Goal: Task Accomplishment & Management: Manage account settings

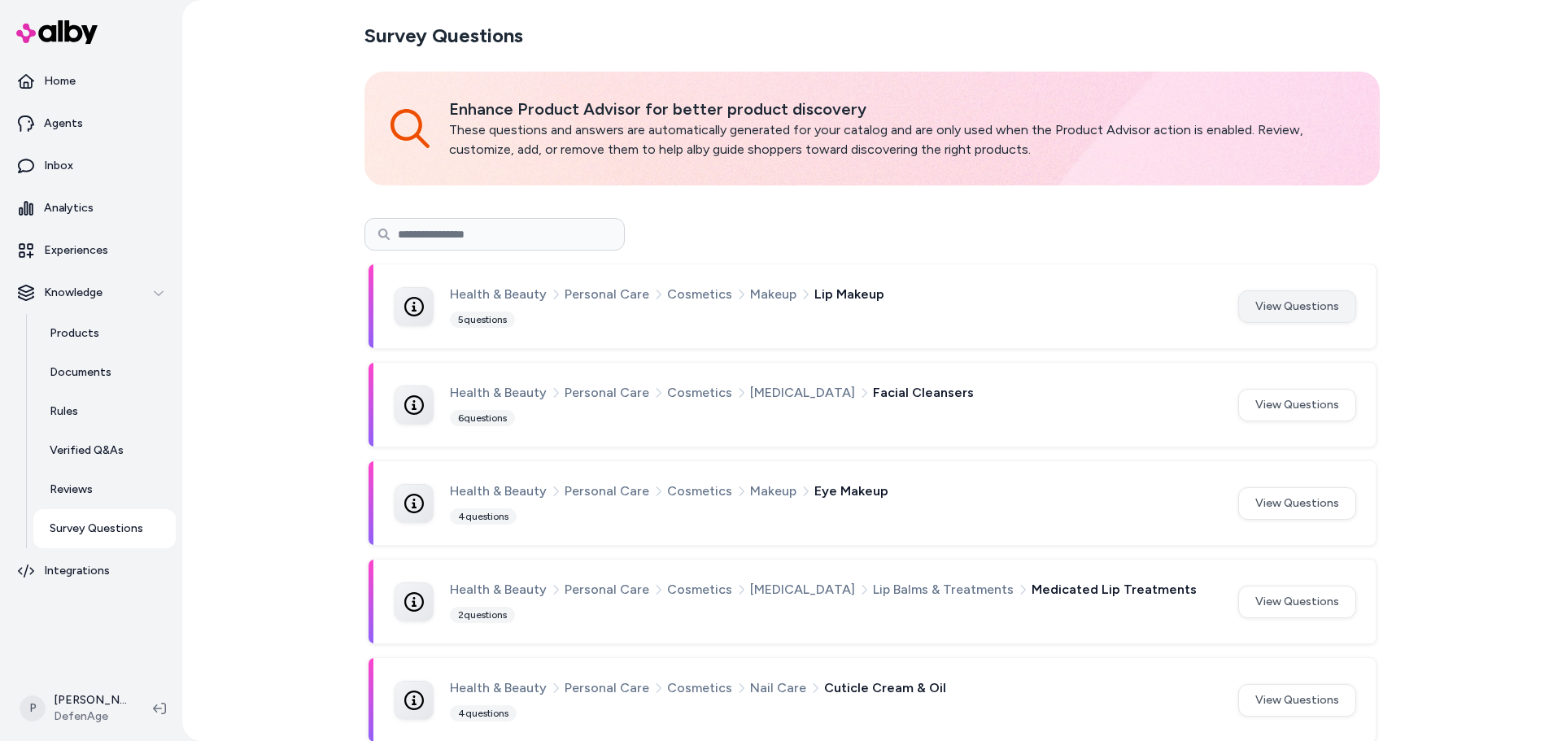
click at [1313, 308] on button "View Questions" at bounding box center [1298, 307] width 118 height 33
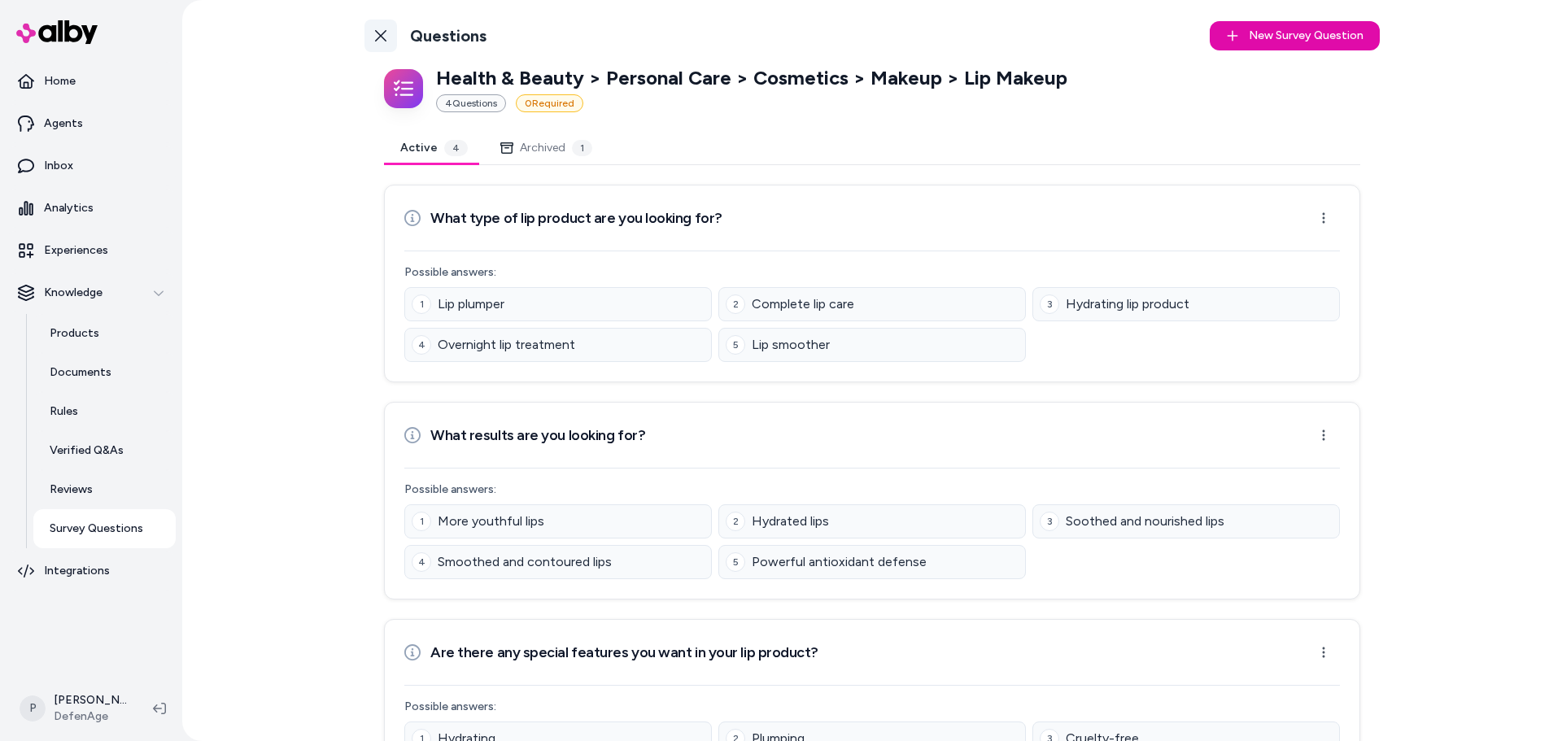
click at [387, 37] on link "Back to Categories" at bounding box center [381, 36] width 33 height 33
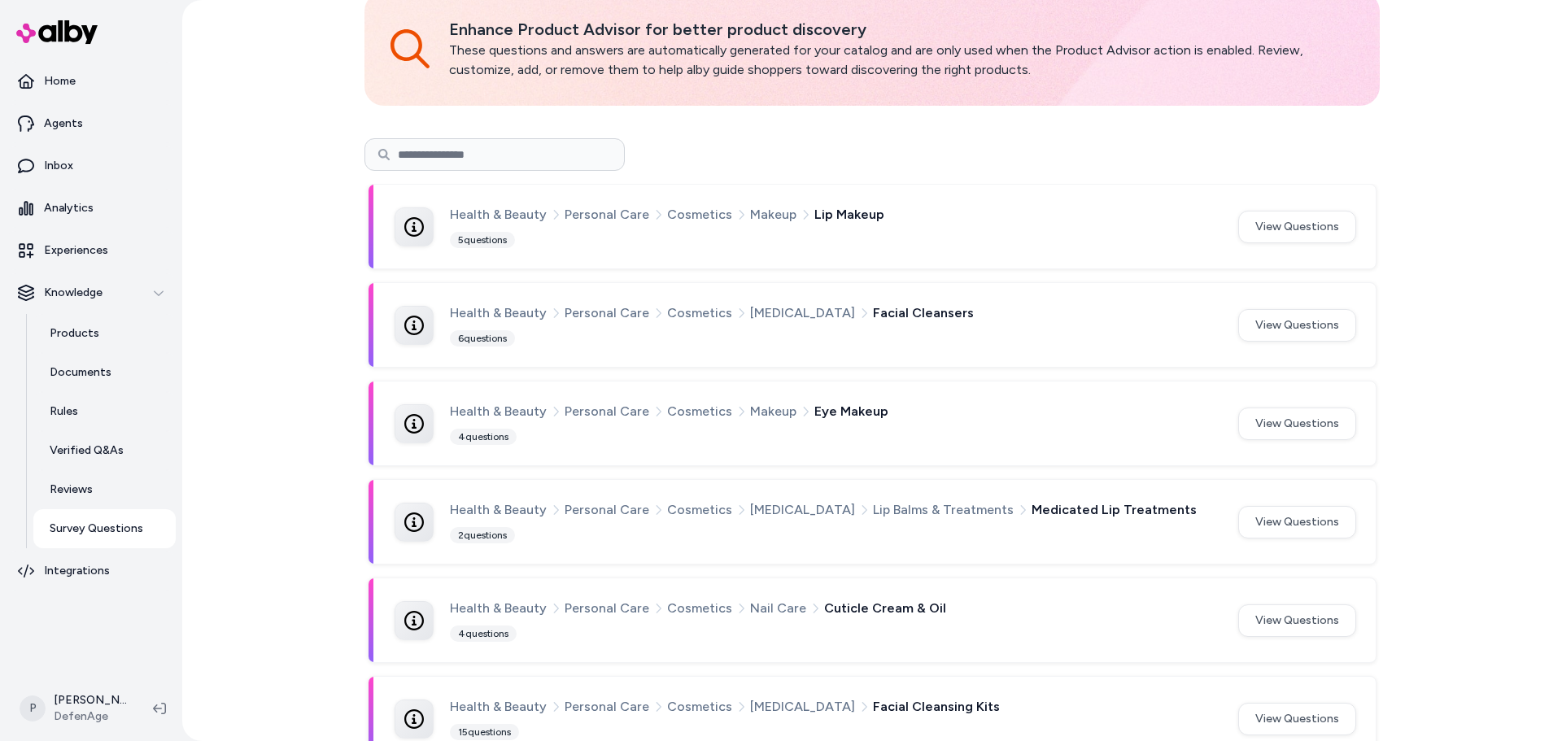
scroll to position [163, 0]
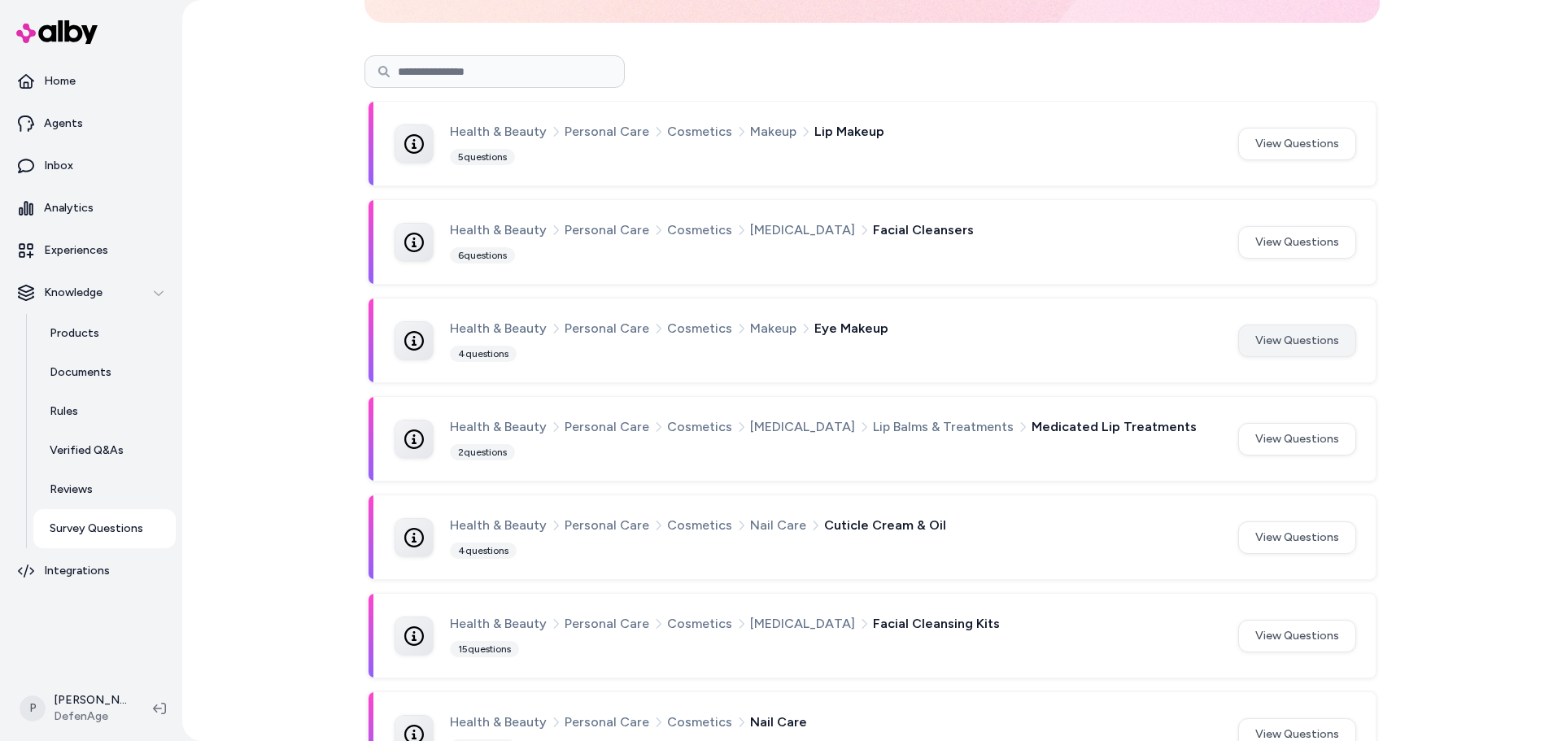
click at [1271, 343] on button "View Questions" at bounding box center [1298, 341] width 118 height 33
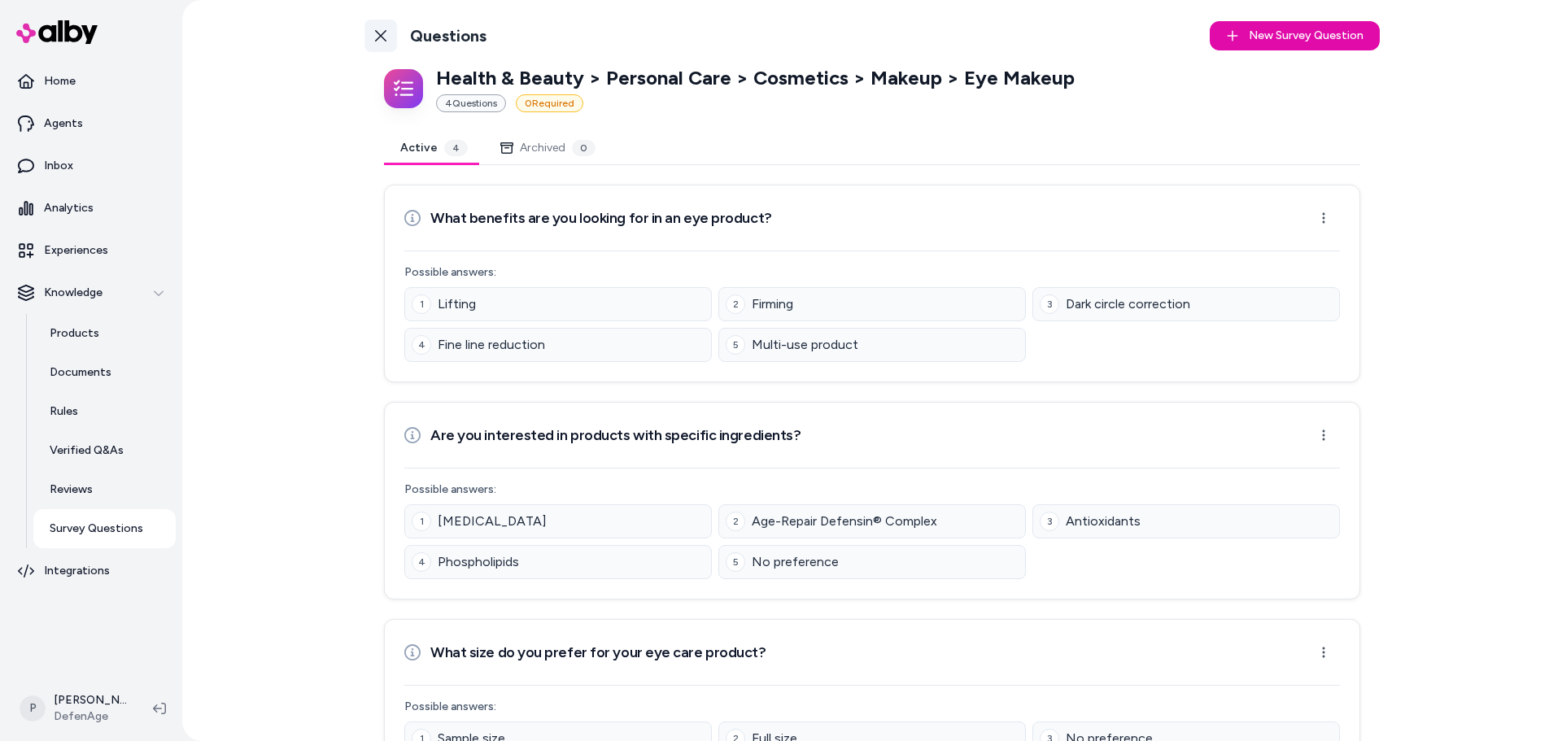
click at [373, 22] on link "Back to Categories" at bounding box center [381, 36] width 33 height 33
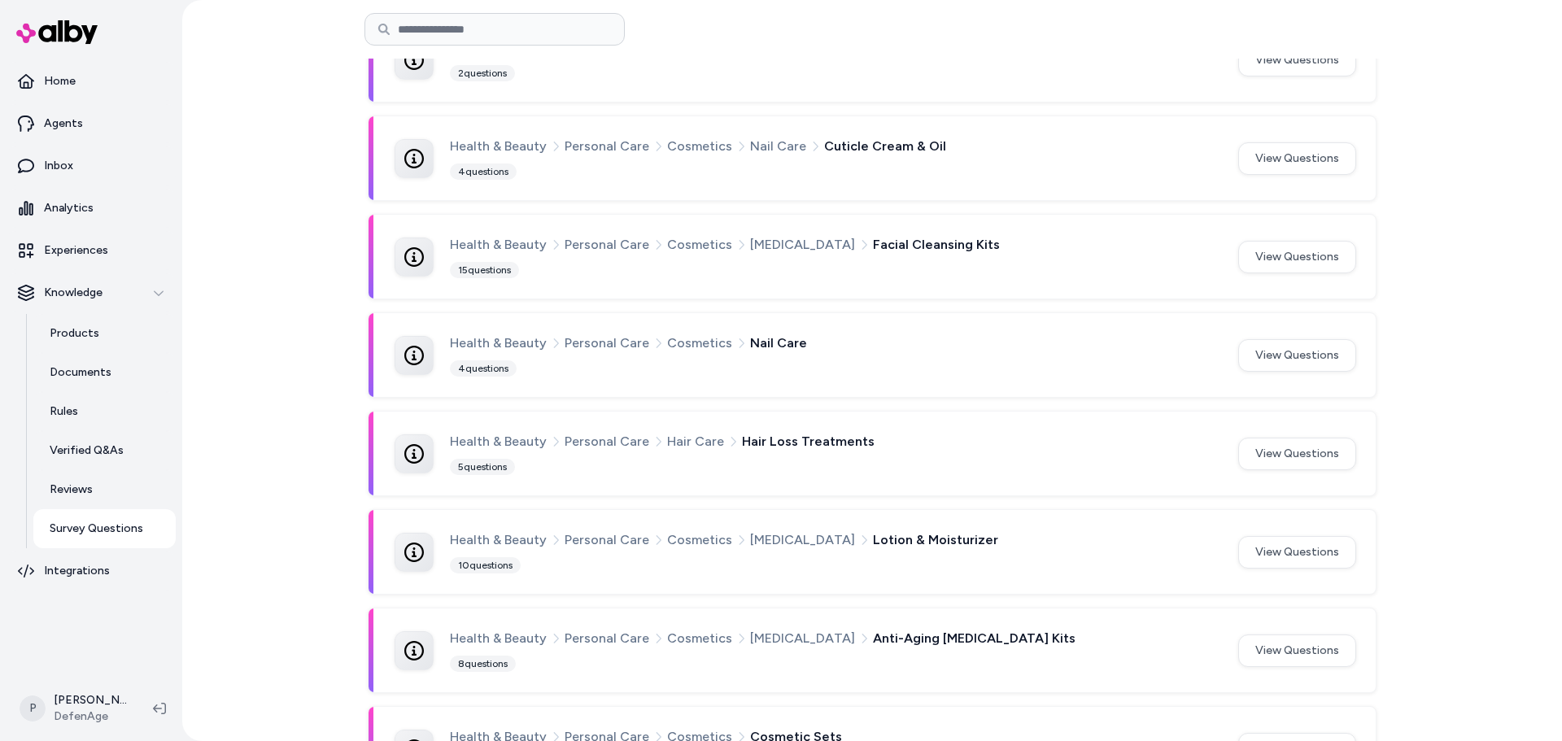
scroll to position [570, 0]
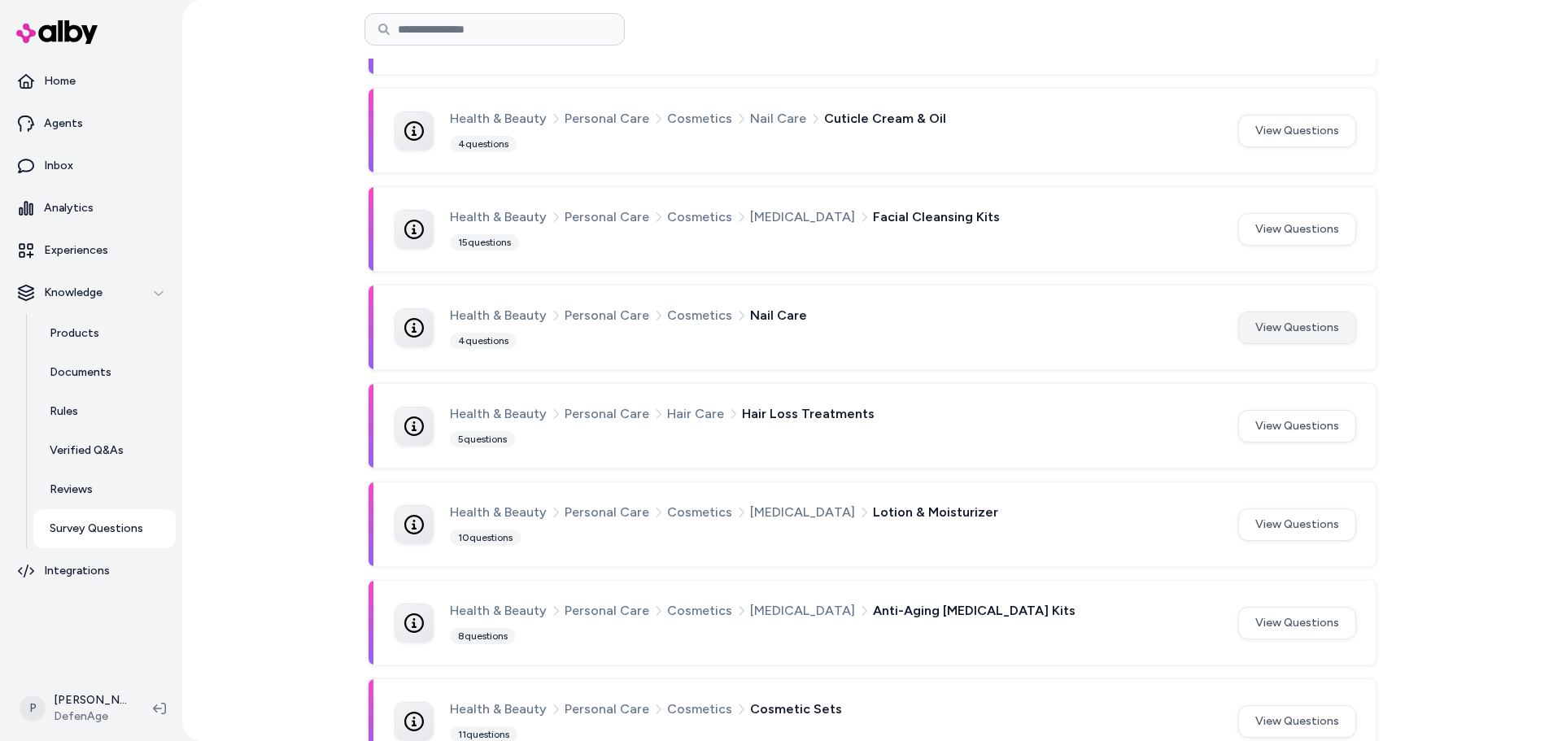
click at [1316, 329] on button "View Questions" at bounding box center [1298, 328] width 118 height 33
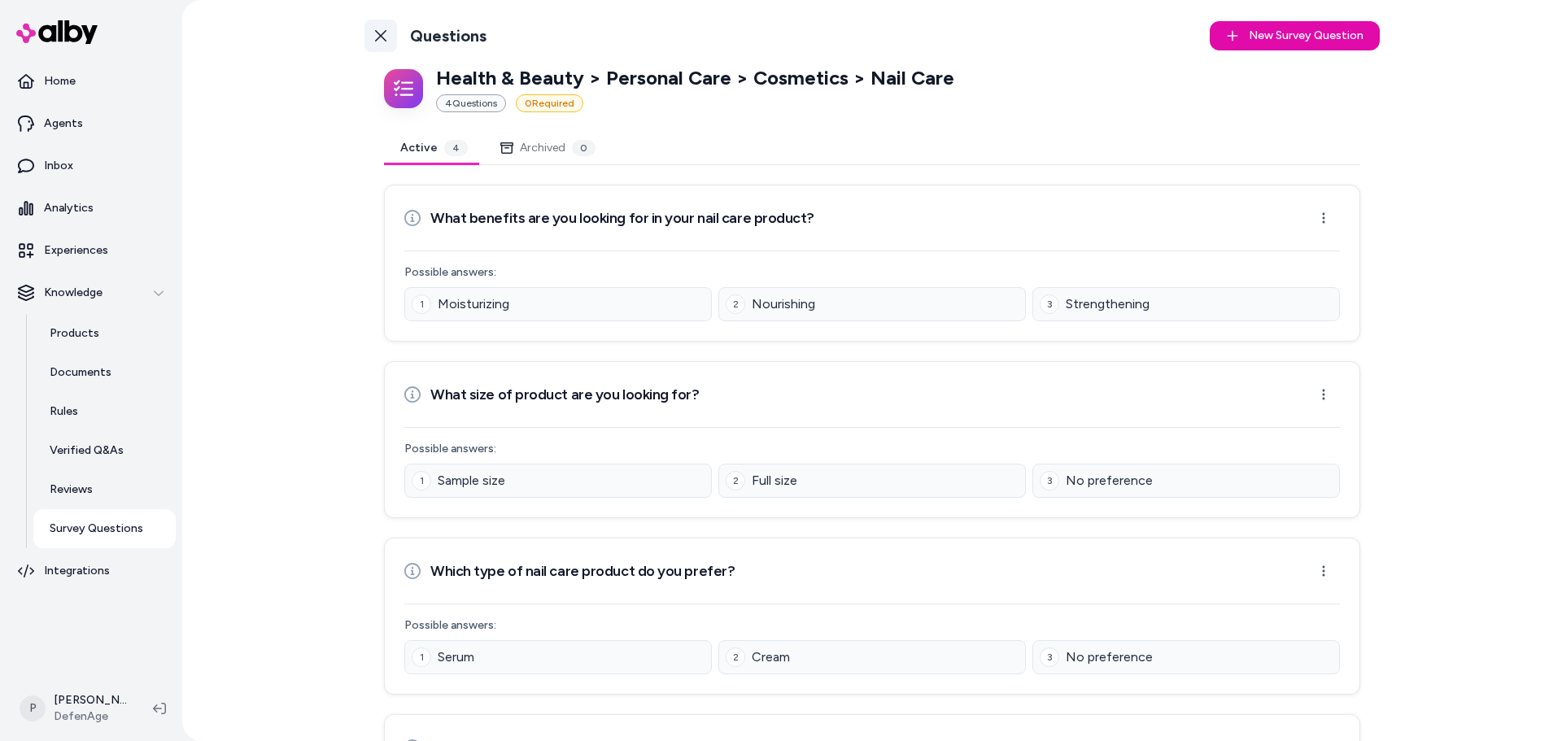
click at [380, 34] on icon at bounding box center [380, 35] width 13 height 13
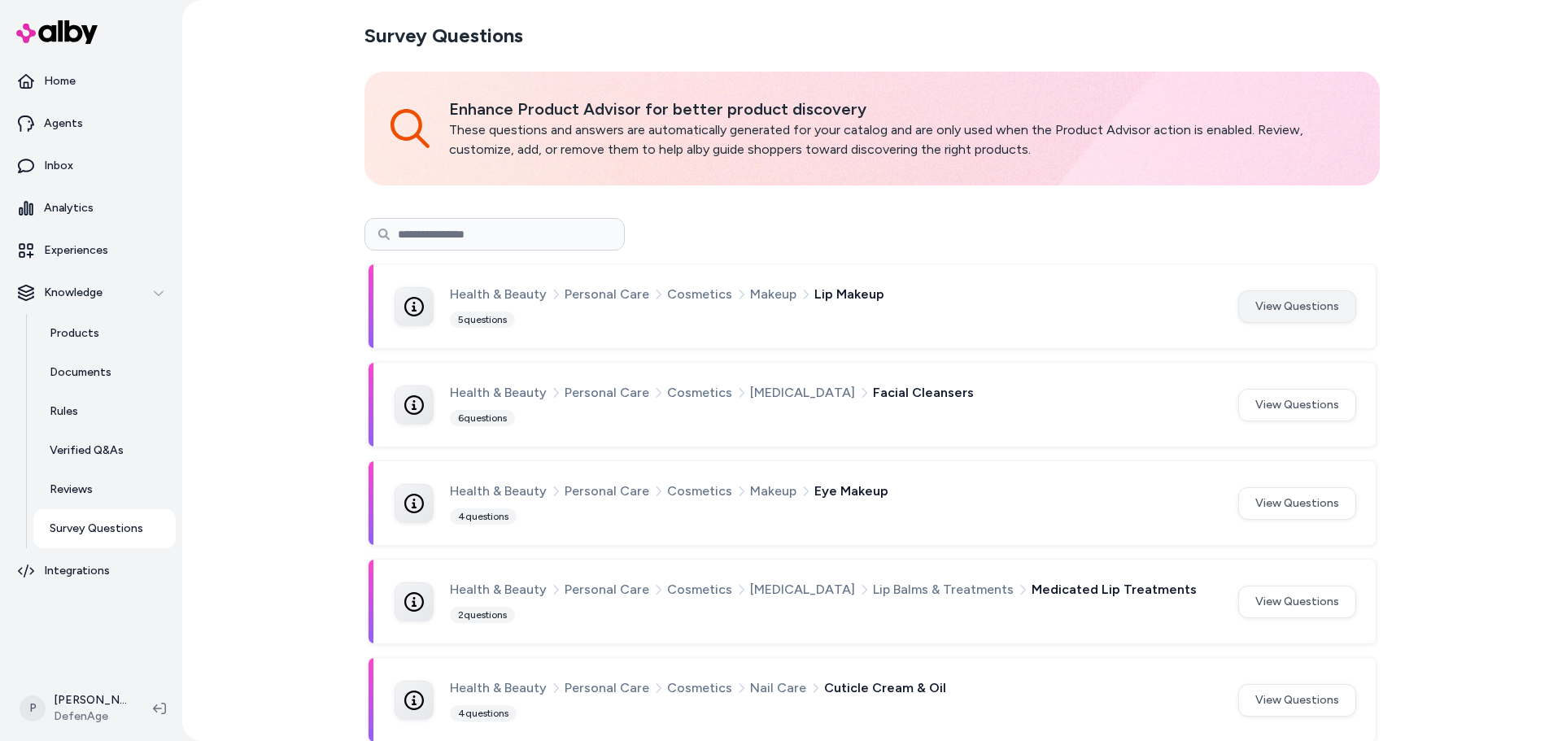
click at [1302, 308] on button "View Questions" at bounding box center [1298, 307] width 118 height 33
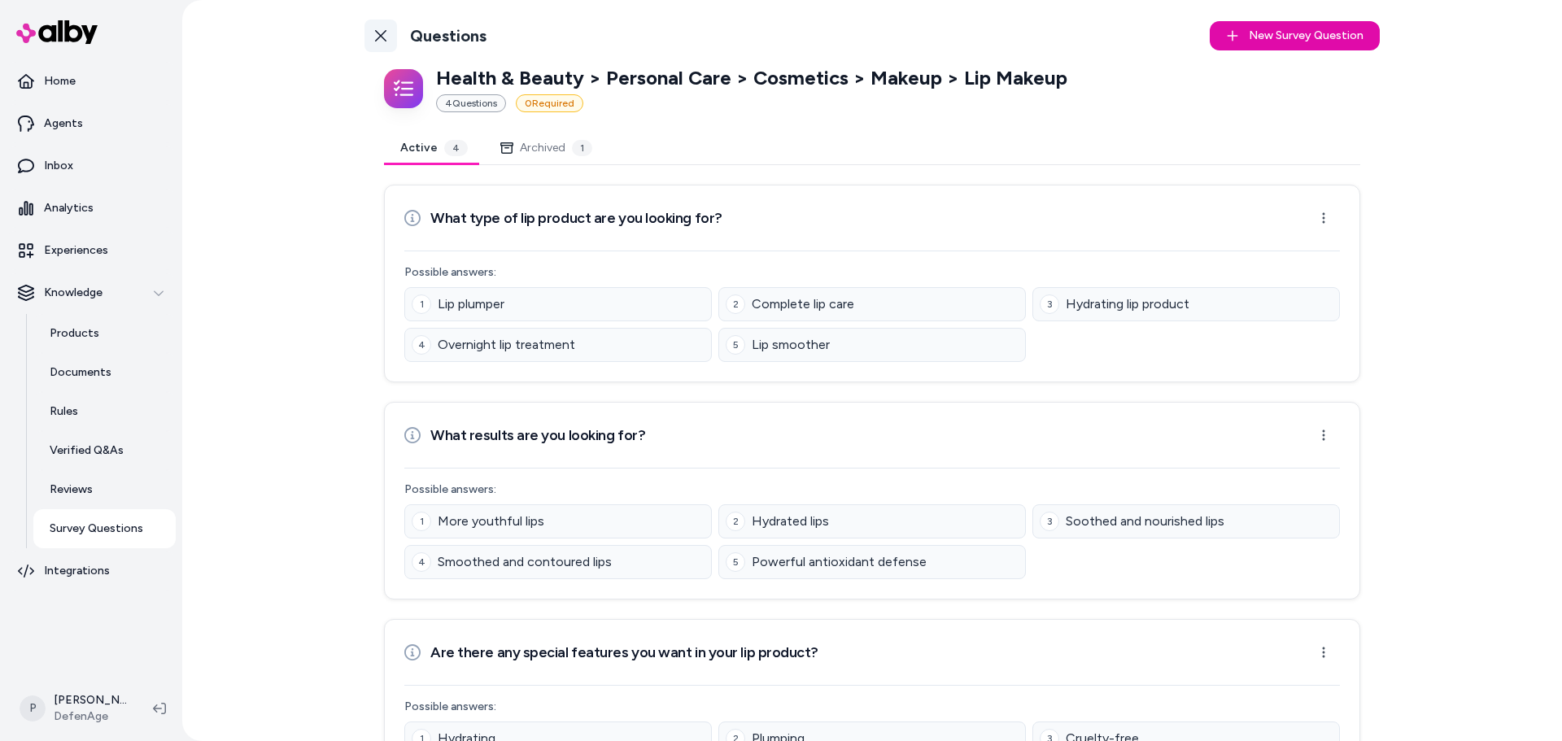
click at [381, 21] on link "Back to Categories" at bounding box center [381, 36] width 33 height 33
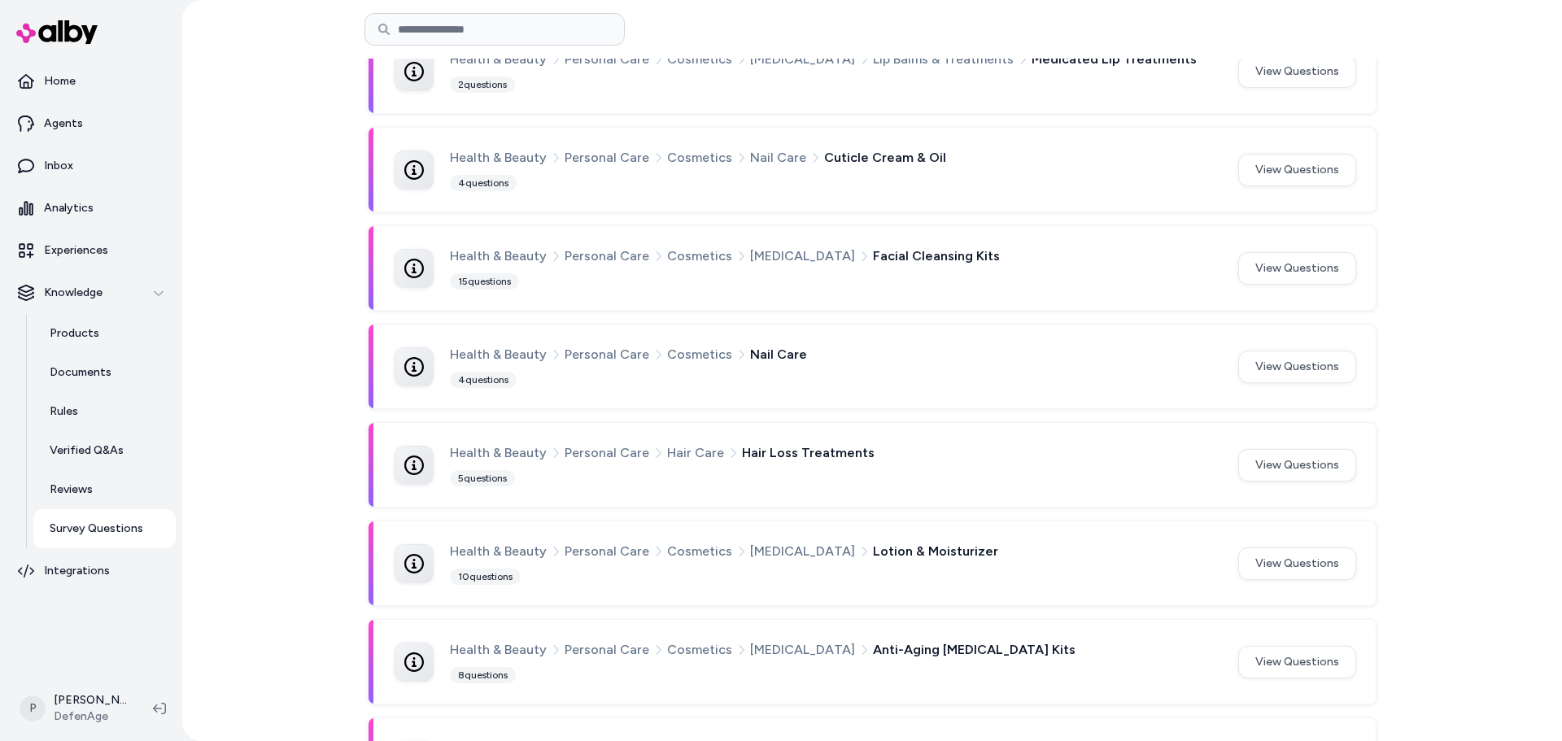
scroll to position [570, 0]
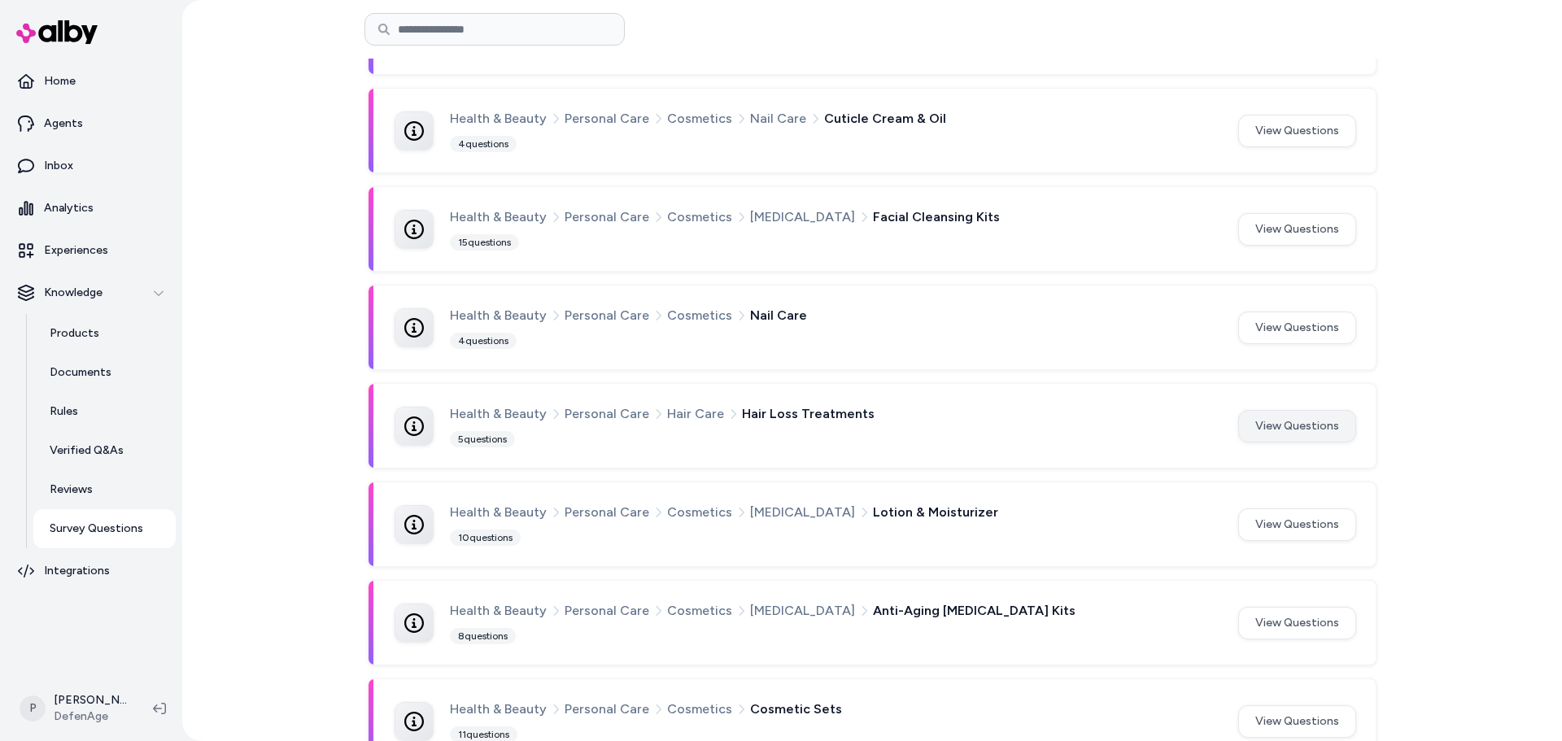
click at [1324, 435] on button "View Questions" at bounding box center [1298, 426] width 118 height 33
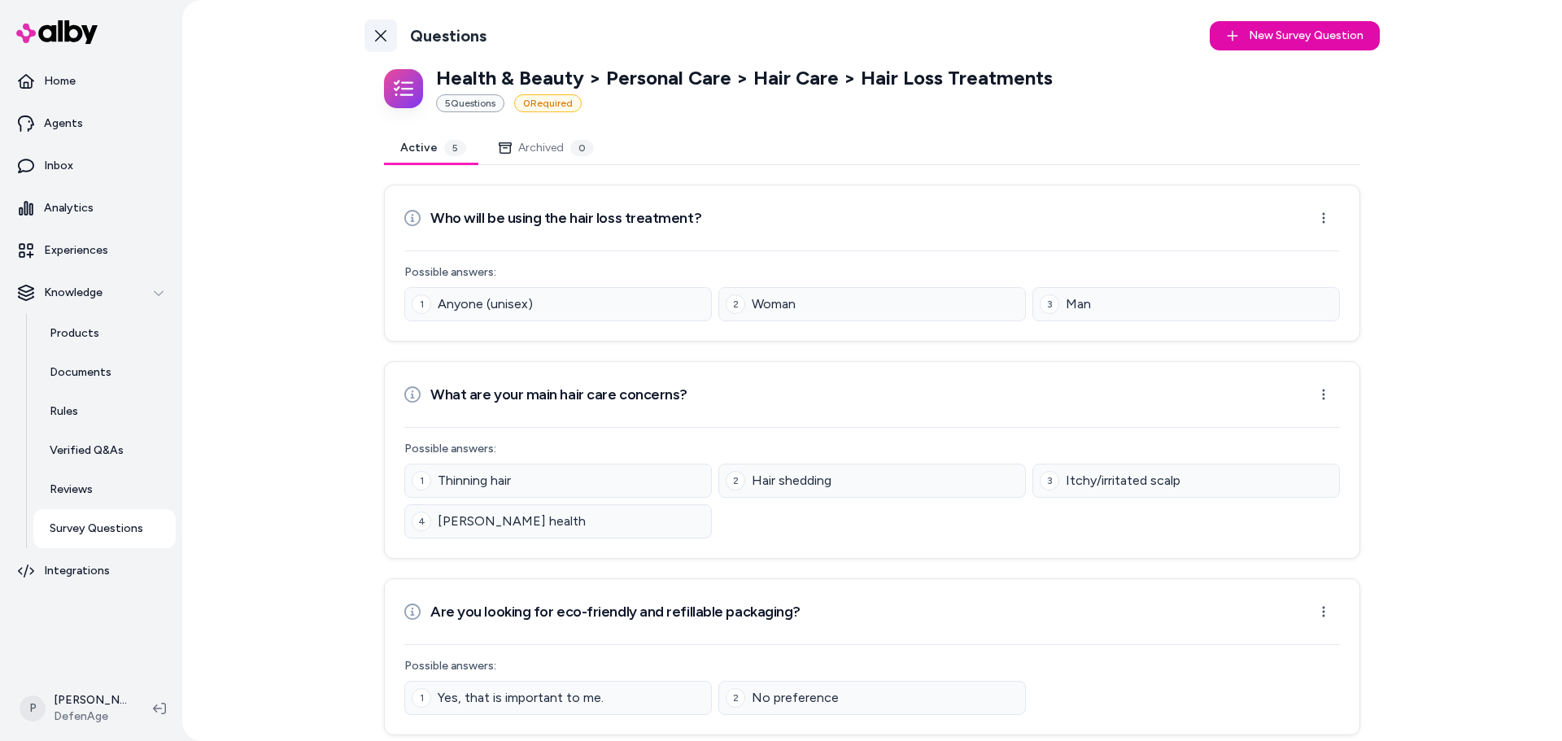
click at [377, 36] on icon at bounding box center [380, 35] width 11 height 11
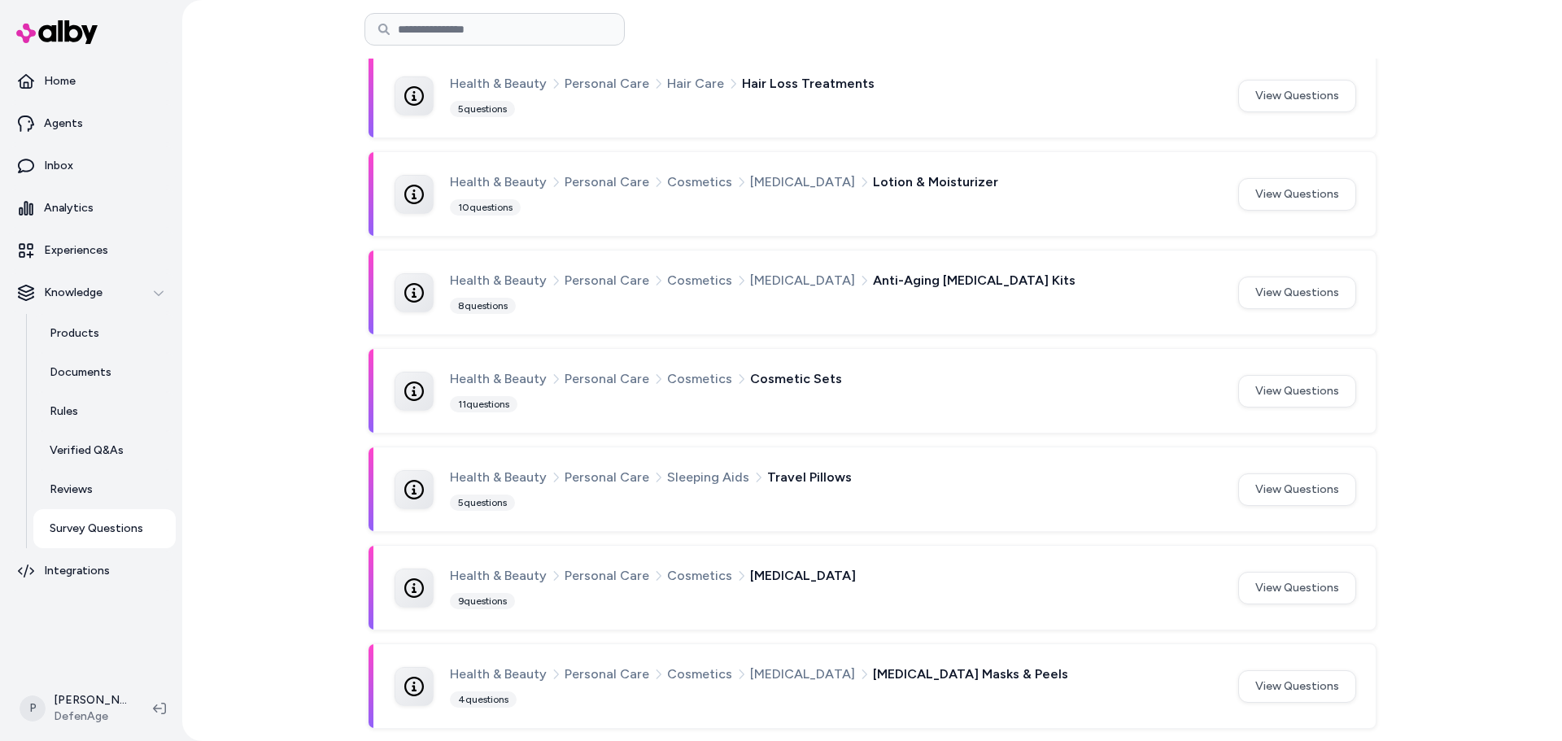
scroll to position [901, 0]
click at [1291, 586] on button "View Questions" at bounding box center [1298, 587] width 118 height 33
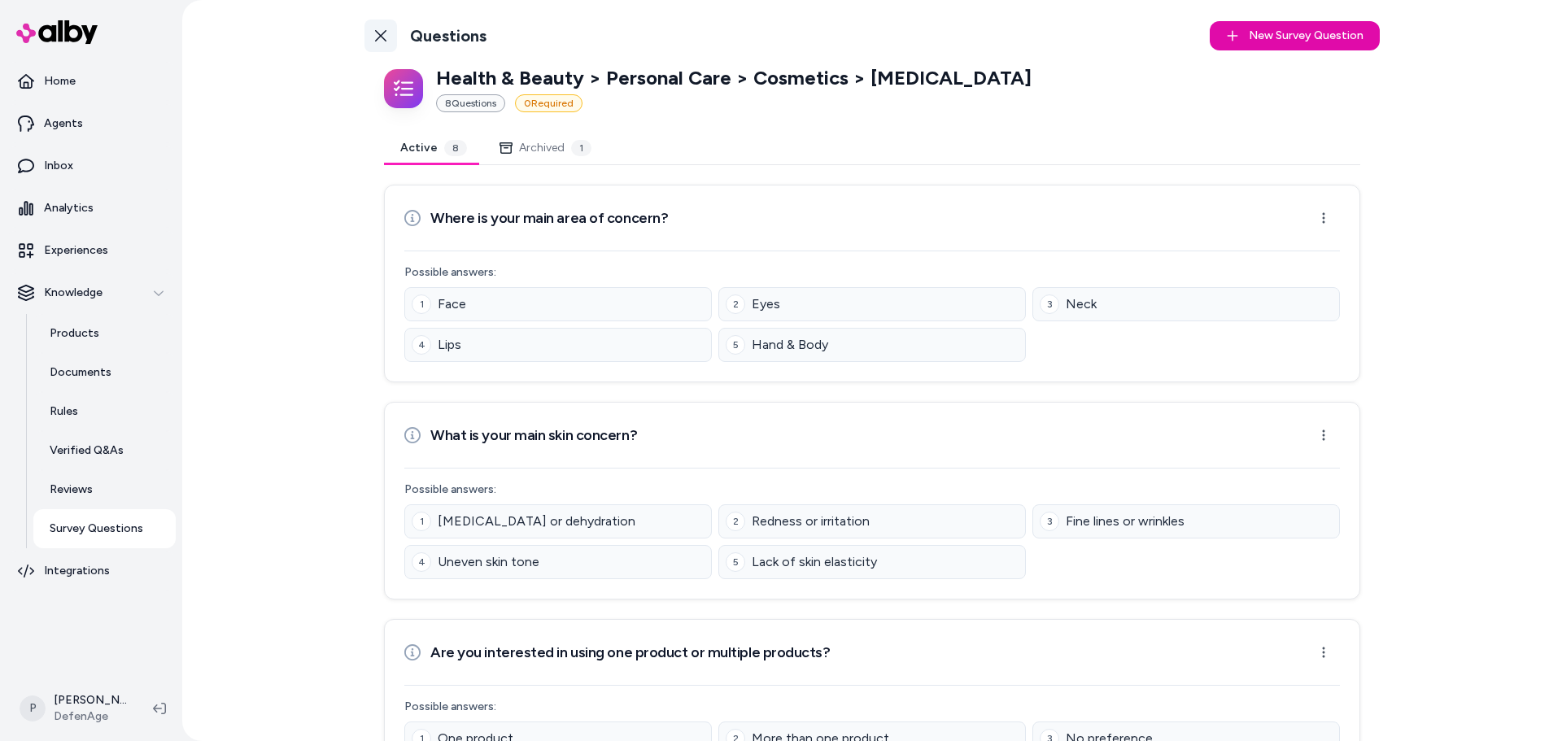
click at [375, 37] on icon at bounding box center [380, 35] width 11 height 11
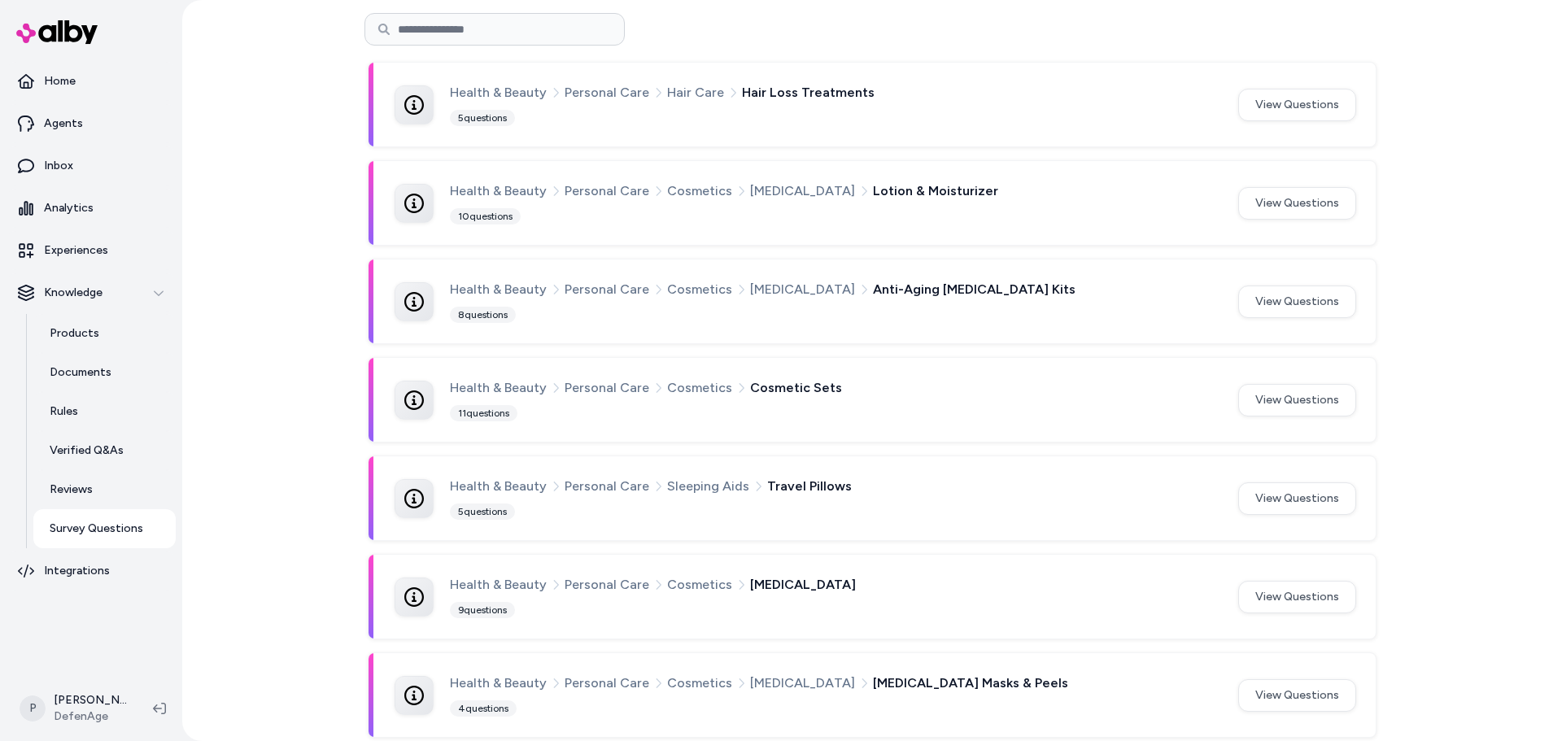
scroll to position [901, 0]
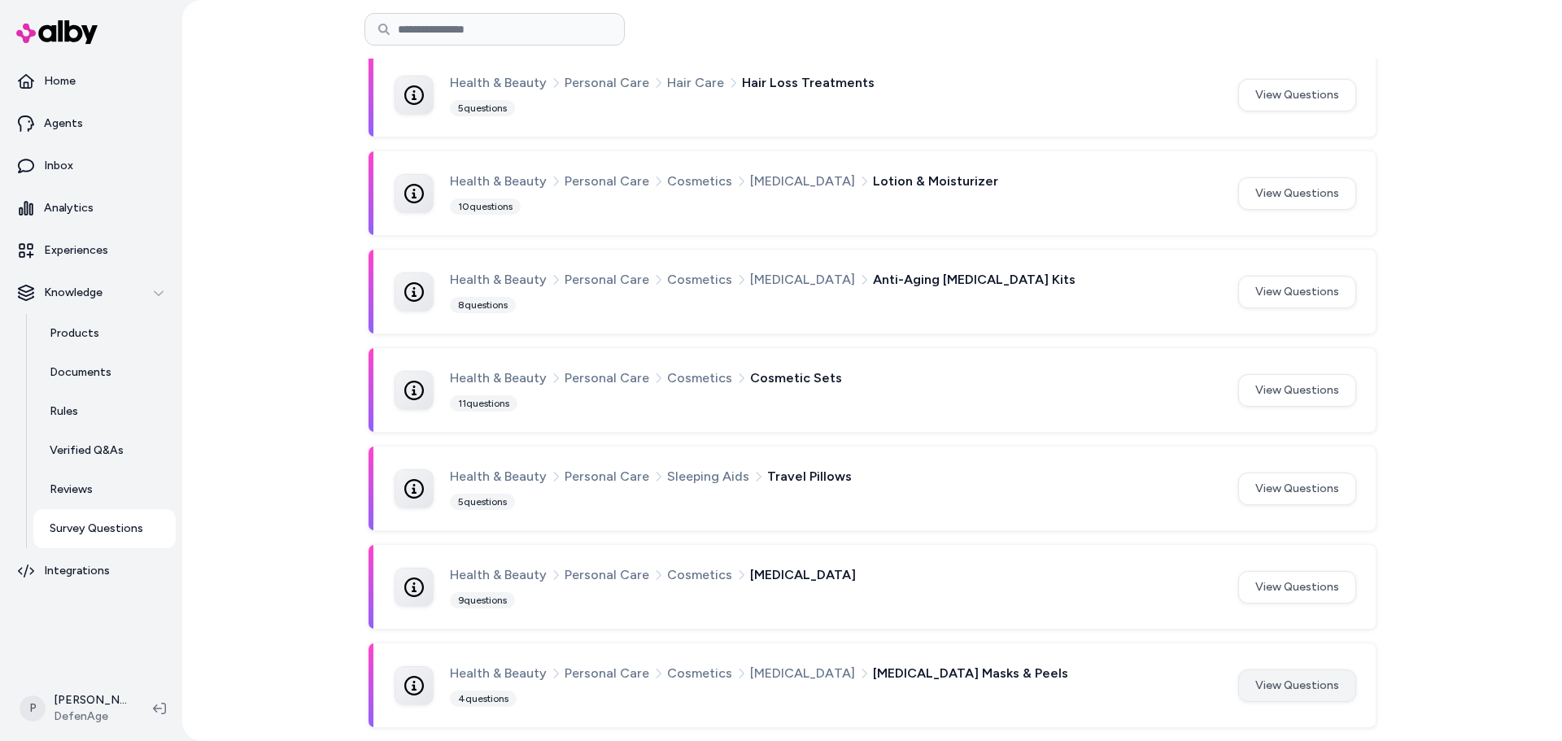
click at [1279, 691] on button "View Questions" at bounding box center [1298, 686] width 118 height 33
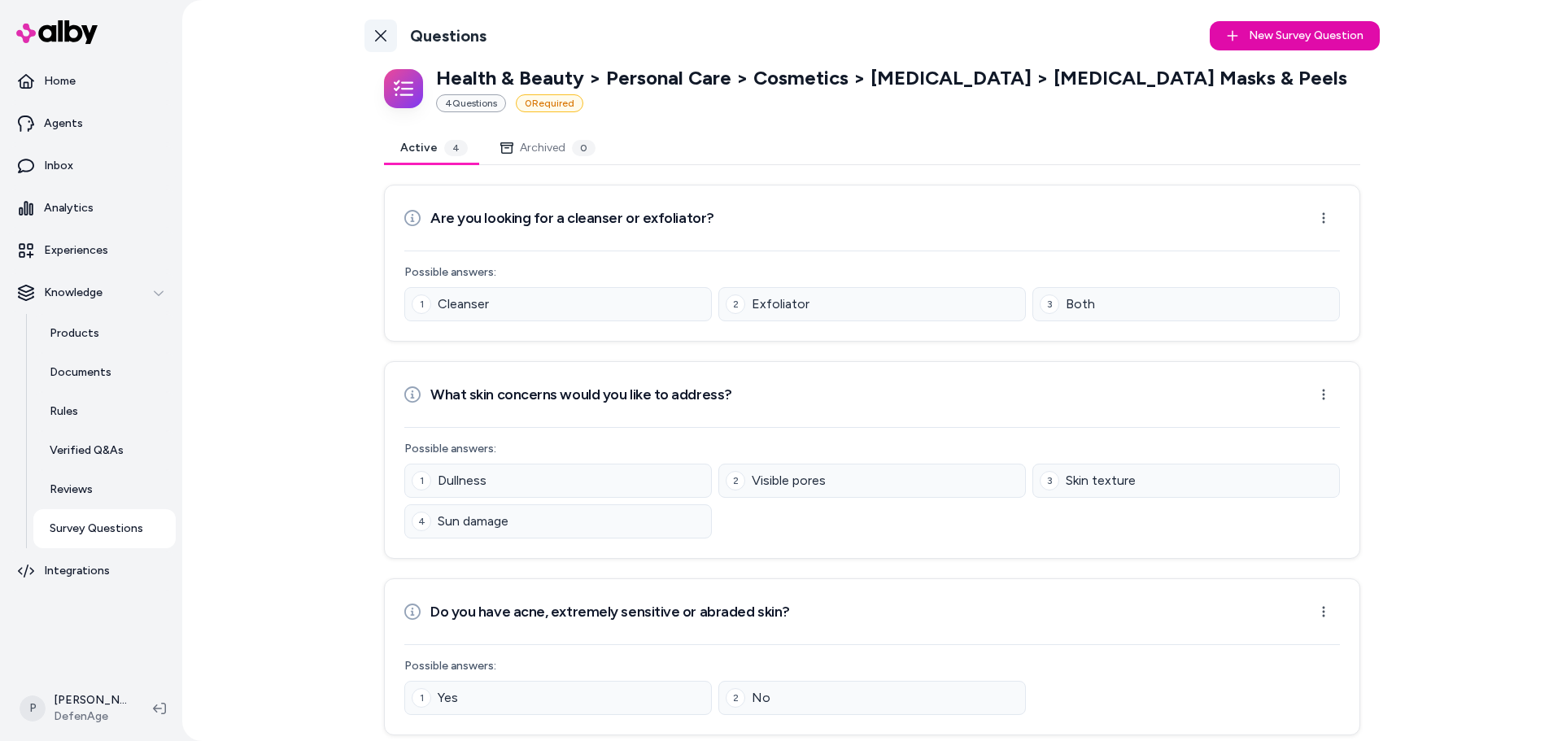
click at [375, 33] on icon at bounding box center [380, 35] width 11 height 11
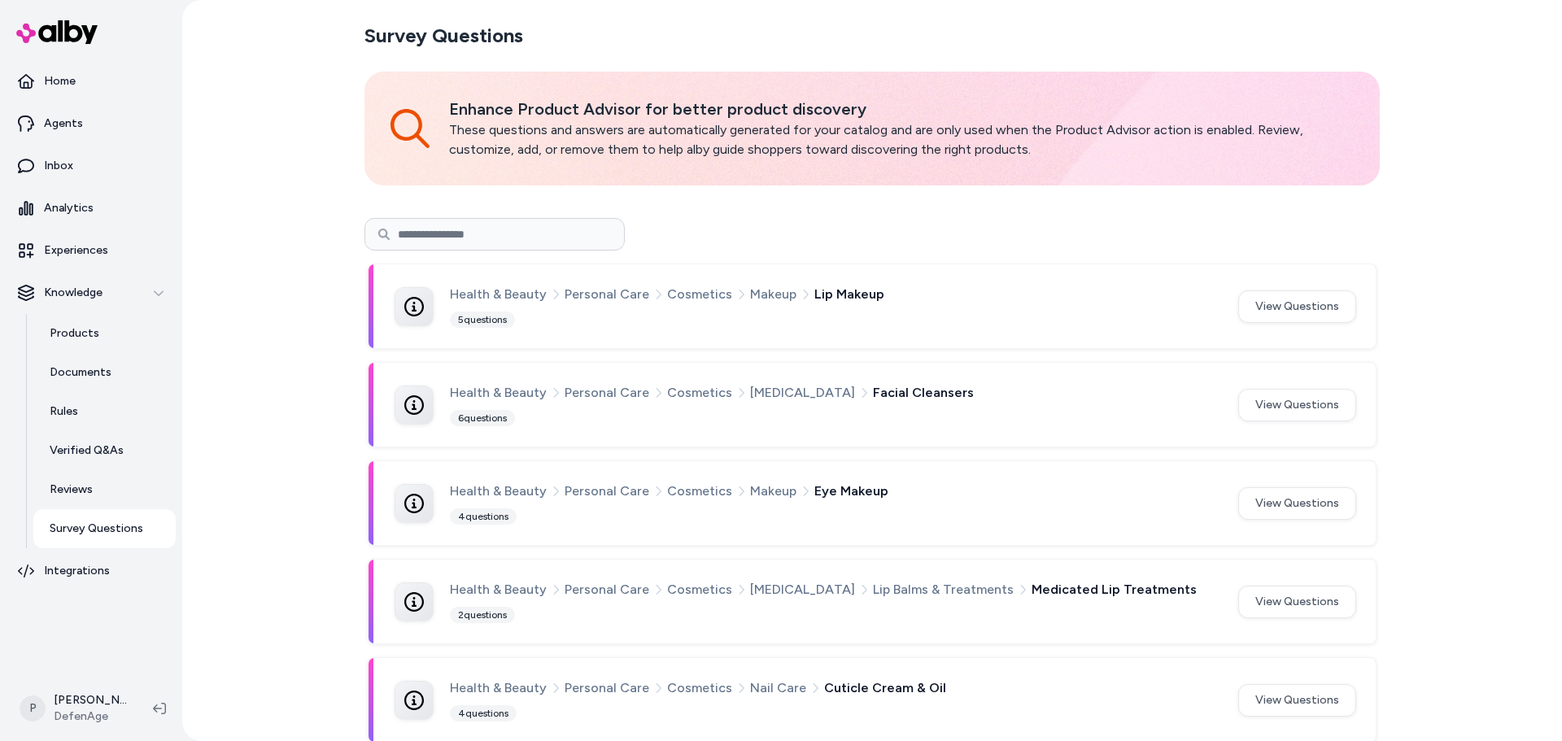
scroll to position [81, 0]
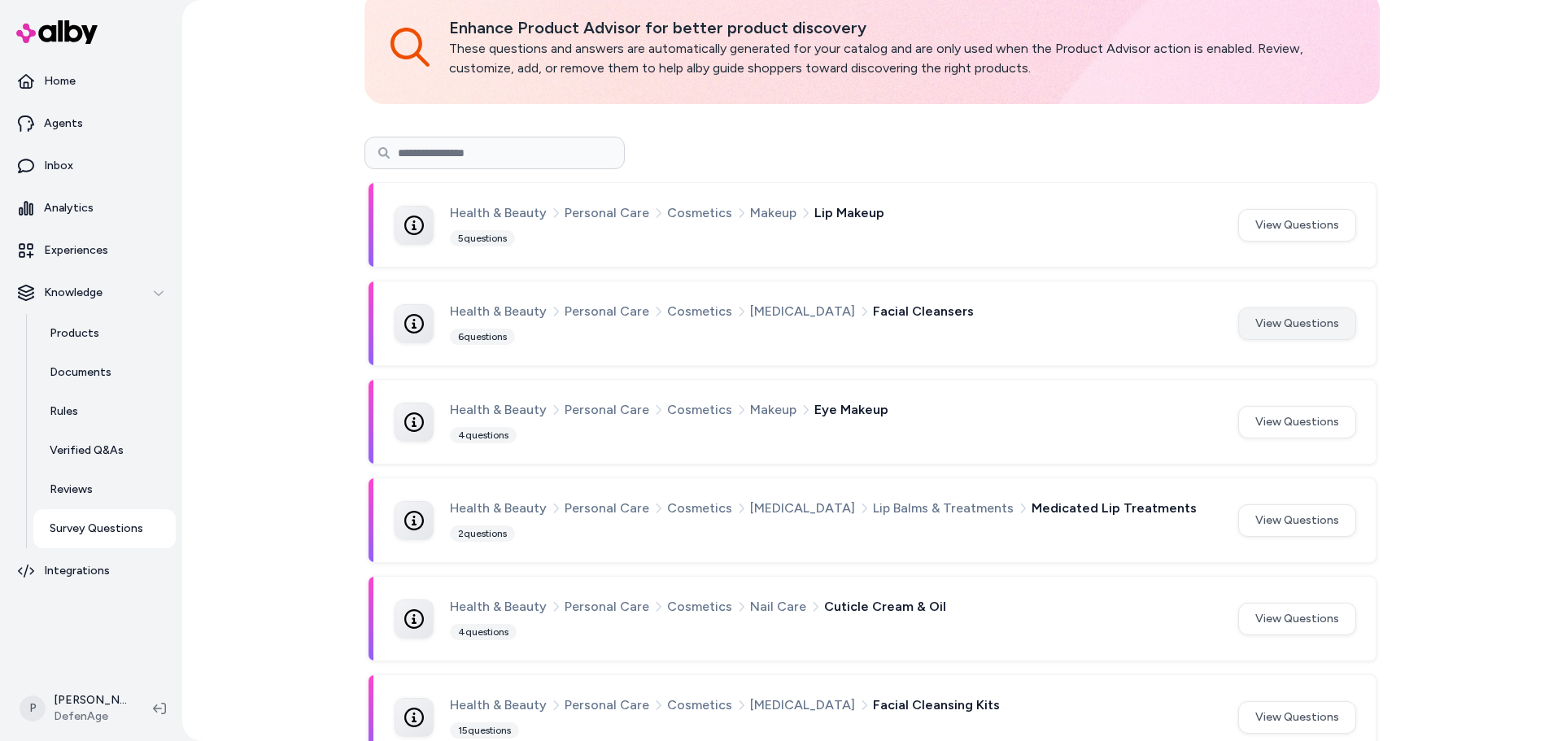
click at [1316, 321] on button "View Questions" at bounding box center [1298, 324] width 118 height 33
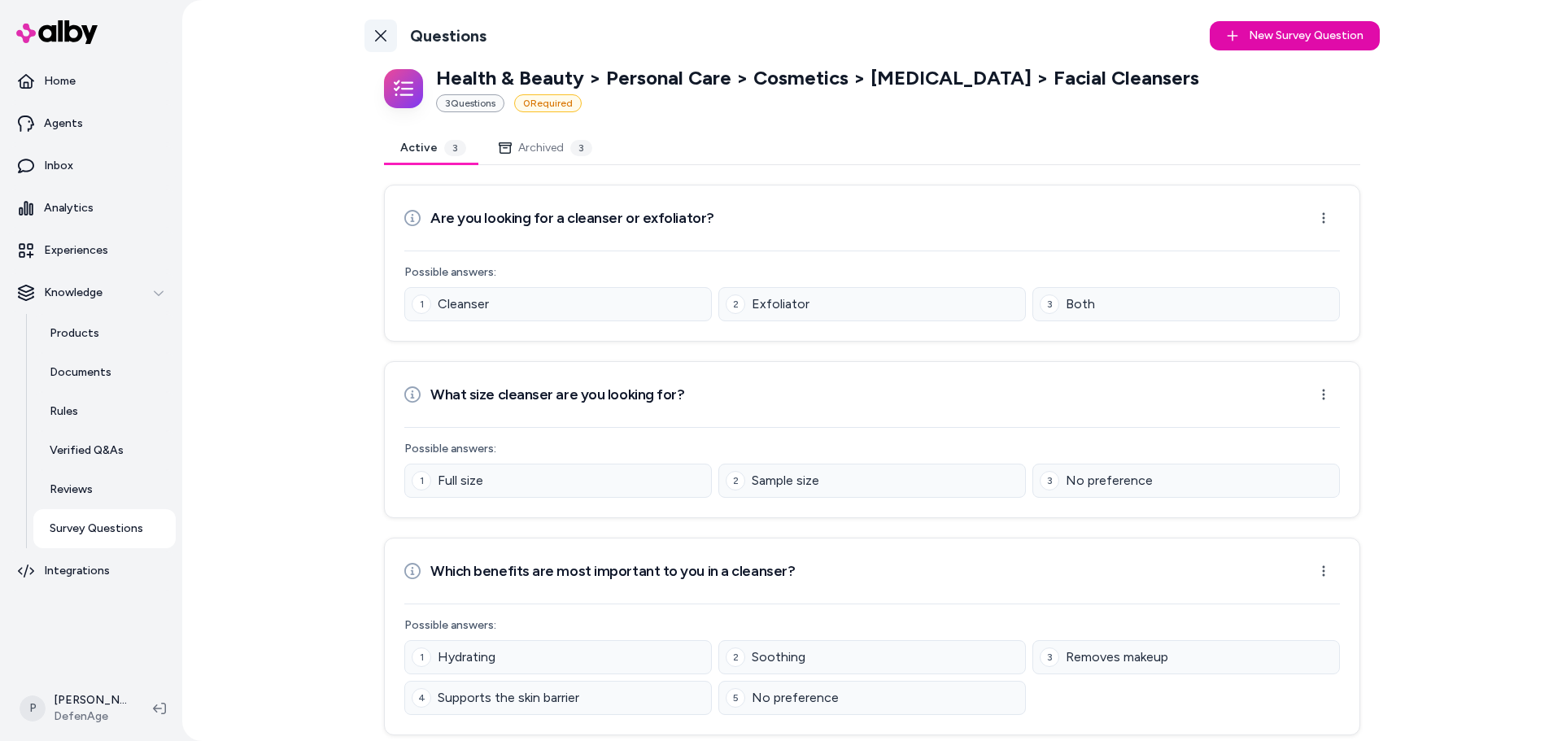
click at [378, 31] on icon at bounding box center [380, 35] width 13 height 13
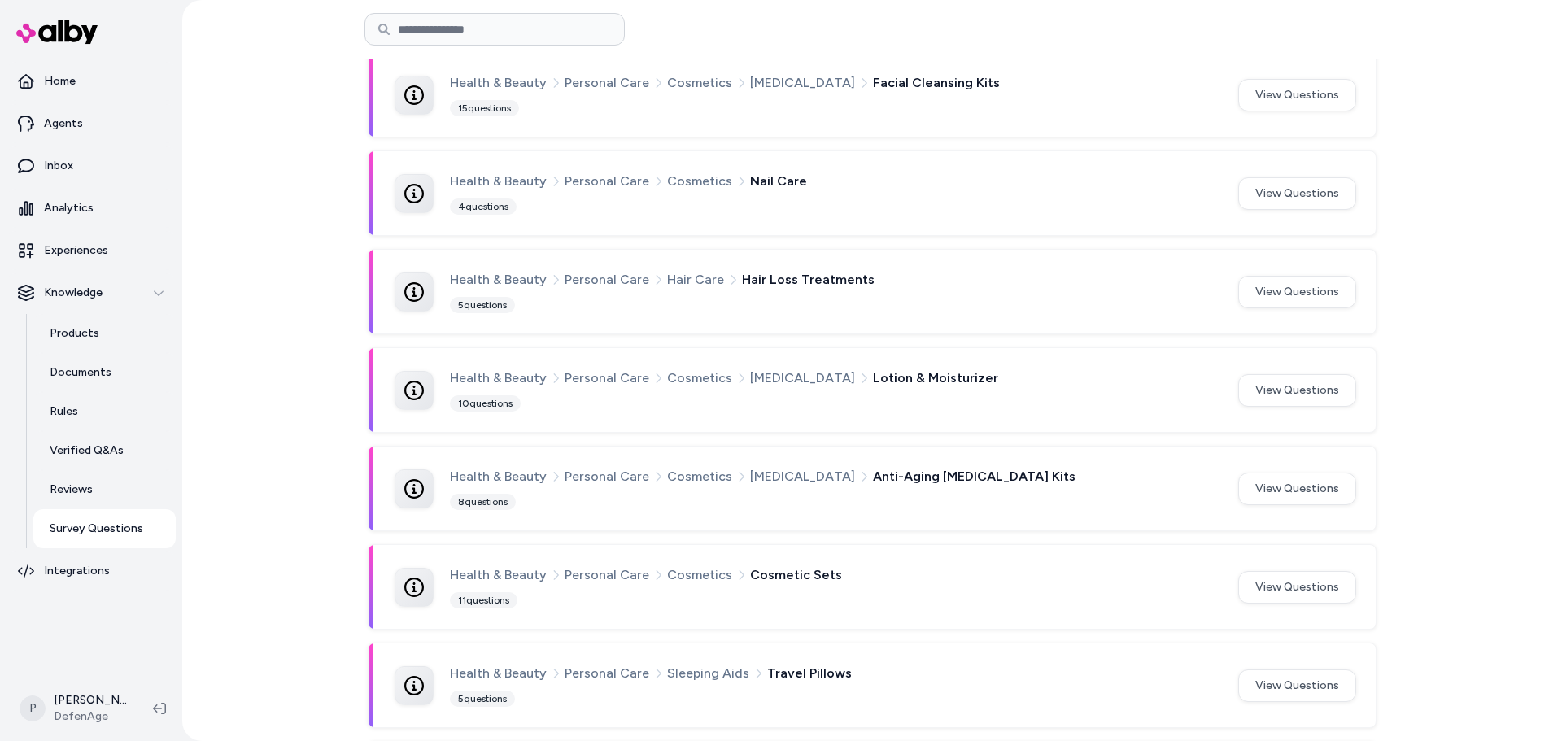
scroll to position [732, 0]
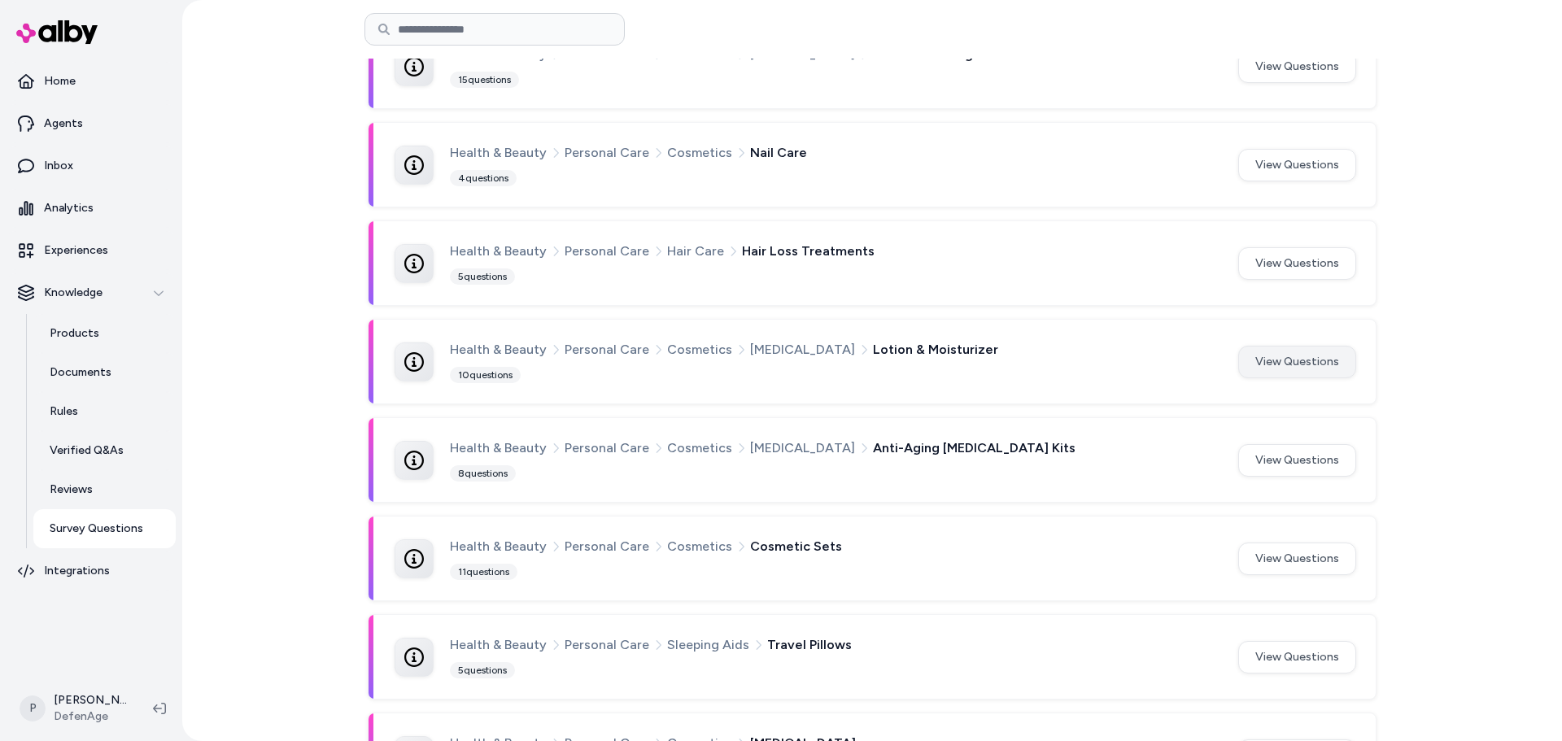
click at [1270, 374] on button "View Questions" at bounding box center [1298, 362] width 118 height 33
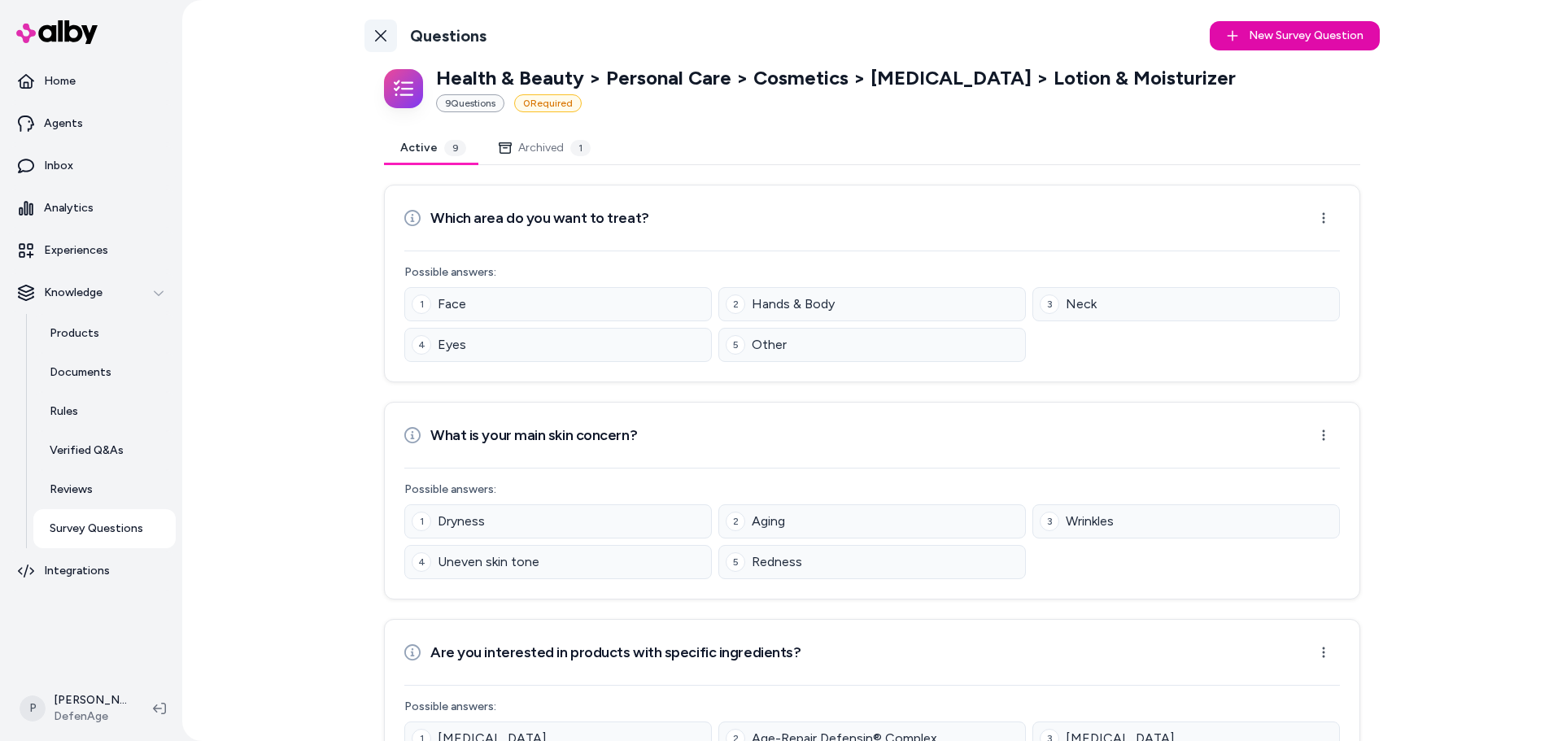
click at [374, 29] on icon at bounding box center [380, 35] width 13 height 13
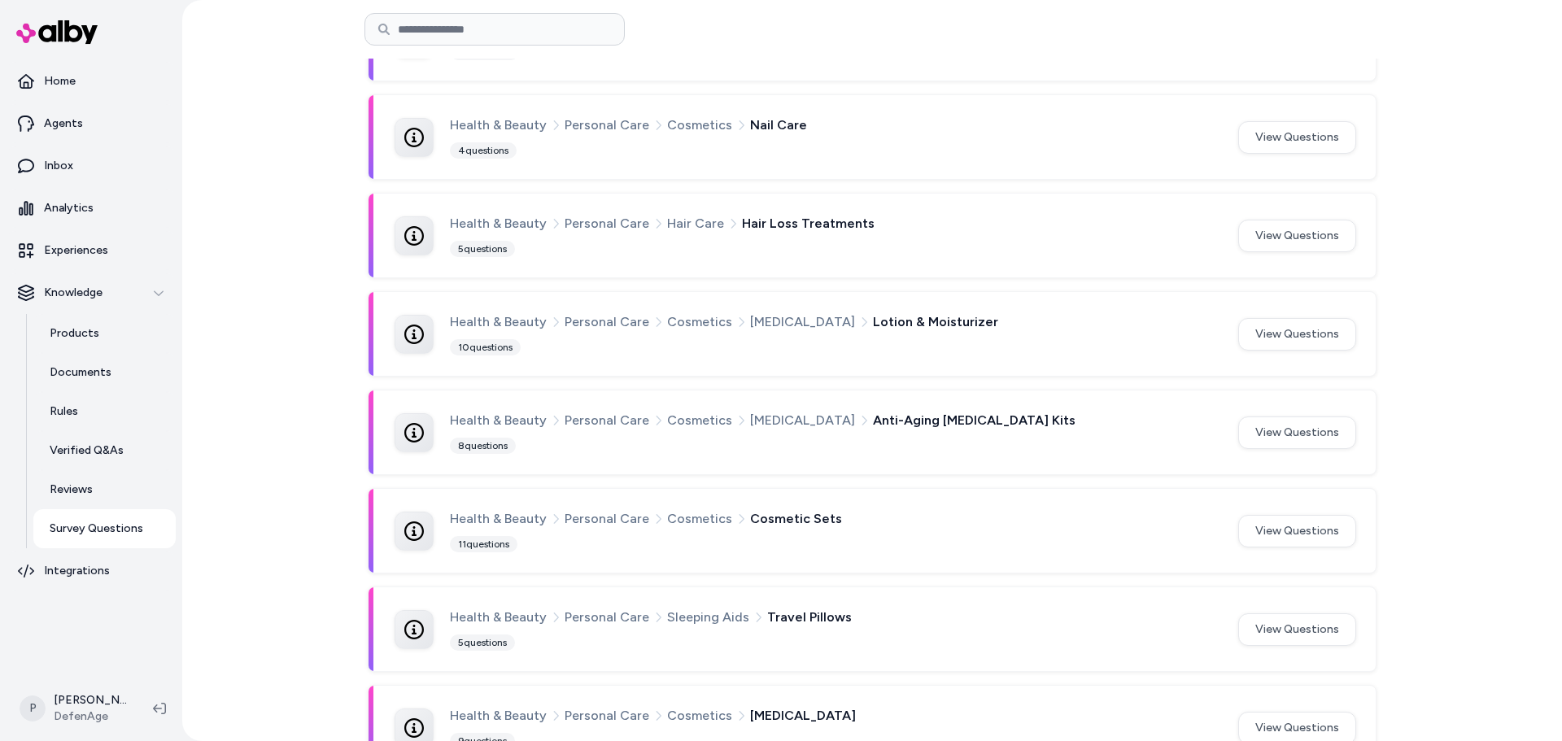
scroll to position [732, 0]
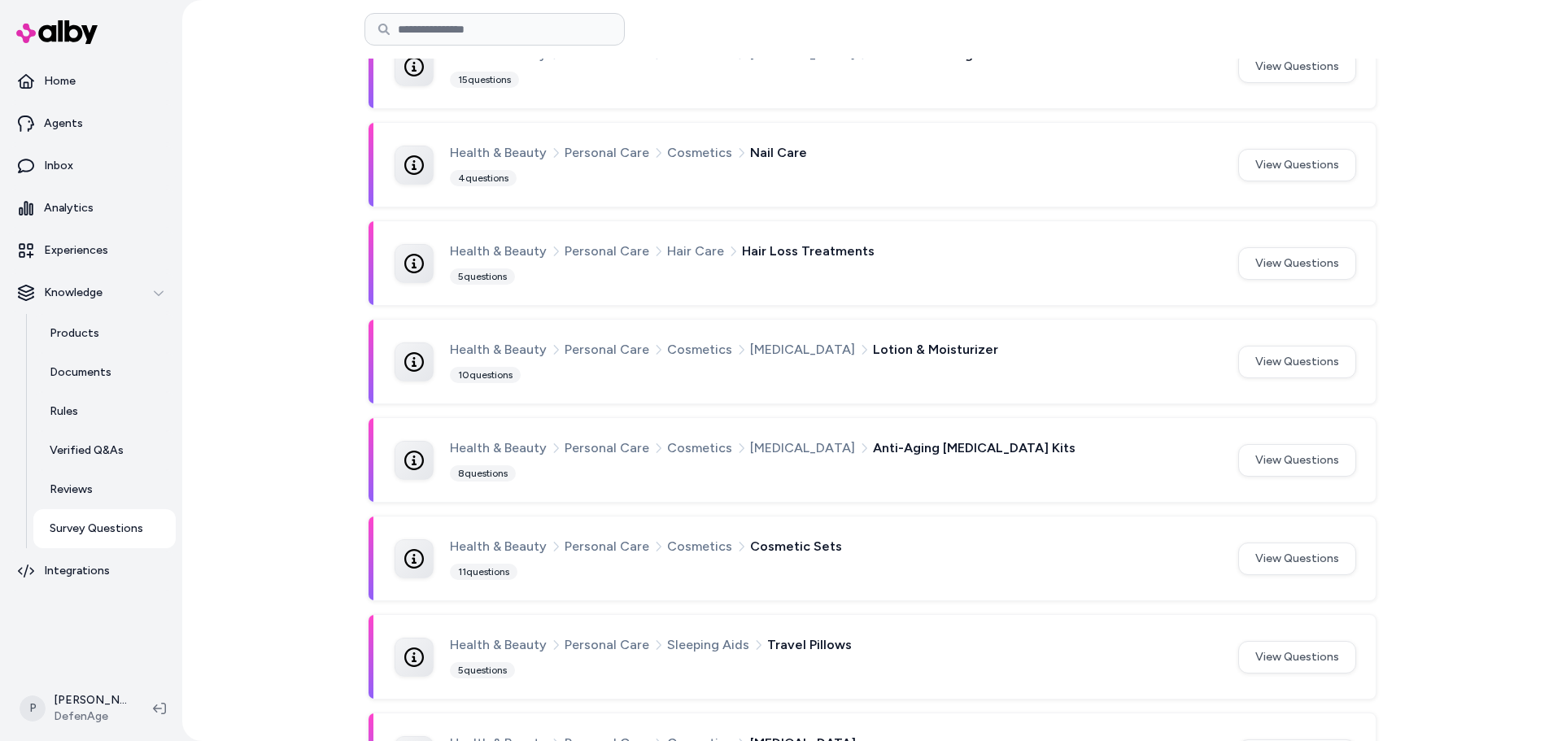
click at [1282, 359] on button "View Questions" at bounding box center [1298, 362] width 118 height 33
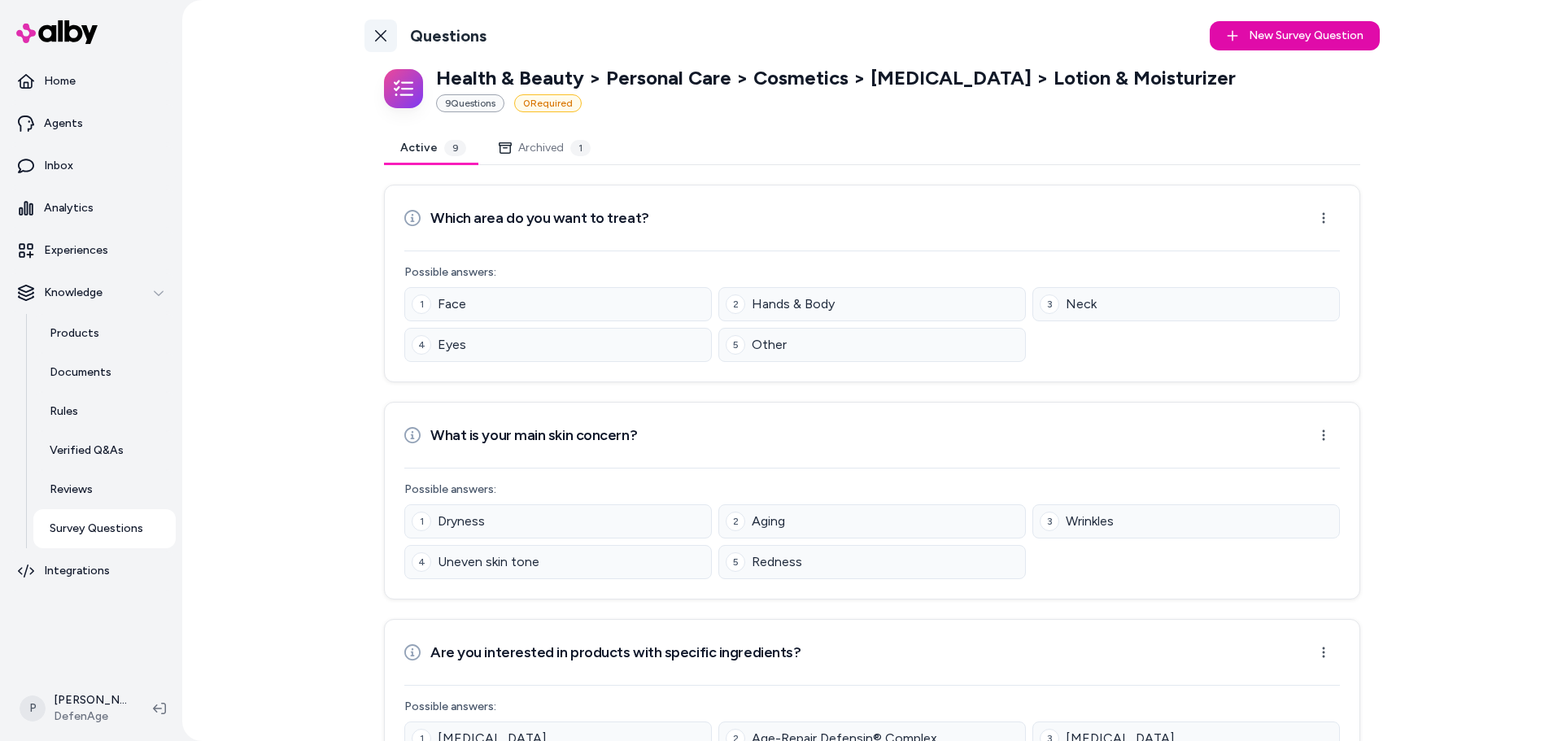
click at [366, 35] on link "Back to Categories" at bounding box center [381, 36] width 33 height 33
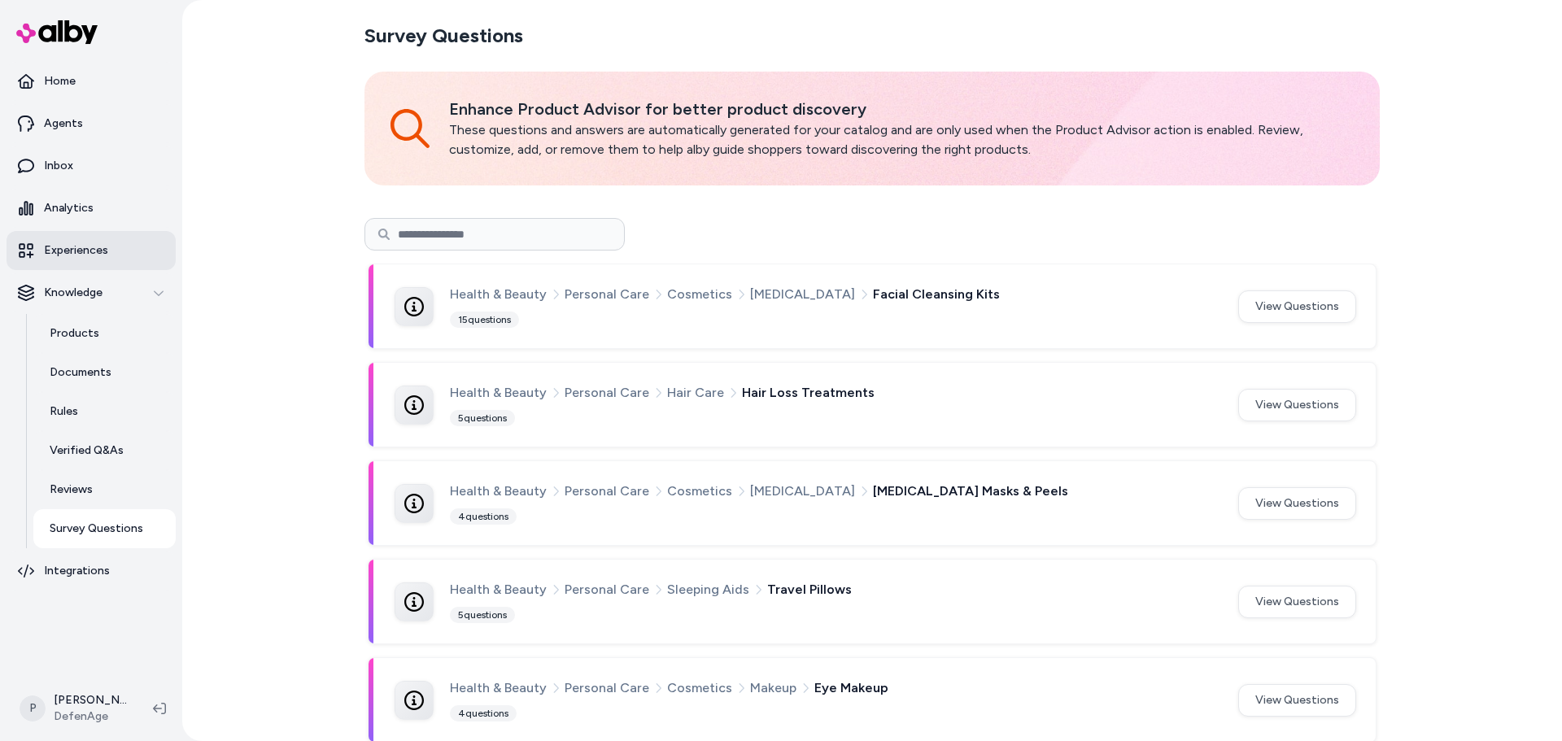
click at [85, 239] on link "Experiences" at bounding box center [91, 250] width 169 height 39
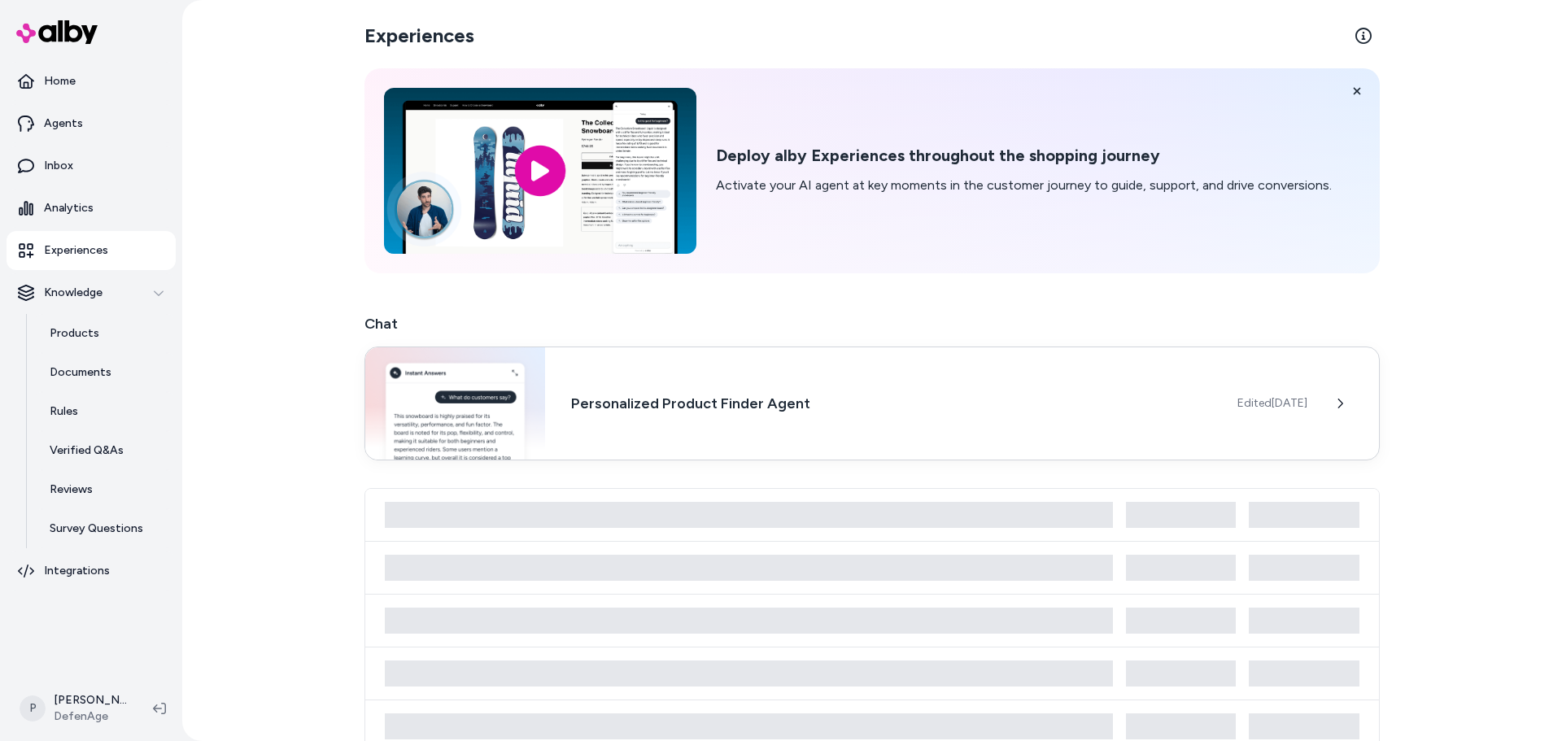
scroll to position [147, 0]
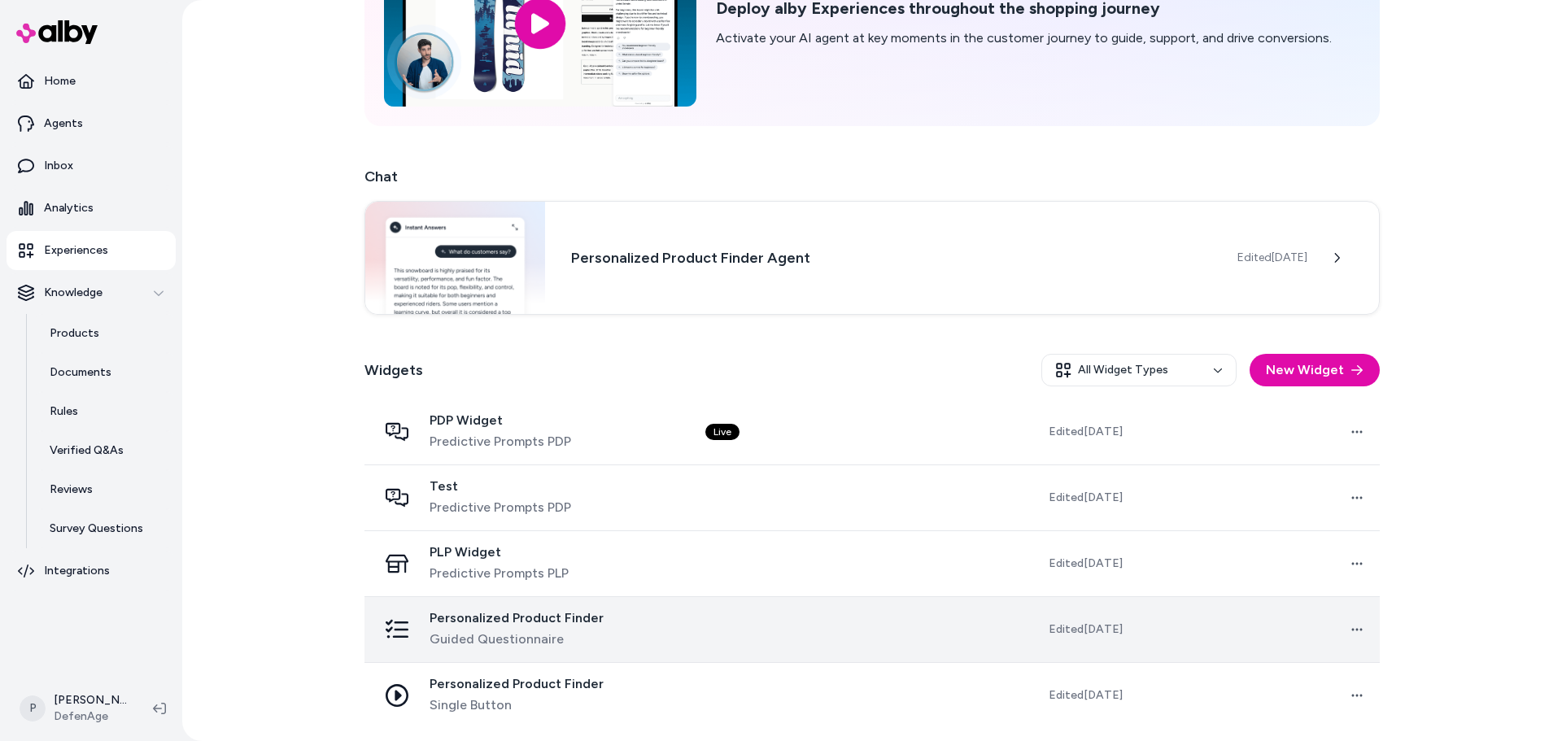
click at [730, 627] on td at bounding box center [815, 630] width 244 height 66
click at [847, 613] on td at bounding box center [815, 630] width 244 height 66
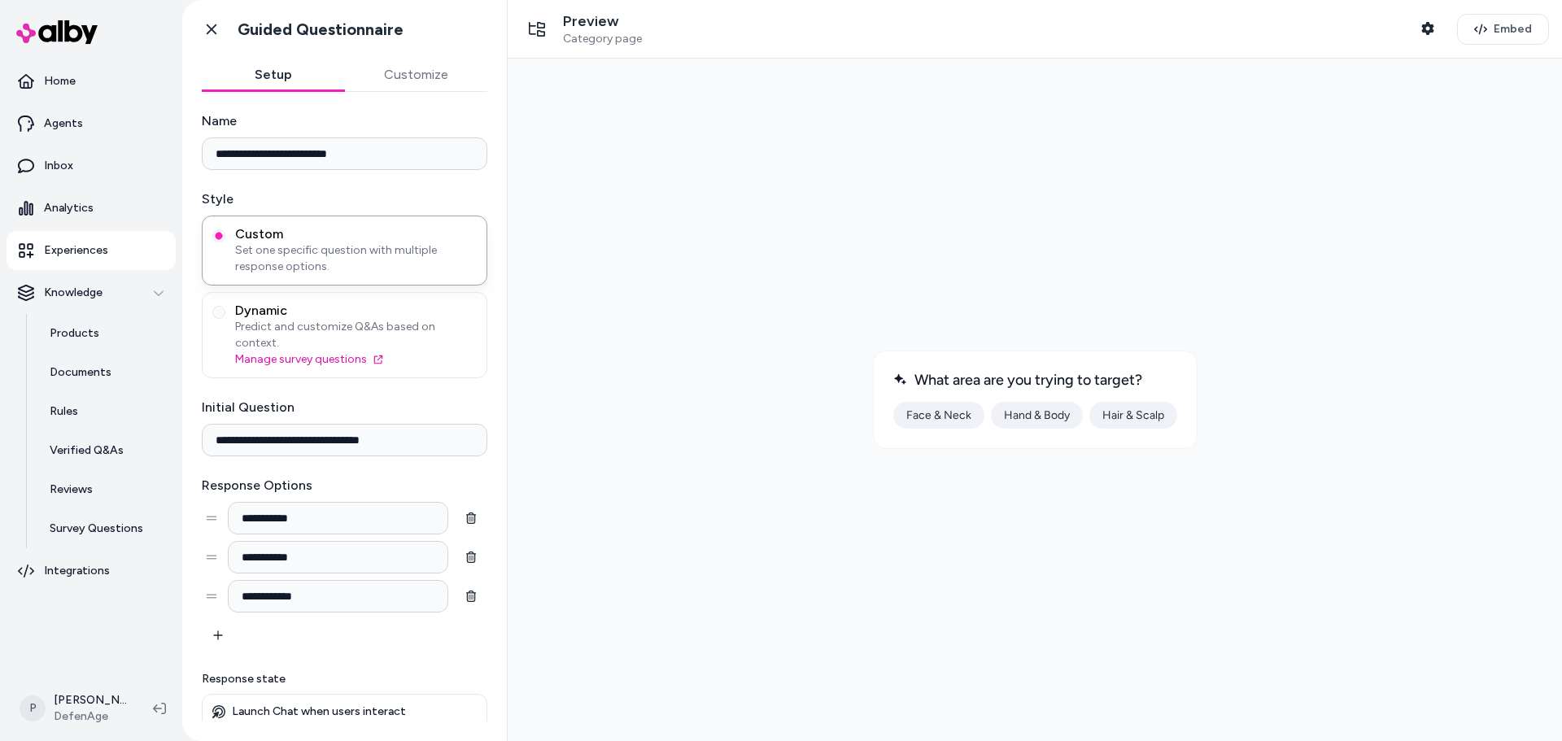
click at [942, 422] on button "Face & Neck" at bounding box center [939, 415] width 91 height 27
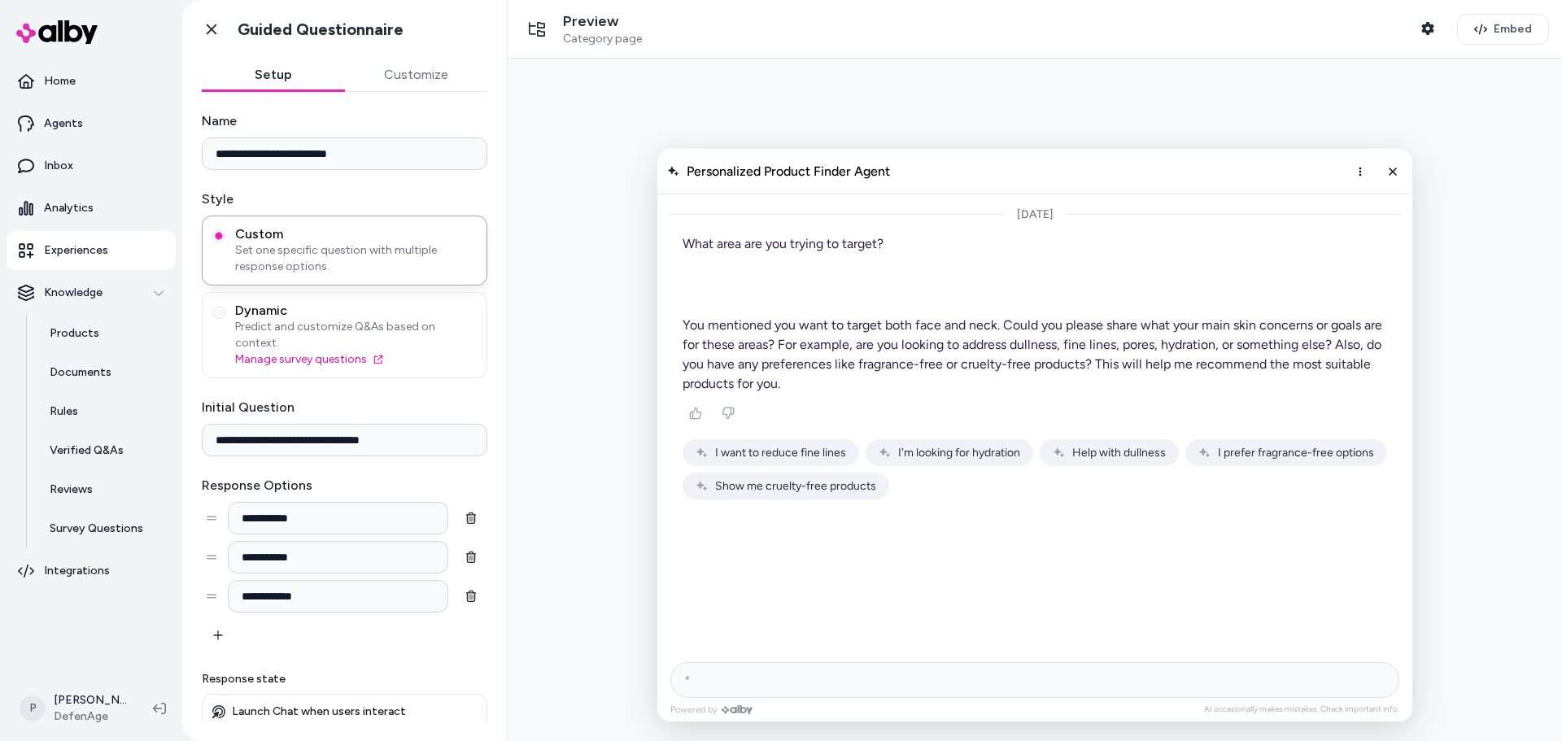
click at [781, 459] on span "I want to reduce fine lines" at bounding box center [780, 453] width 131 height 14
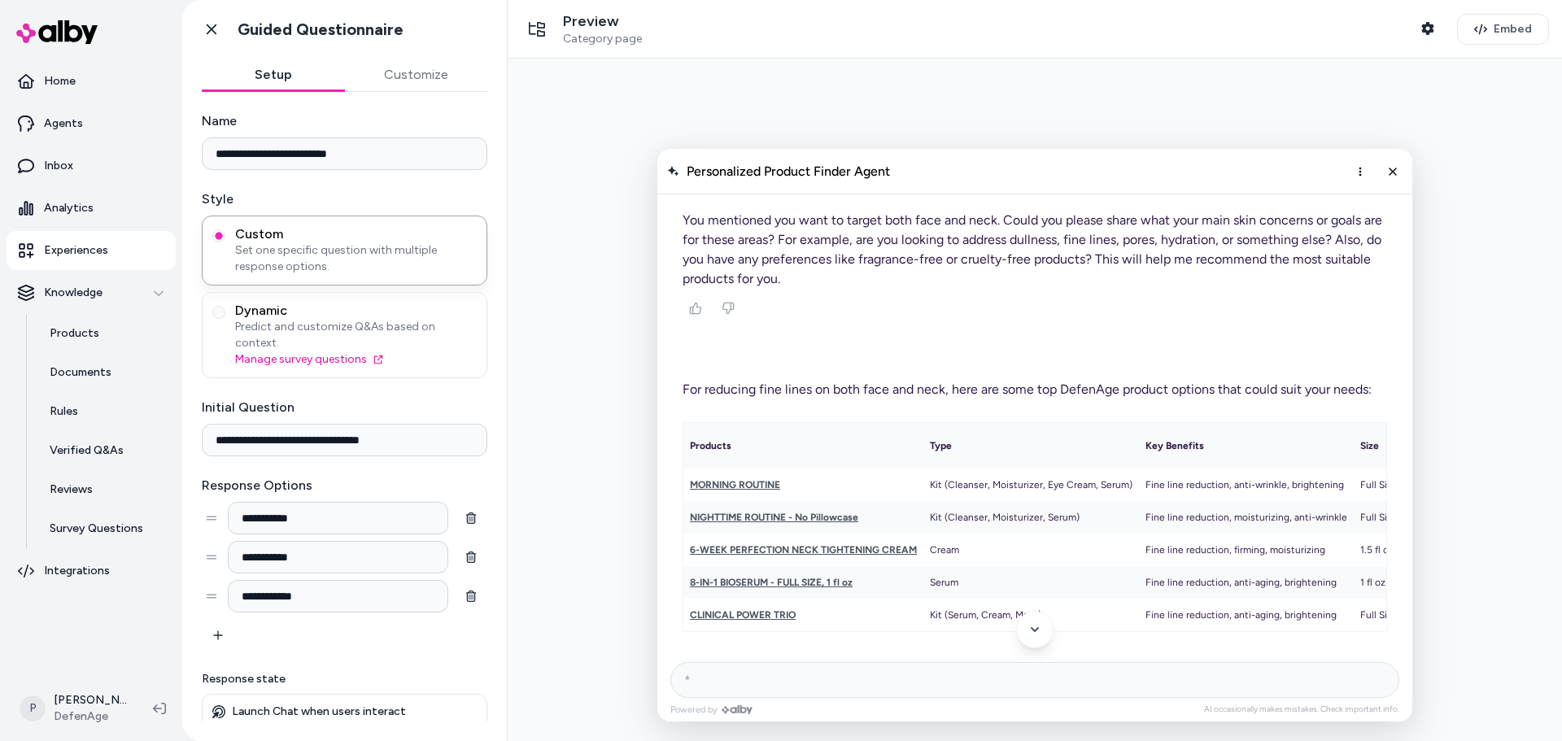
scroll to position [2, 0]
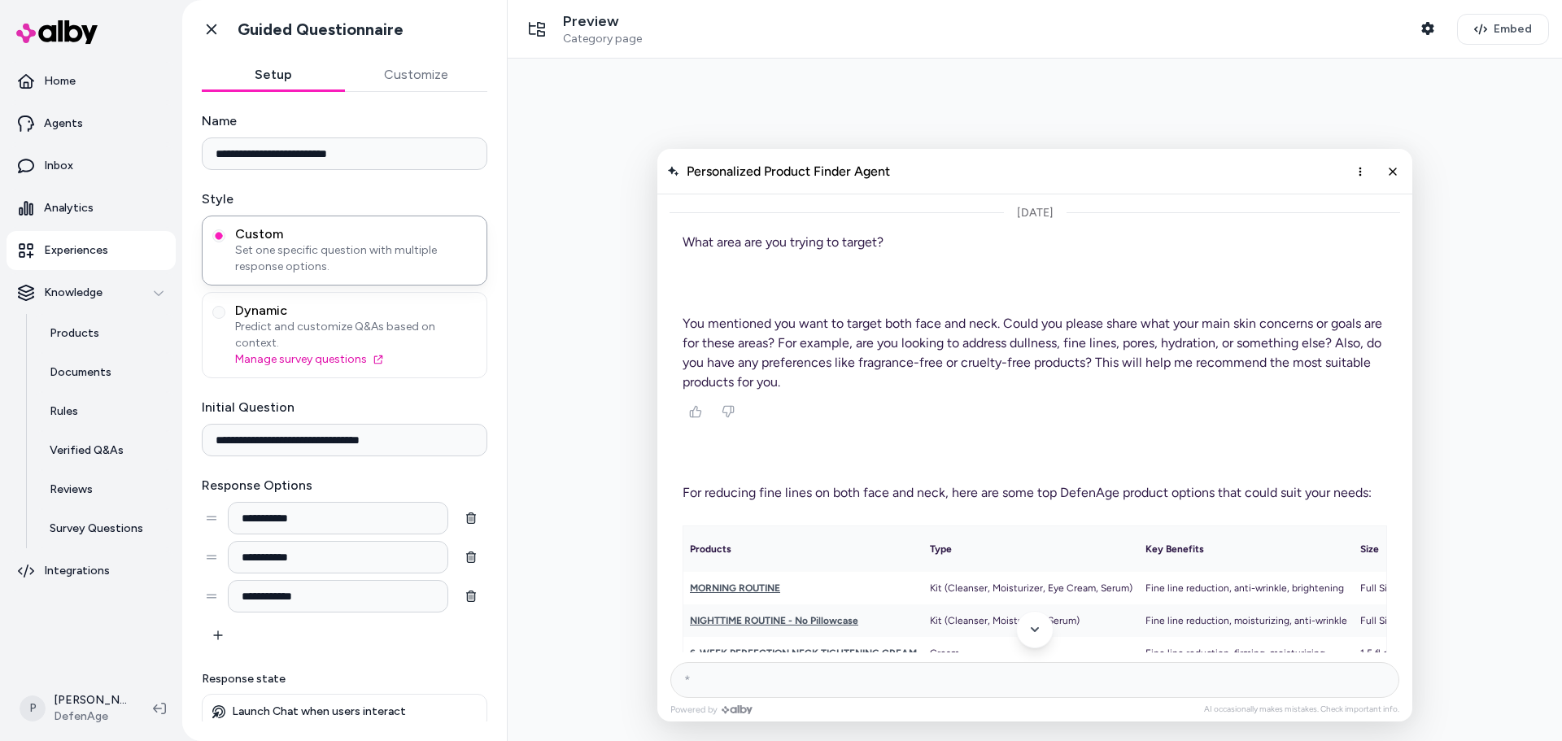
click at [706, 684] on input "AI Shopping Assistant" at bounding box center [1035, 680] width 729 height 36
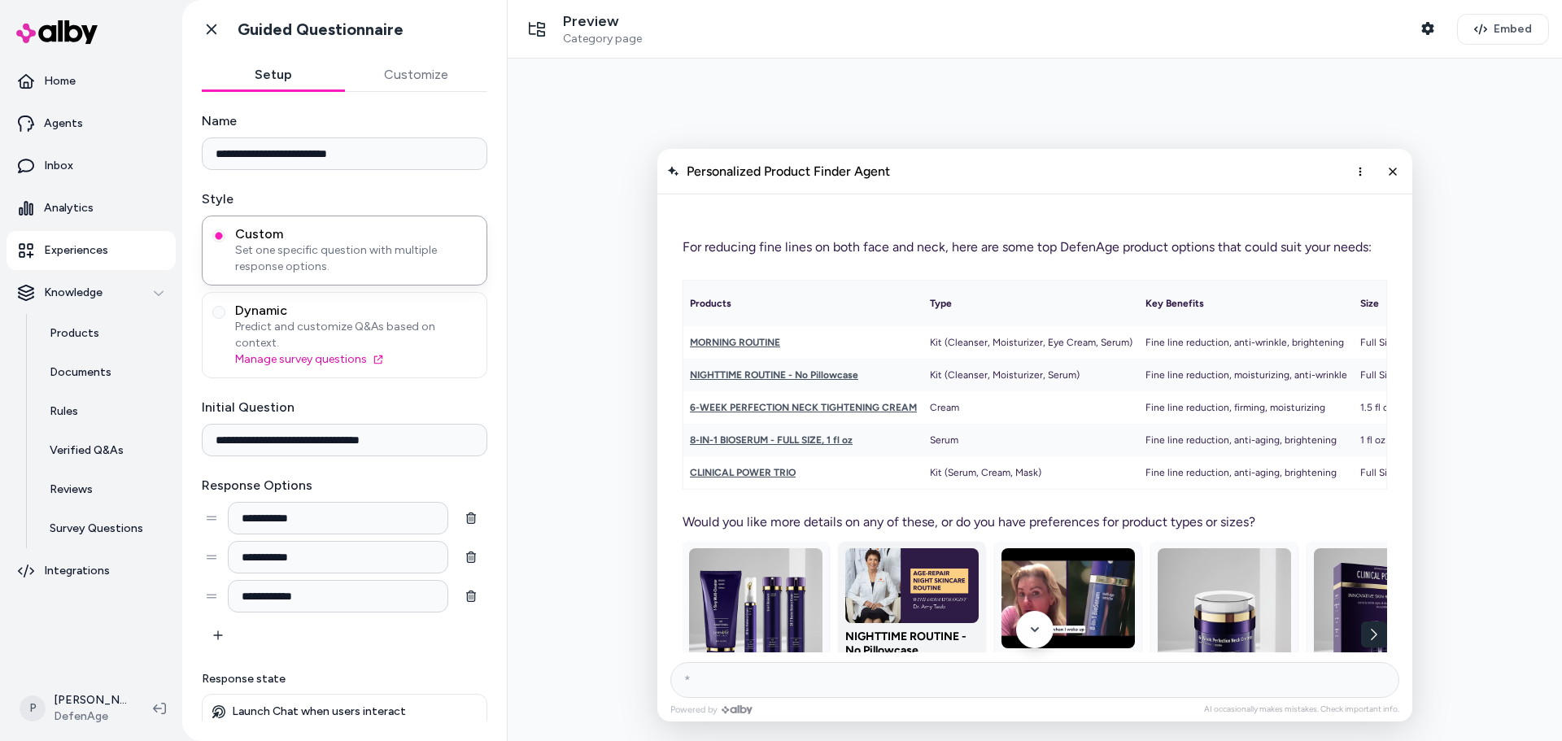
scroll to position [490, 0]
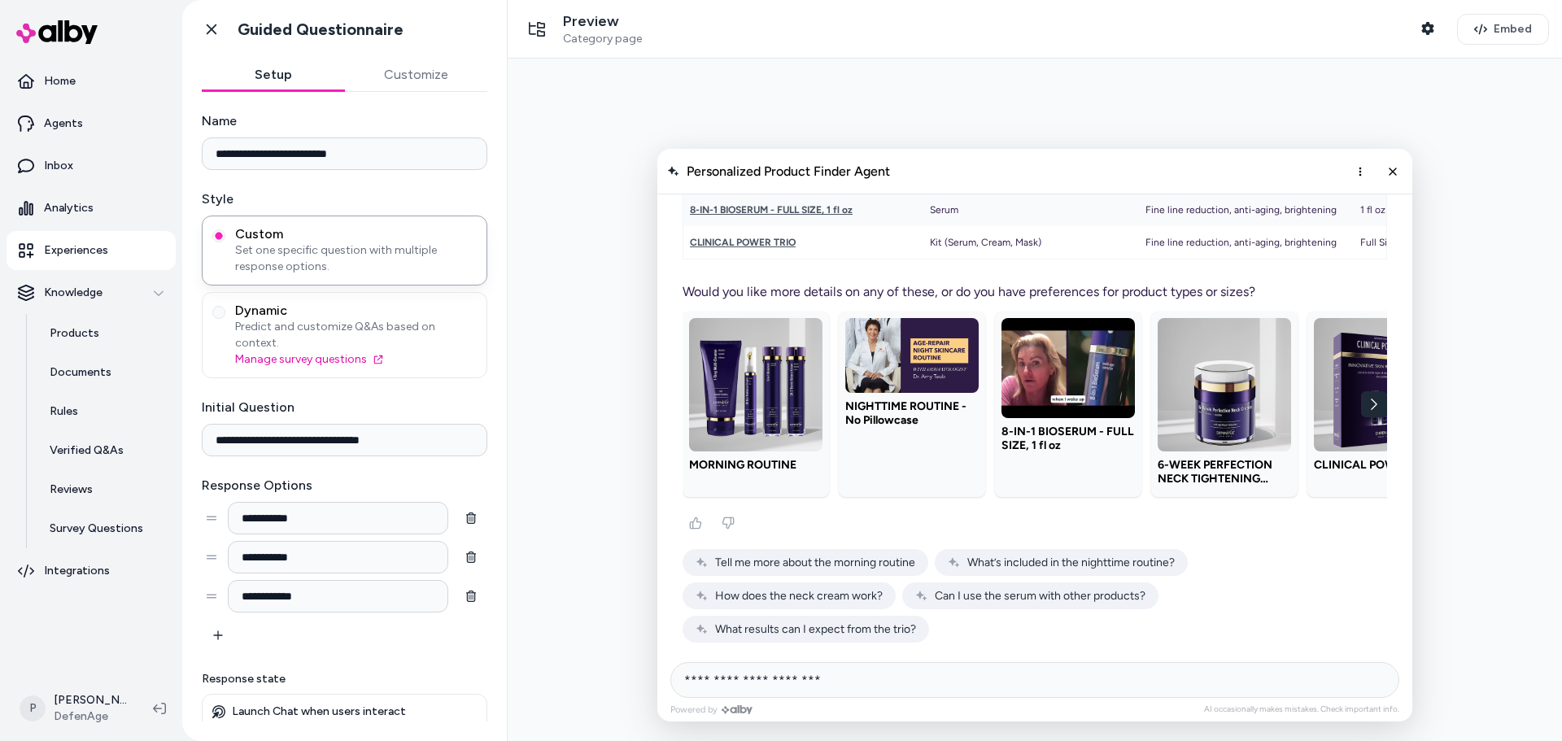
type input "**********"
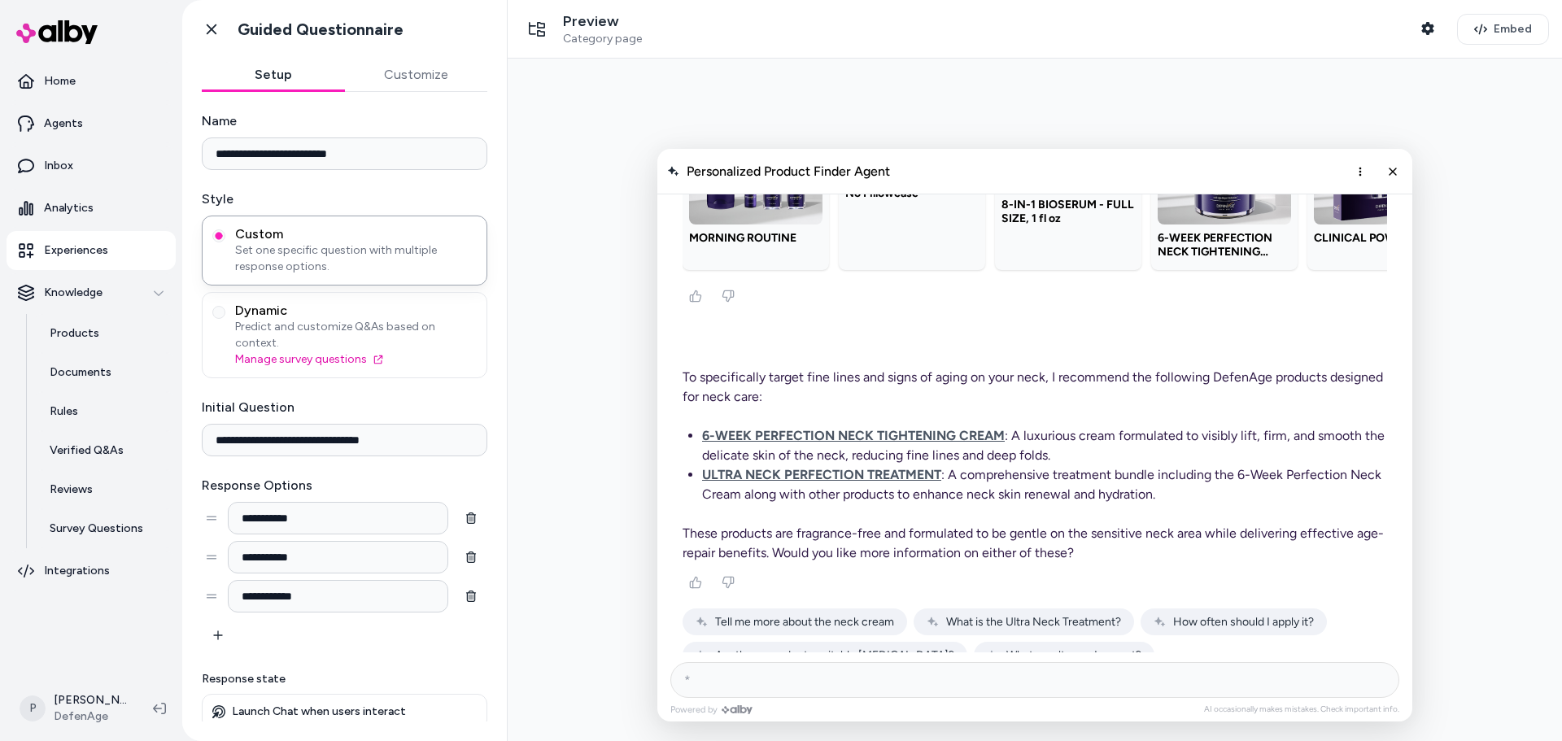
scroll to position [743, 0]
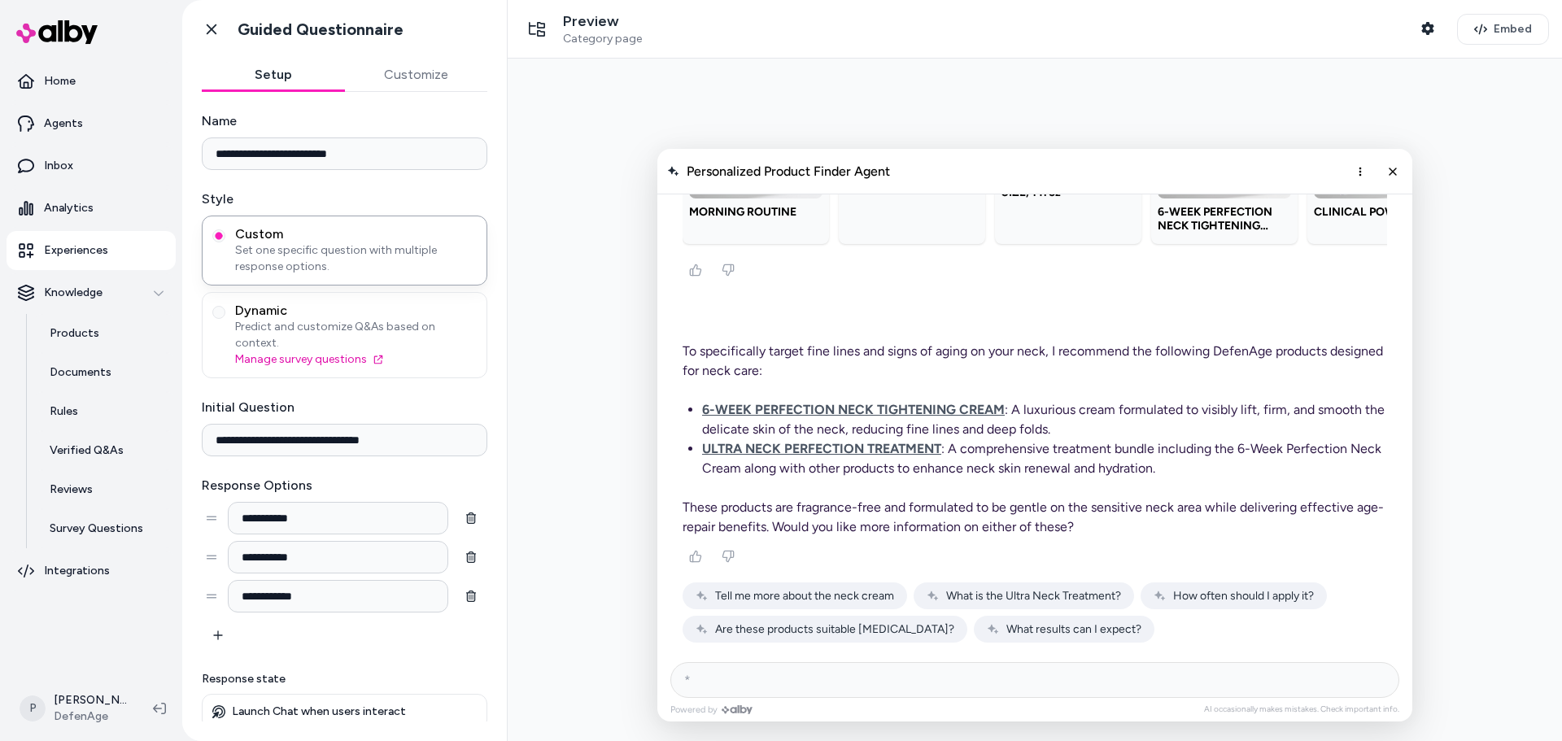
click at [1055, 624] on span "What results can I expect?" at bounding box center [1074, 630] width 135 height 14
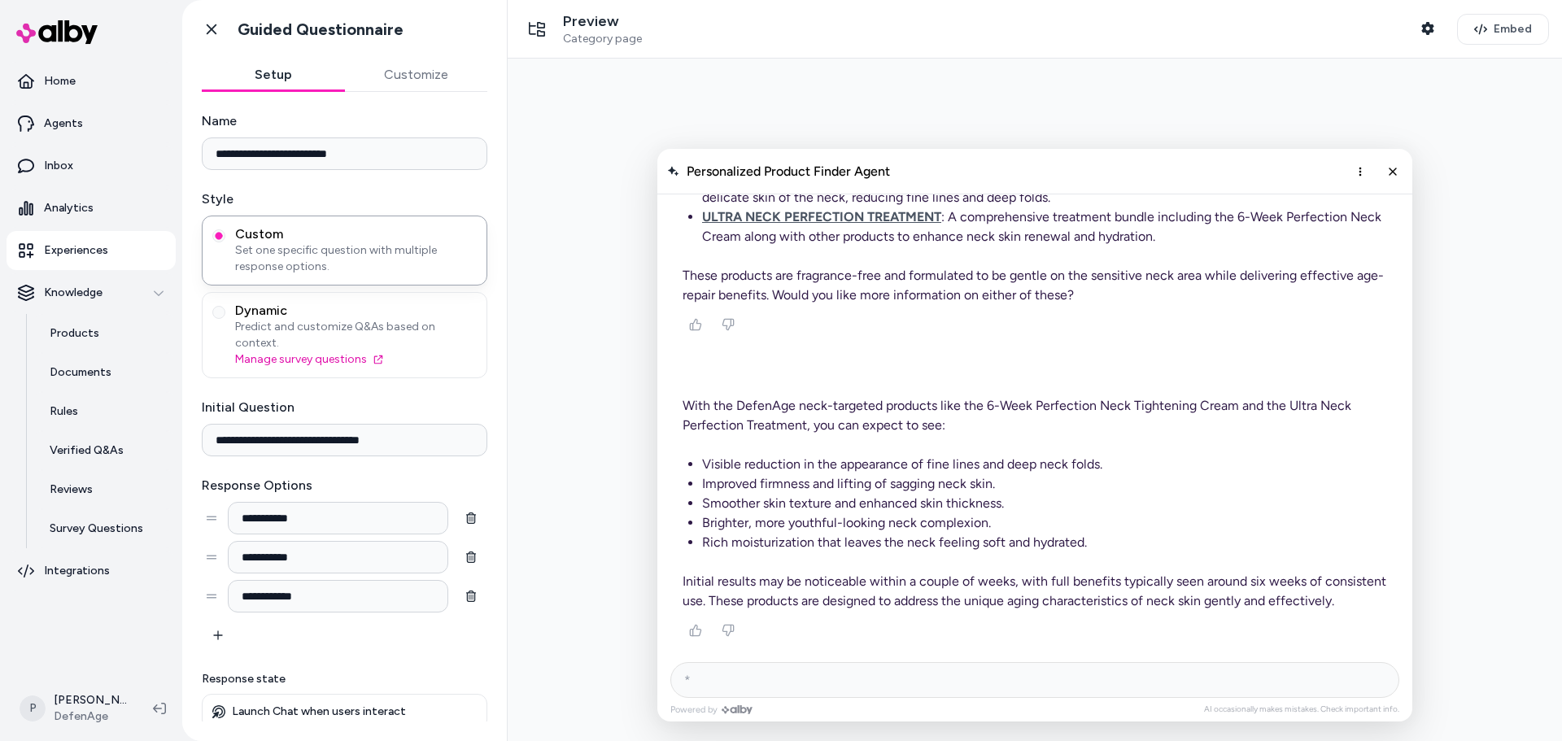
scroll to position [1049, 0]
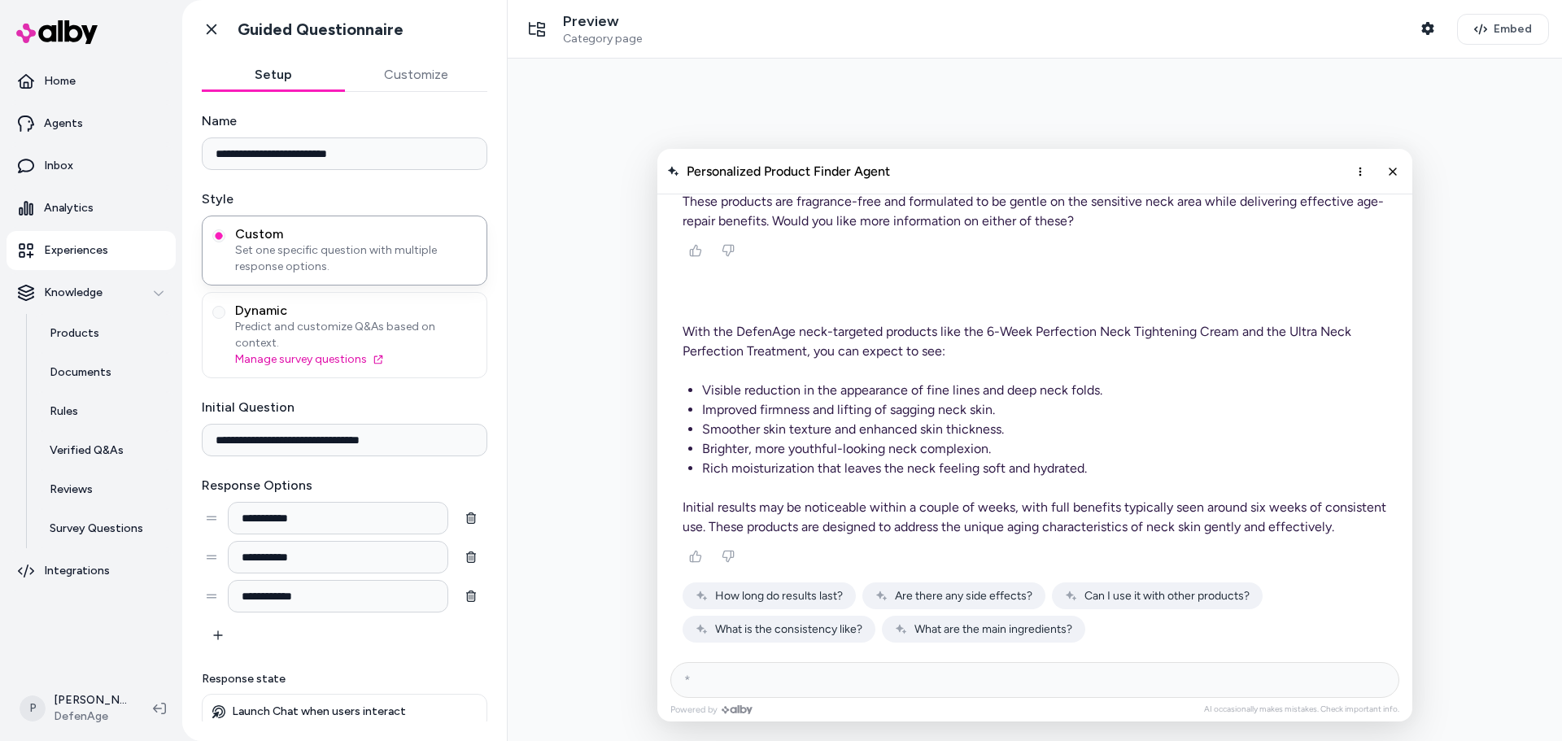
click at [406, 81] on button "Customize" at bounding box center [416, 75] width 143 height 33
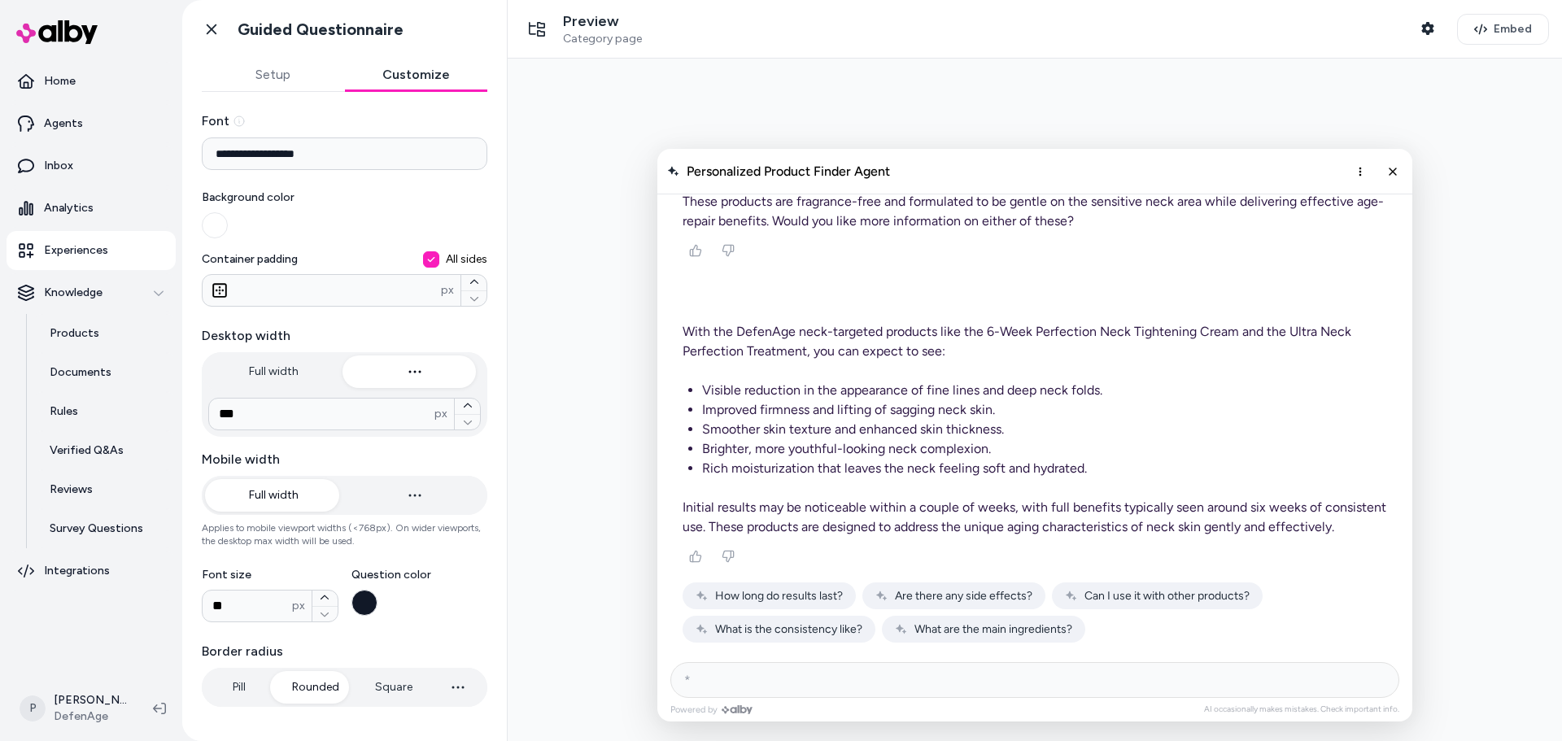
click at [301, 65] on button "Setup" at bounding box center [273, 75] width 143 height 33
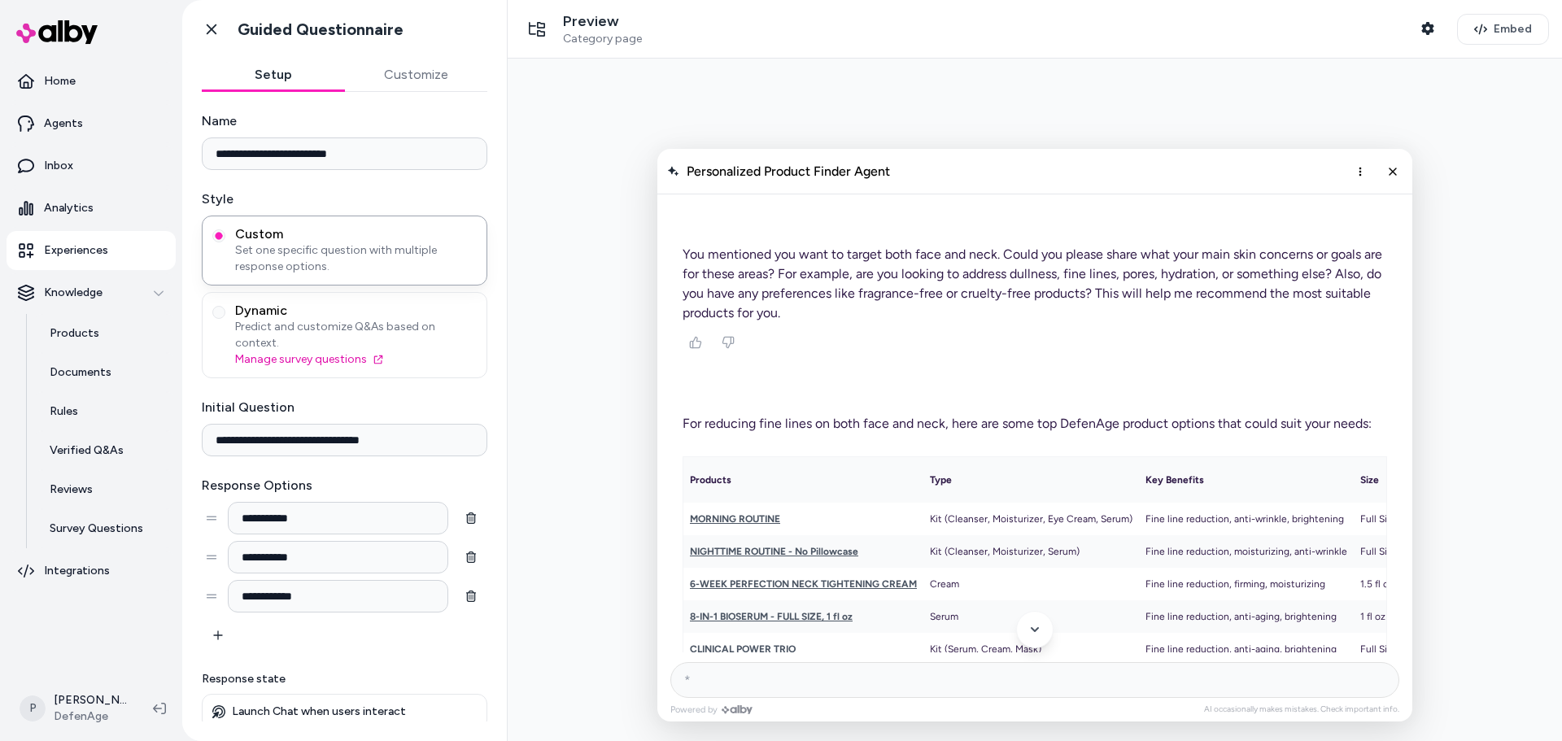
scroll to position [0, 0]
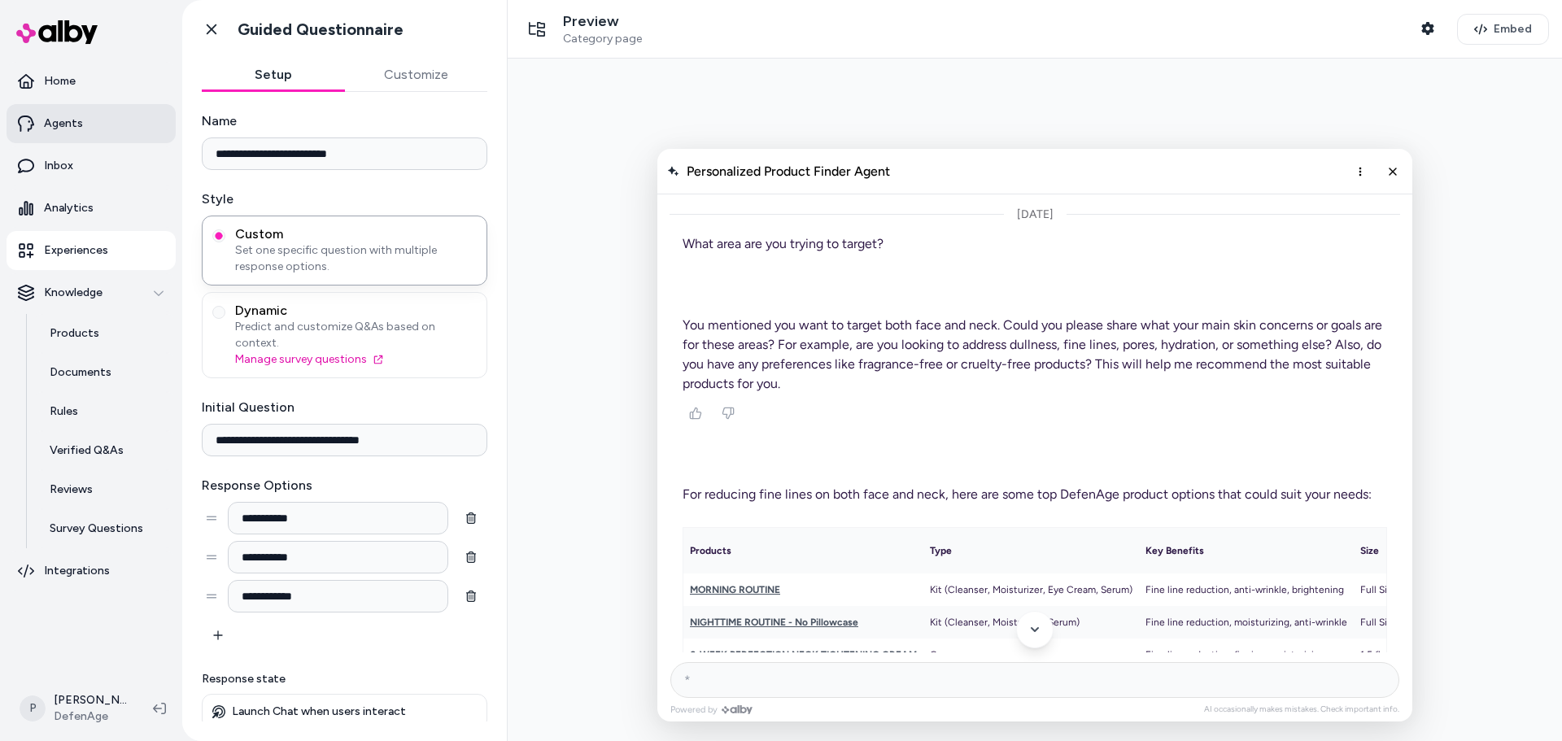
click at [84, 106] on link "Agents" at bounding box center [91, 123] width 169 height 39
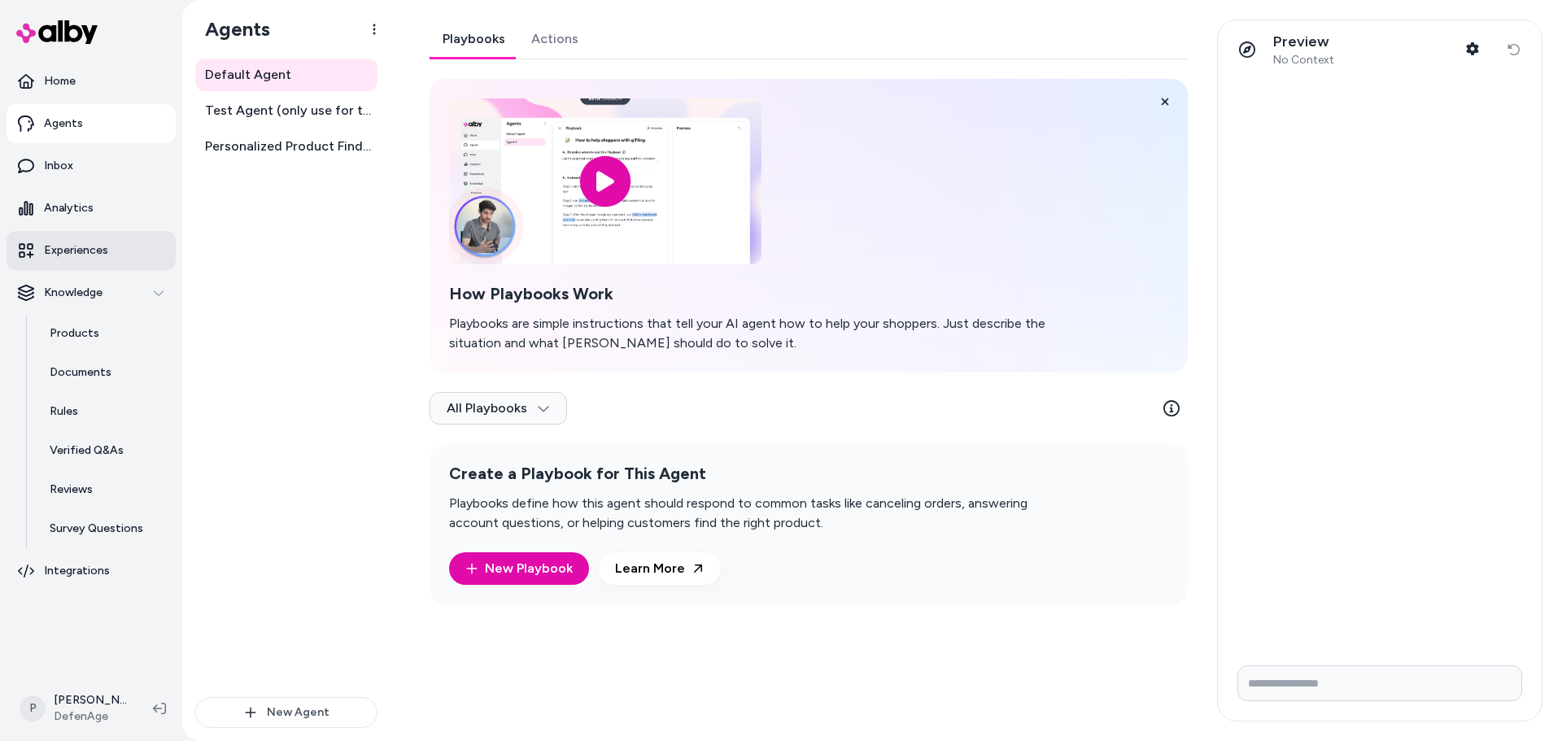
click at [94, 251] on p "Experiences" at bounding box center [76, 251] width 64 height 16
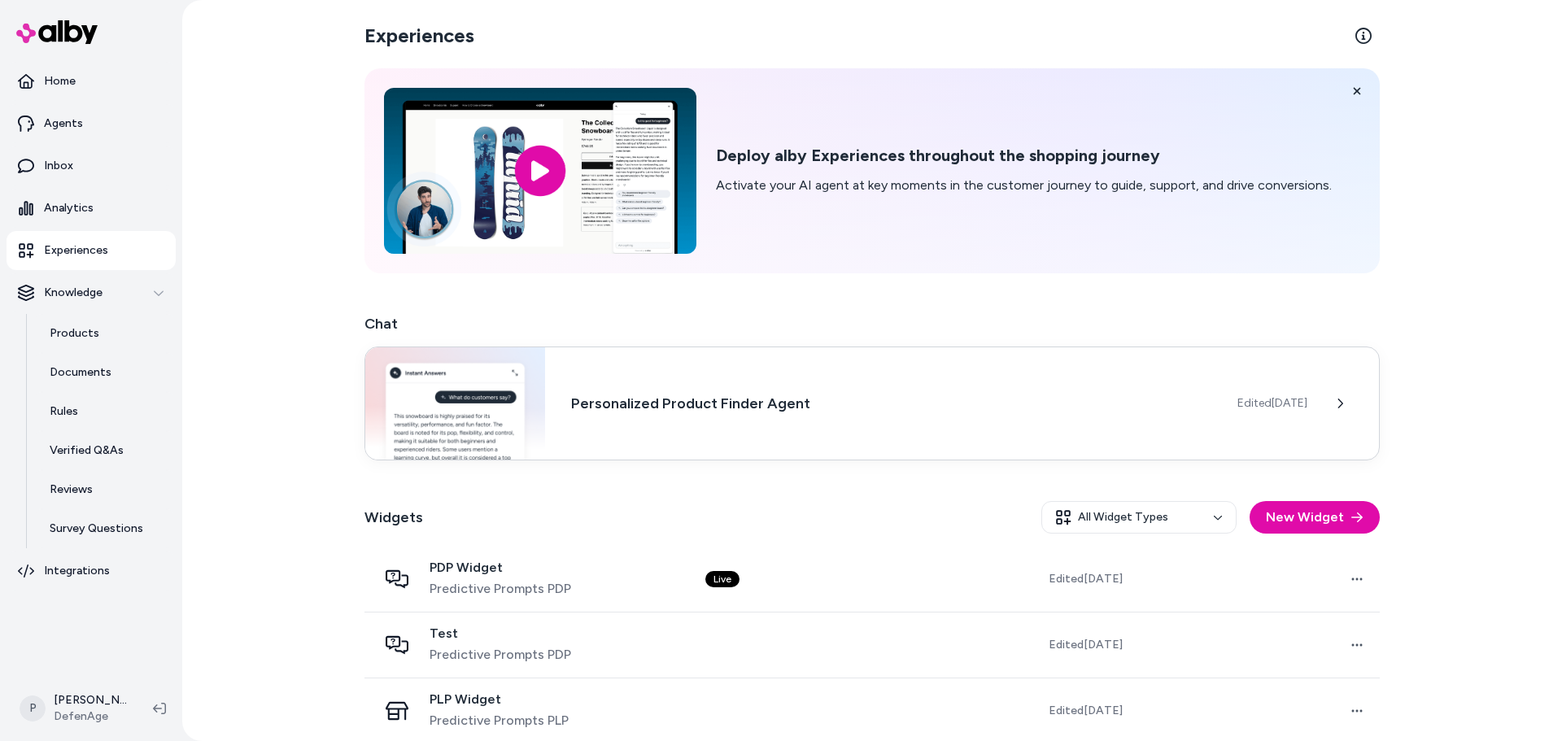
click at [1005, 406] on h3 "Personalized Product Finder Agent" at bounding box center [891, 403] width 640 height 23
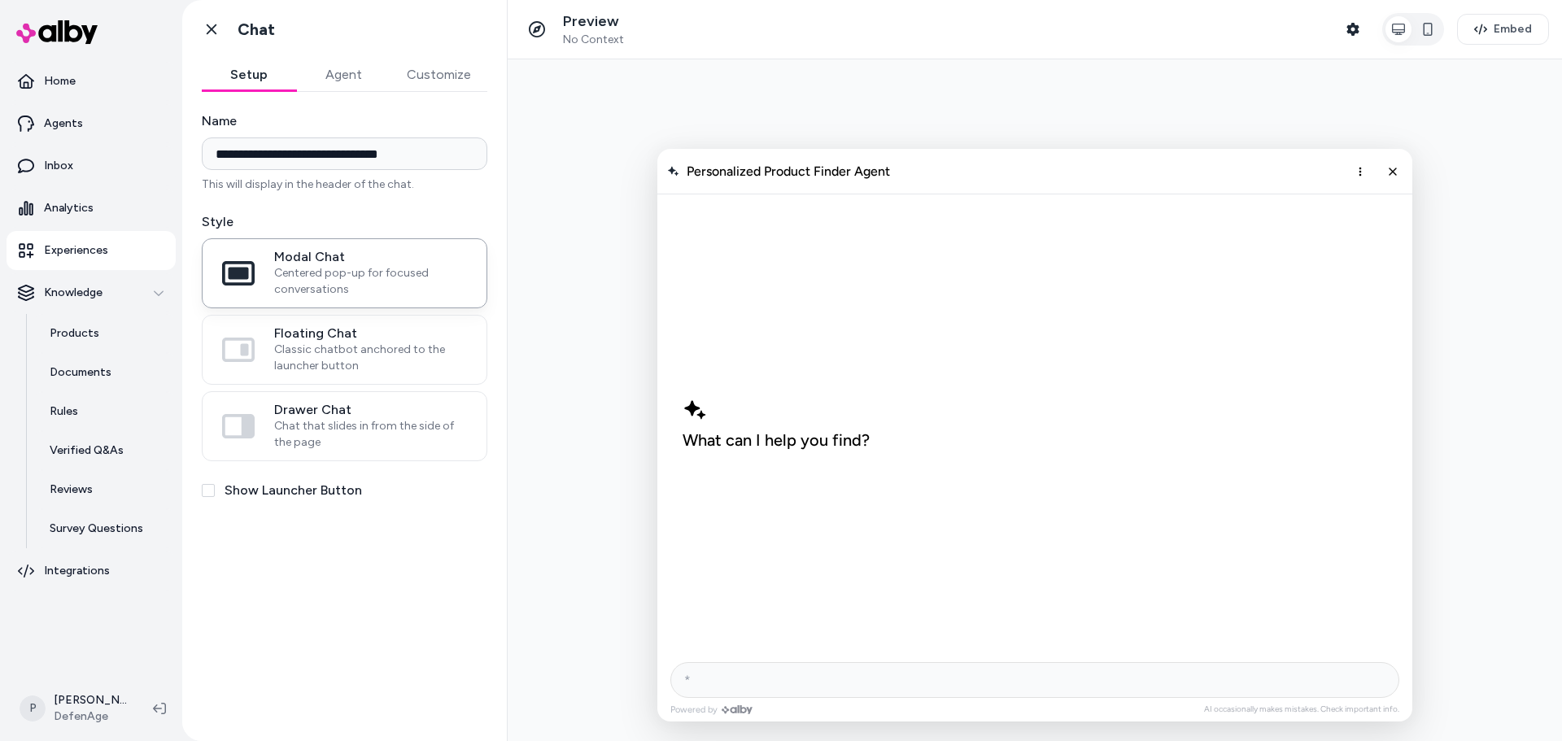
click at [339, 85] on button "Agent" at bounding box center [343, 75] width 94 height 33
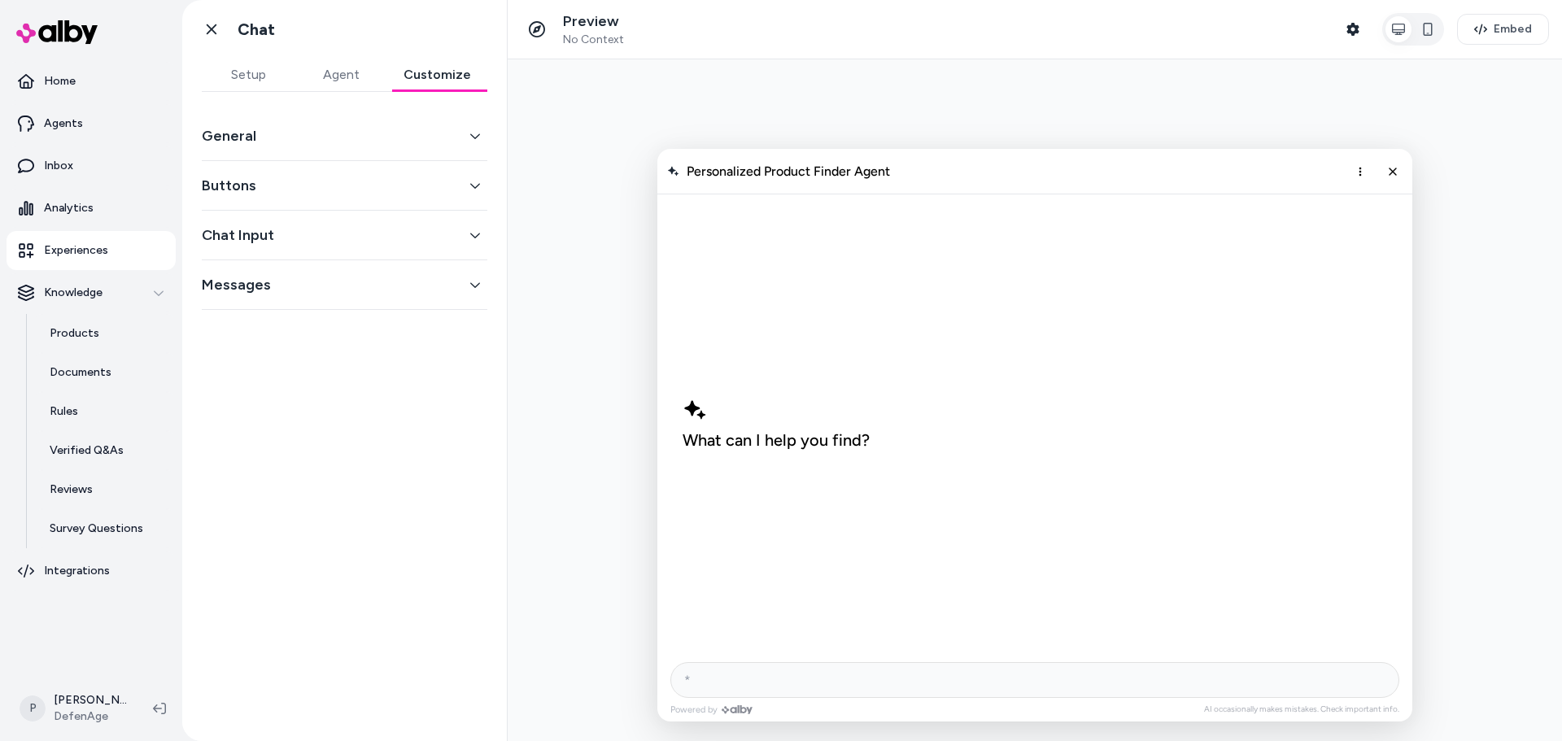
click at [441, 80] on button "Customize" at bounding box center [437, 75] width 100 height 33
click at [375, 133] on button "General" at bounding box center [345, 136] width 286 height 23
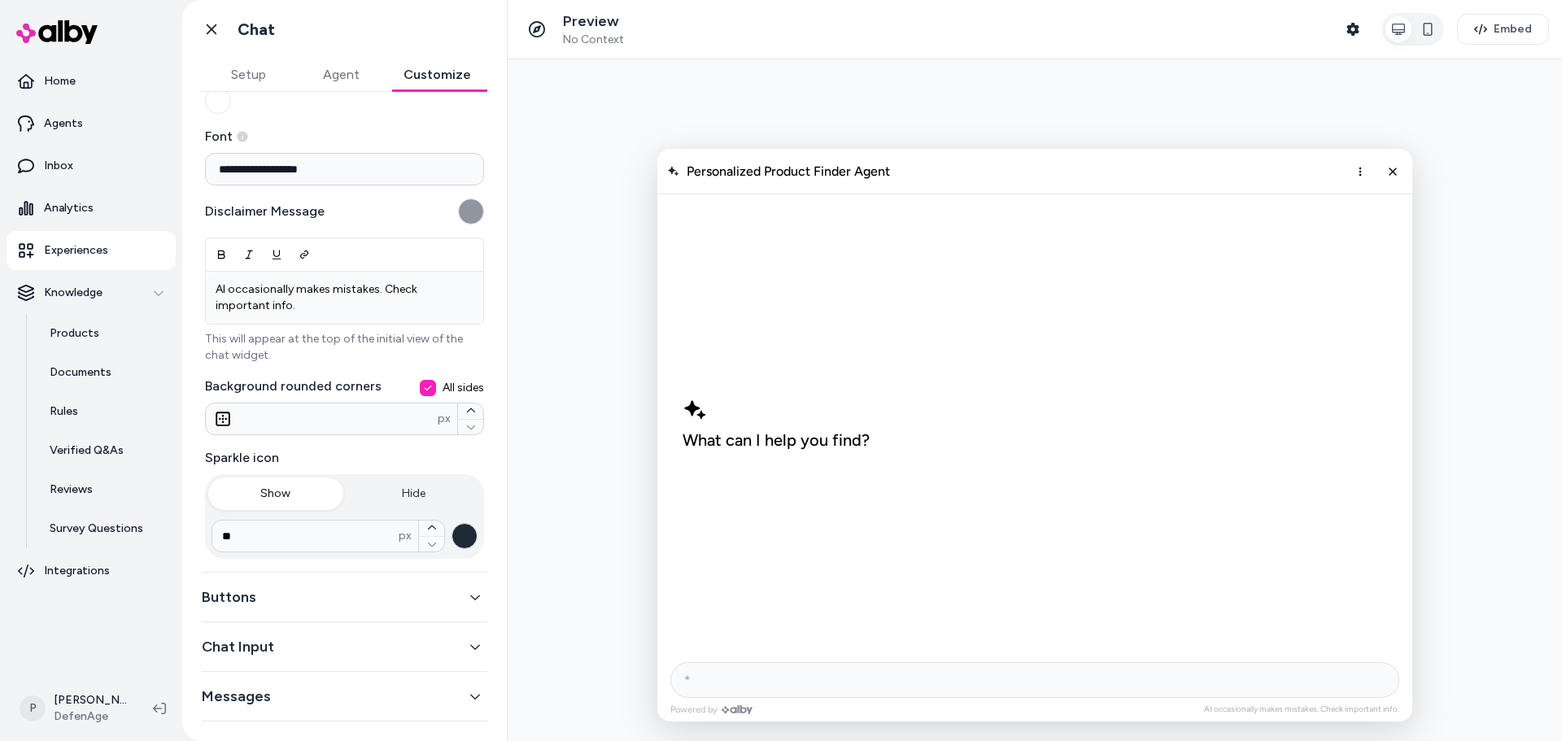
click at [470, 595] on icon "button" at bounding box center [475, 597] width 11 height 11
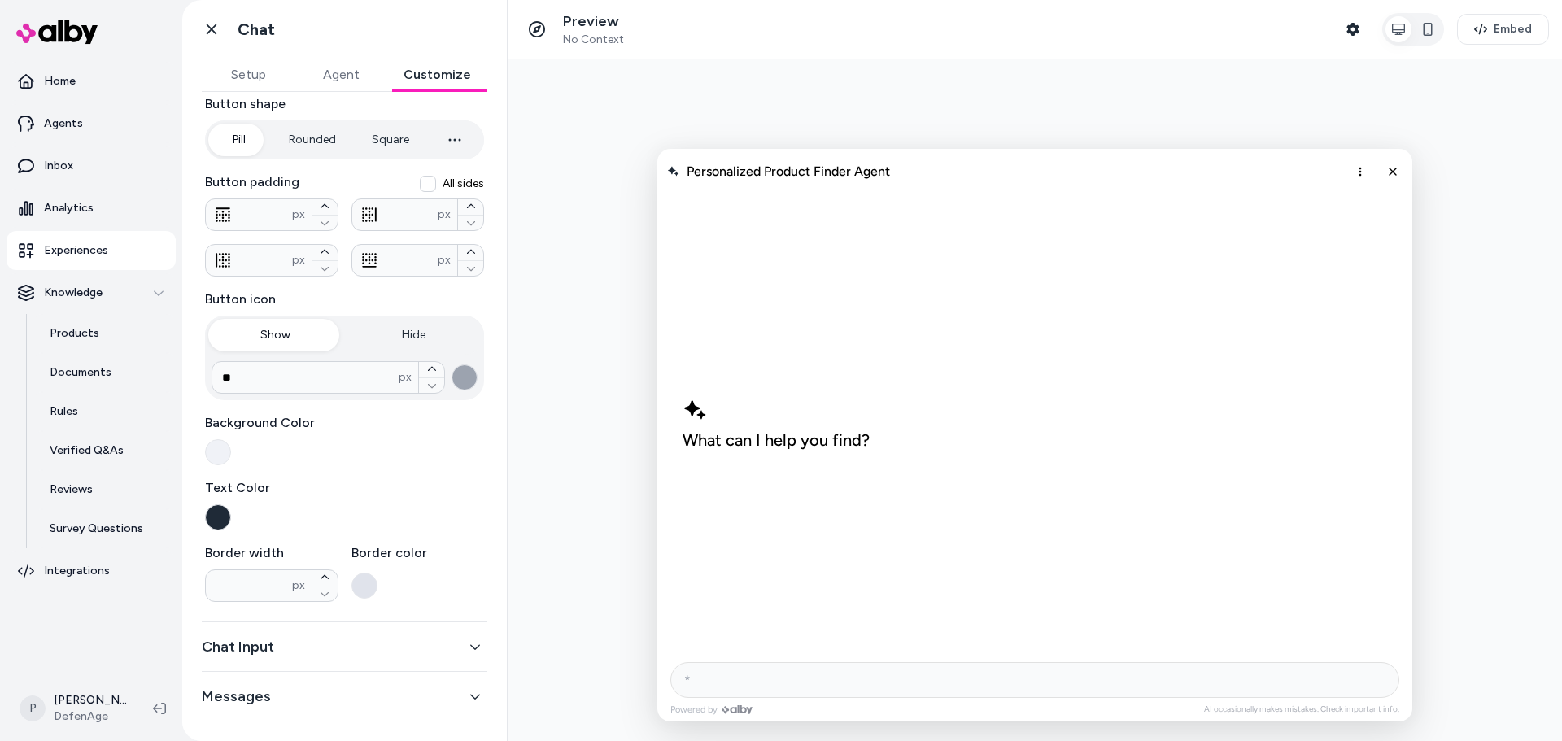
scroll to position [162, 0]
click at [470, 649] on icon "button" at bounding box center [475, 646] width 11 height 11
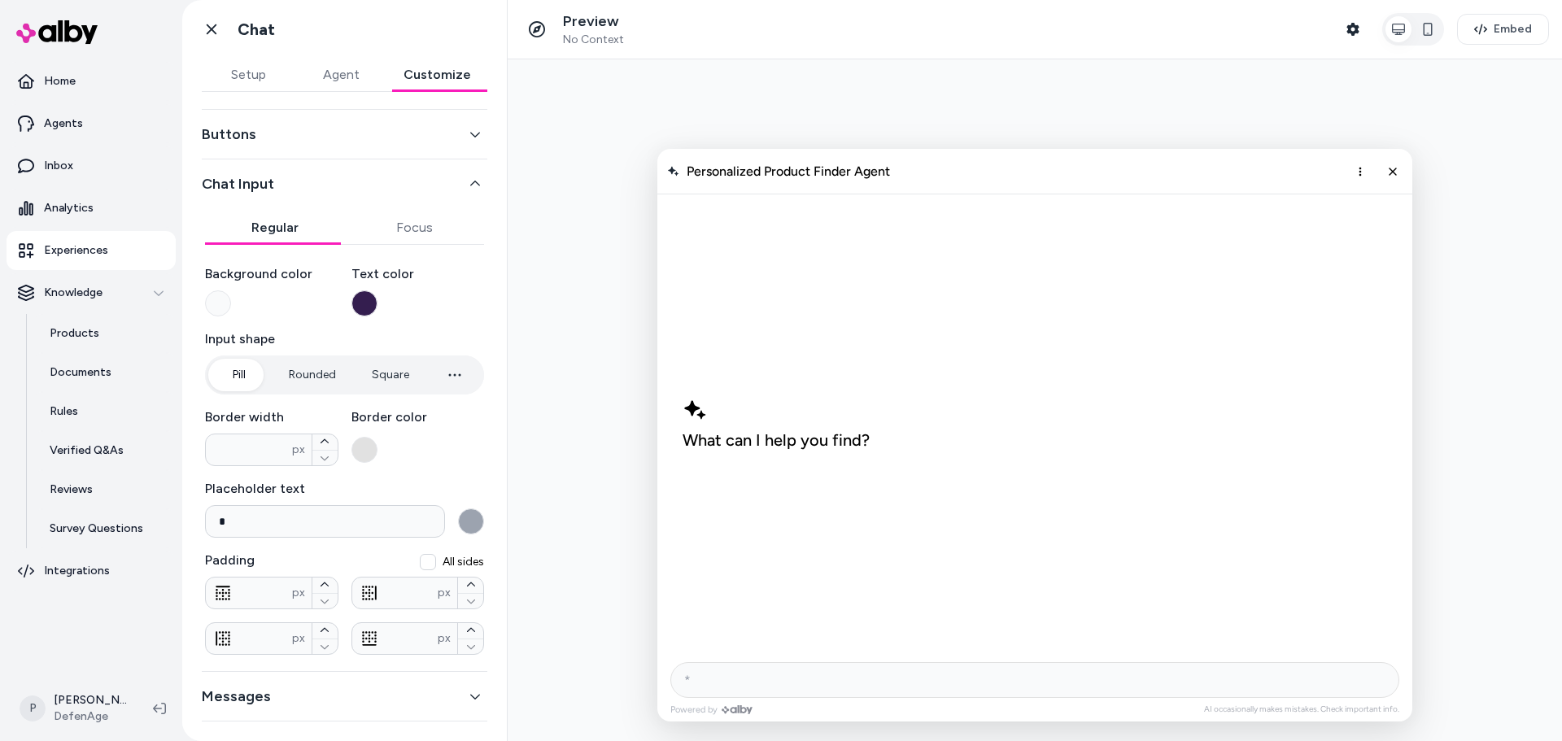
scroll to position [51, 0]
click at [237, 530] on input "*" at bounding box center [325, 521] width 240 height 33
click at [600, 471] on div at bounding box center [1035, 400] width 1055 height 682
click at [347, 76] on button "Agent" at bounding box center [341, 75] width 93 height 33
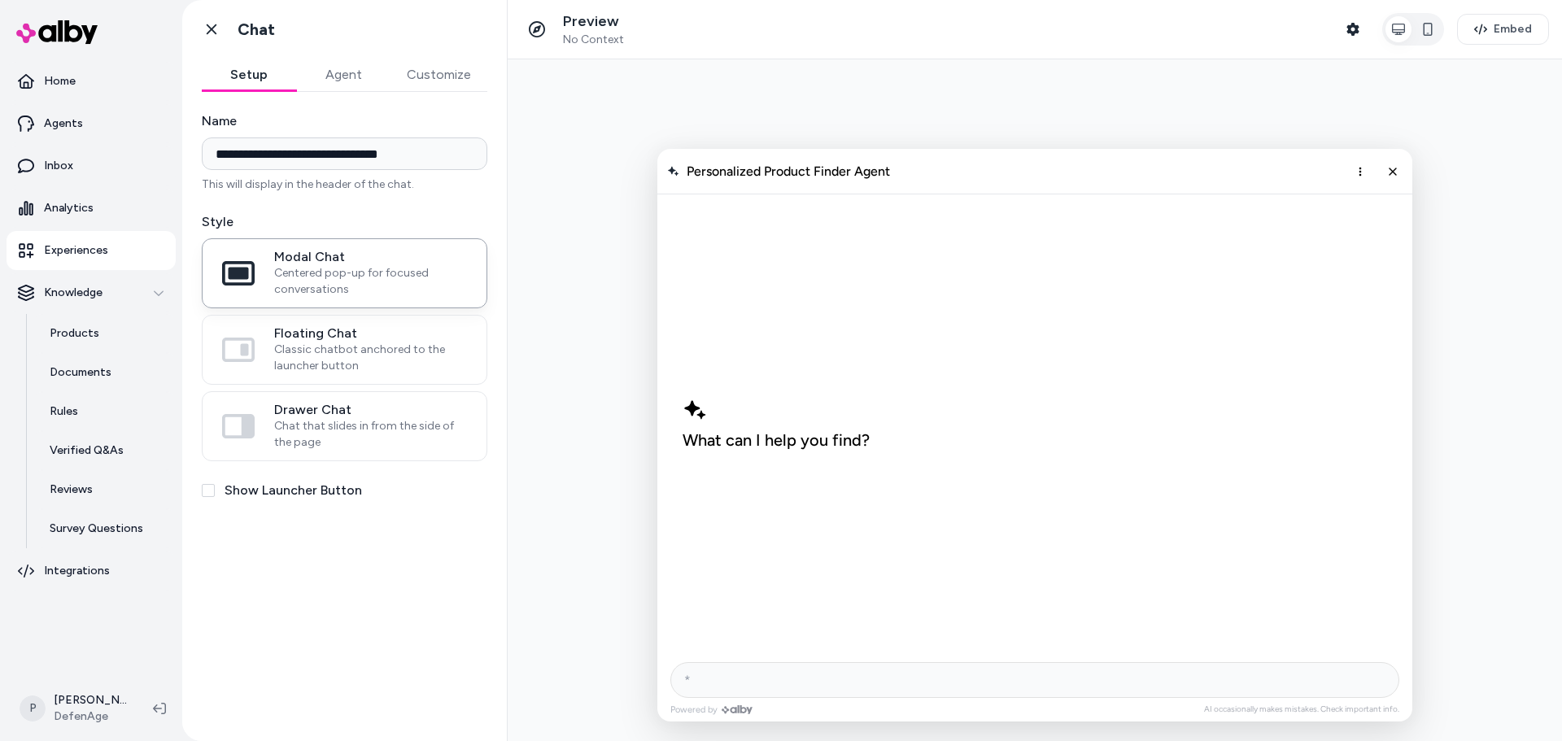
click at [247, 80] on button "Setup" at bounding box center [249, 75] width 94 height 33
click at [339, 83] on button "Agent" at bounding box center [343, 75] width 94 height 33
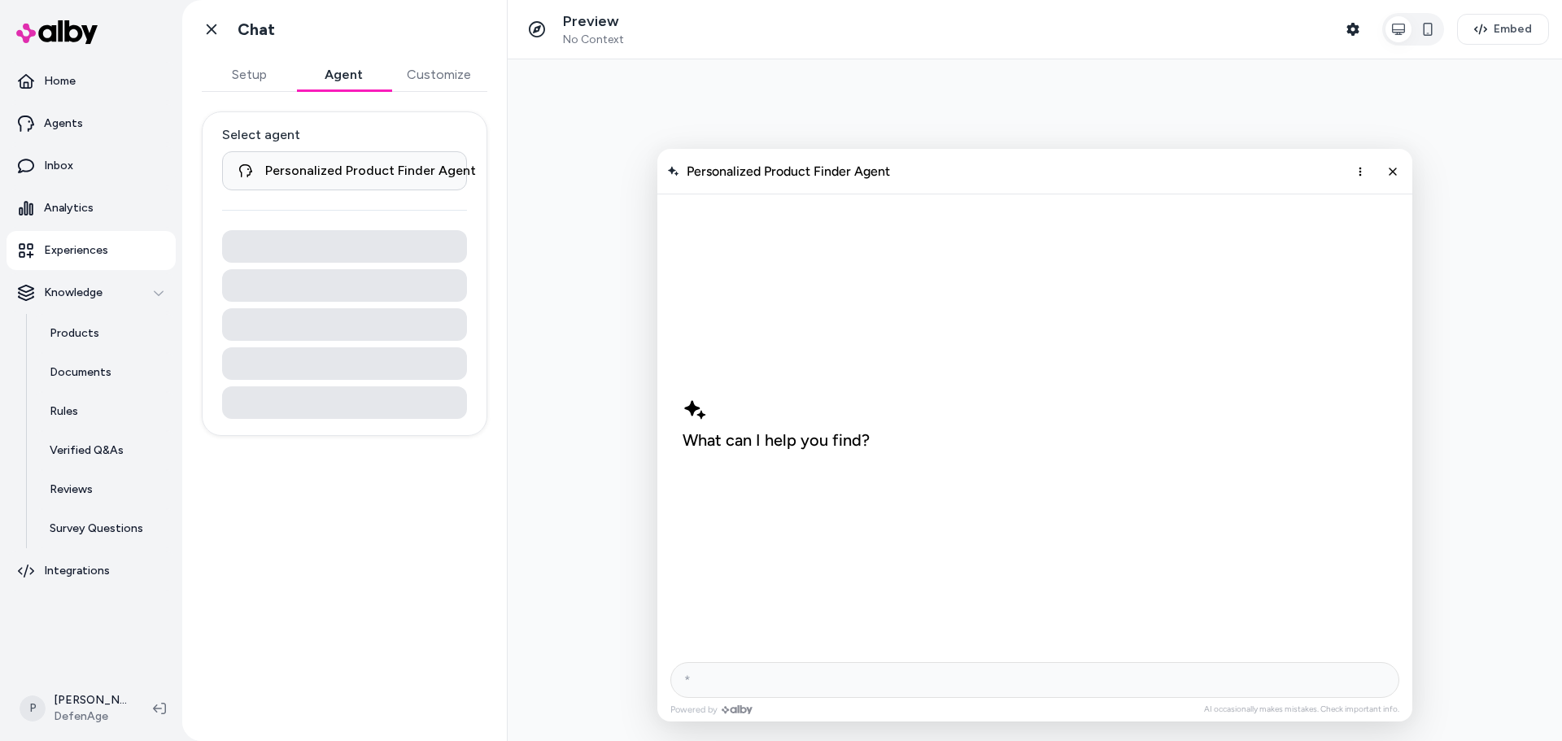
click at [448, 65] on button "Customize" at bounding box center [439, 75] width 97 height 33
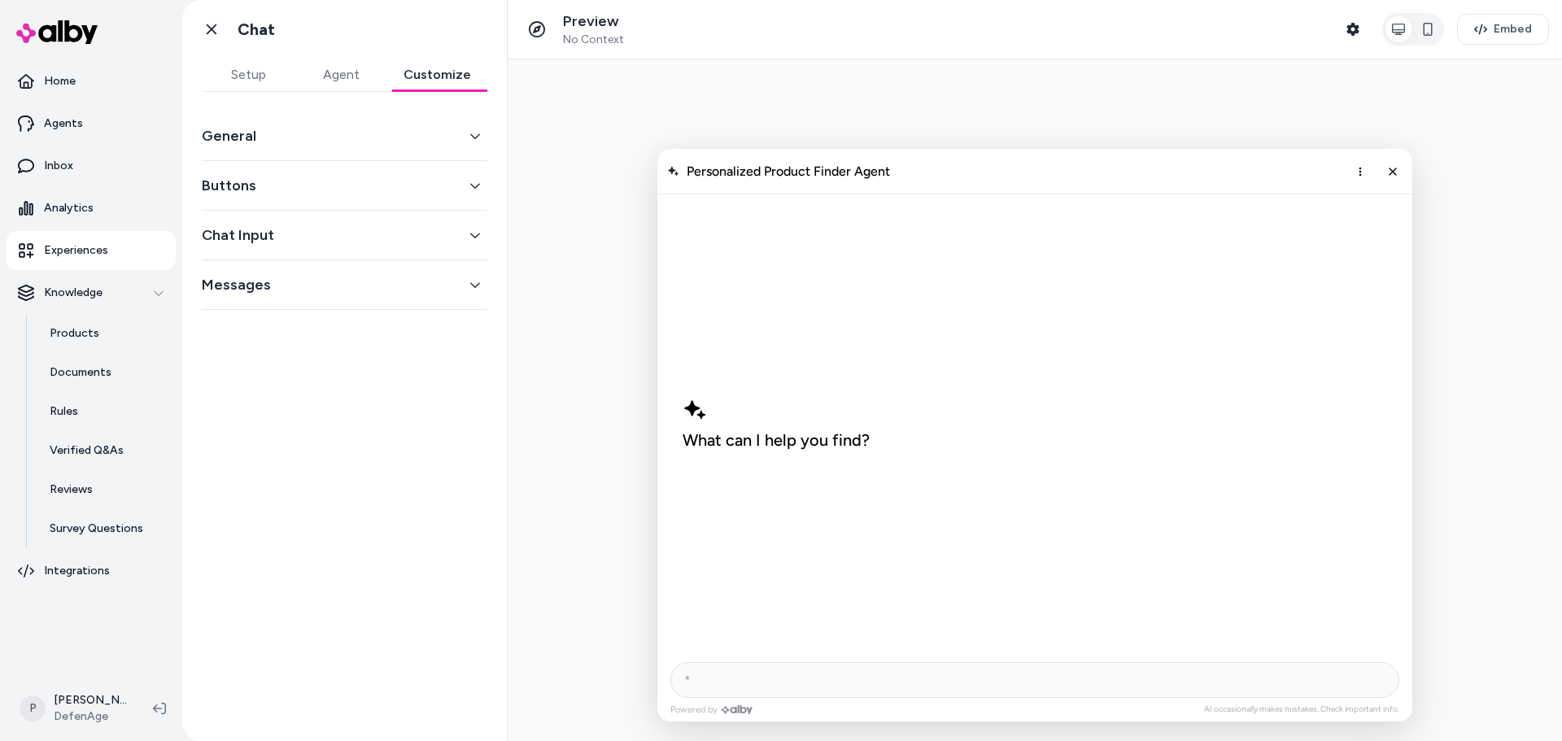
click at [264, 84] on button "Setup" at bounding box center [248, 75] width 93 height 33
click at [419, 76] on button "Customize" at bounding box center [437, 75] width 100 height 33
click at [331, 184] on button "Buttons" at bounding box center [345, 185] width 286 height 23
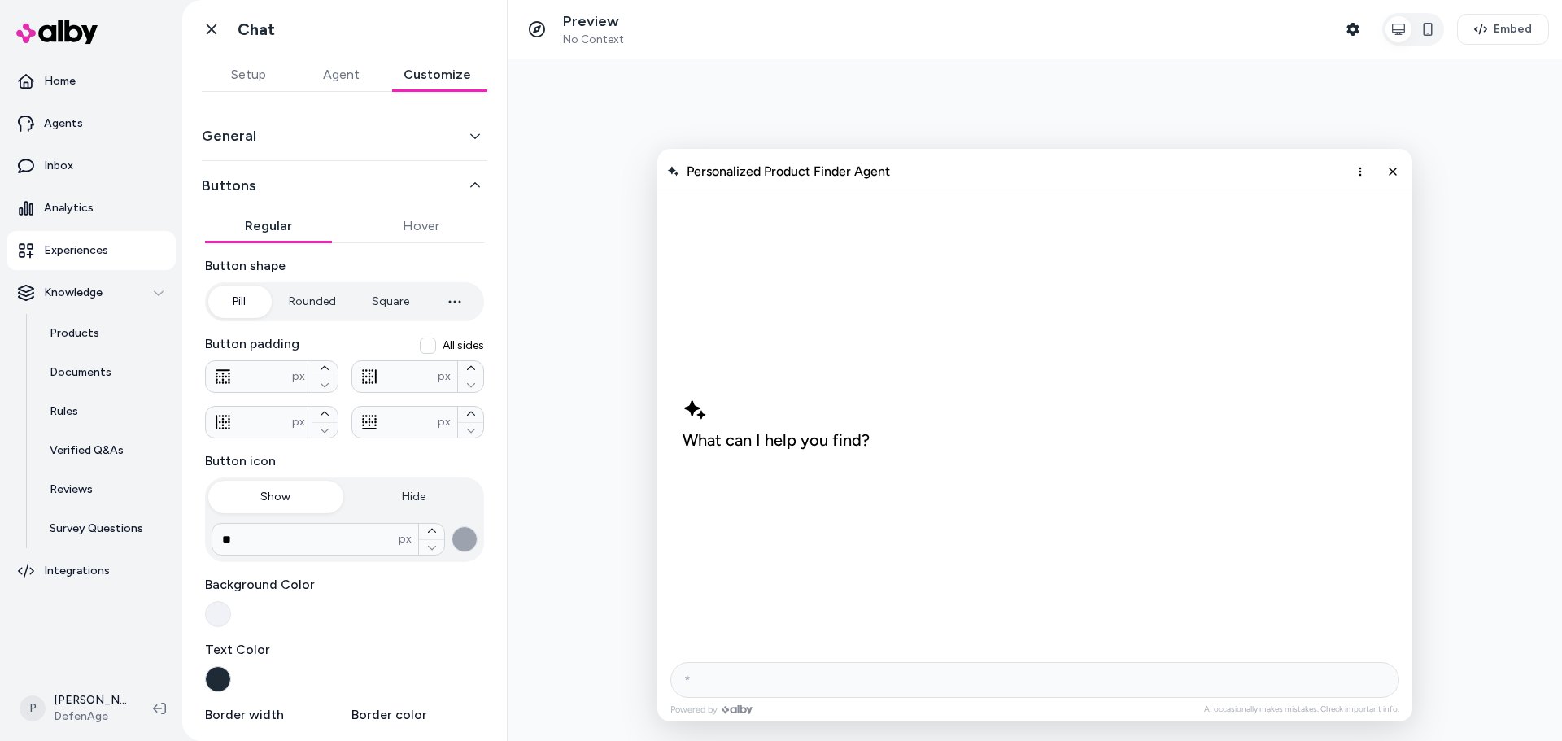
click at [339, 137] on button "General" at bounding box center [345, 136] width 286 height 23
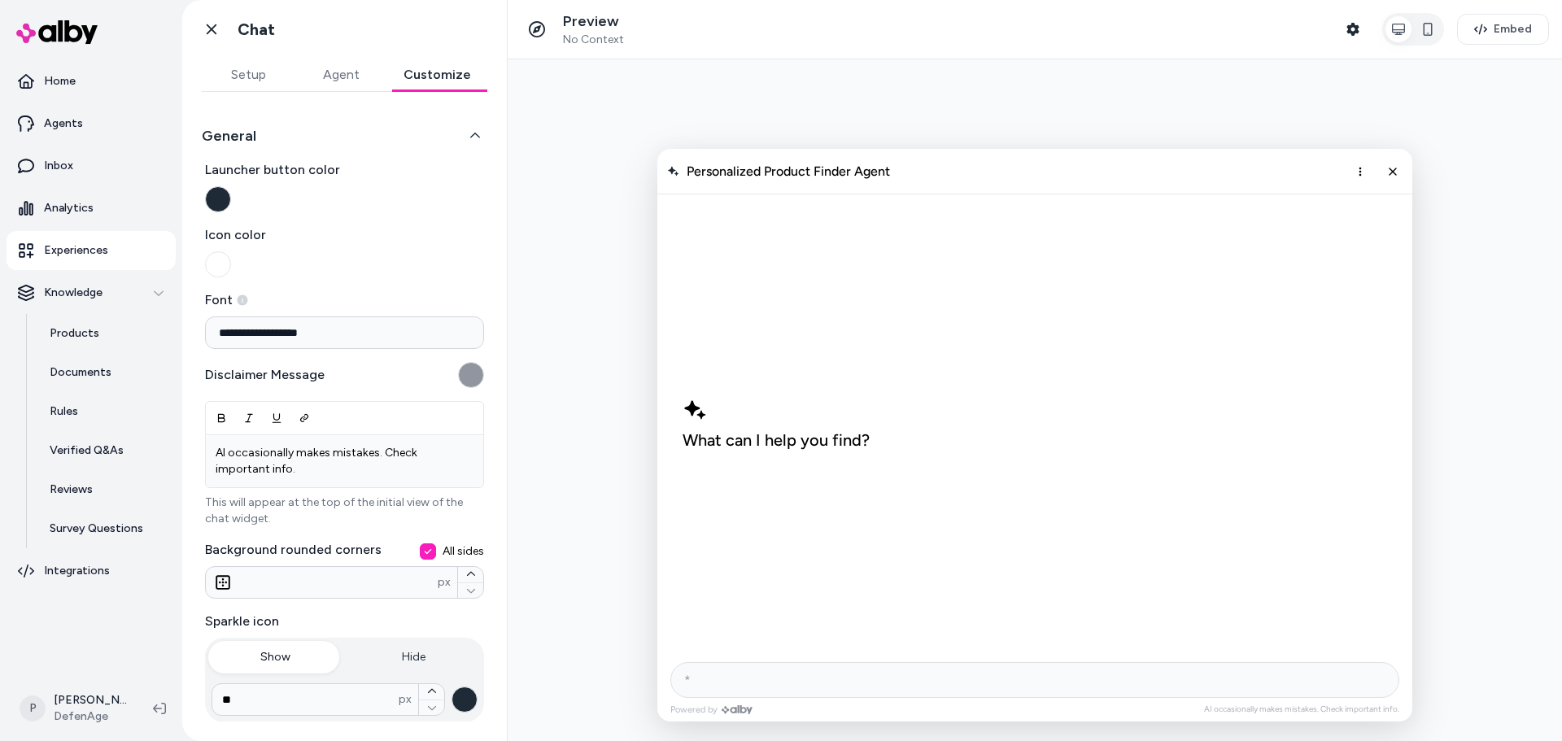
click at [339, 137] on button "General" at bounding box center [345, 136] width 286 height 23
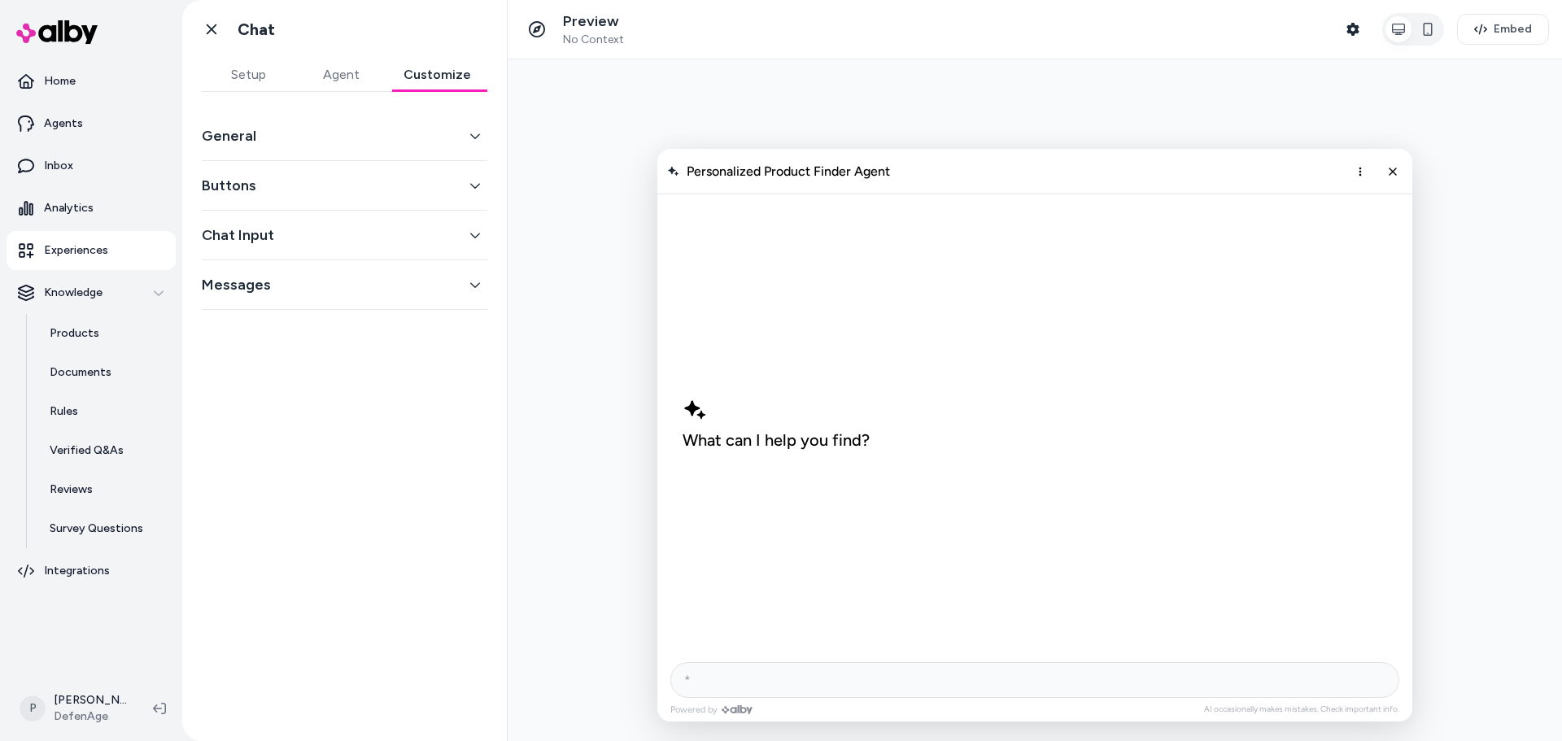
click at [372, 242] on button "Chat Input" at bounding box center [345, 235] width 286 height 23
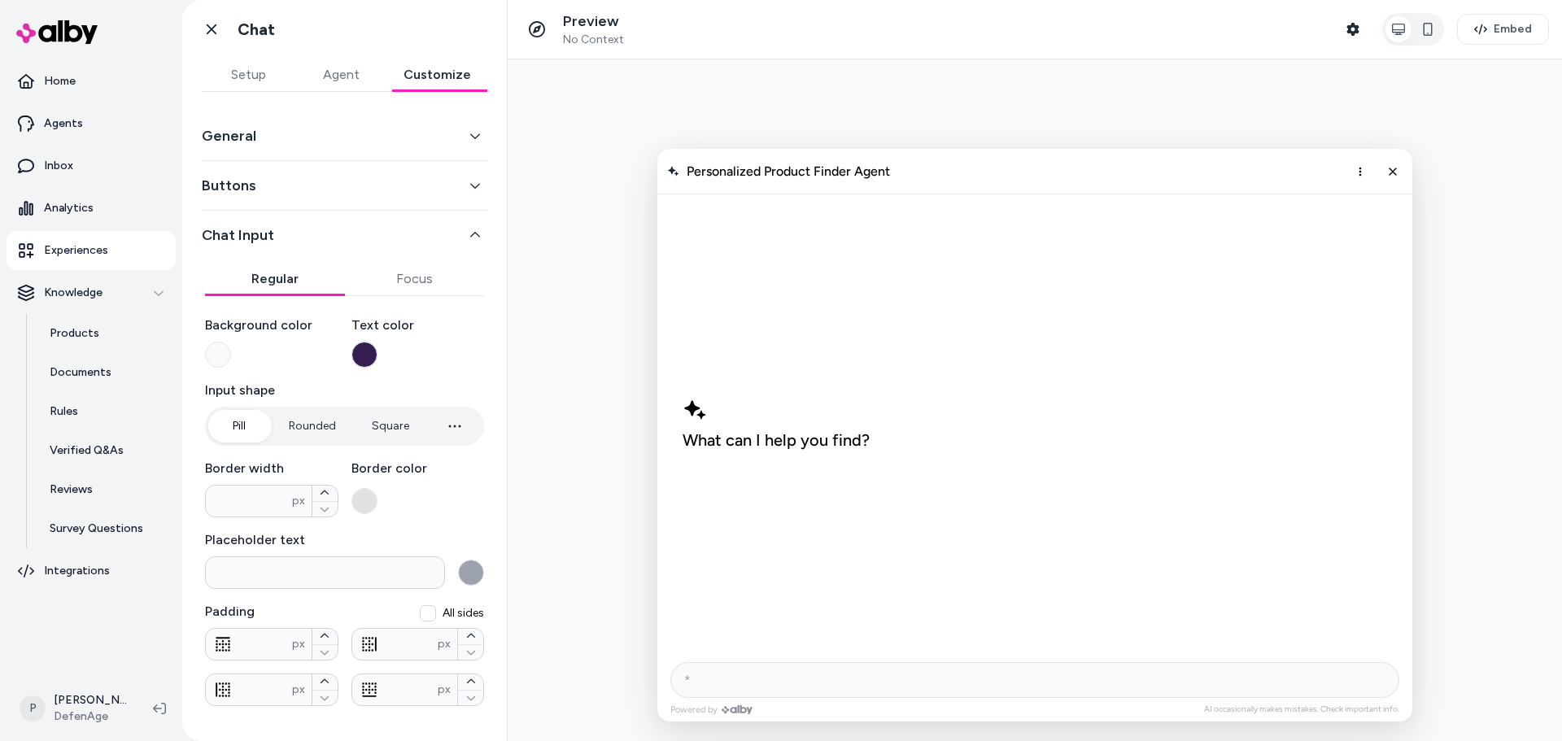
click at [375, 244] on button "Chat Input" at bounding box center [345, 235] width 286 height 23
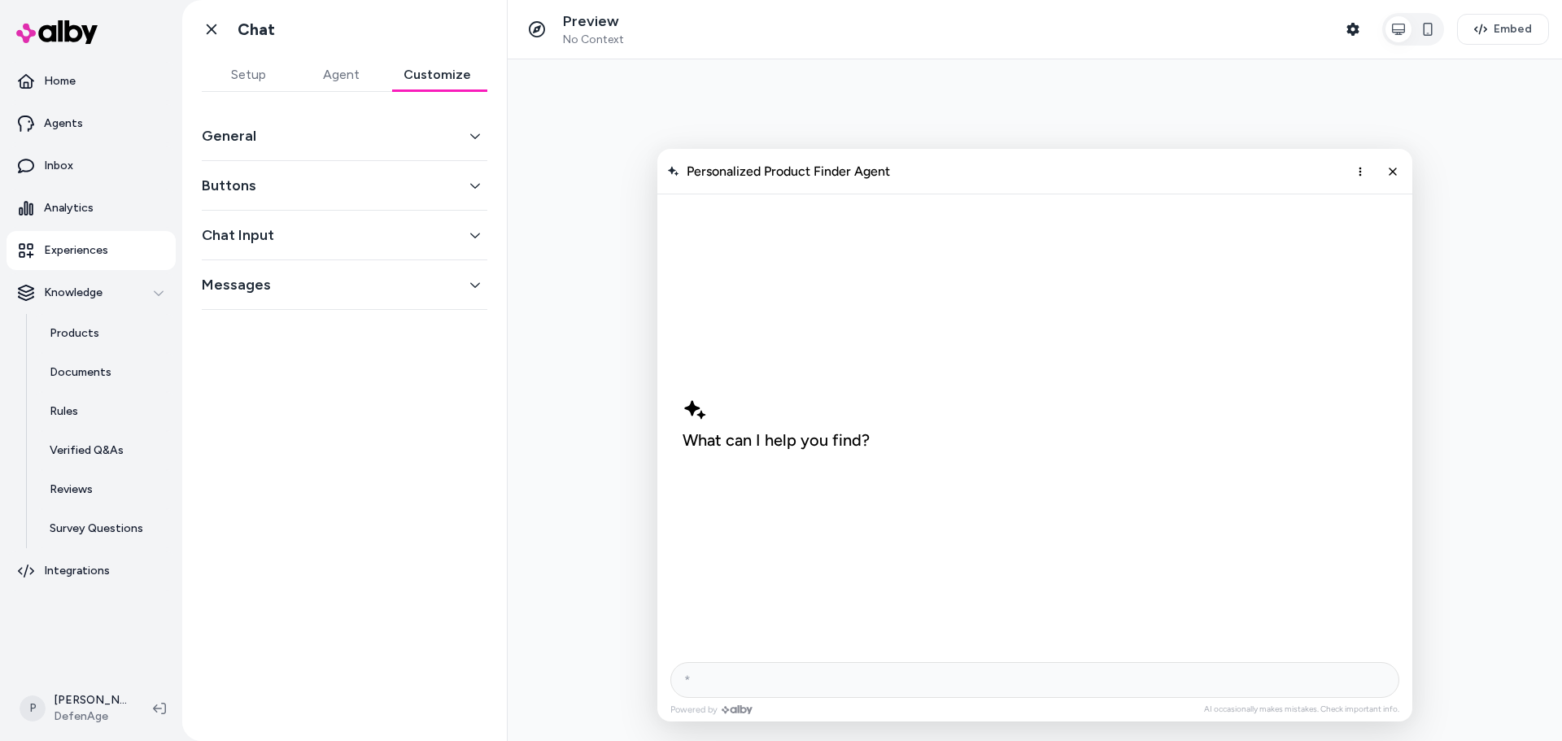
click at [361, 278] on button "Messages" at bounding box center [345, 284] width 286 height 23
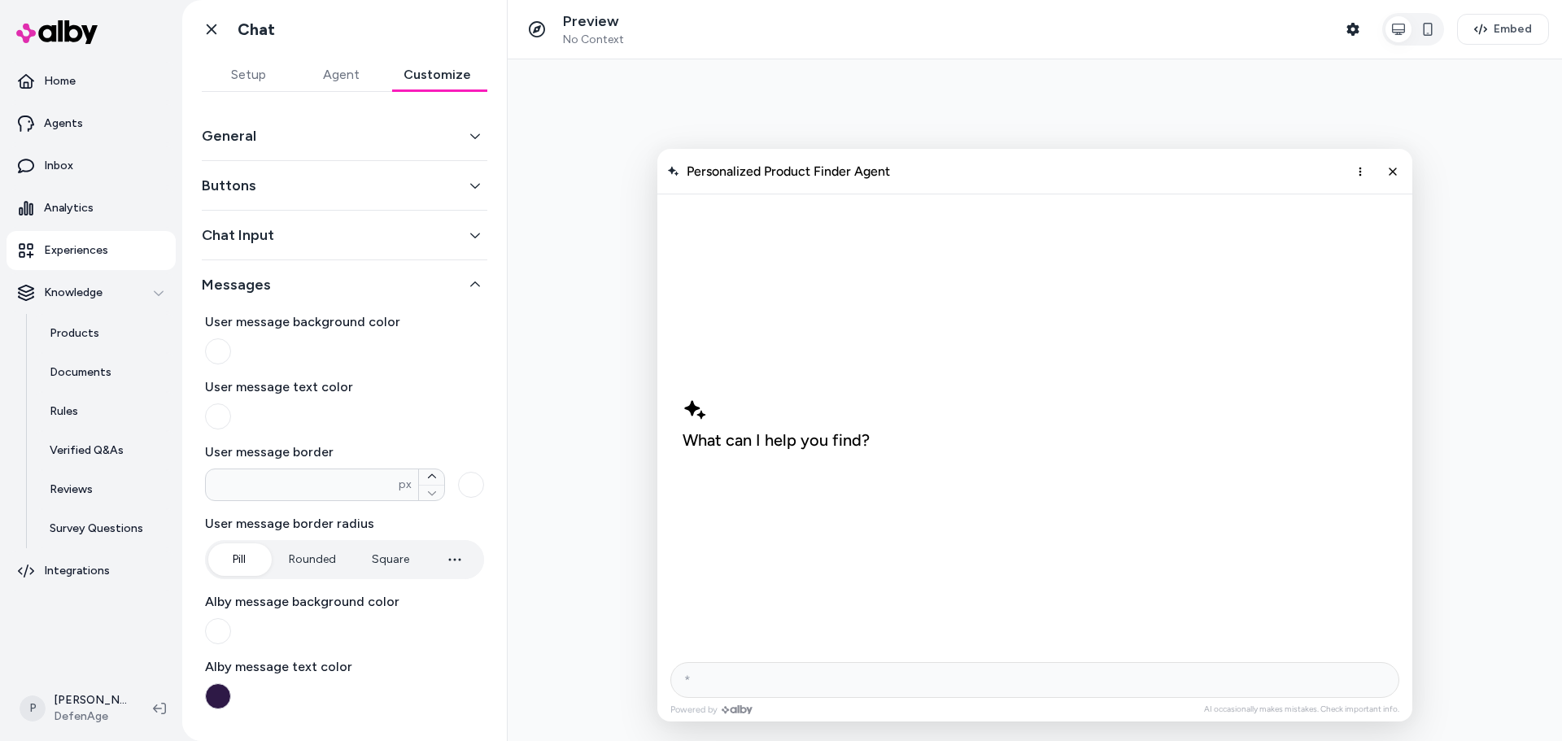
click at [330, 226] on button "Chat Input" at bounding box center [345, 235] width 286 height 23
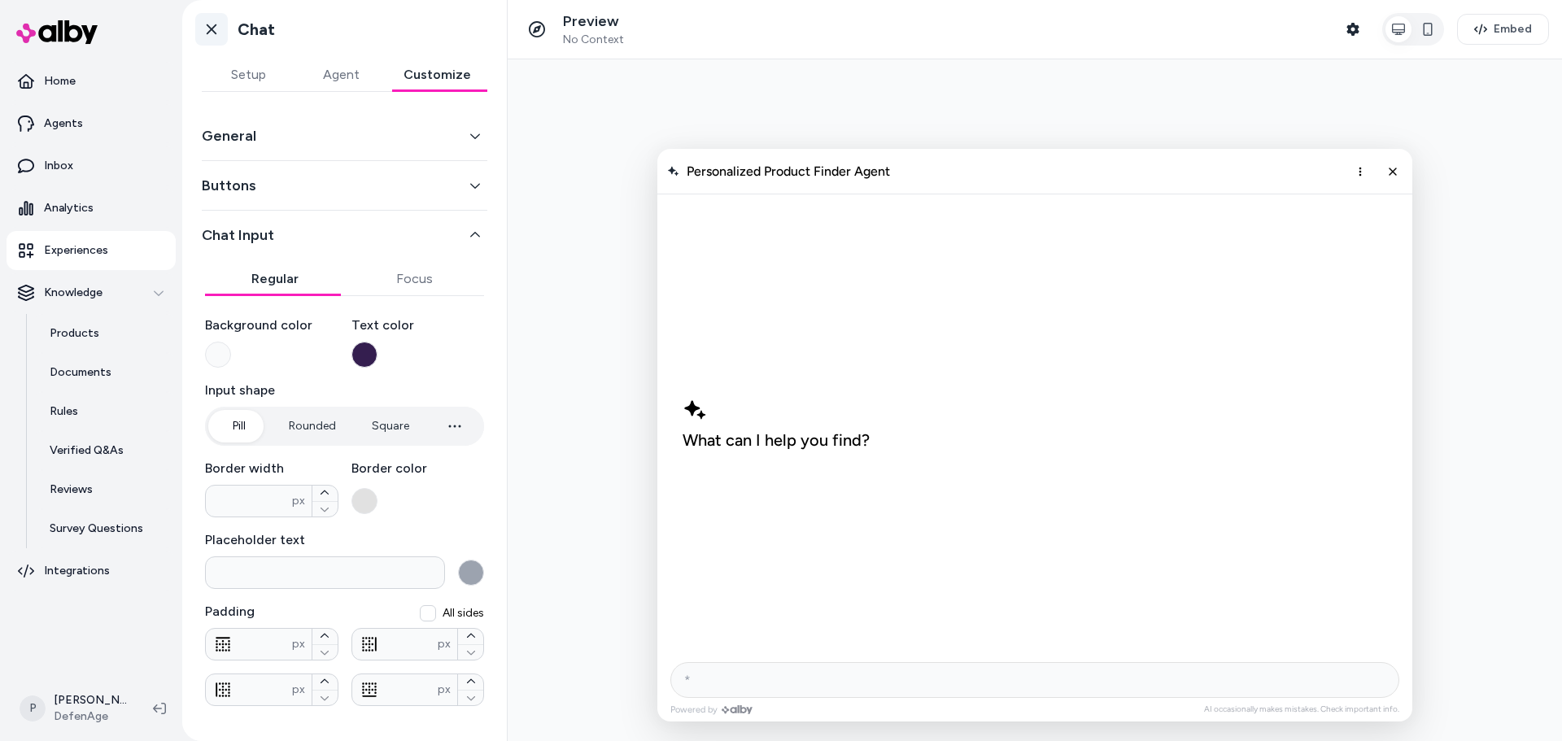
click at [211, 35] on icon at bounding box center [211, 29] width 16 height 16
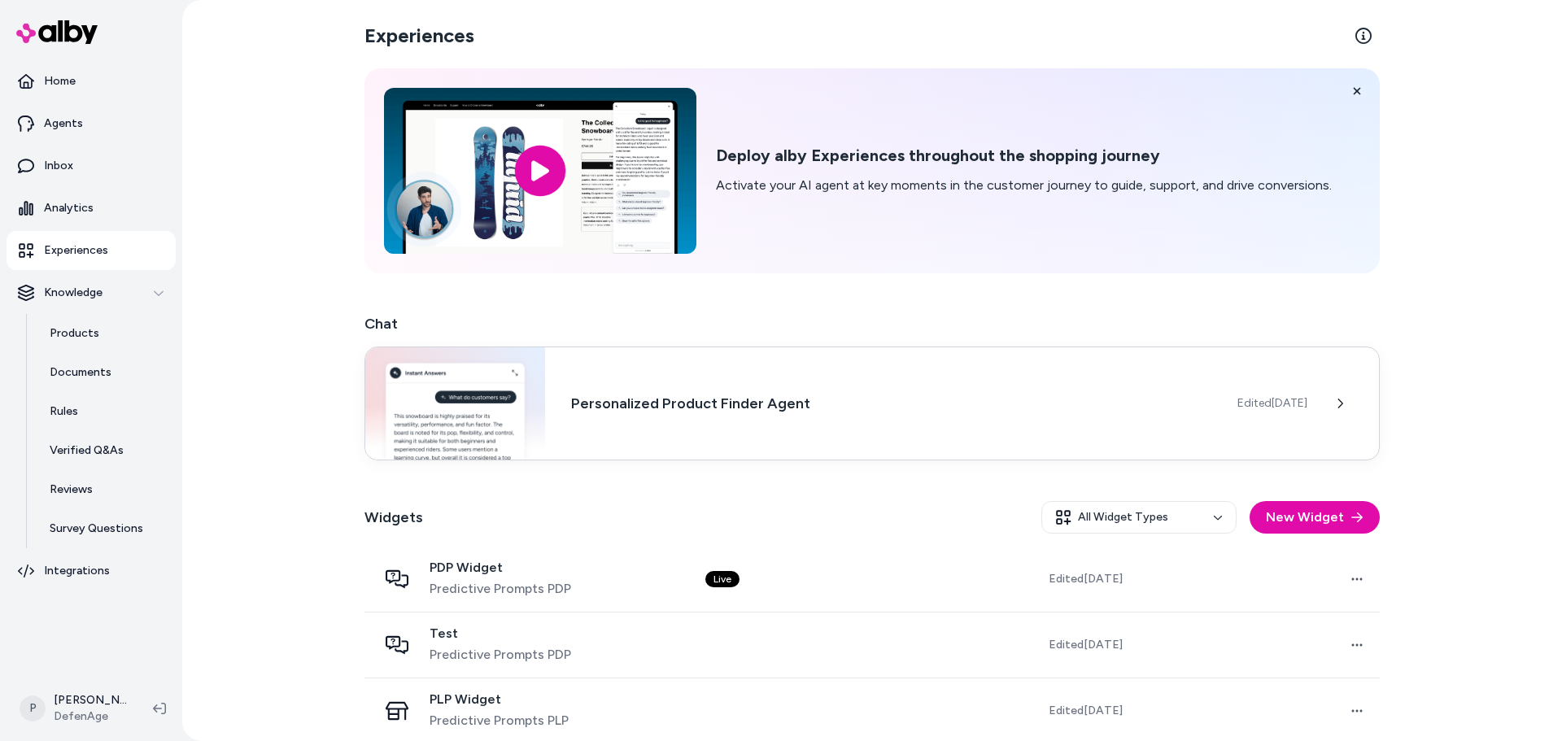
click at [841, 423] on div "Personalized Product Finder Agent Edited [DATE]" at bounding box center [873, 404] width 1016 height 114
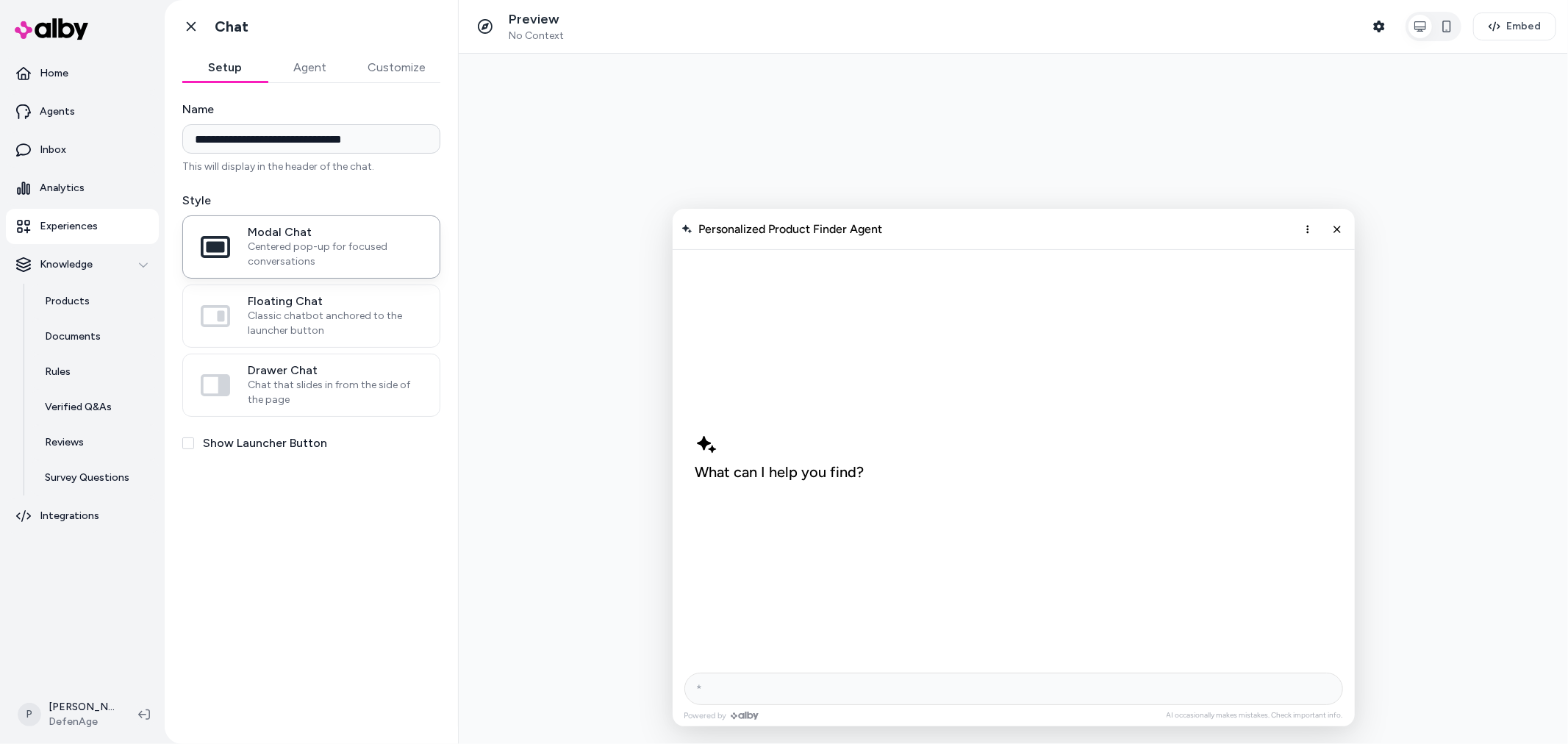
click at [295, 77] on button "Agent" at bounding box center [310, 68] width 85 height 30
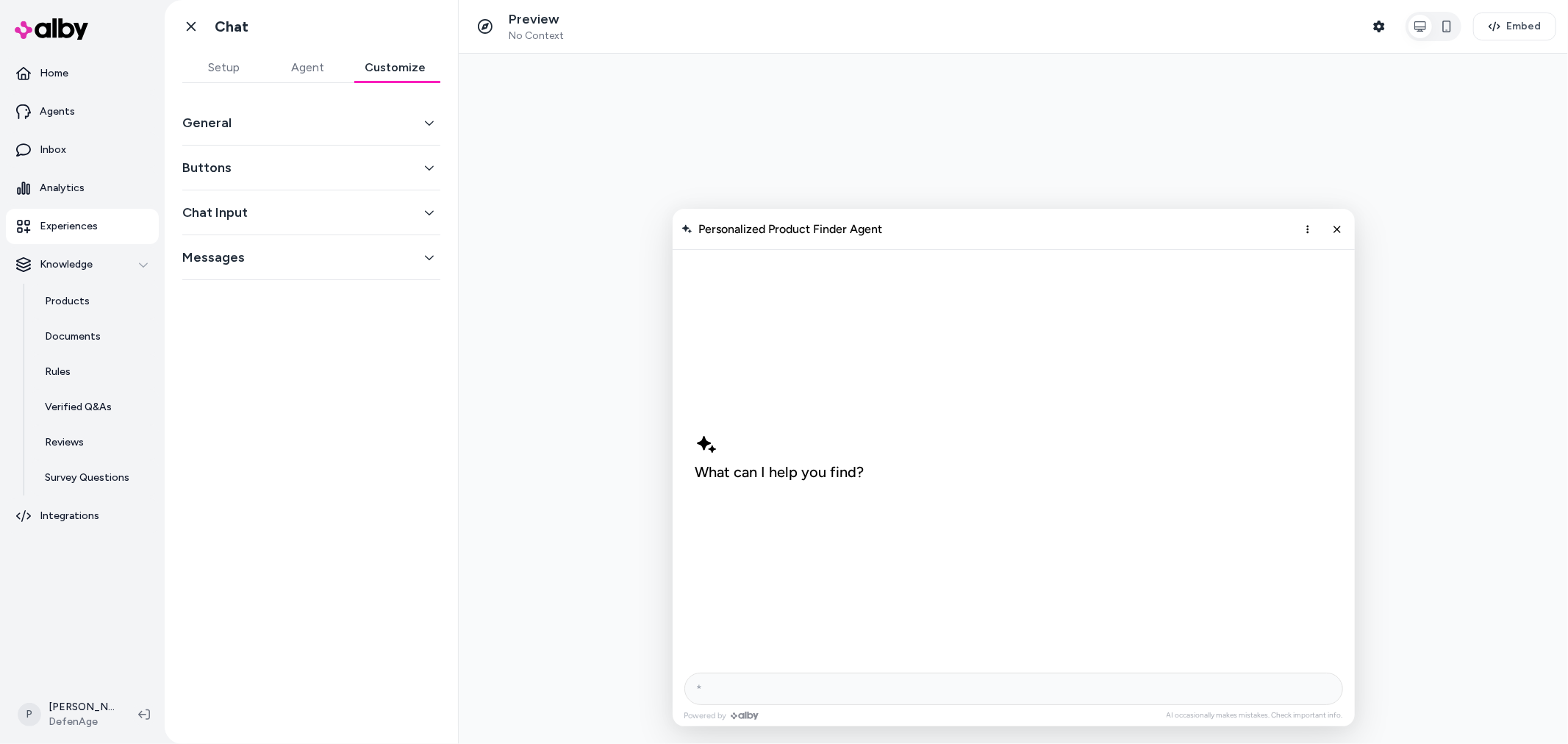
click at [417, 70] on button "Customize" at bounding box center [395, 68] width 90 height 30
click at [312, 250] on button "Messages" at bounding box center [312, 256] width 258 height 21
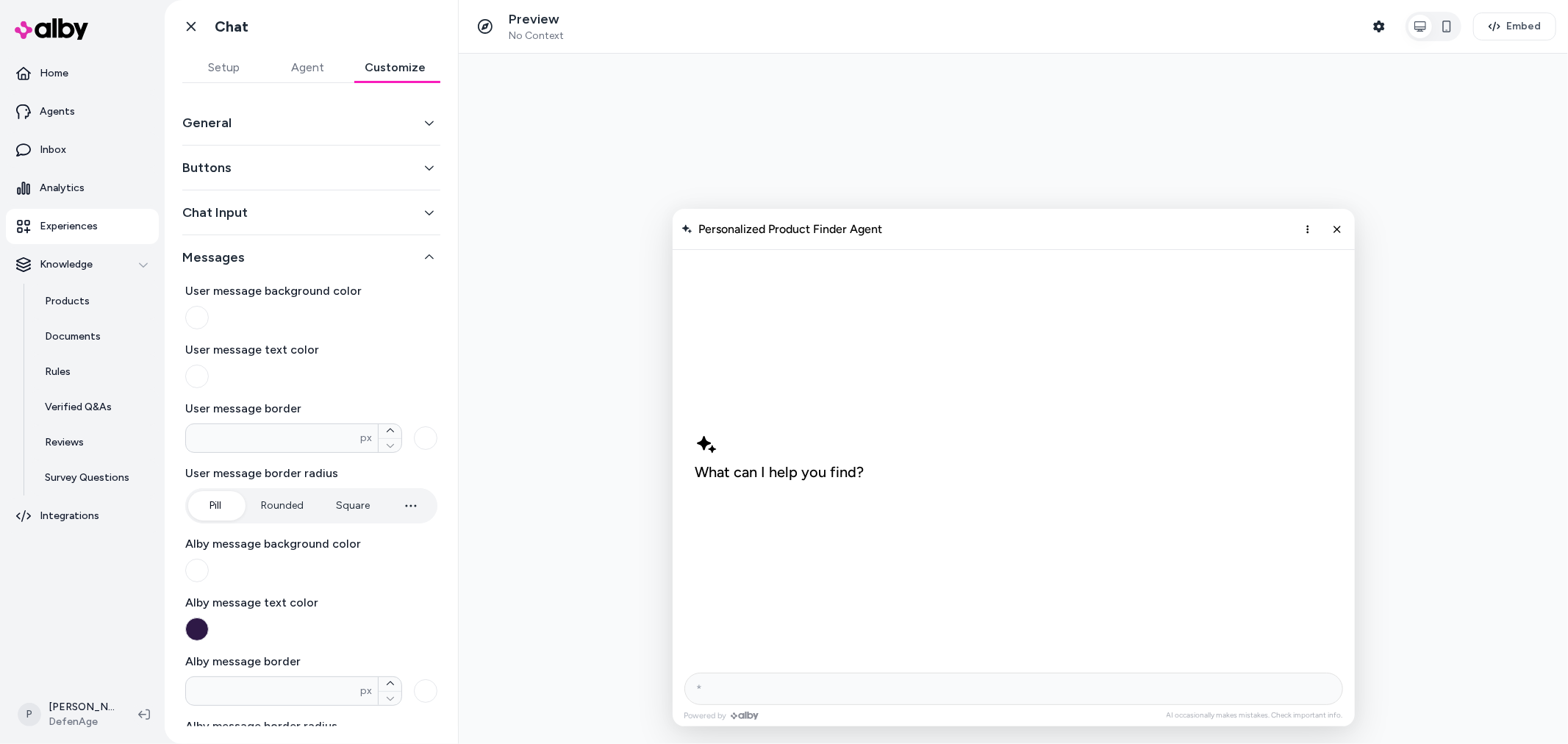
click at [296, 206] on button "Chat Input" at bounding box center [312, 212] width 258 height 21
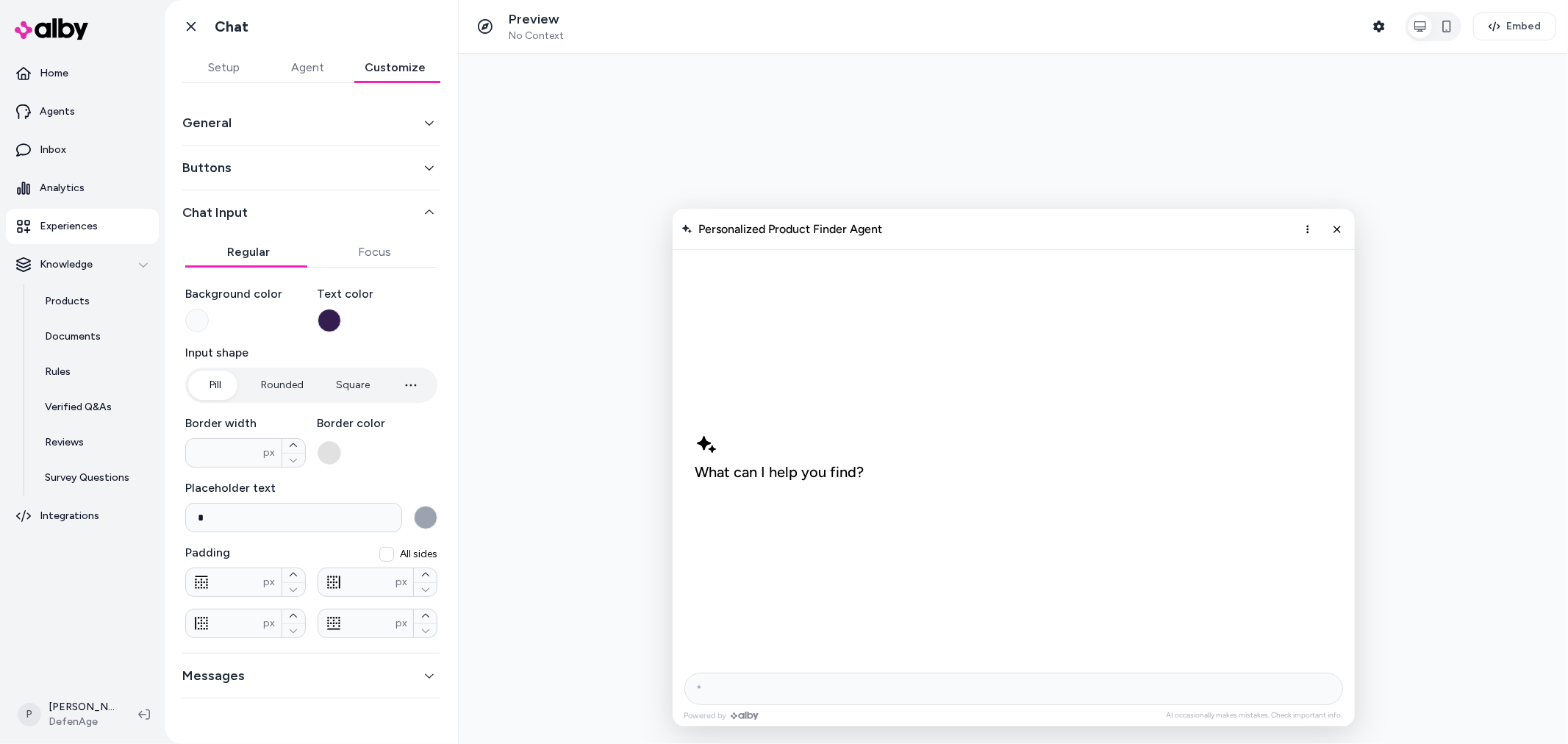
click at [243, 518] on input "*" at bounding box center [294, 517] width 217 height 30
click at [491, 367] on div at bounding box center [1013, 398] width 1109 height 690
click at [1373, 33] on button "Shopper Context" at bounding box center [1378, 26] width 30 height 30
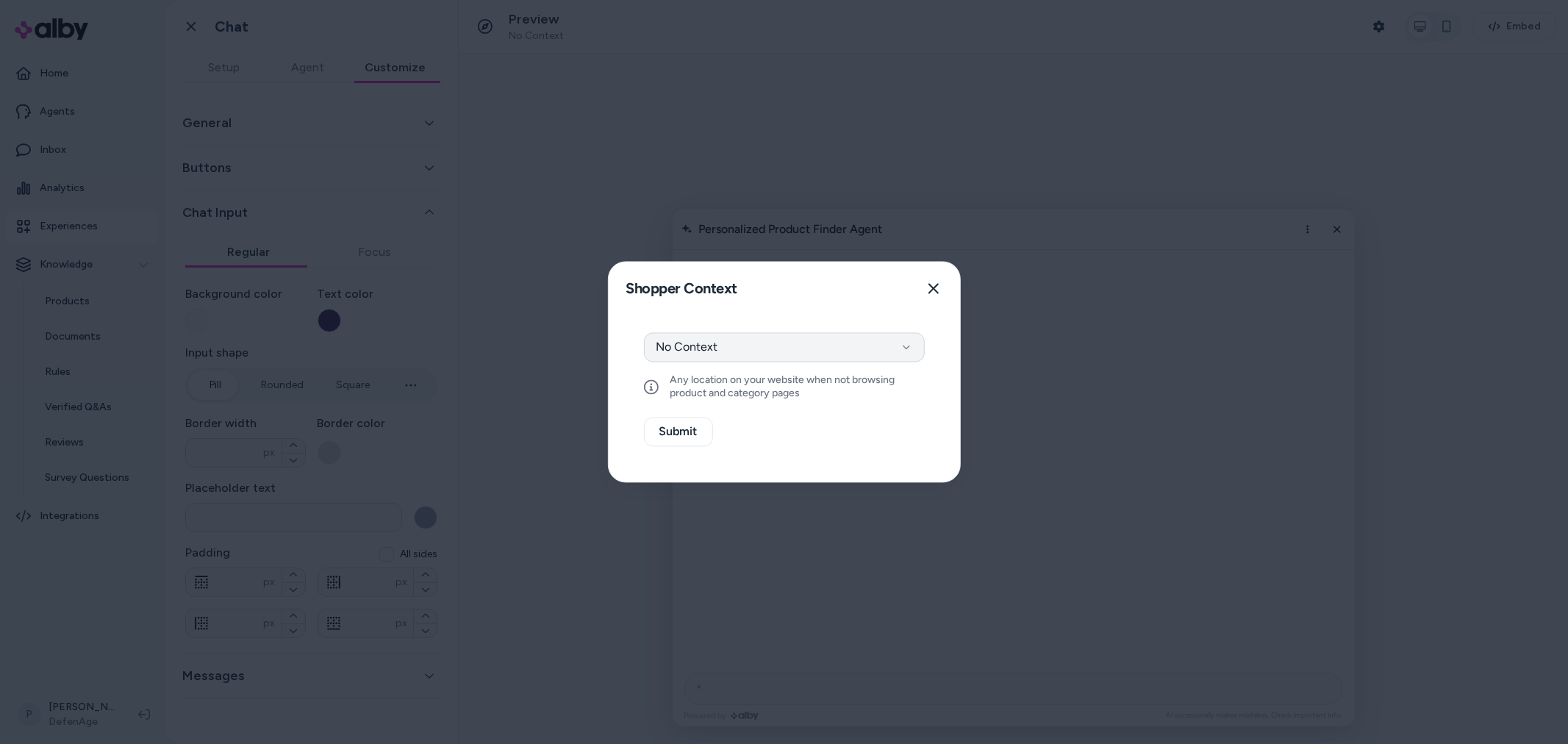
click at [805, 358] on body "Home Agents Inbox Analytics Experiences Knowledge Products Documents Rules Veri…" at bounding box center [784, 372] width 1568 height 744
click at [807, 356] on button "No Context" at bounding box center [784, 348] width 281 height 30
click at [936, 285] on icon "button" at bounding box center [933, 288] width 10 height 10
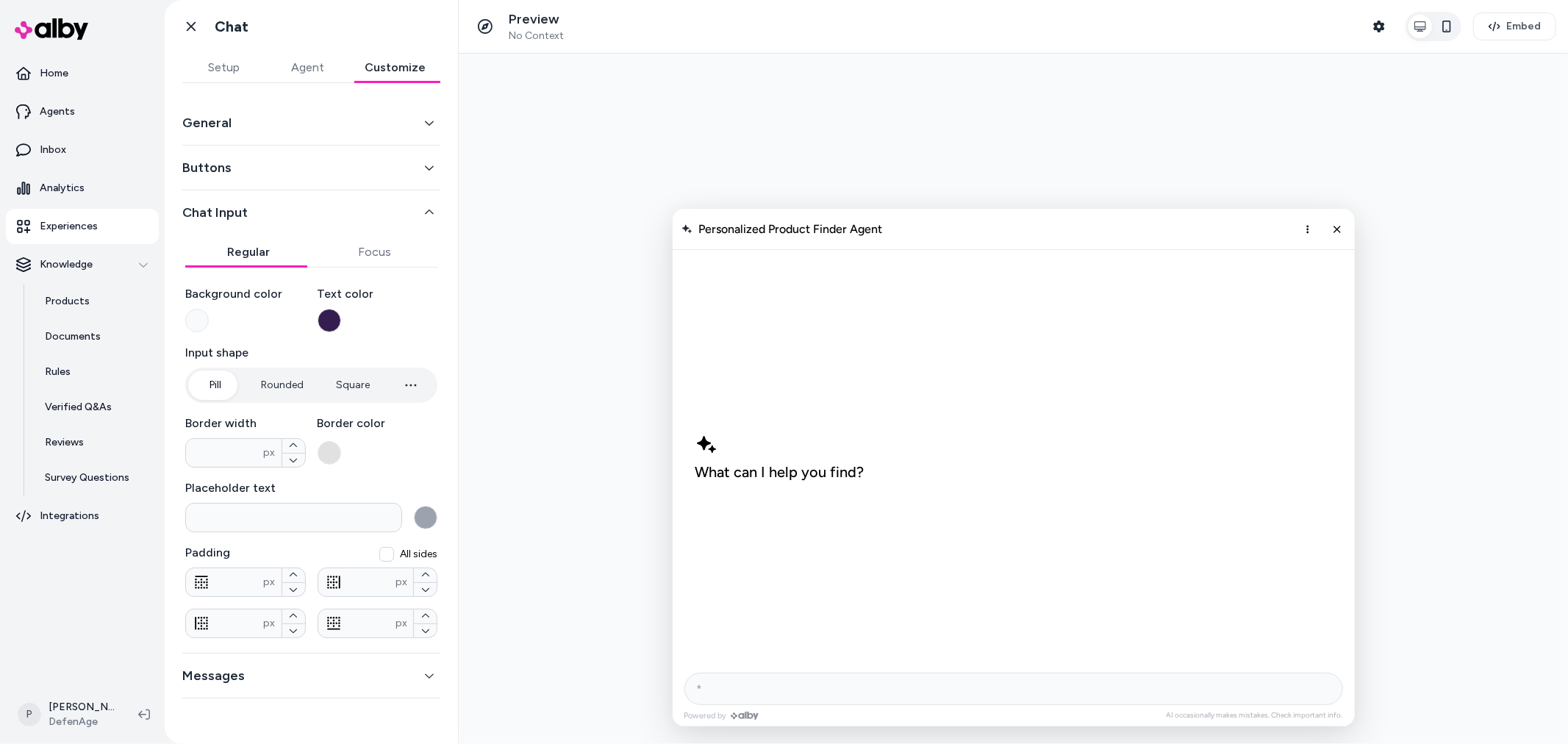
click at [1411, 21] on button "button" at bounding box center [1446, 26] width 23 height 23
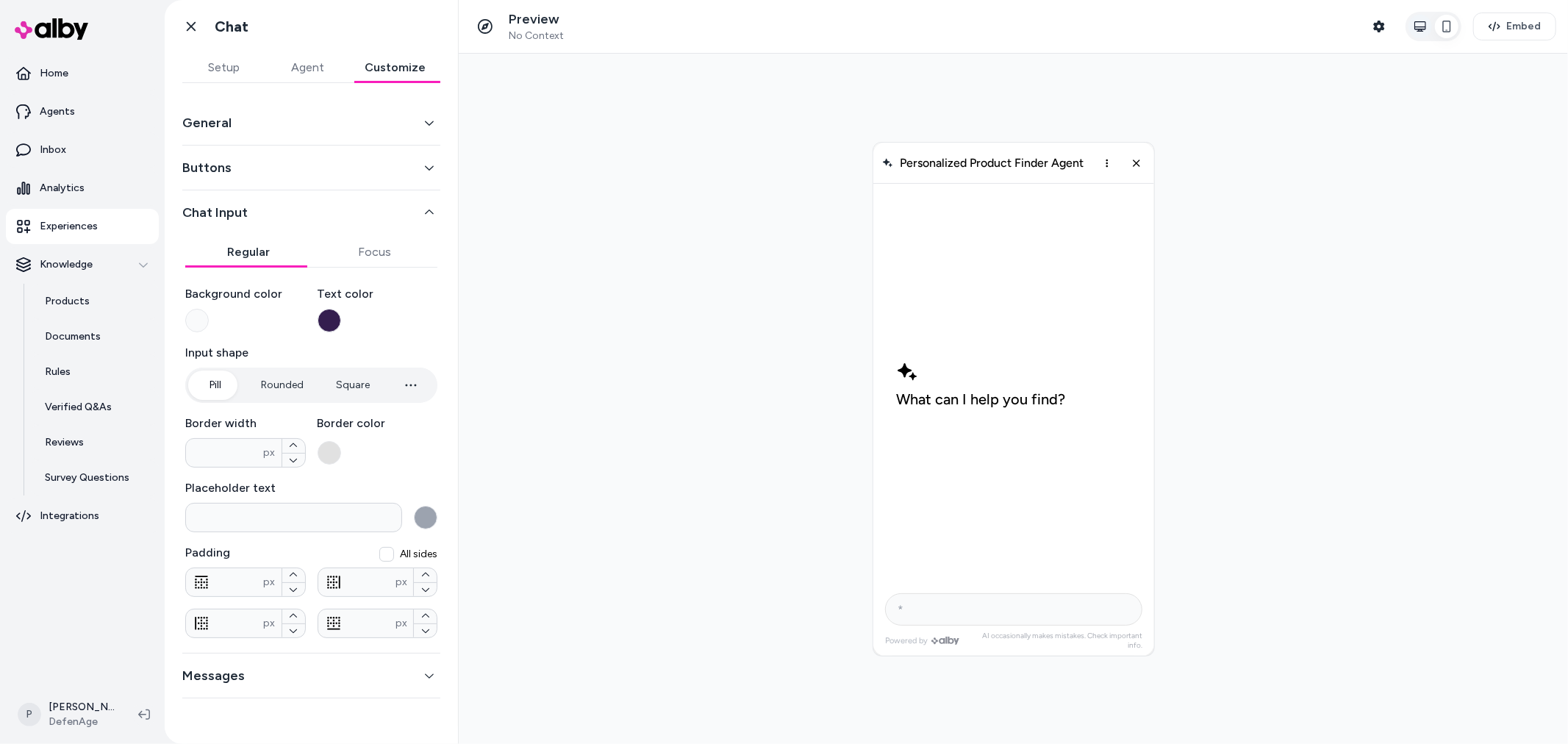
click at [1411, 25] on button "button" at bounding box center [1420, 26] width 23 height 23
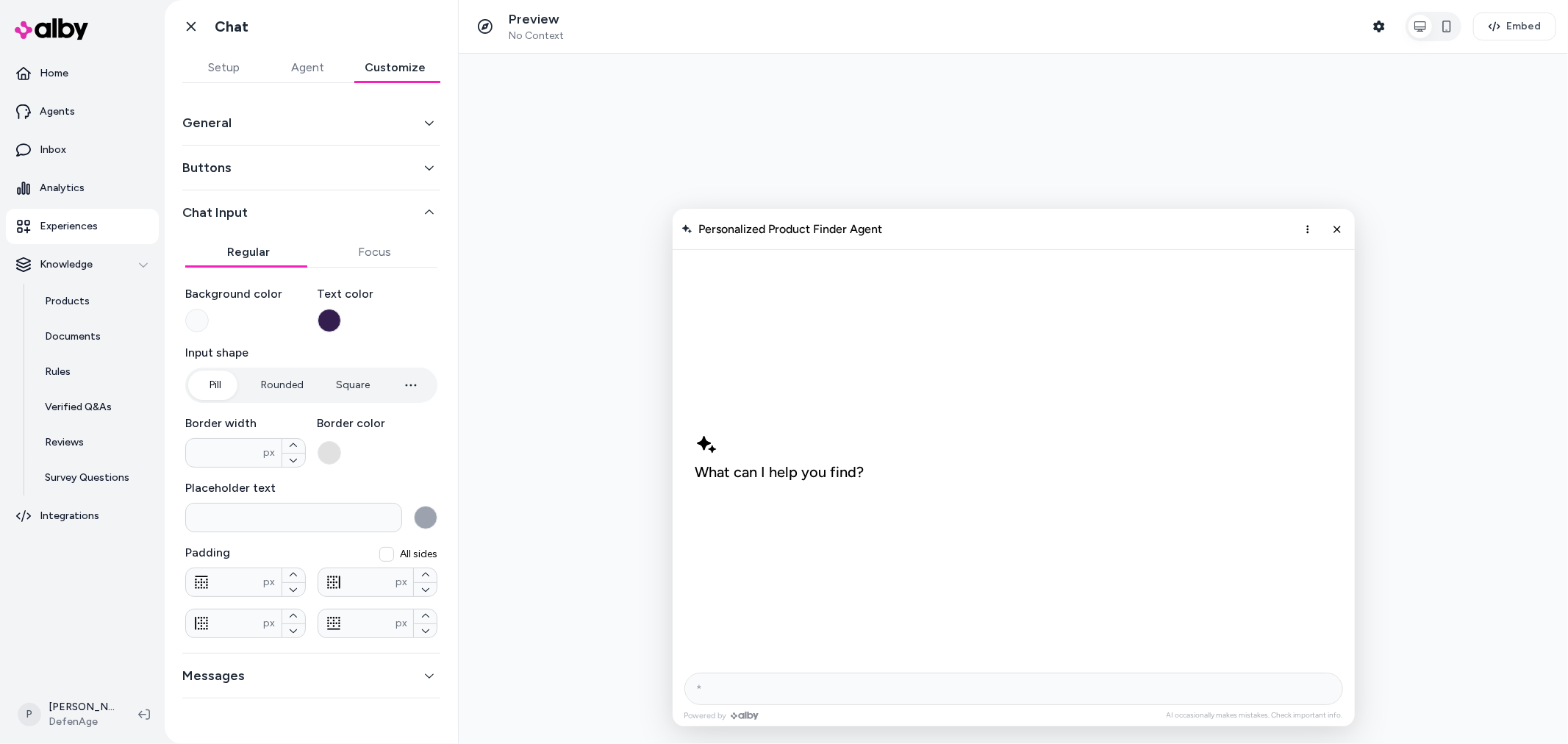
click at [416, 669] on div "Messages" at bounding box center [312, 675] width 258 height 45
click at [213, 50] on div "Go back Chat" at bounding box center [311, 26] width 294 height 53
click at [218, 60] on button "Setup" at bounding box center [224, 68] width 84 height 30
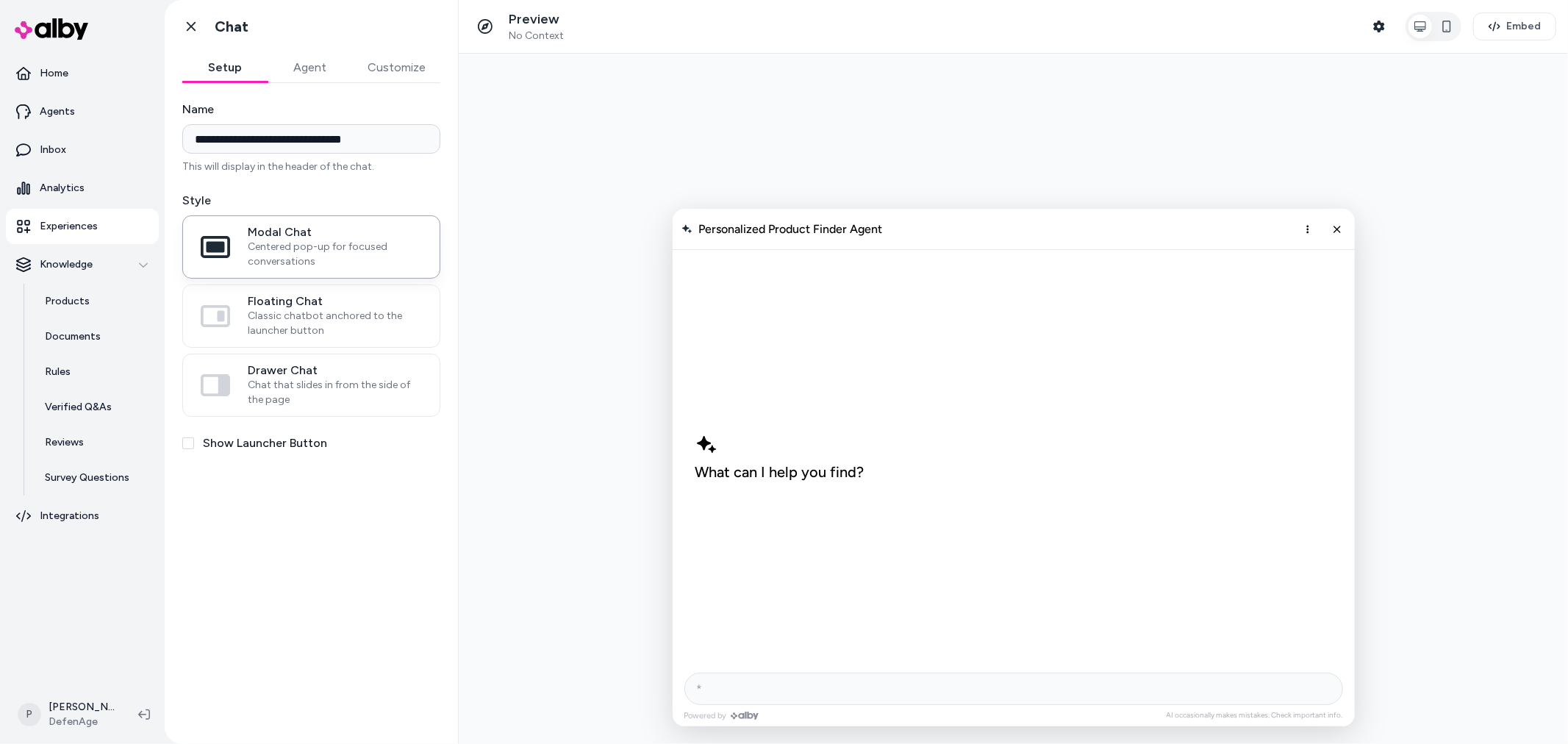
click at [314, 55] on button "Agent" at bounding box center [310, 68] width 85 height 30
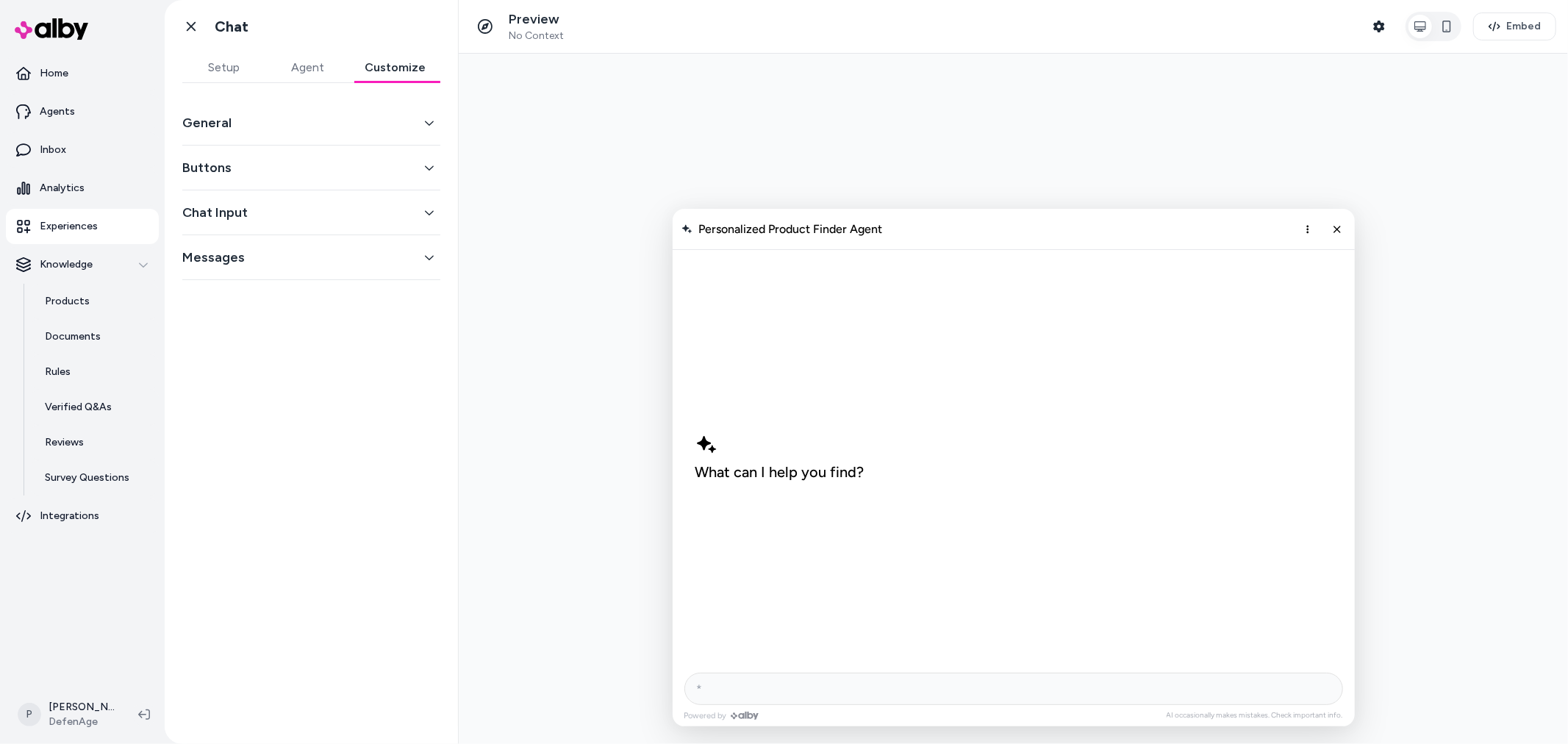
click at [398, 66] on button "Customize" at bounding box center [395, 68] width 90 height 30
click at [199, 69] on button "Setup" at bounding box center [224, 68] width 84 height 30
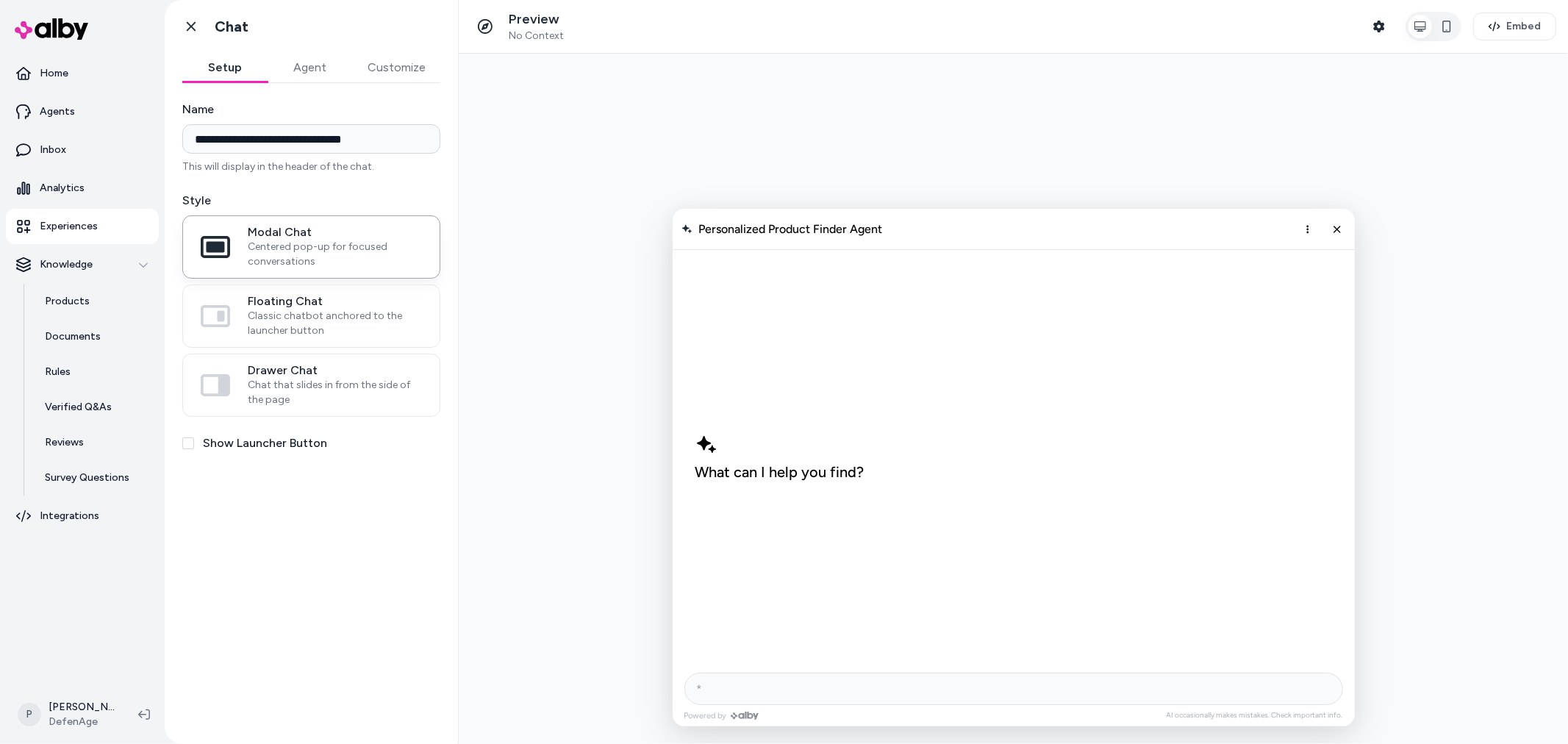
click at [396, 70] on button "Customize" at bounding box center [397, 68] width 88 height 30
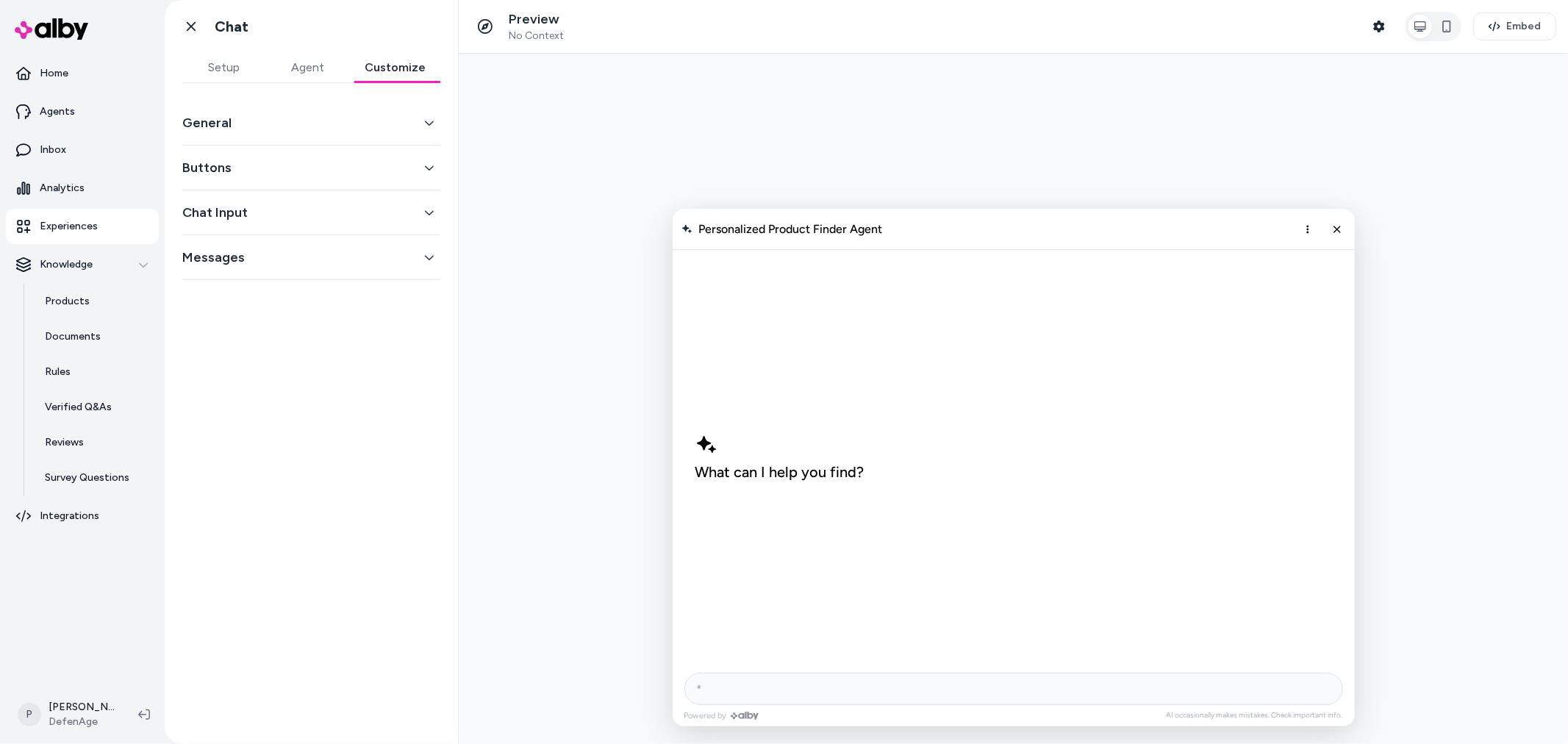
click at [313, 202] on button "Chat Input" at bounding box center [312, 212] width 258 height 21
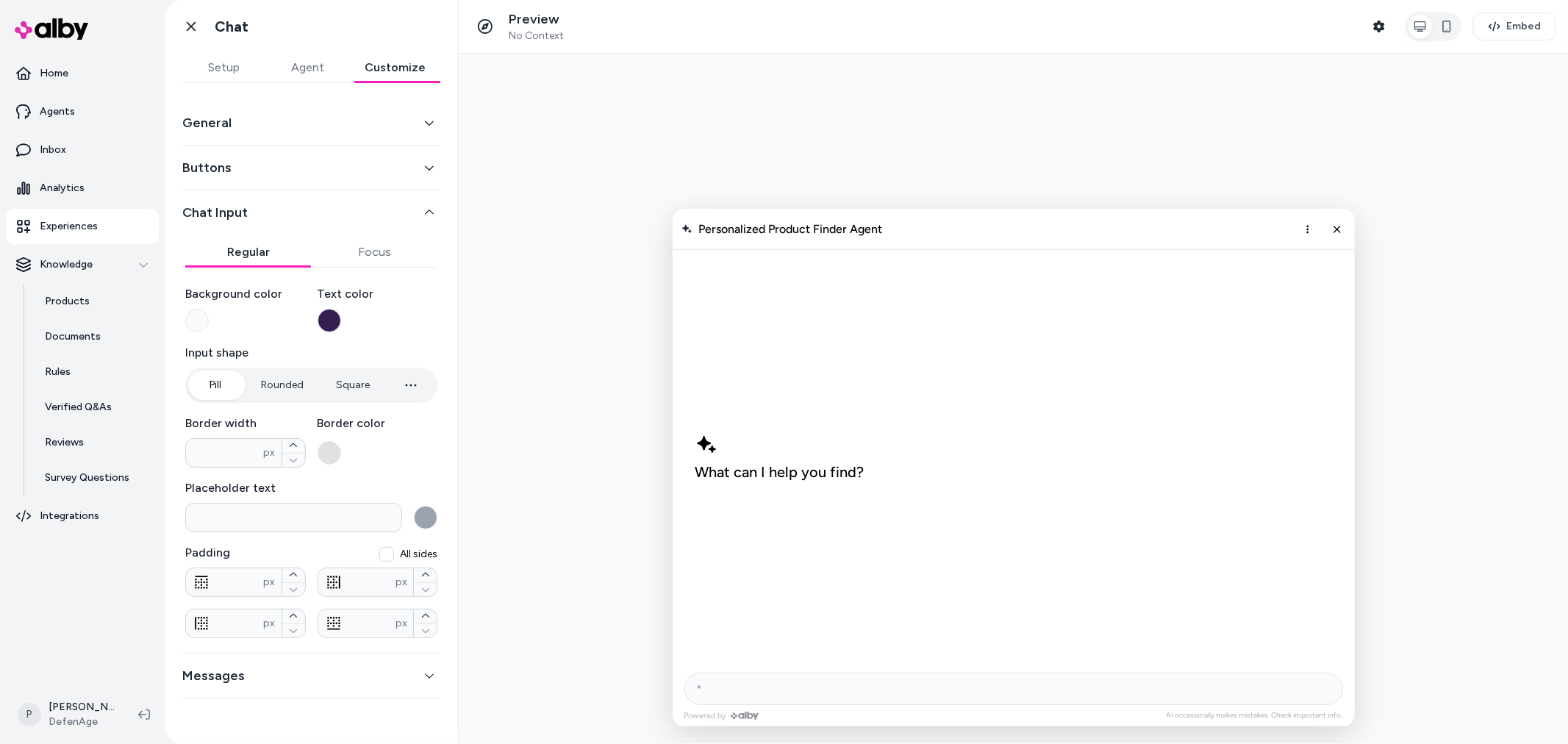
click at [428, 520] on button "button" at bounding box center [425, 517] width 23 height 23
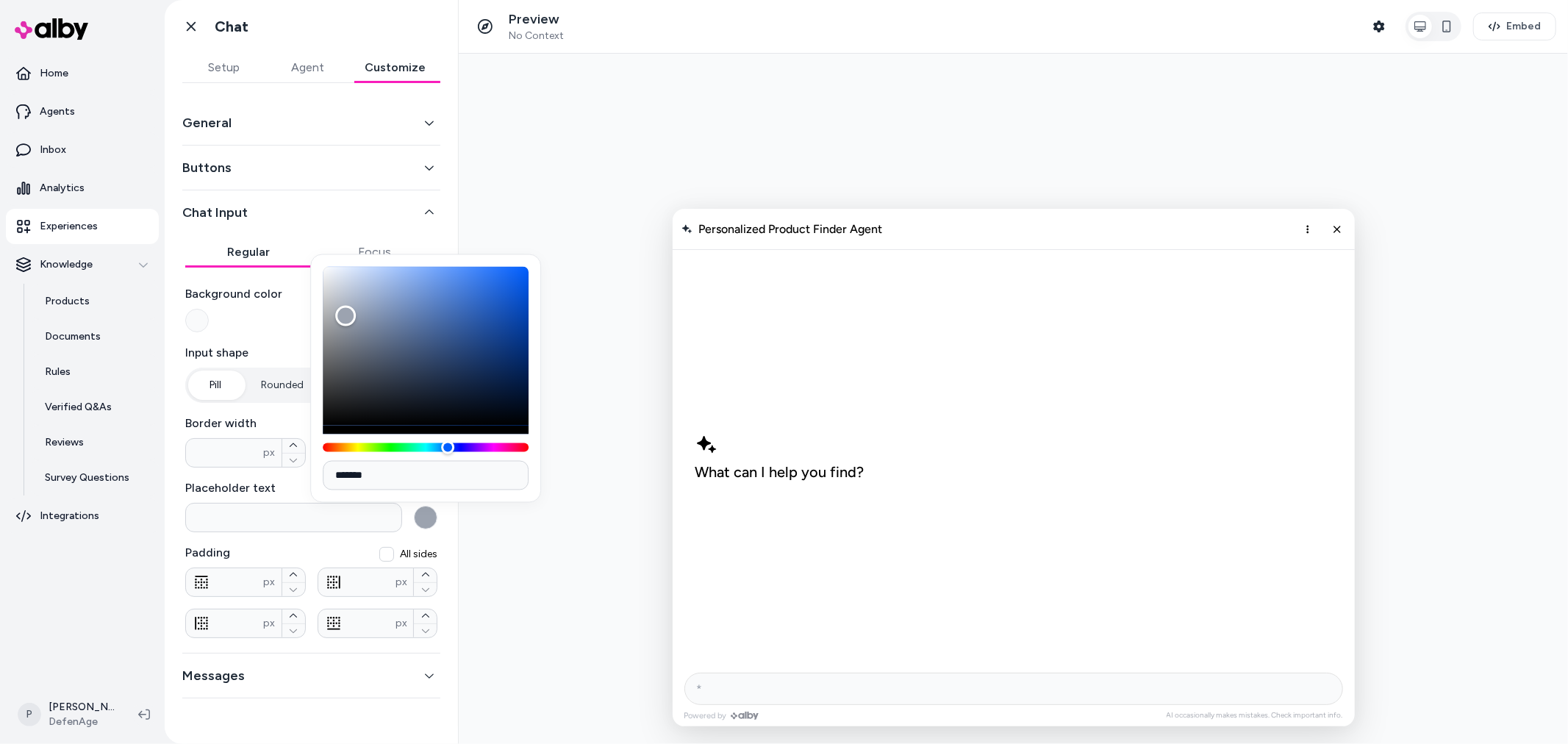
click at [428, 522] on button "button" at bounding box center [425, 517] width 23 height 23
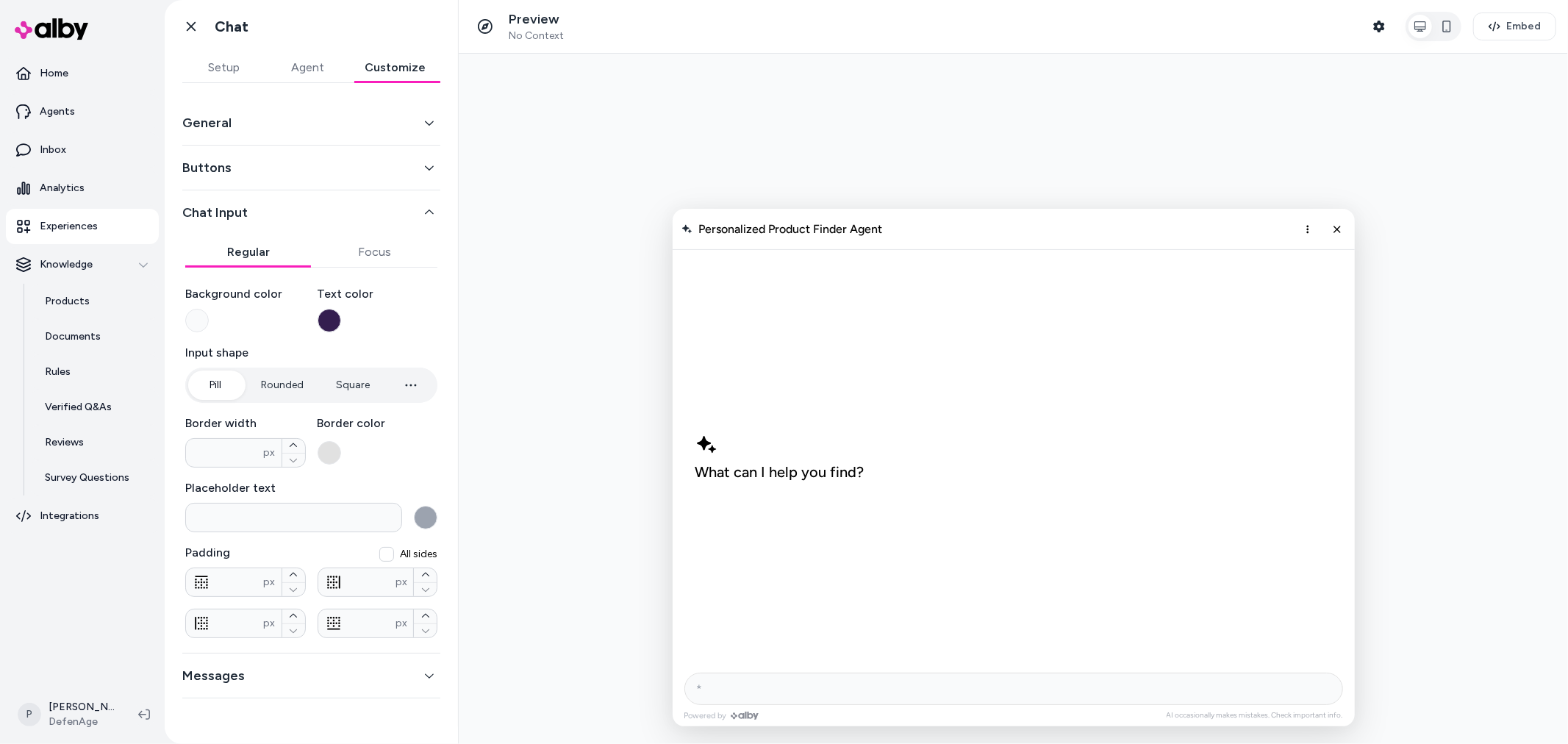
click at [1258, 138] on div at bounding box center [1013, 398] width 1109 height 690
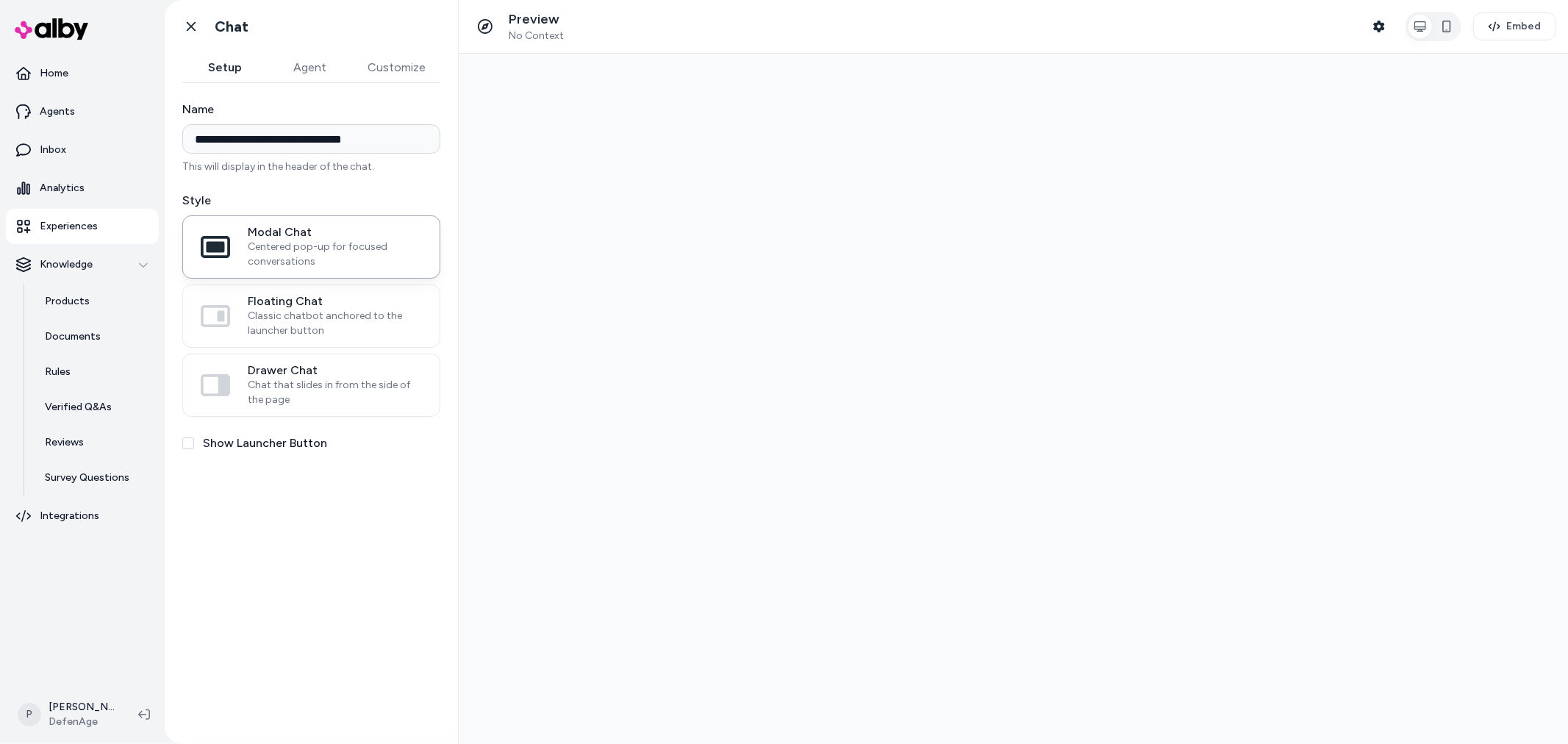
type input "**********"
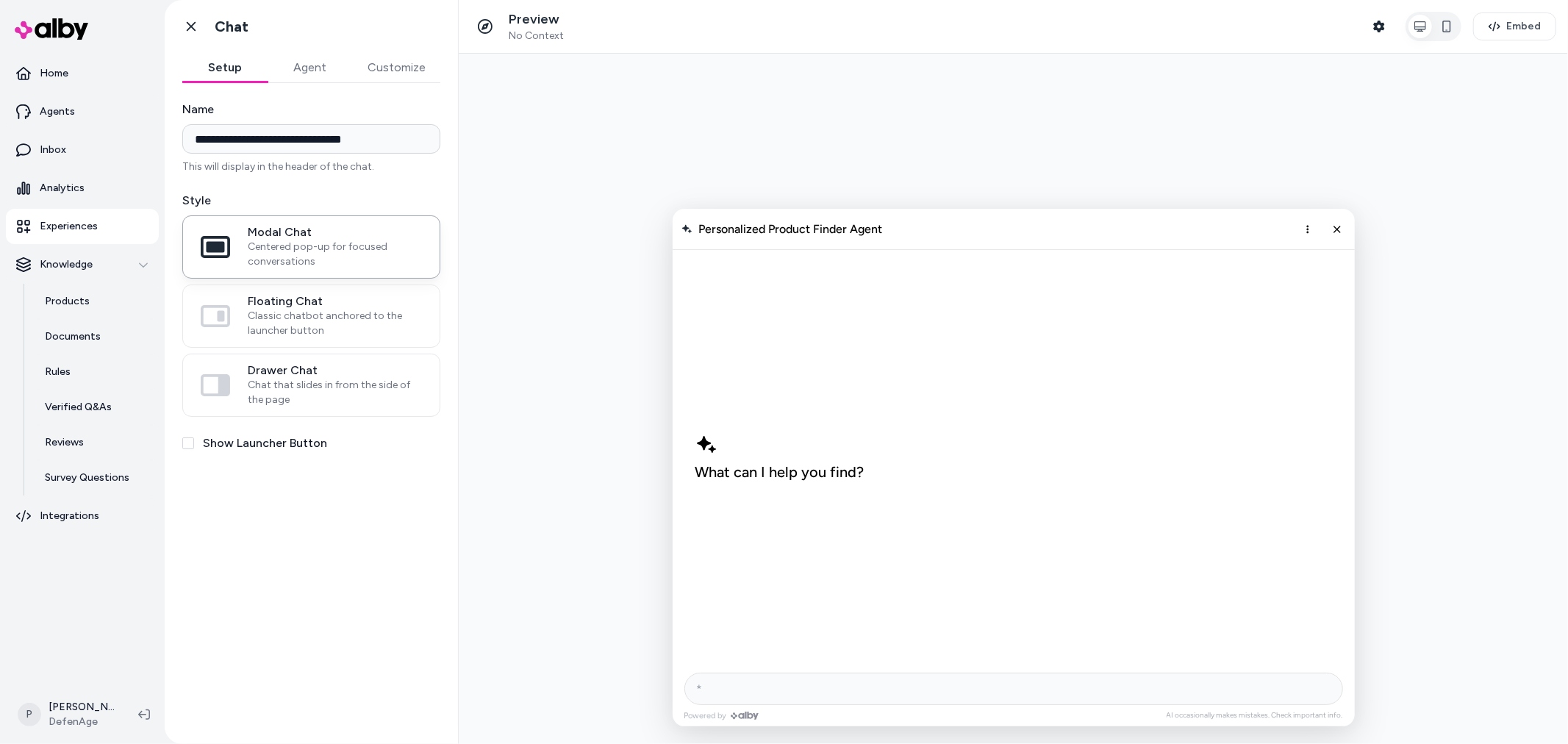
click at [402, 65] on button "Customize" at bounding box center [397, 68] width 88 height 30
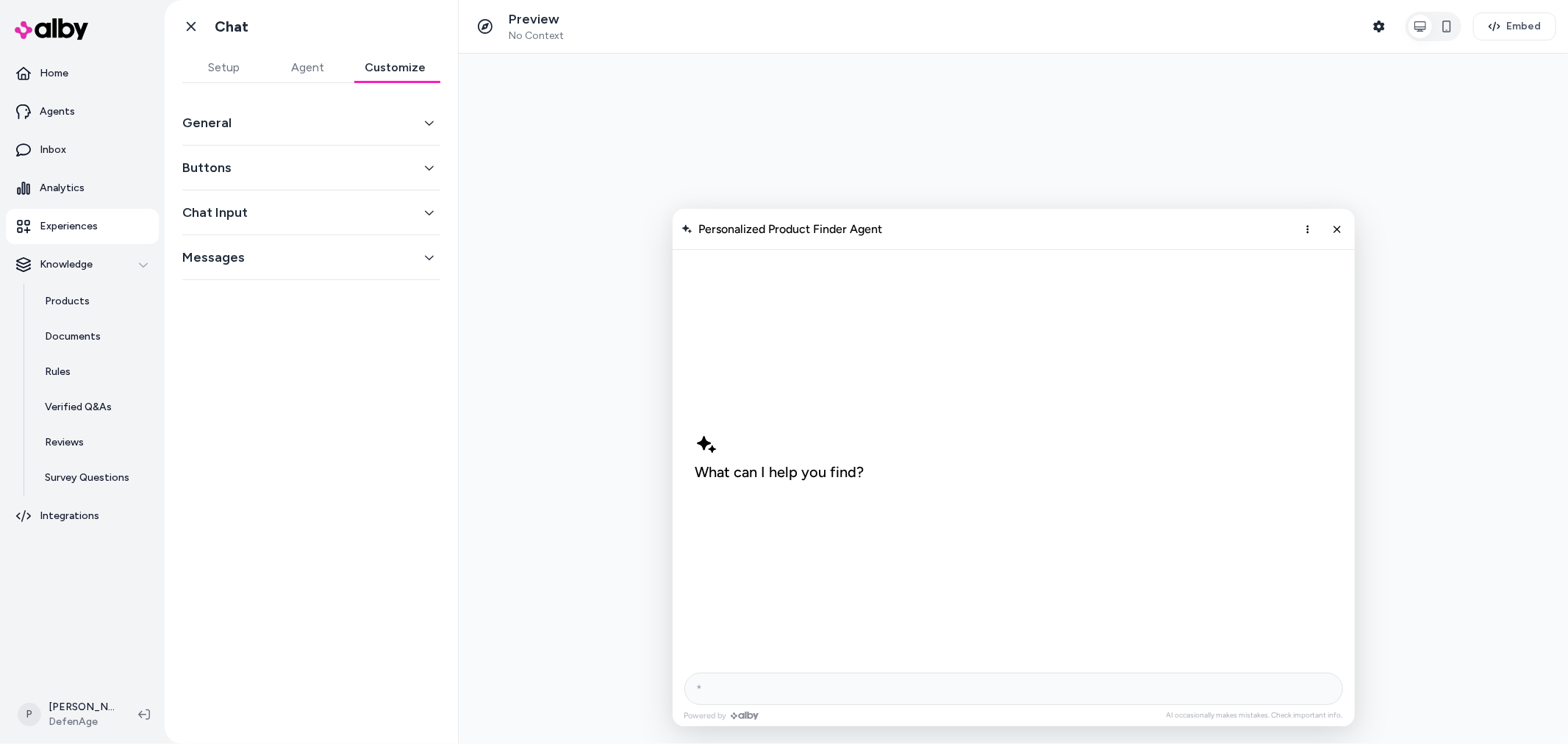
click at [313, 207] on button "Chat Input" at bounding box center [312, 212] width 258 height 21
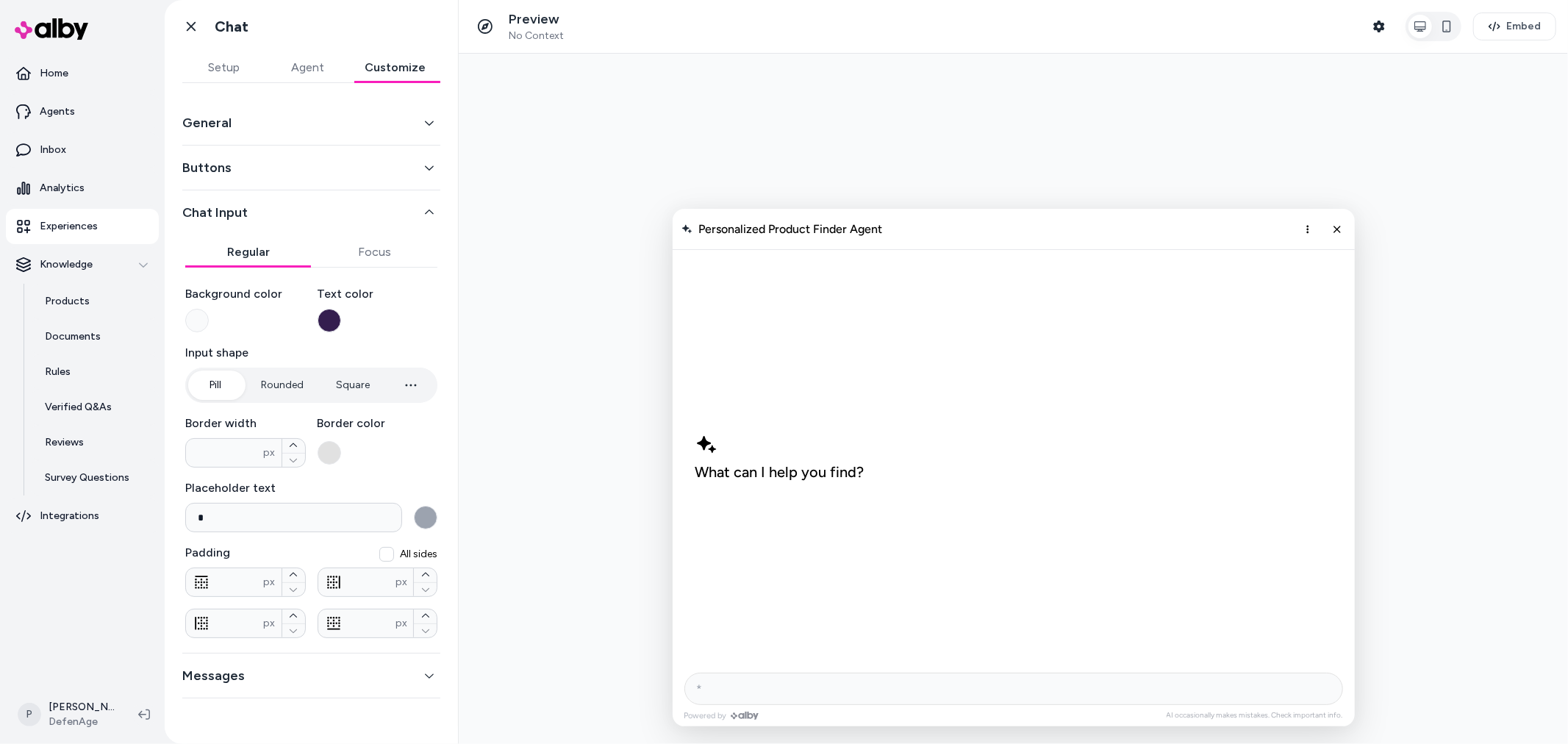
click at [266, 511] on input "*" at bounding box center [294, 517] width 217 height 30
click at [545, 479] on div at bounding box center [1013, 398] width 1109 height 690
click at [325, 518] on input "**********" at bounding box center [294, 517] width 217 height 30
drag, startPoint x: 326, startPoint y: 518, endPoint x: 74, endPoint y: 525, distance: 252.1
click at [77, 525] on section "**********" at bounding box center [784, 372] width 1568 height 744
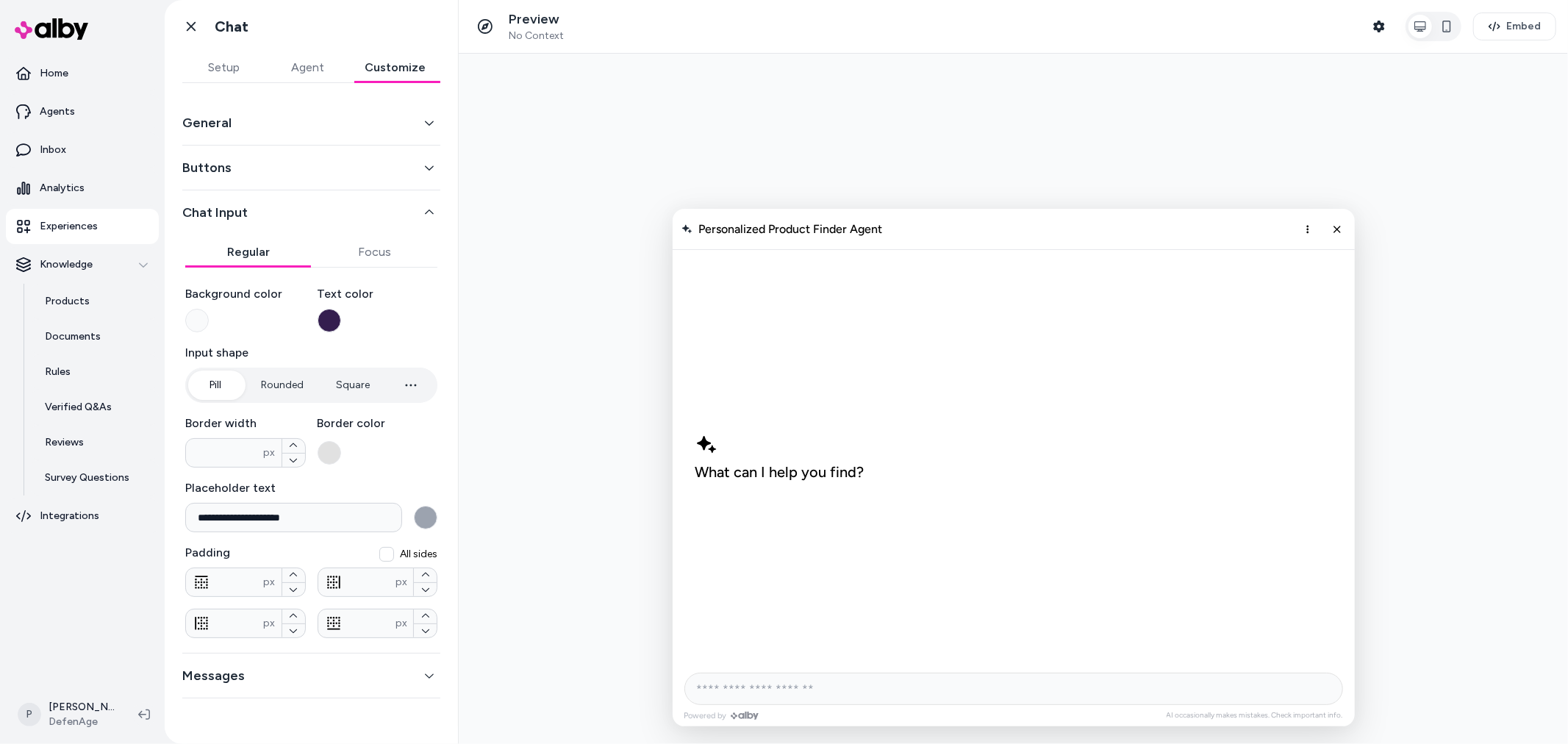
type input "*"
type input "**********"
click at [569, 482] on div at bounding box center [1013, 398] width 1109 height 690
click at [322, 71] on button "Agent" at bounding box center [308, 68] width 84 height 30
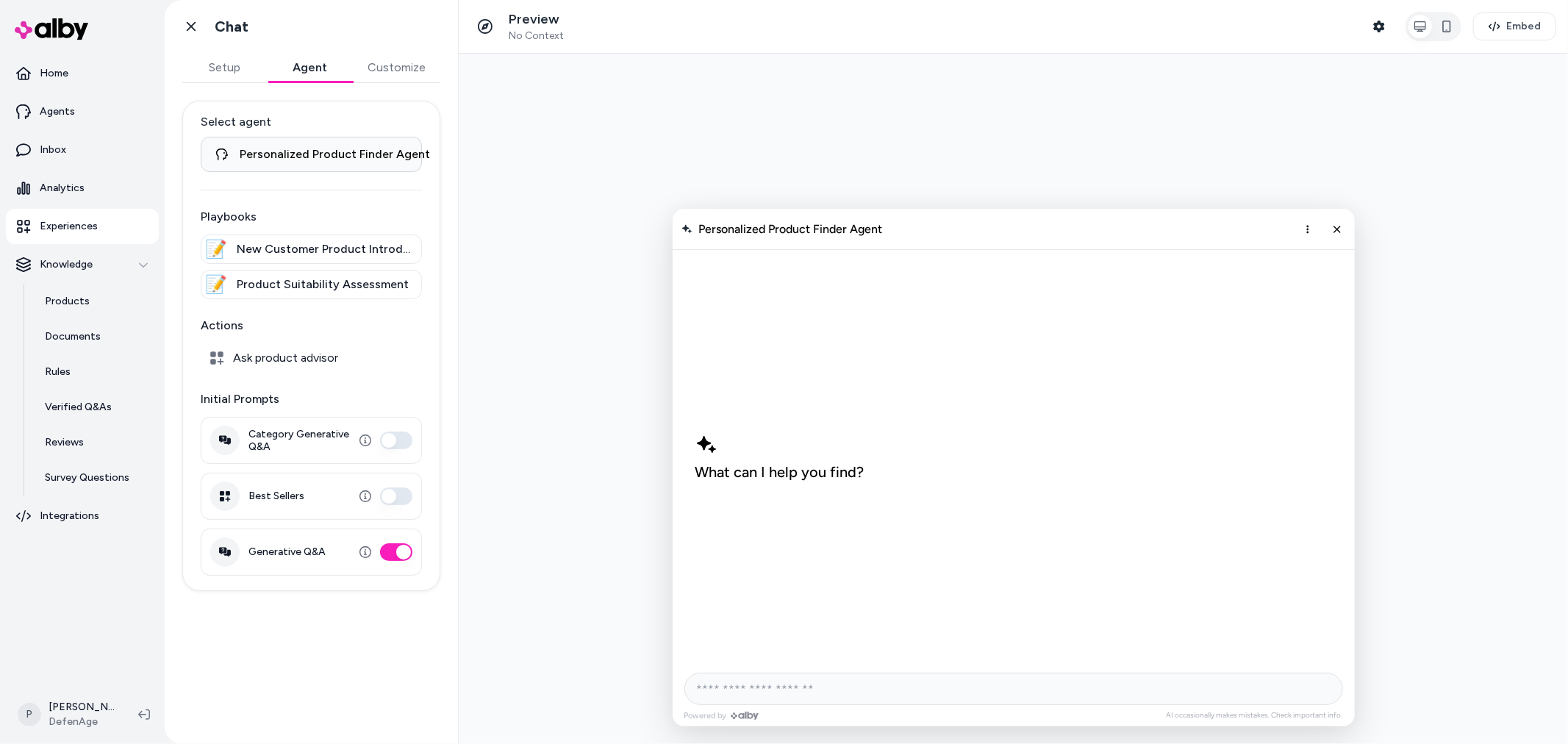
click at [386, 67] on button "Customize" at bounding box center [397, 68] width 88 height 30
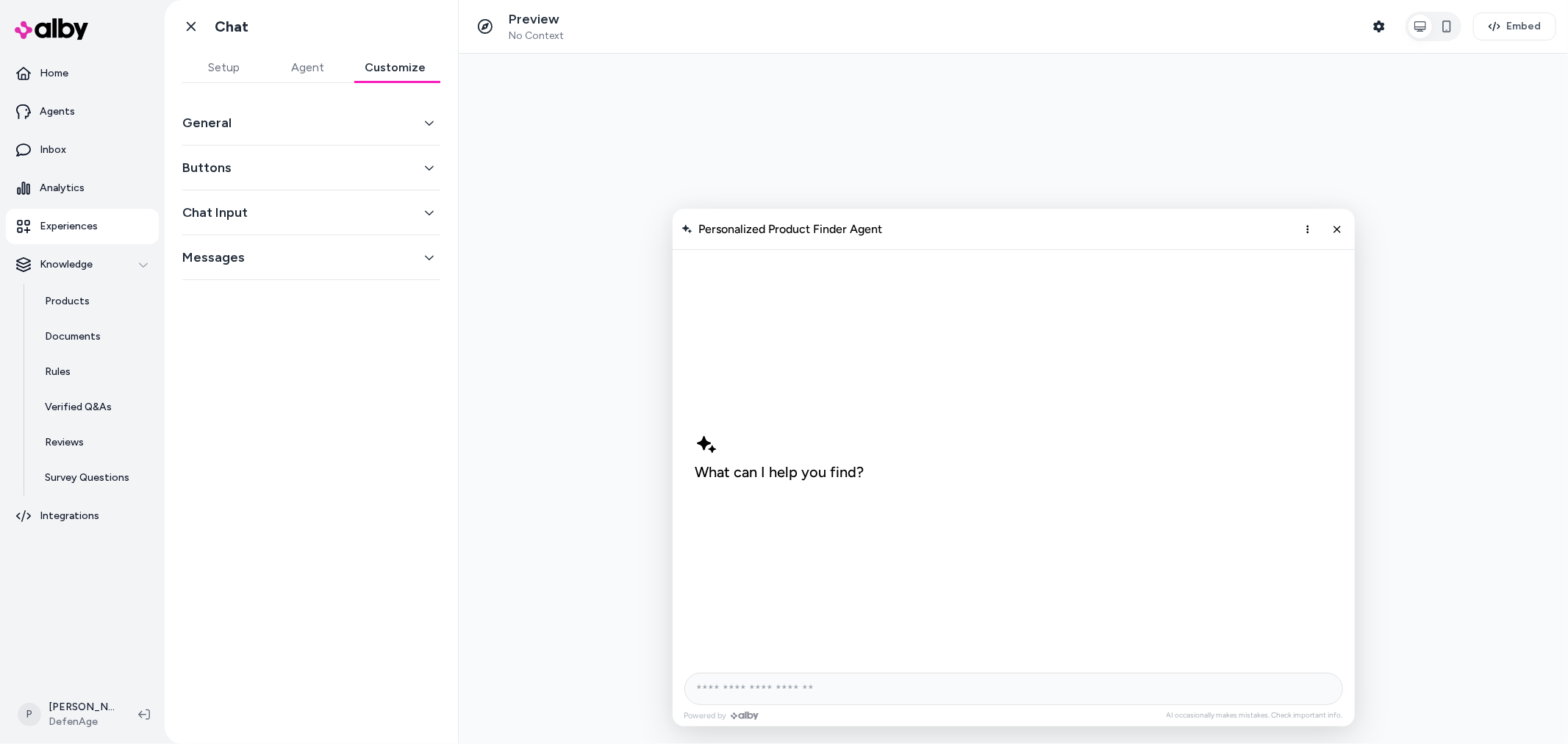
click at [238, 69] on button "Setup" at bounding box center [224, 68] width 84 height 30
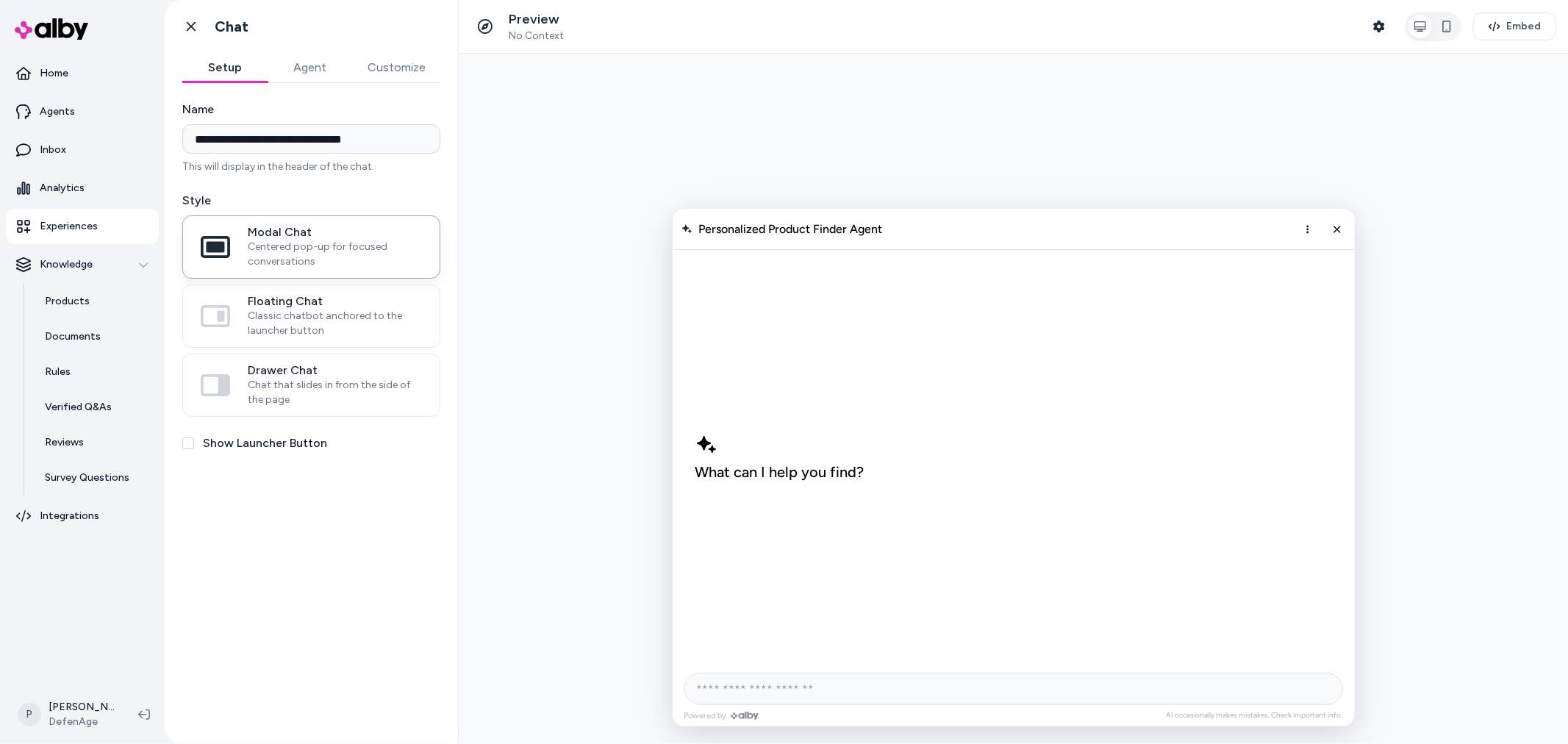
click at [110, 235] on link "Experiences" at bounding box center [82, 226] width 153 height 35
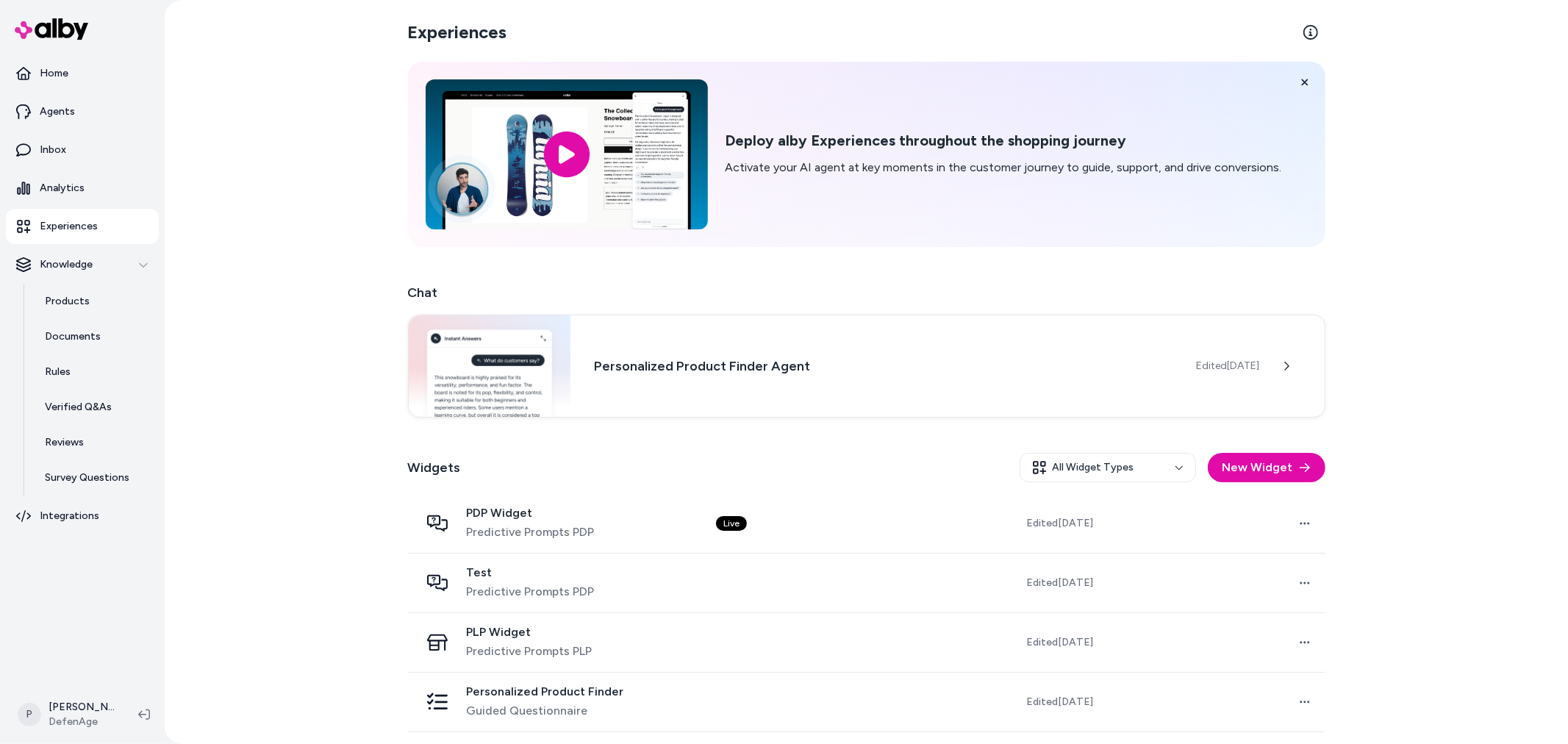
scroll to position [59, 0]
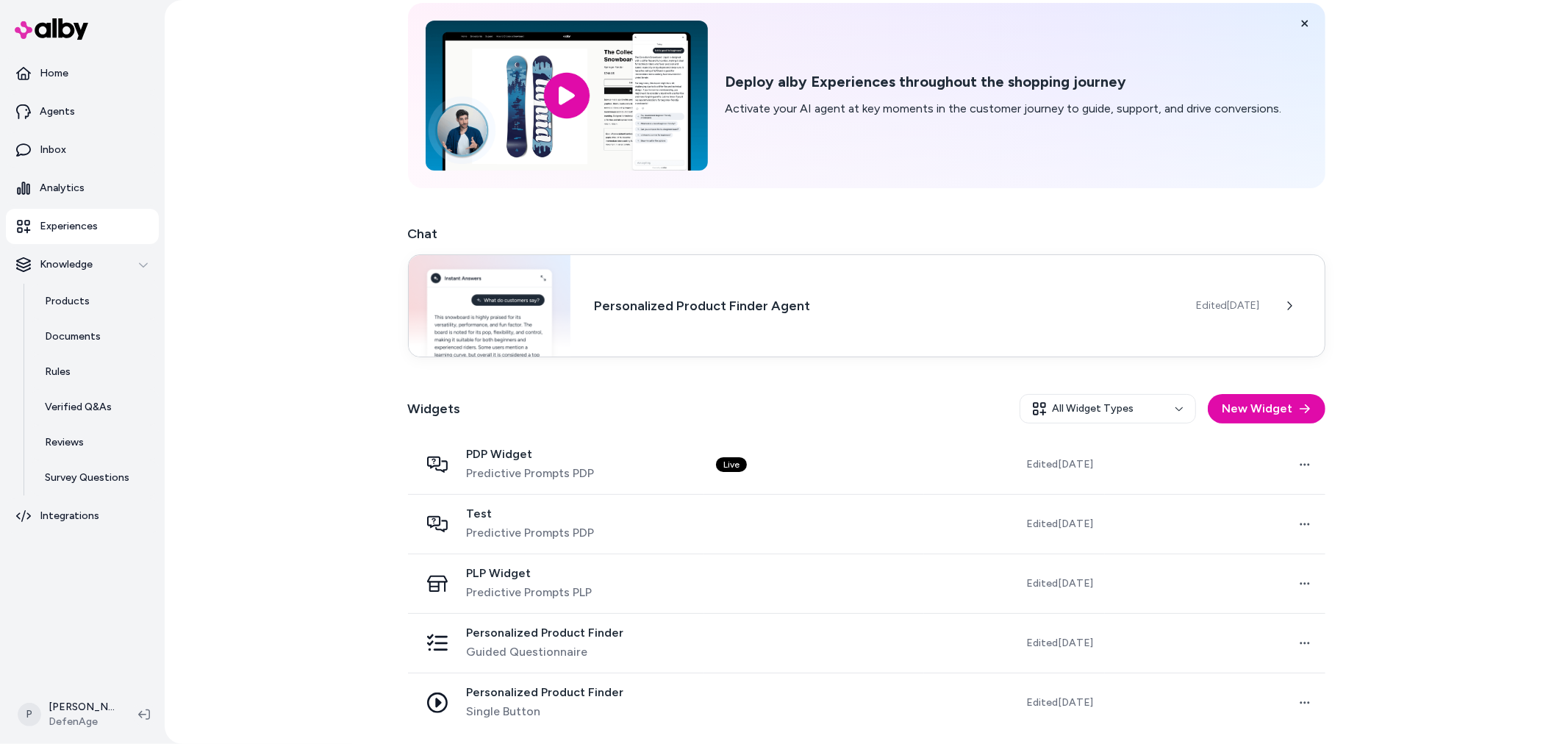
click at [776, 295] on h3 "Personalized Product Finder Agent" at bounding box center [883, 305] width 578 height 21
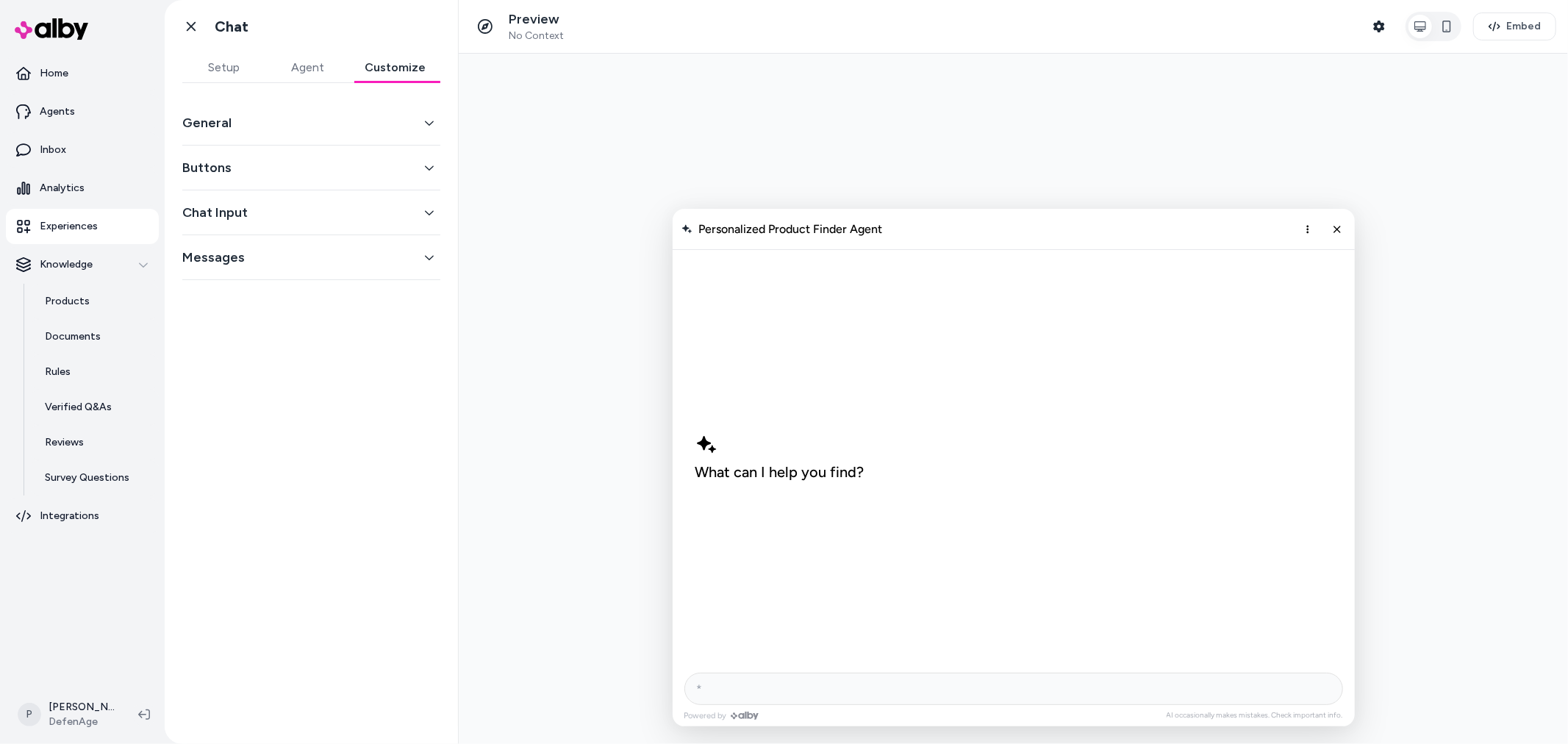
click at [412, 62] on button "Customize" at bounding box center [395, 68] width 90 height 30
click at [294, 241] on div "Messages" at bounding box center [312, 257] width 258 height 45
click at [290, 250] on button "Messages" at bounding box center [312, 256] width 258 height 21
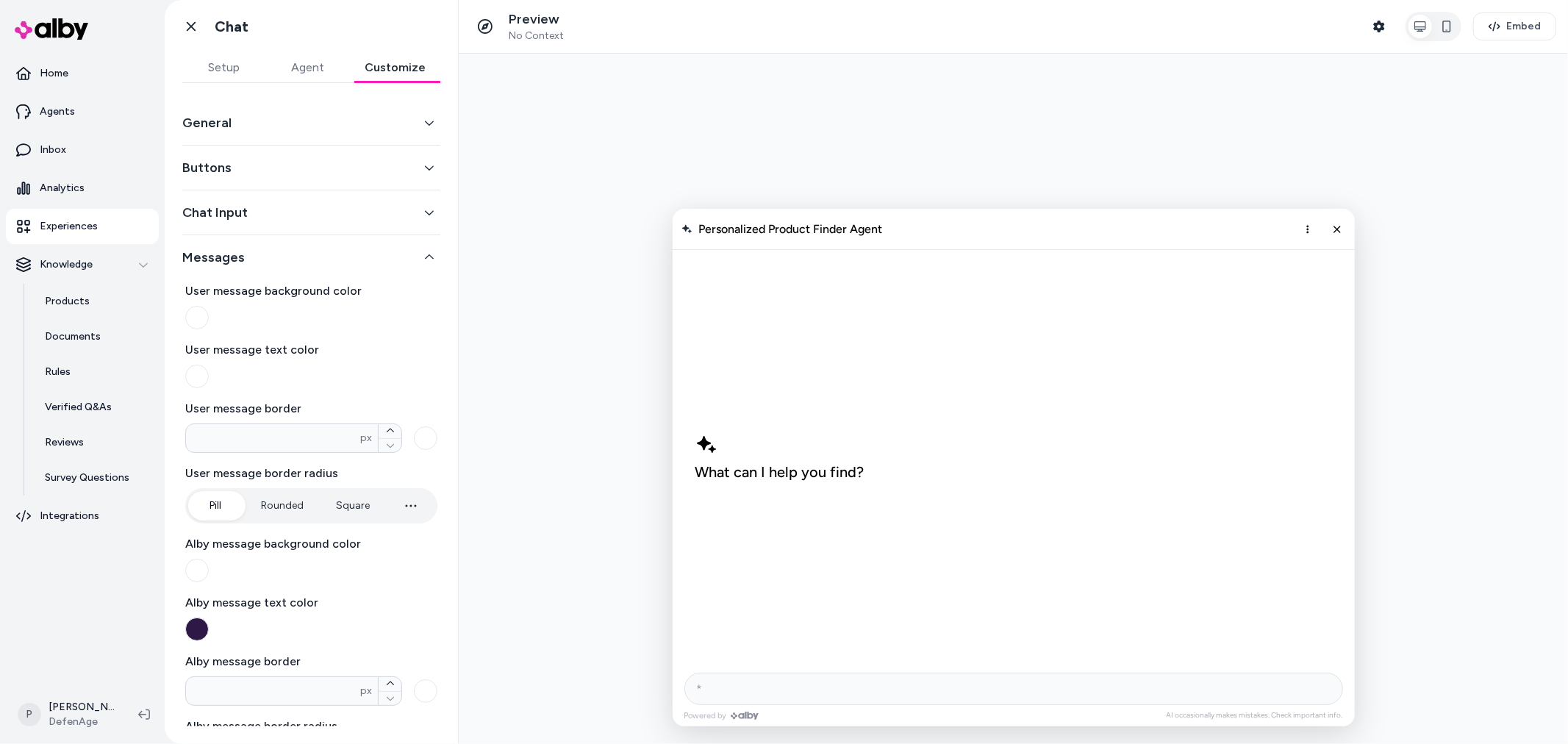
click at [293, 209] on button "Chat Input" at bounding box center [312, 212] width 258 height 21
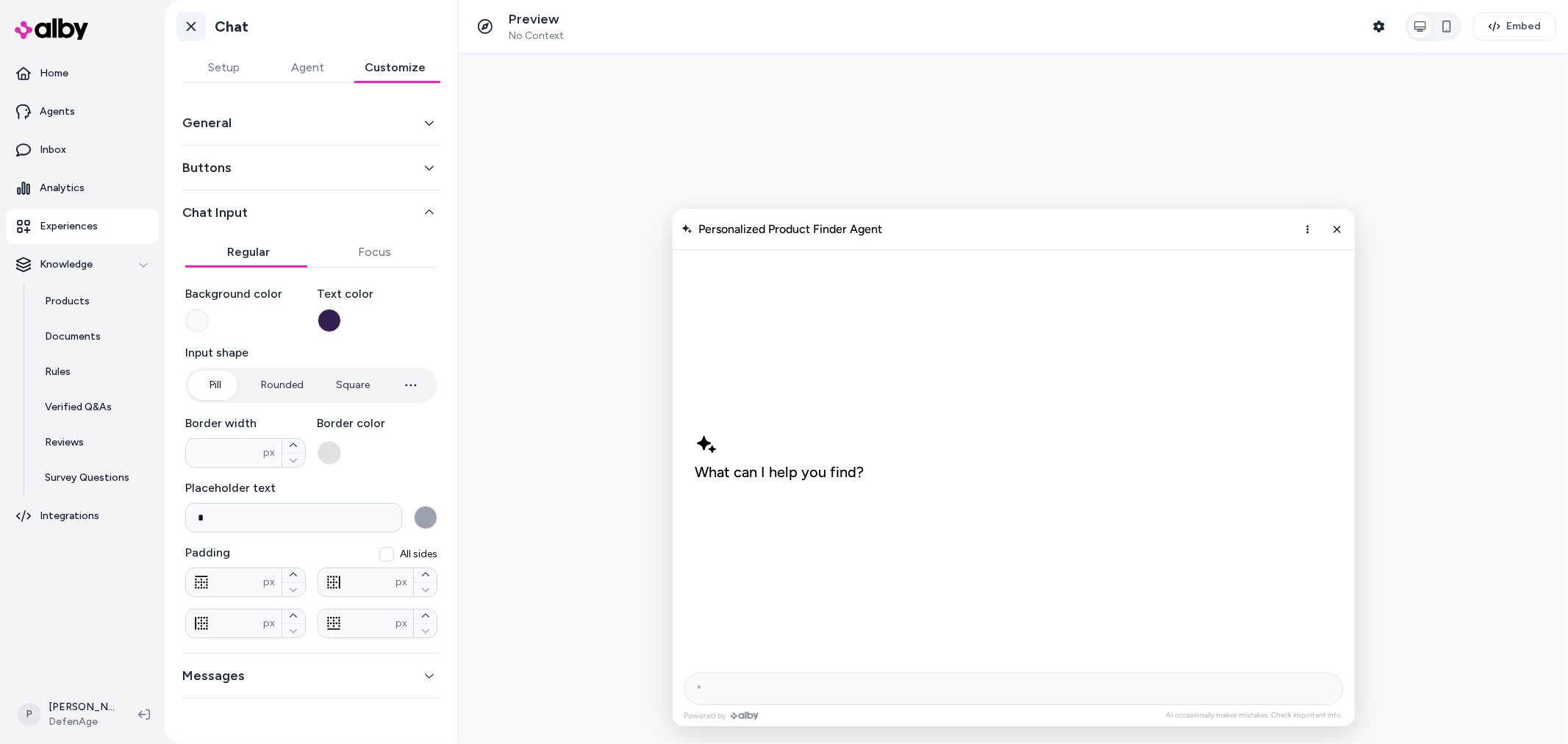
click at [186, 20] on icon at bounding box center [191, 26] width 14 height 14
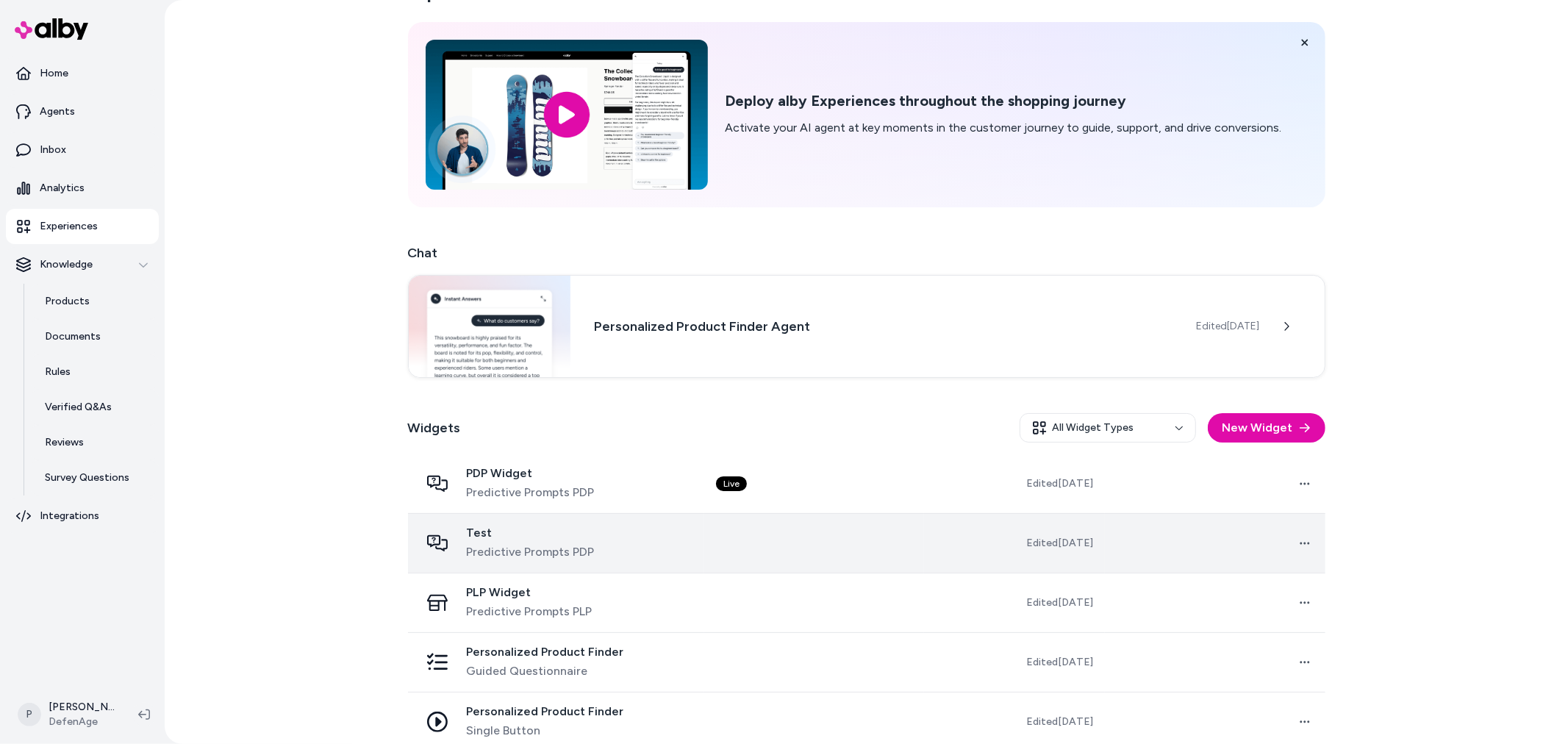
scroll to position [59, 0]
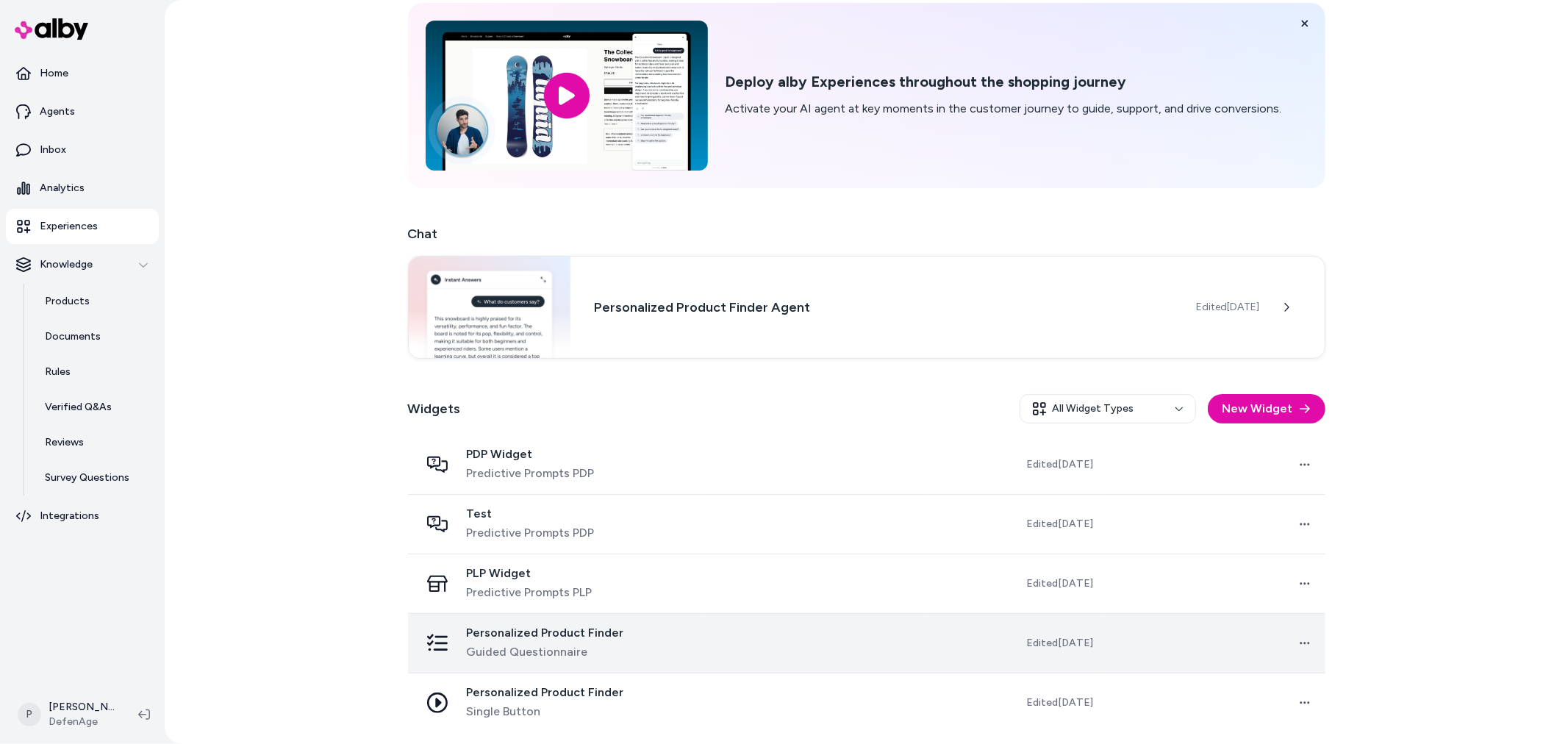
click at [728, 645] on td at bounding box center [815, 643] width 220 height 60
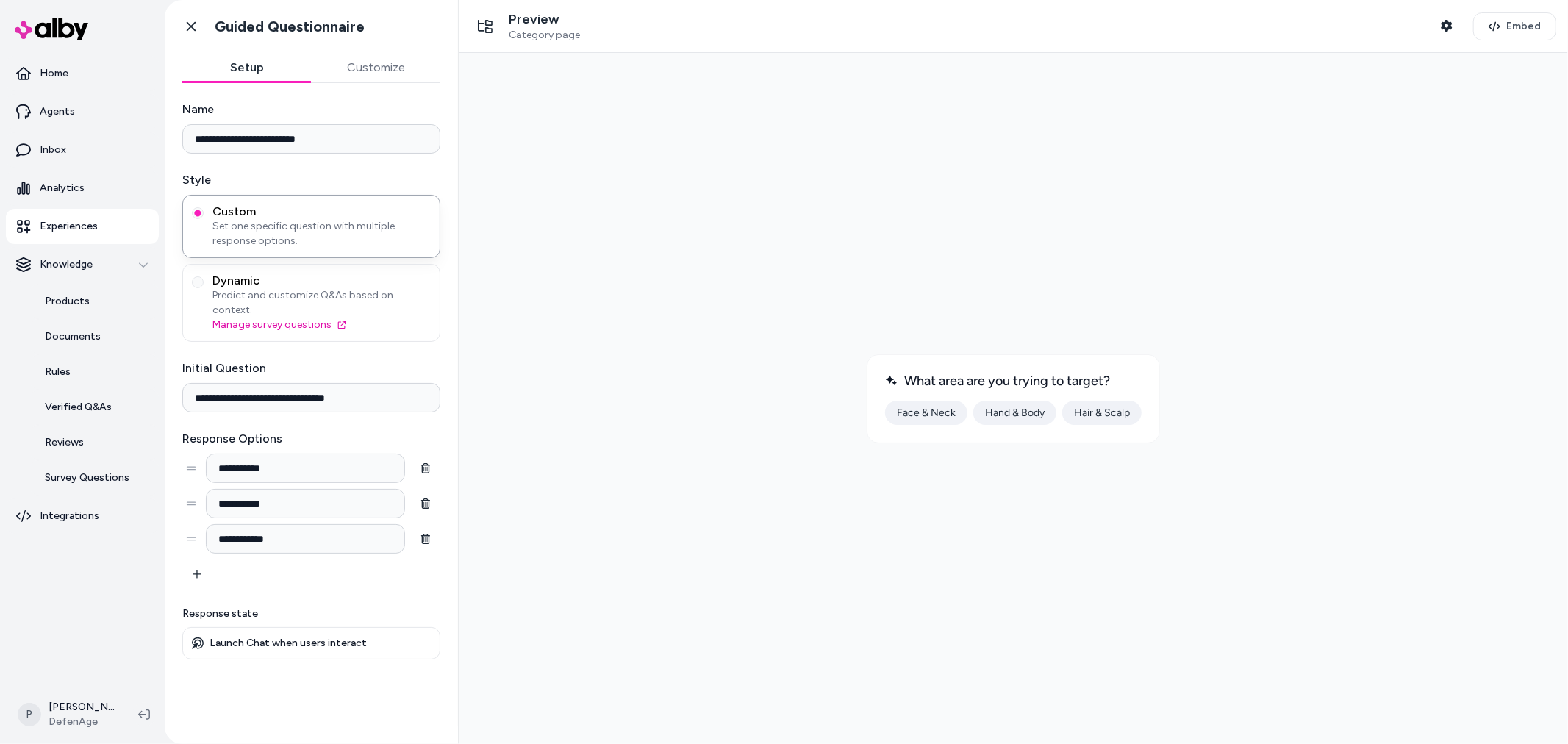
click at [1115, 414] on button "Hair & Scalp" at bounding box center [1101, 412] width 79 height 24
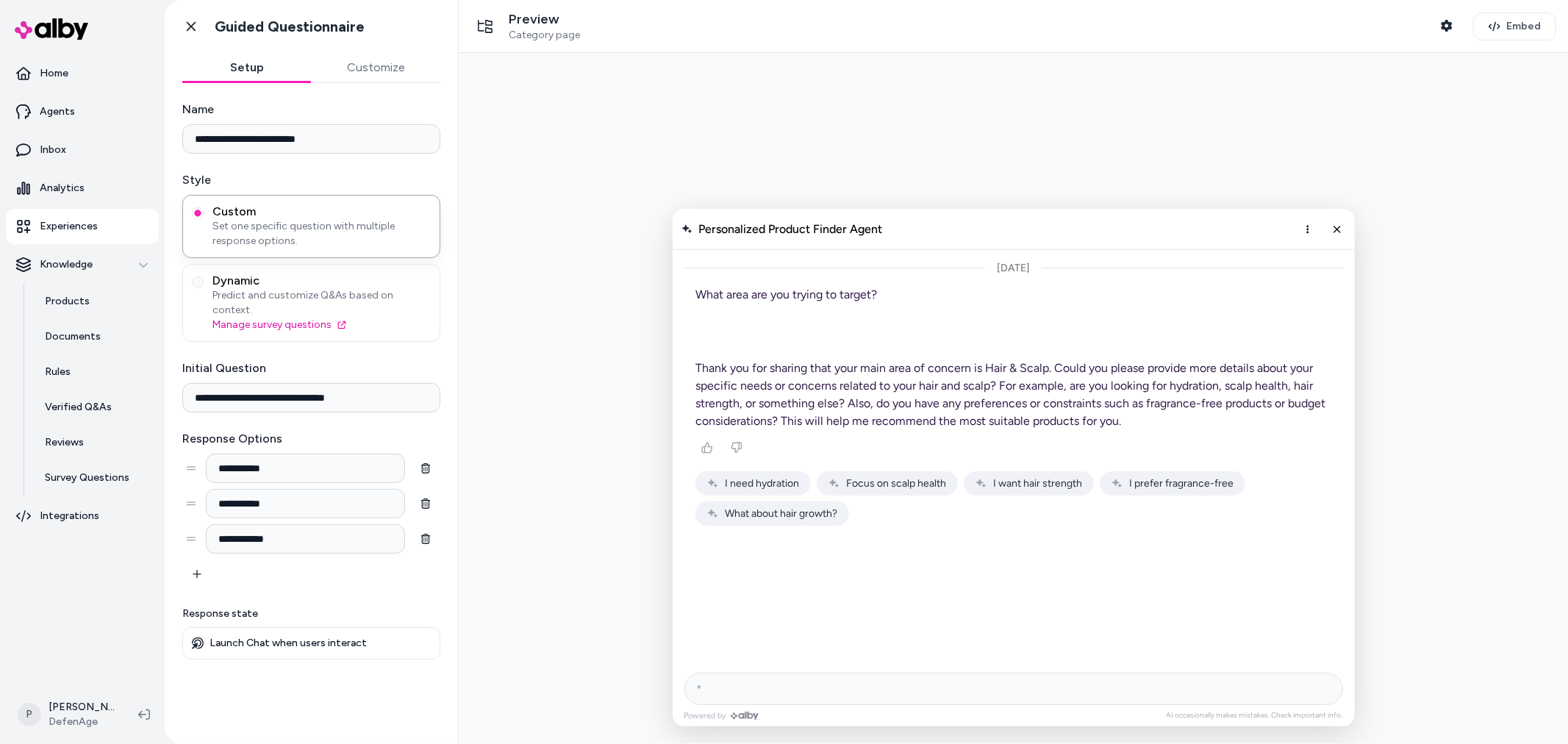
click at [1031, 488] on span "I want hair strength" at bounding box center [1037, 482] width 89 height 13
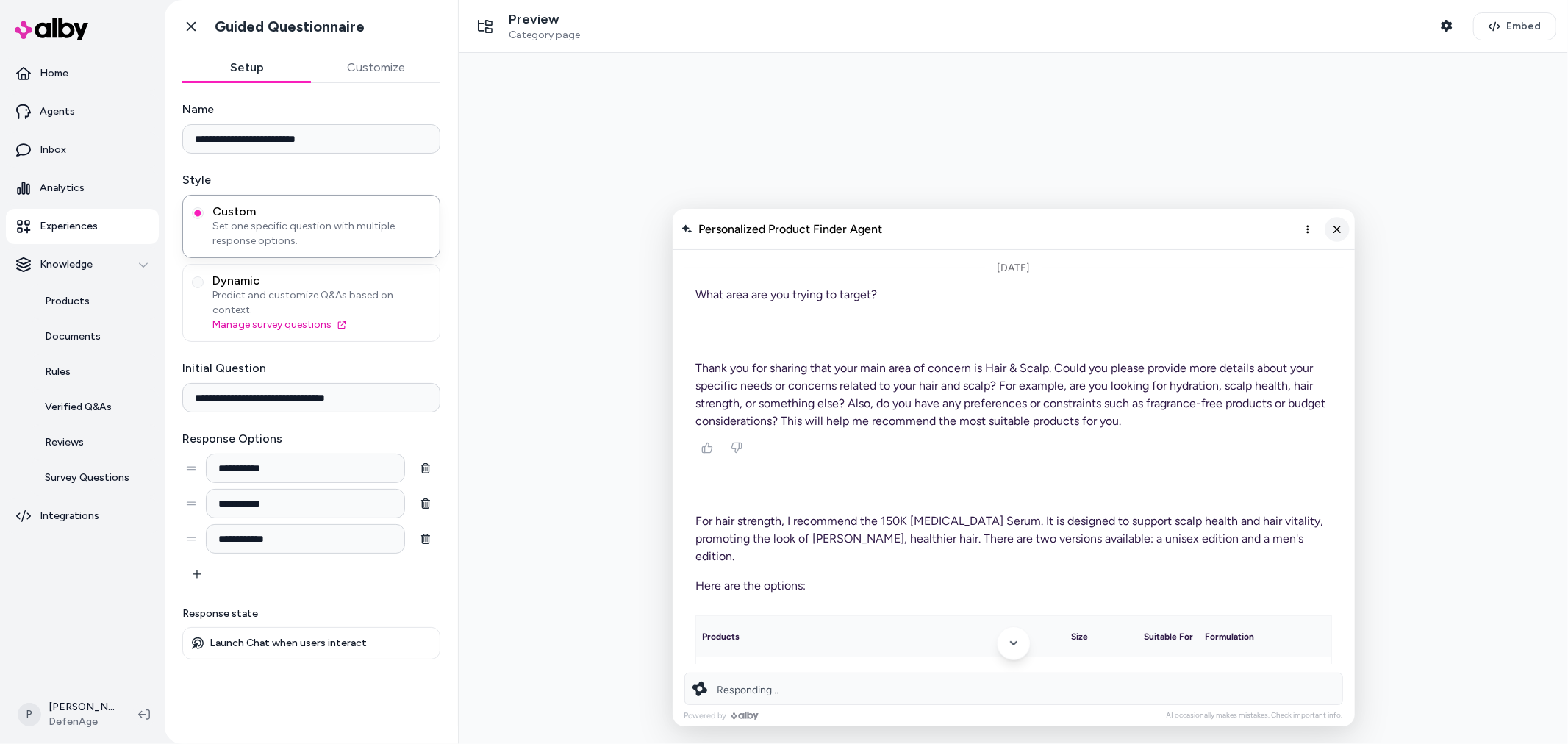
click at [1332, 231] on icon "Close chat" at bounding box center [1336, 228] width 13 height 13
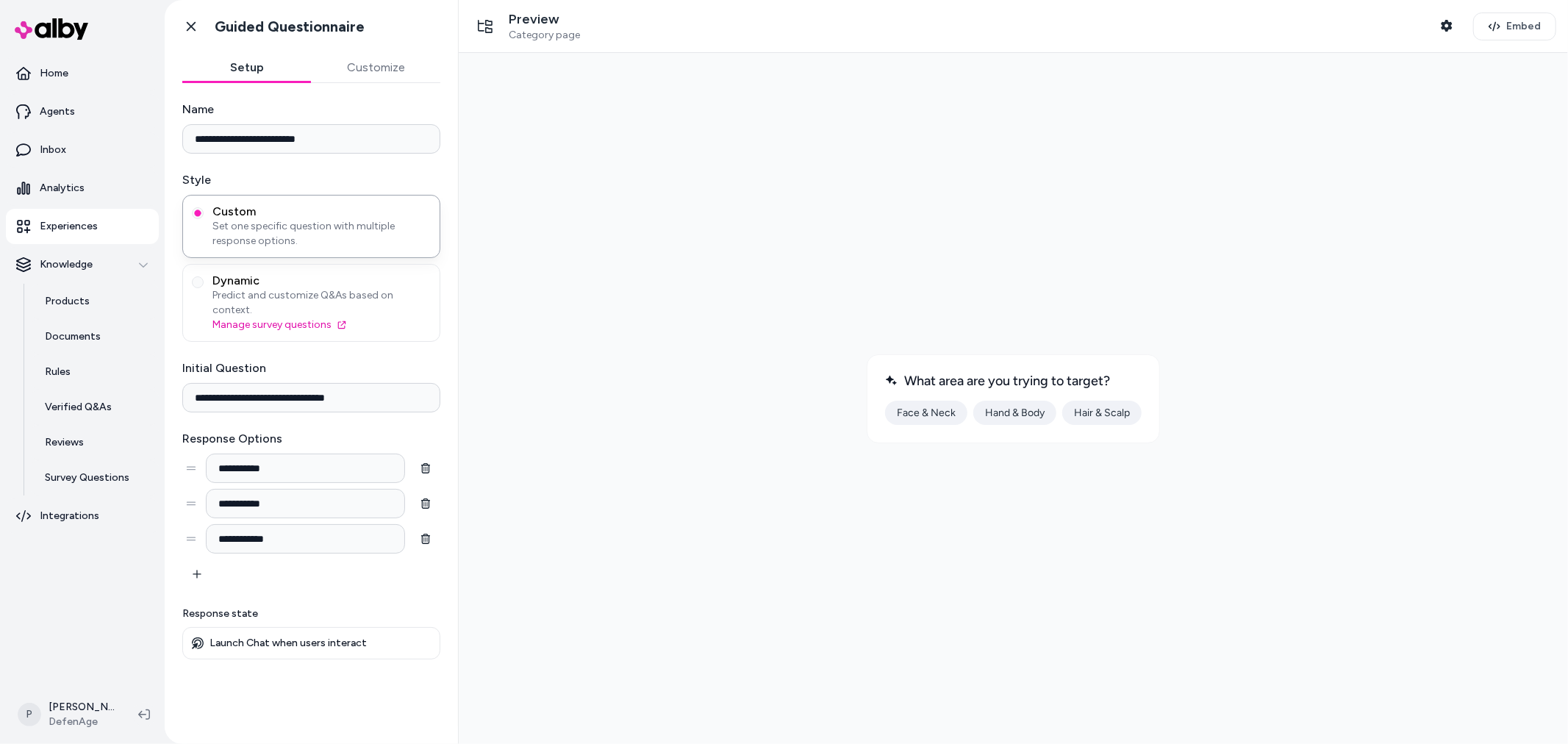
click at [1006, 415] on button "Hand & Body" at bounding box center [1014, 412] width 83 height 24
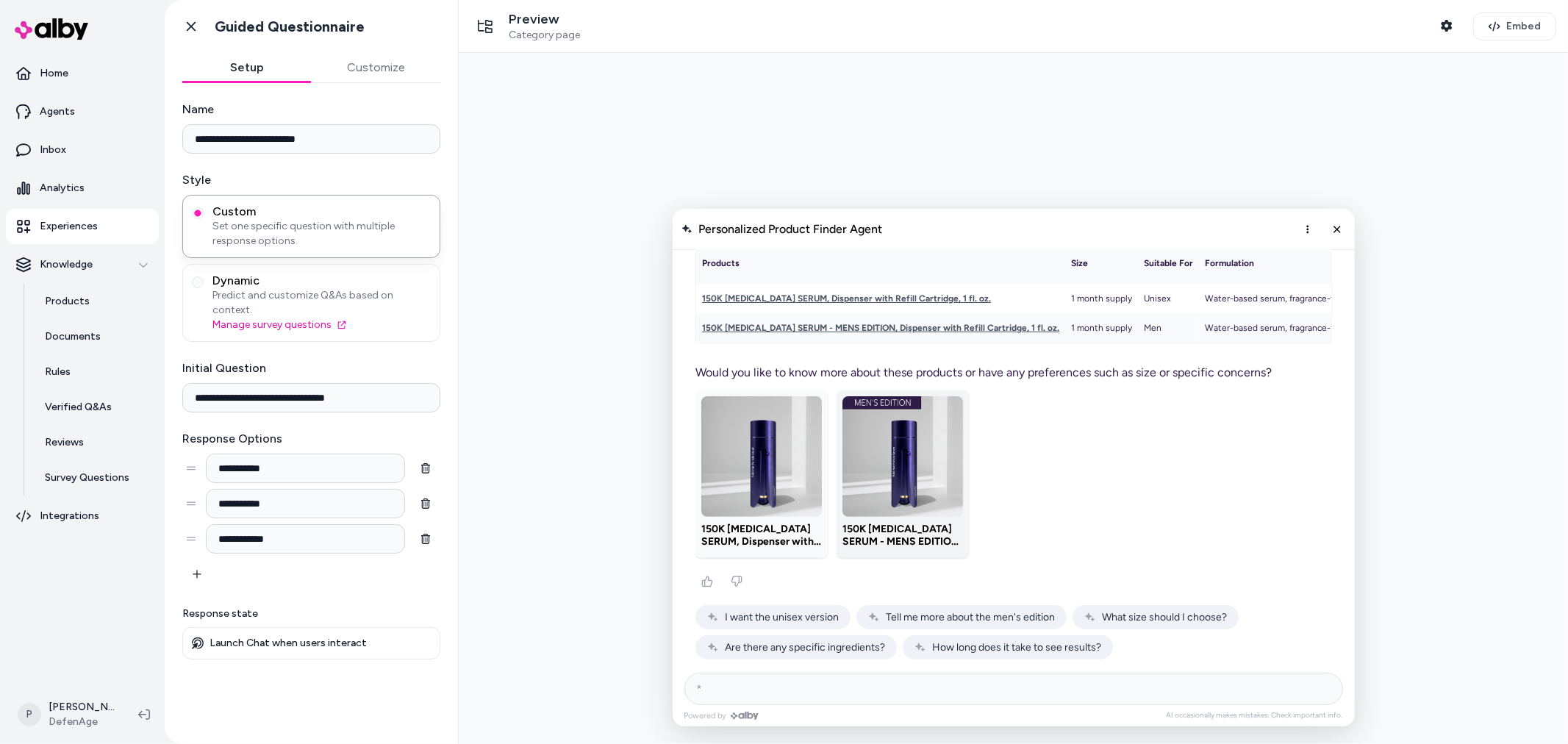
scroll to position [402, 0]
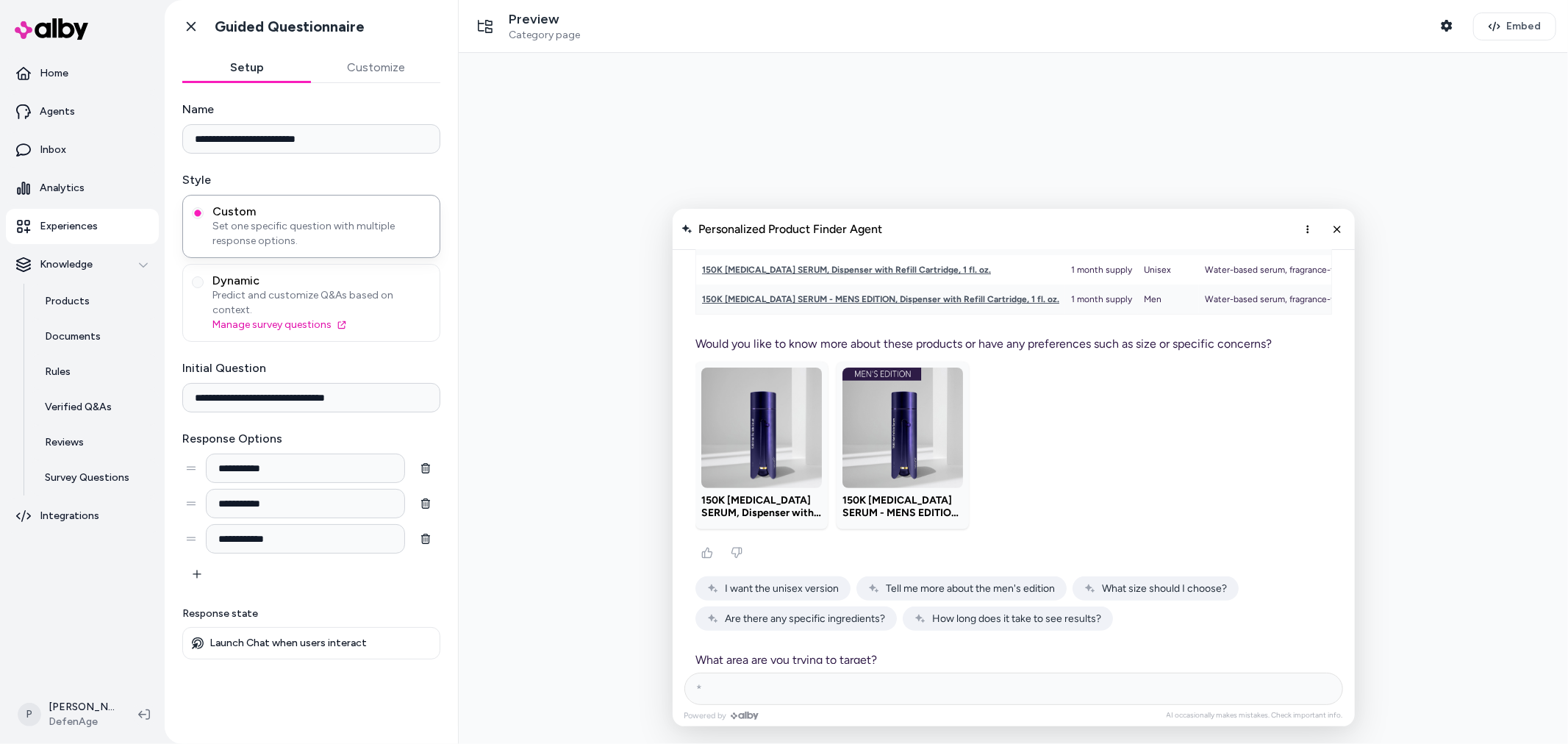
click at [807, 693] on input "AI Shopping Assistant" at bounding box center [1013, 688] width 658 height 33
type input "********"
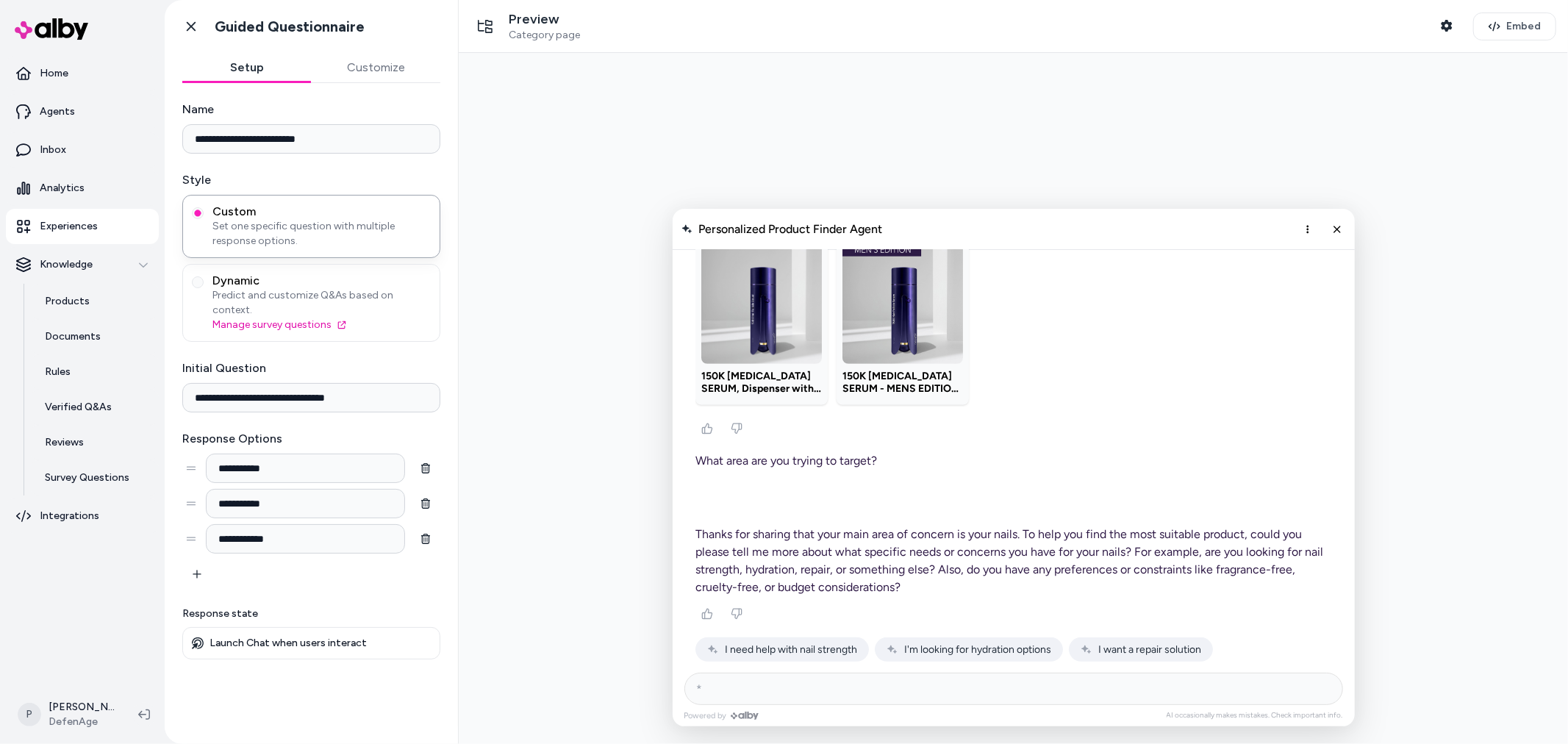
scroll to position [555, 0]
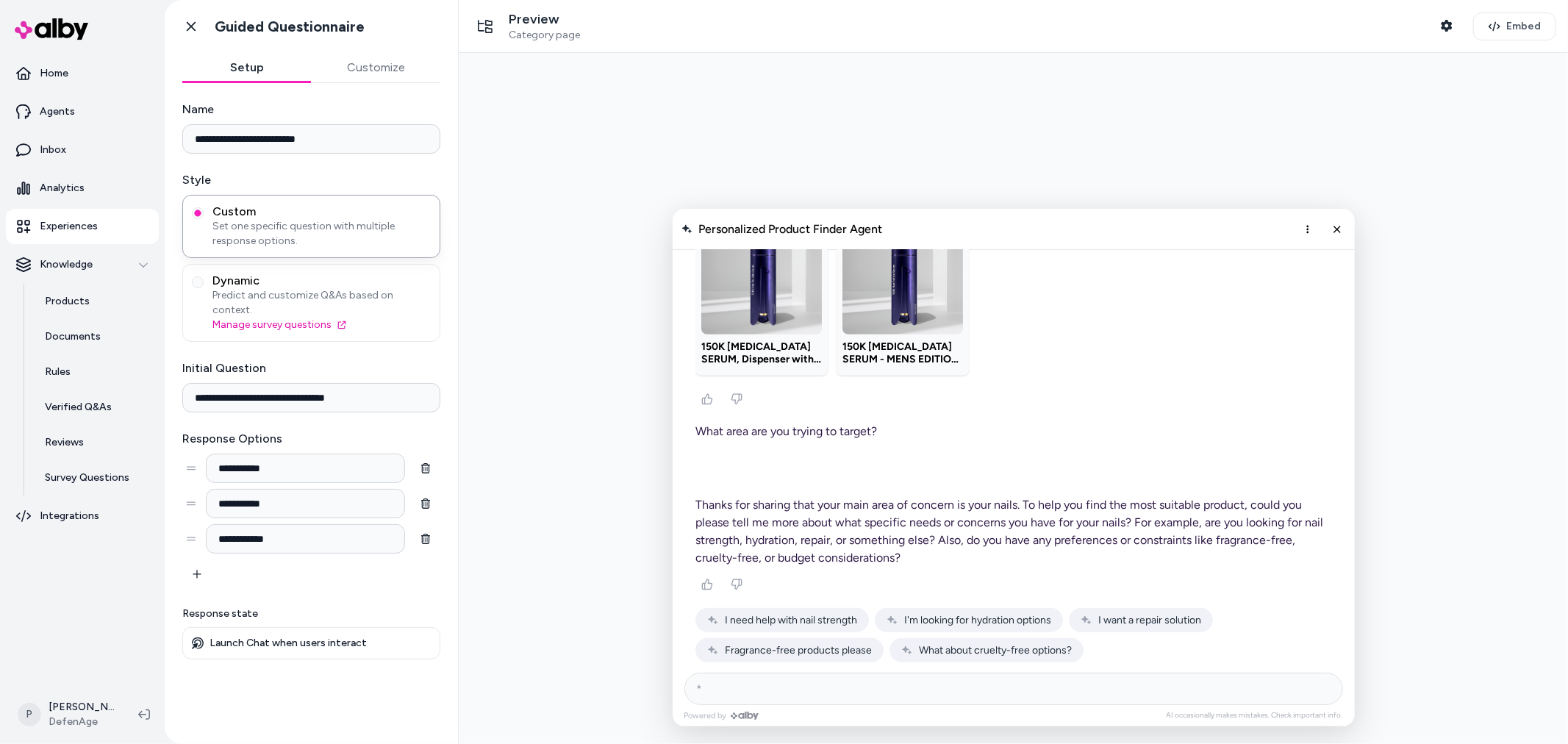
click at [789, 613] on span "I need help with nail strength" at bounding box center [790, 619] width 132 height 13
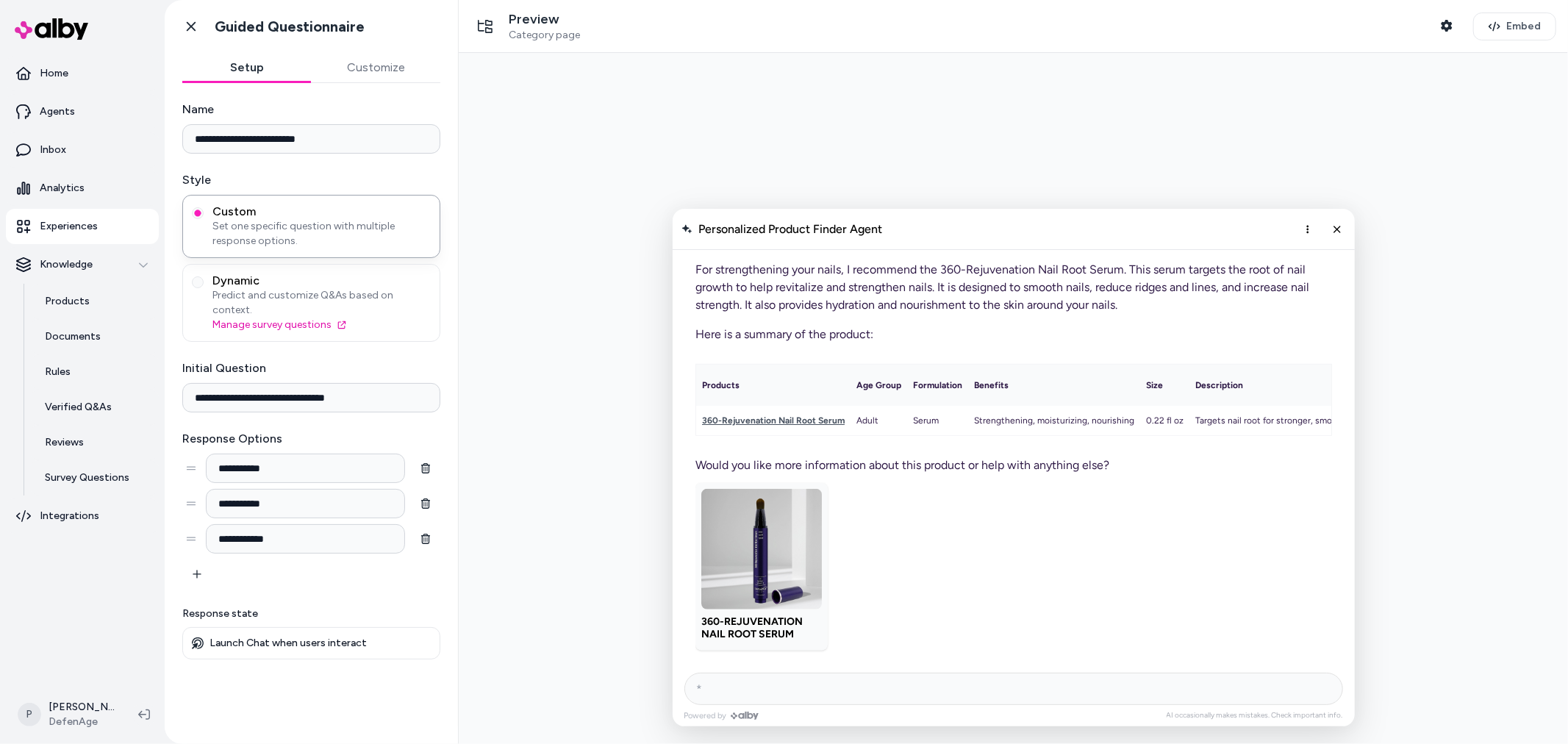
scroll to position [1045, 0]
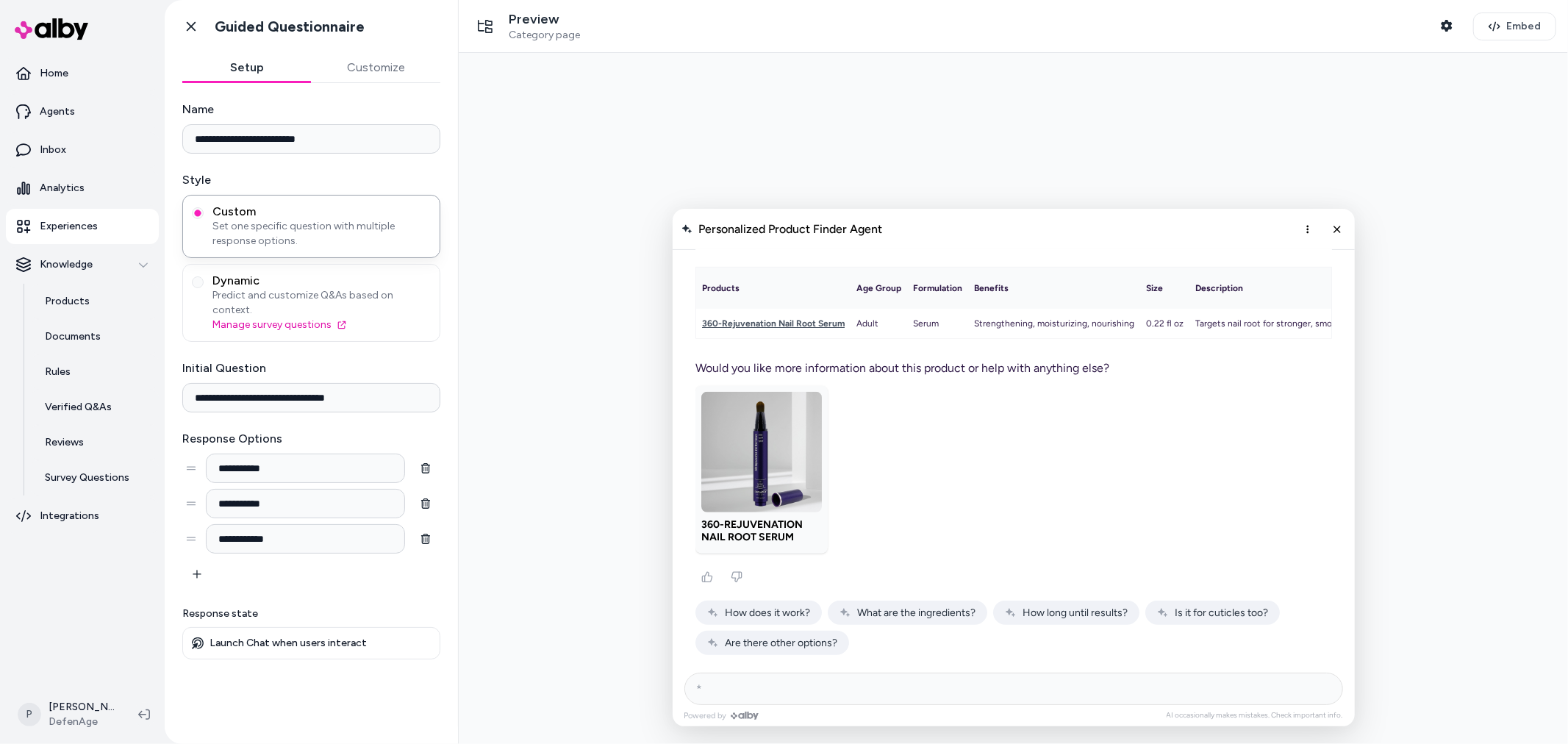
click at [793, 641] on span "Are there other options?" at bounding box center [780, 642] width 113 height 13
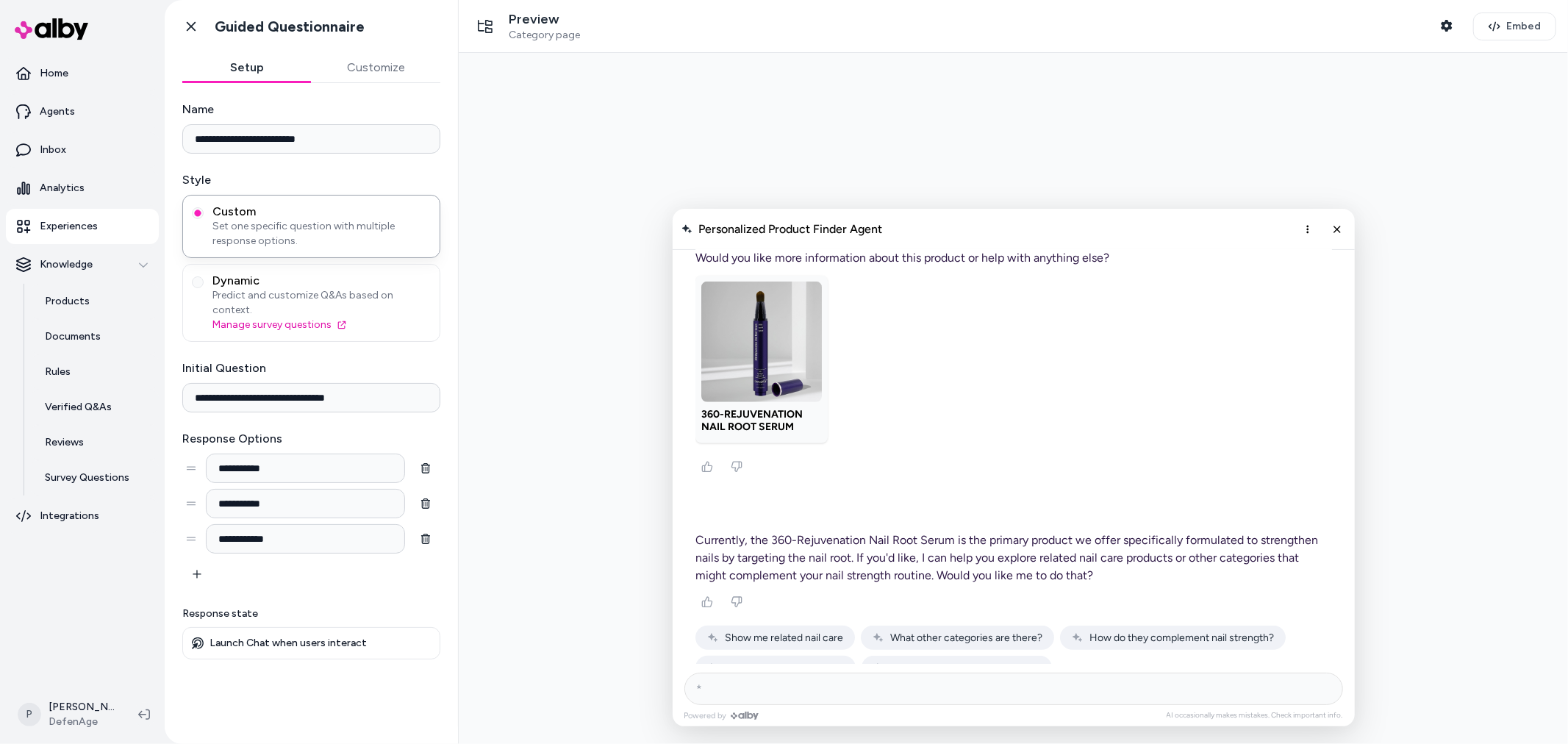
scroll to position [1179, 0]
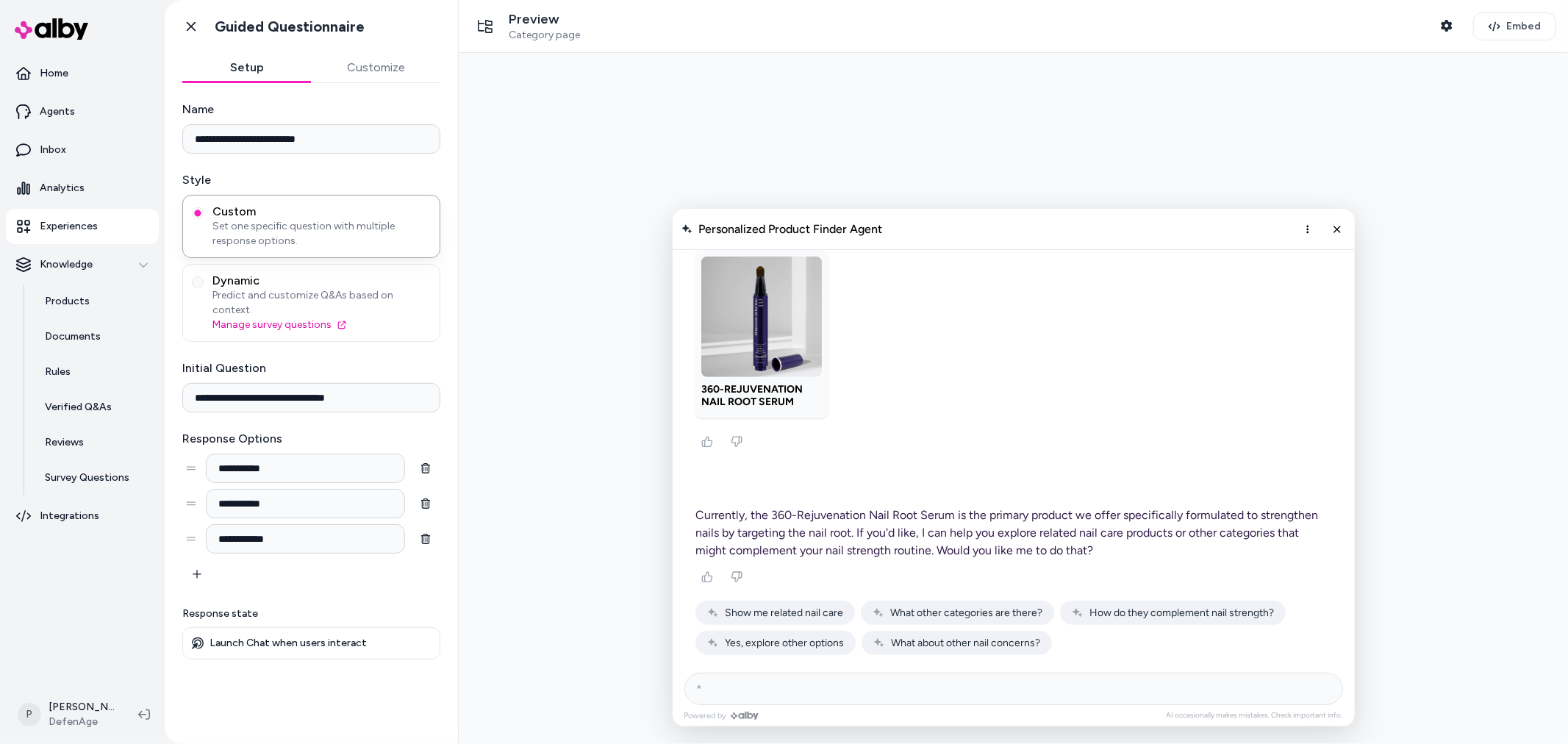
click at [773, 618] on span "Show me related nail care" at bounding box center [783, 612] width 118 height 13
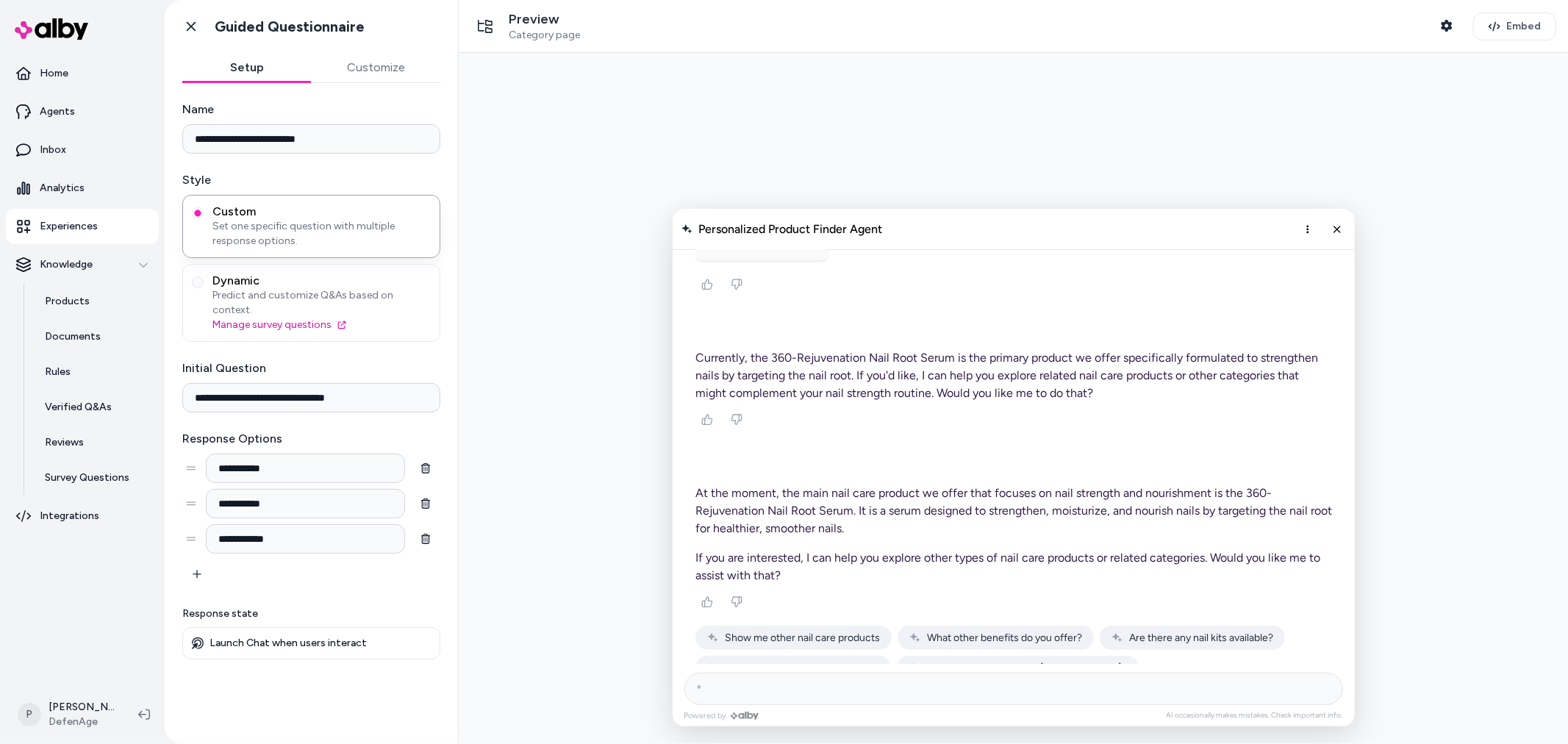
scroll to position [1362, 0]
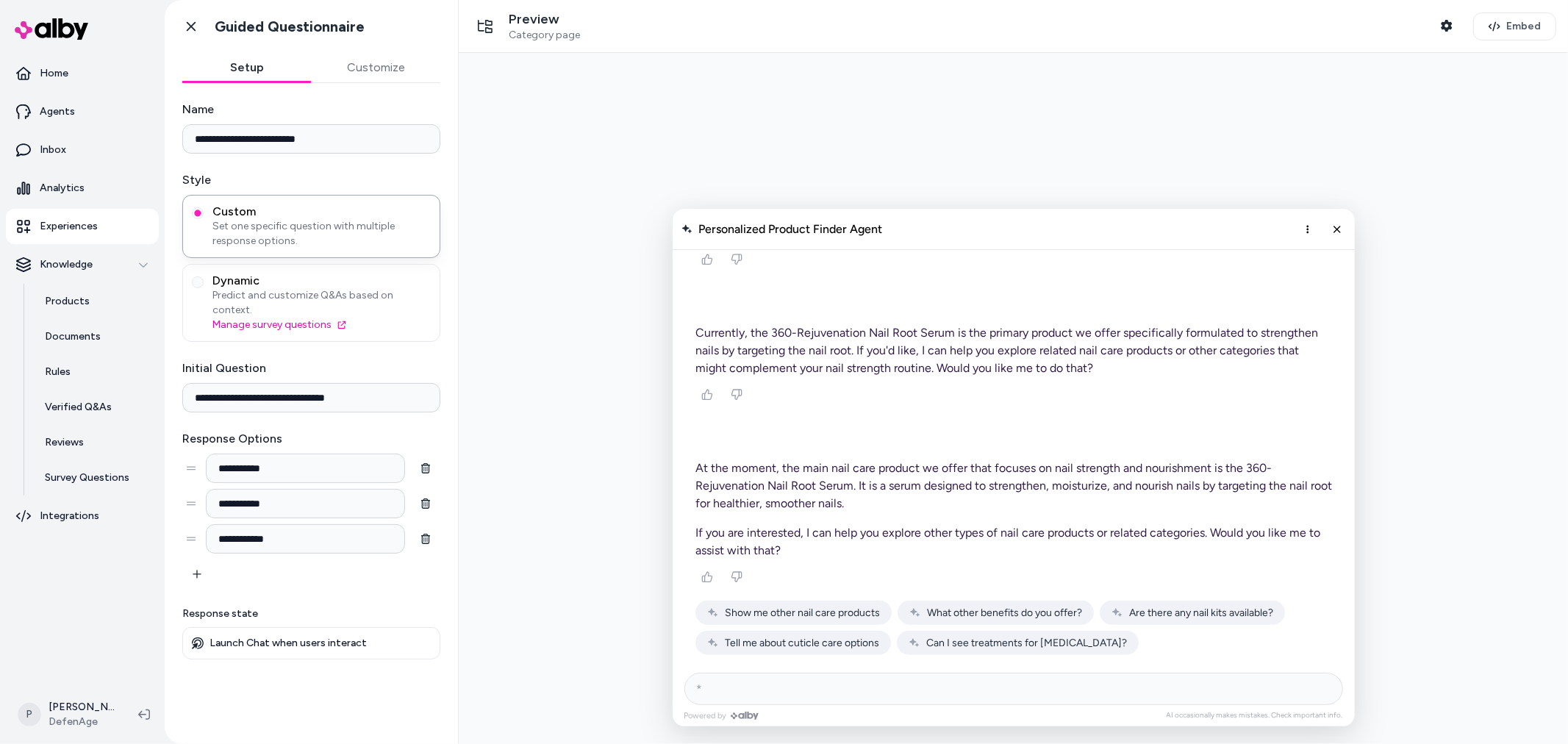
click at [1166, 613] on span "Are there any nail kits available?" at bounding box center [1200, 612] width 145 height 13
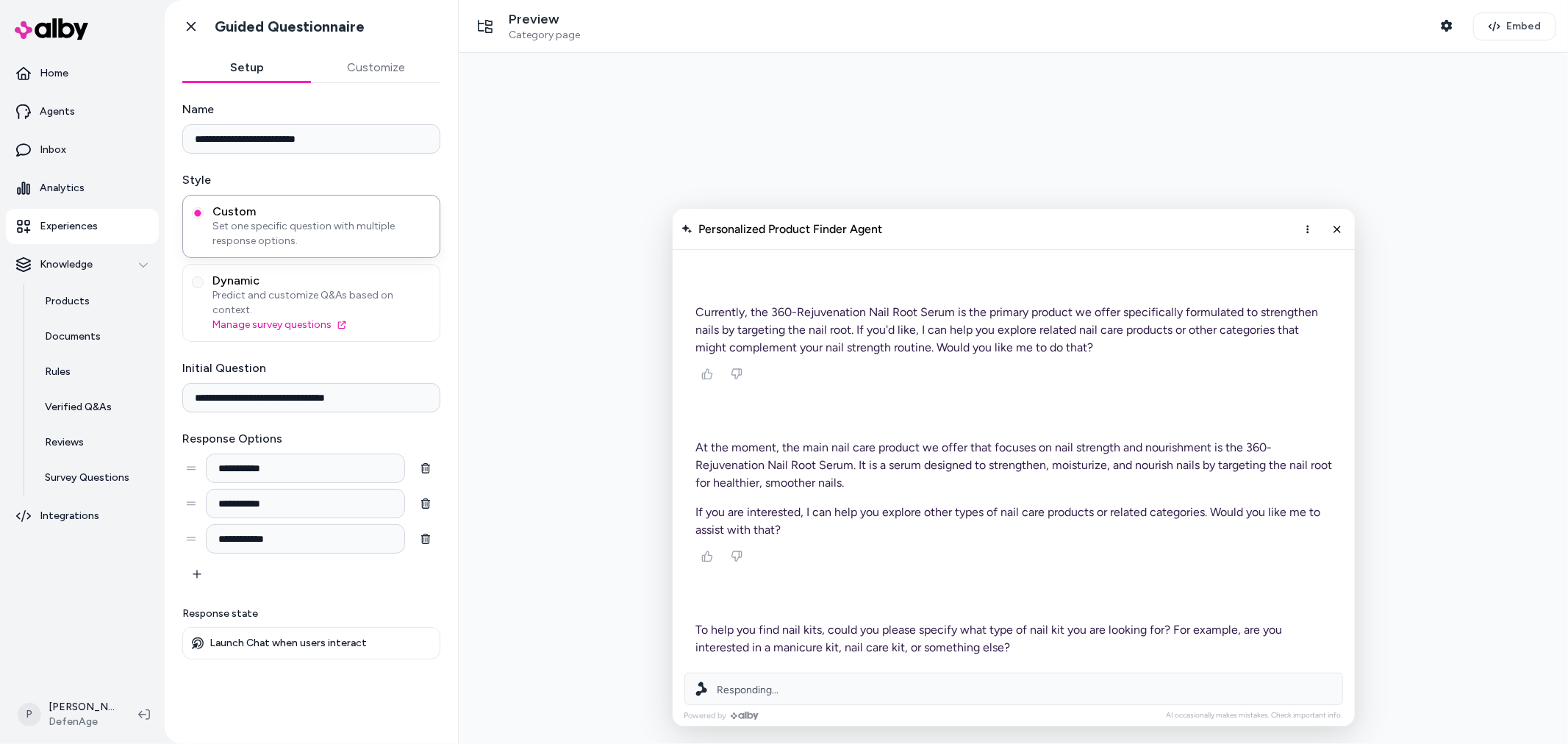
scroll to position [1479, 0]
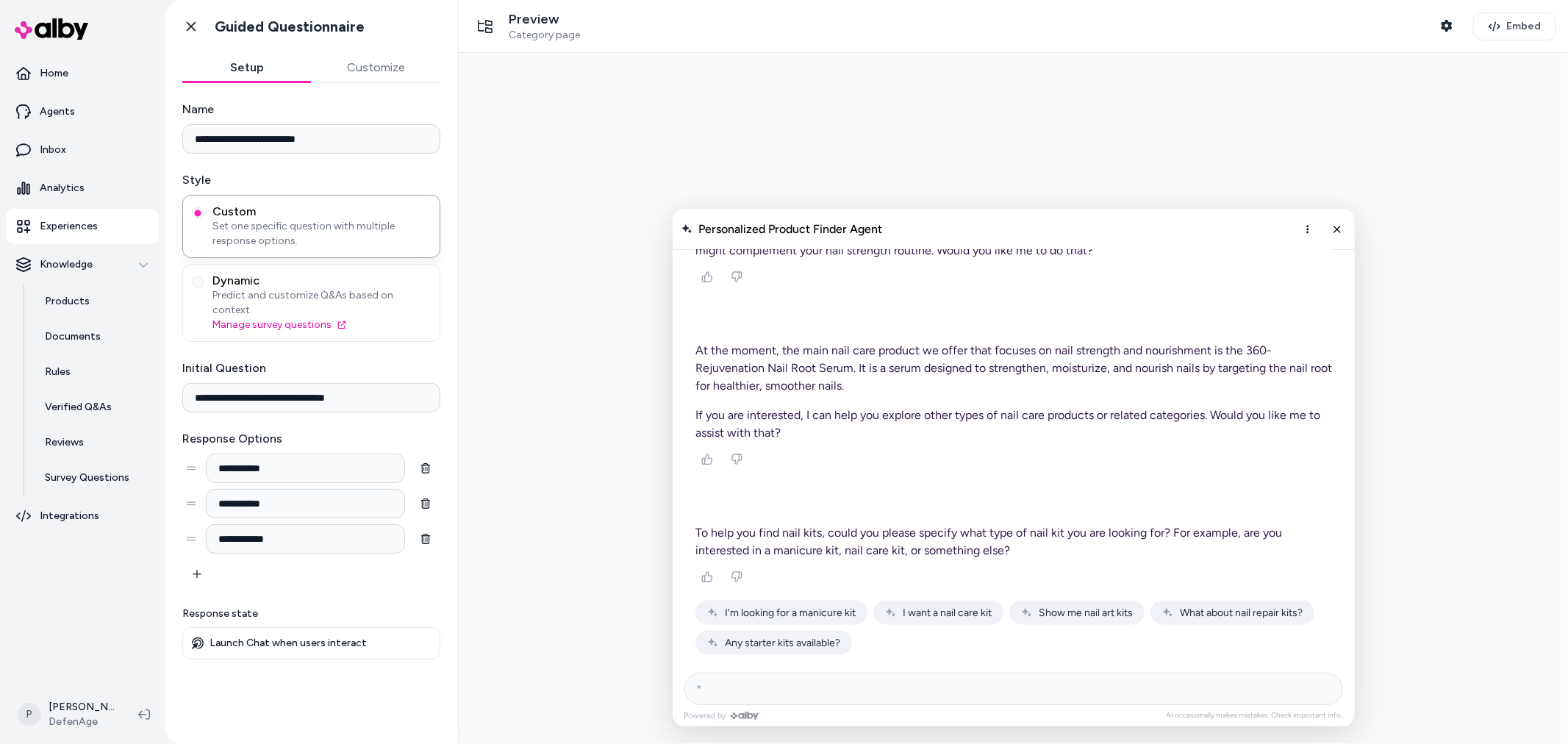
click at [923, 618] on span "I want a nail care kit" at bounding box center [947, 612] width 89 height 13
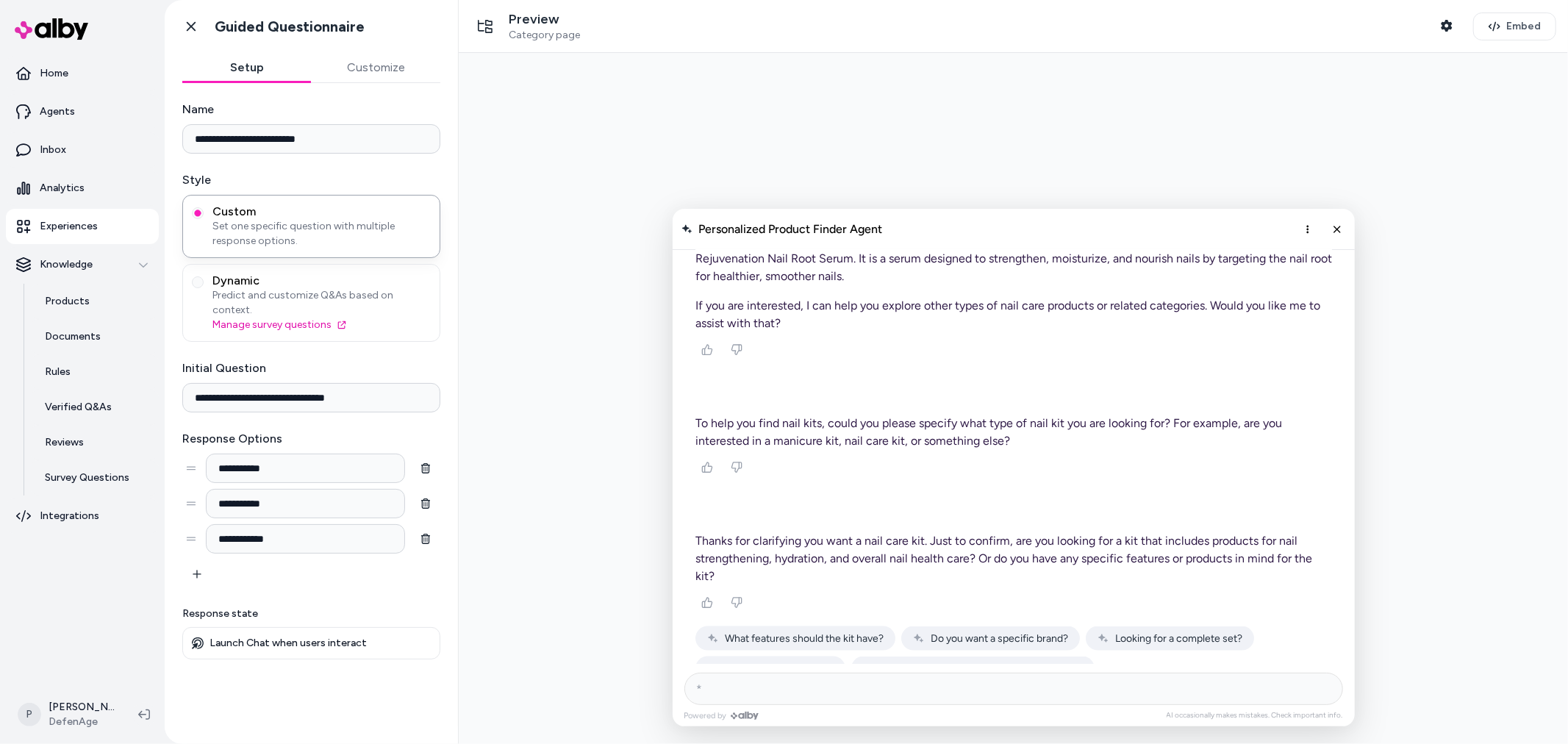
scroll to position [1614, 0]
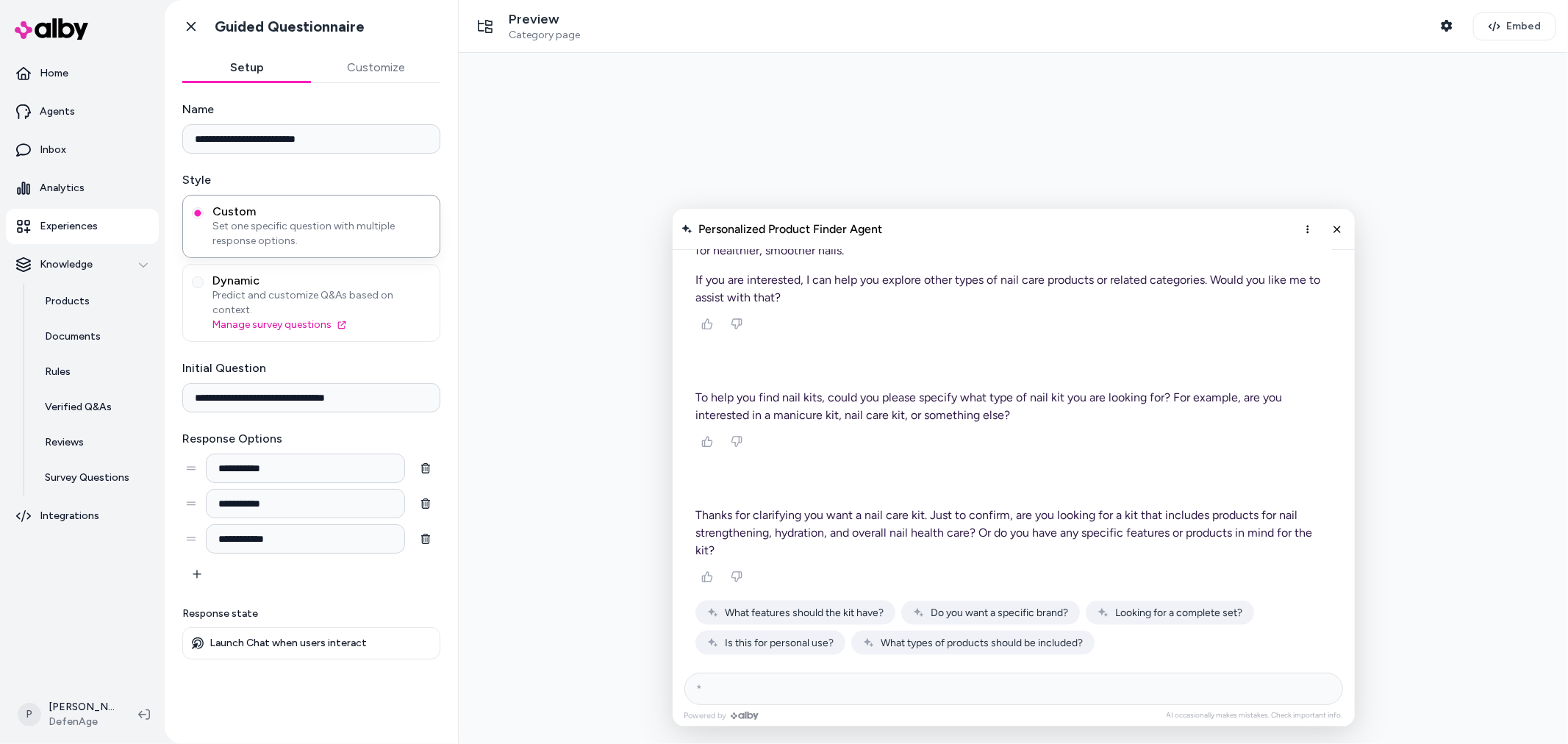
click at [1166, 618] on button "Looking for a complete set?" at bounding box center [1169, 611] width 168 height 24
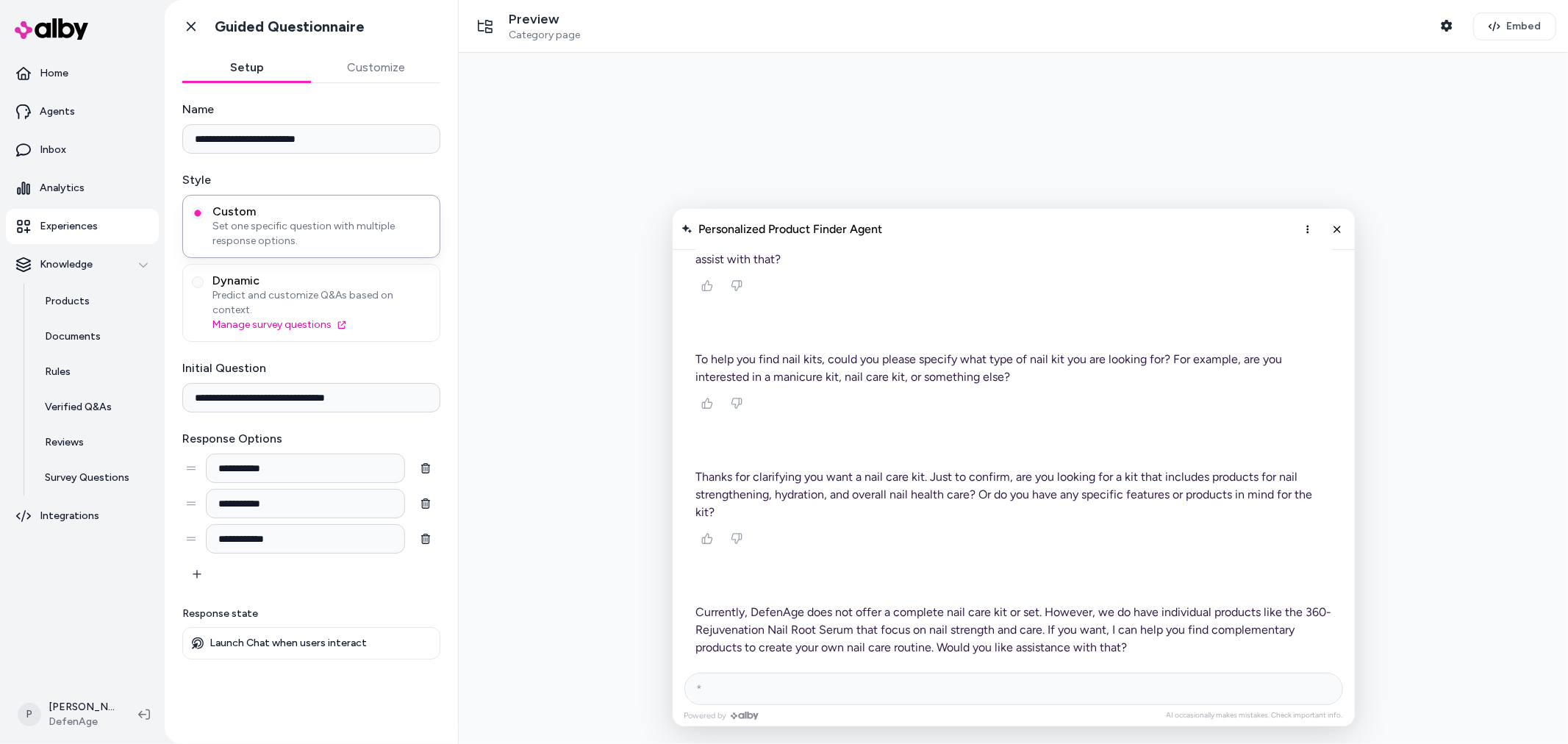
scroll to position [1750, 0]
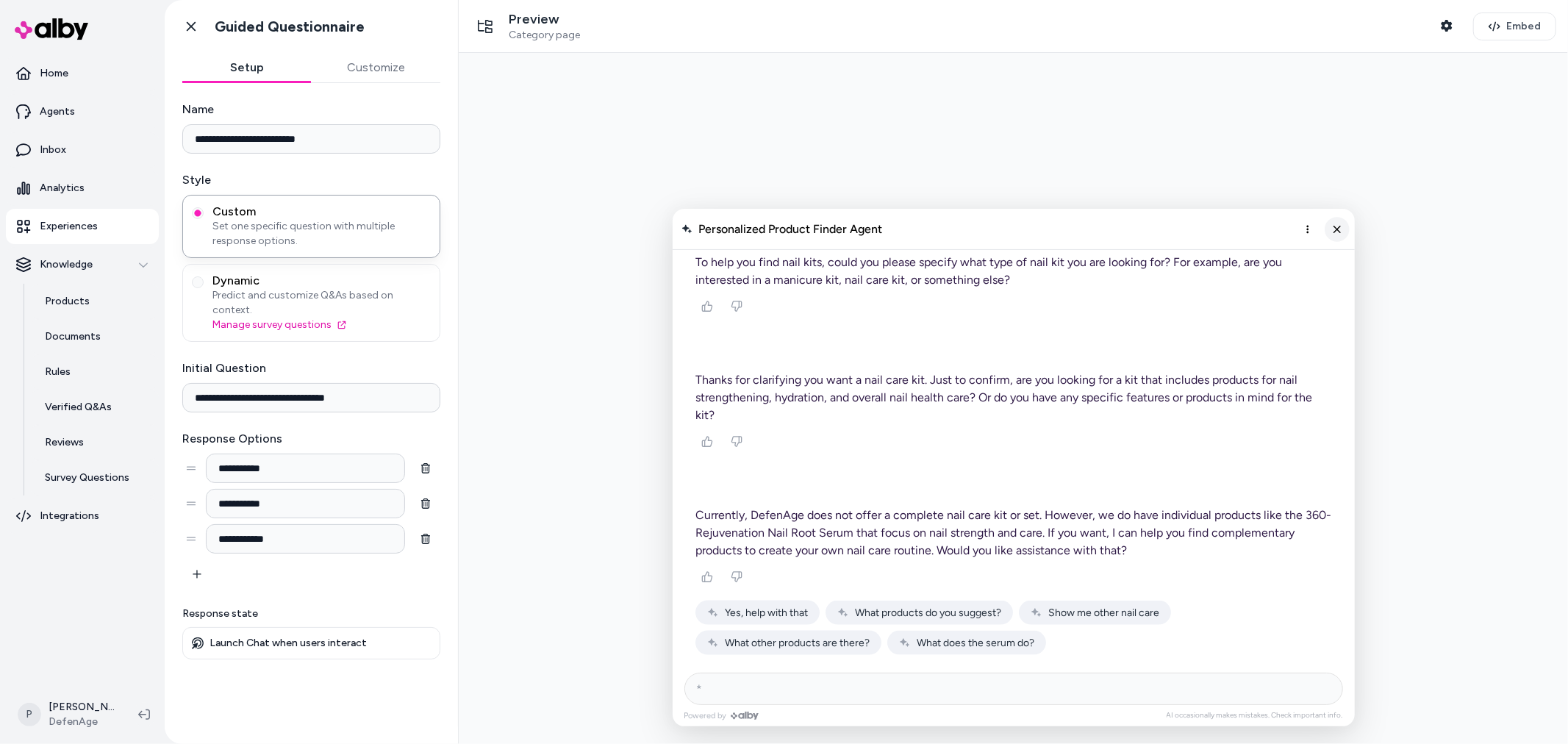
click at [1335, 228] on line "Close chat" at bounding box center [1335, 228] width 6 height 6
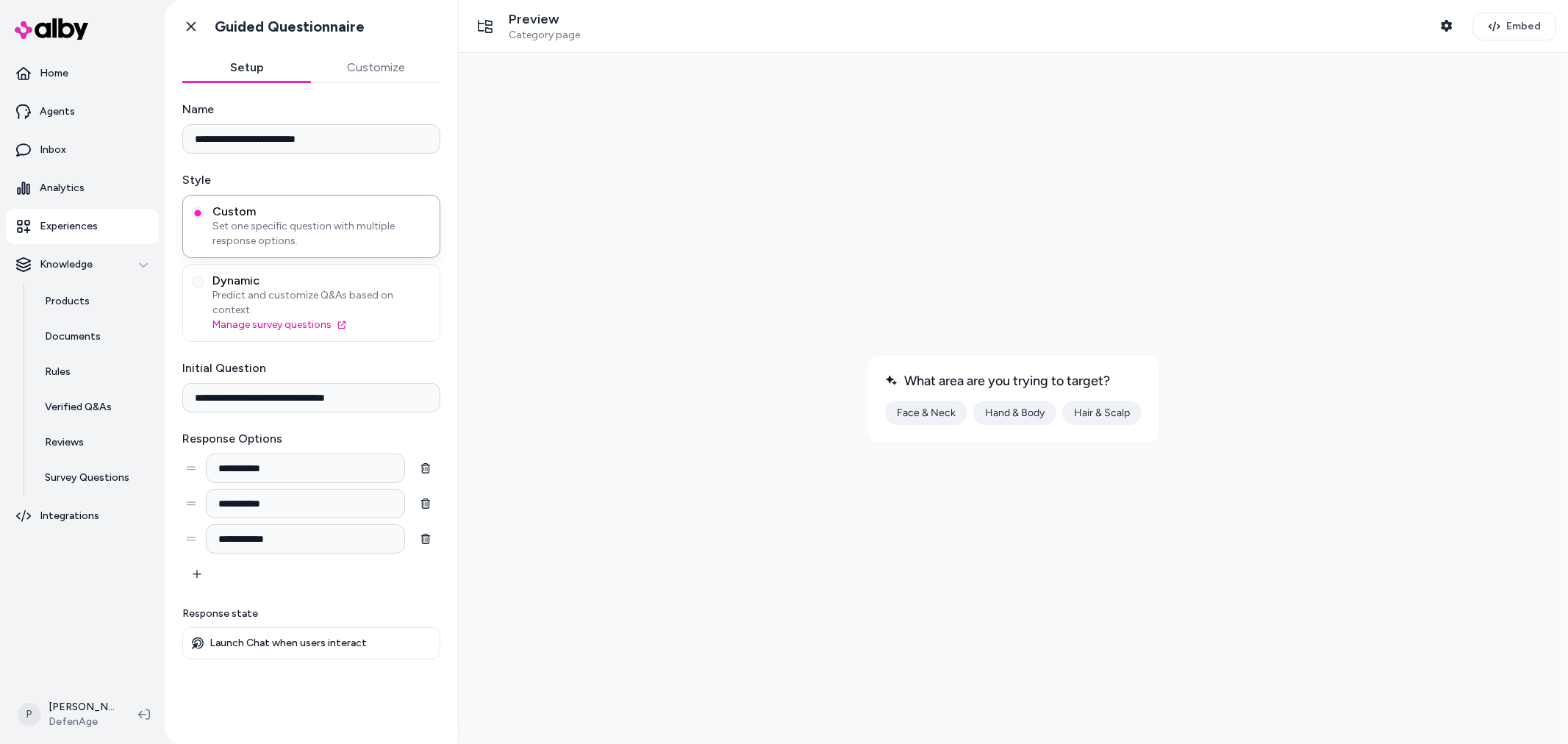
click at [913, 413] on button "Face & Neck" at bounding box center [925, 412] width 82 height 24
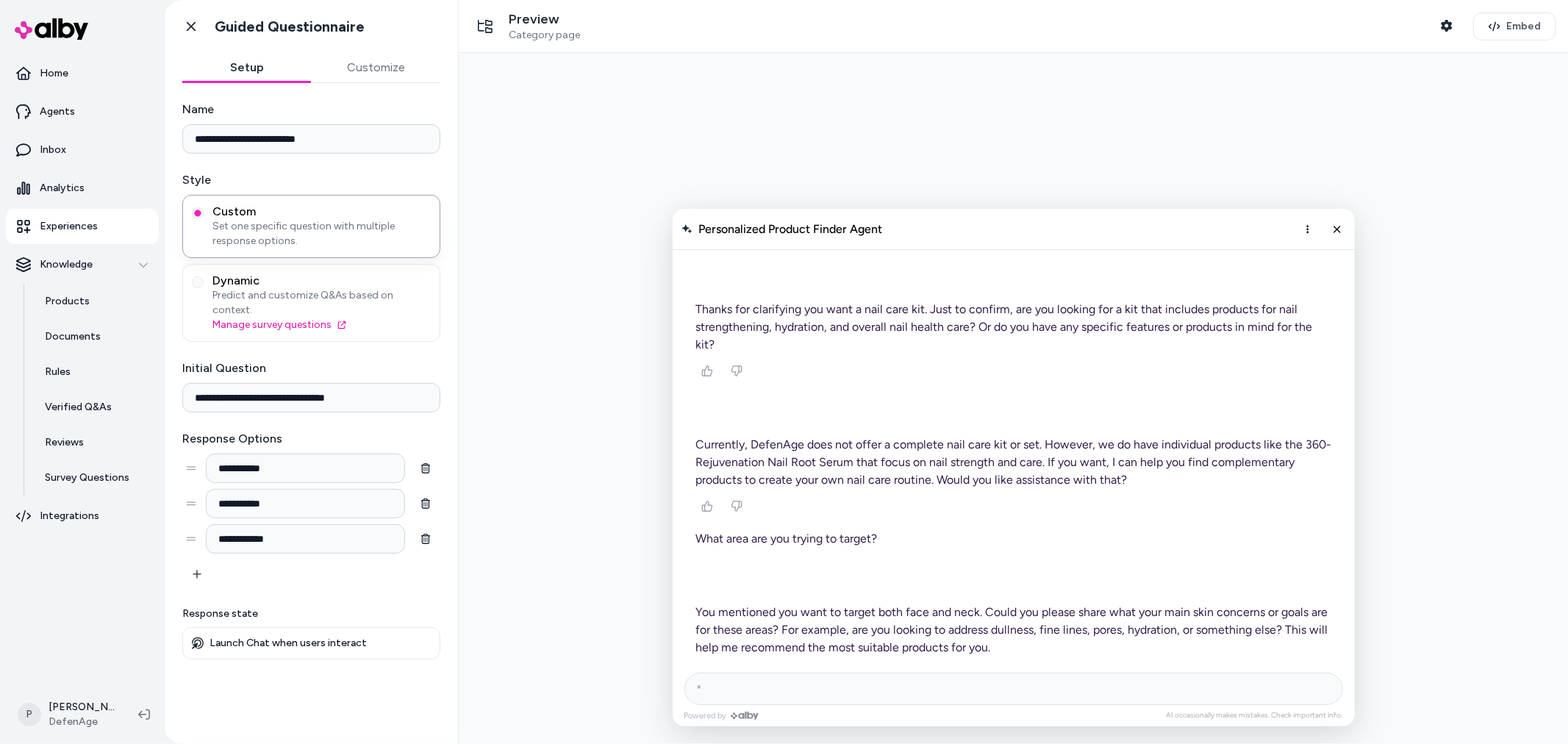
scroll to position [1916, 0]
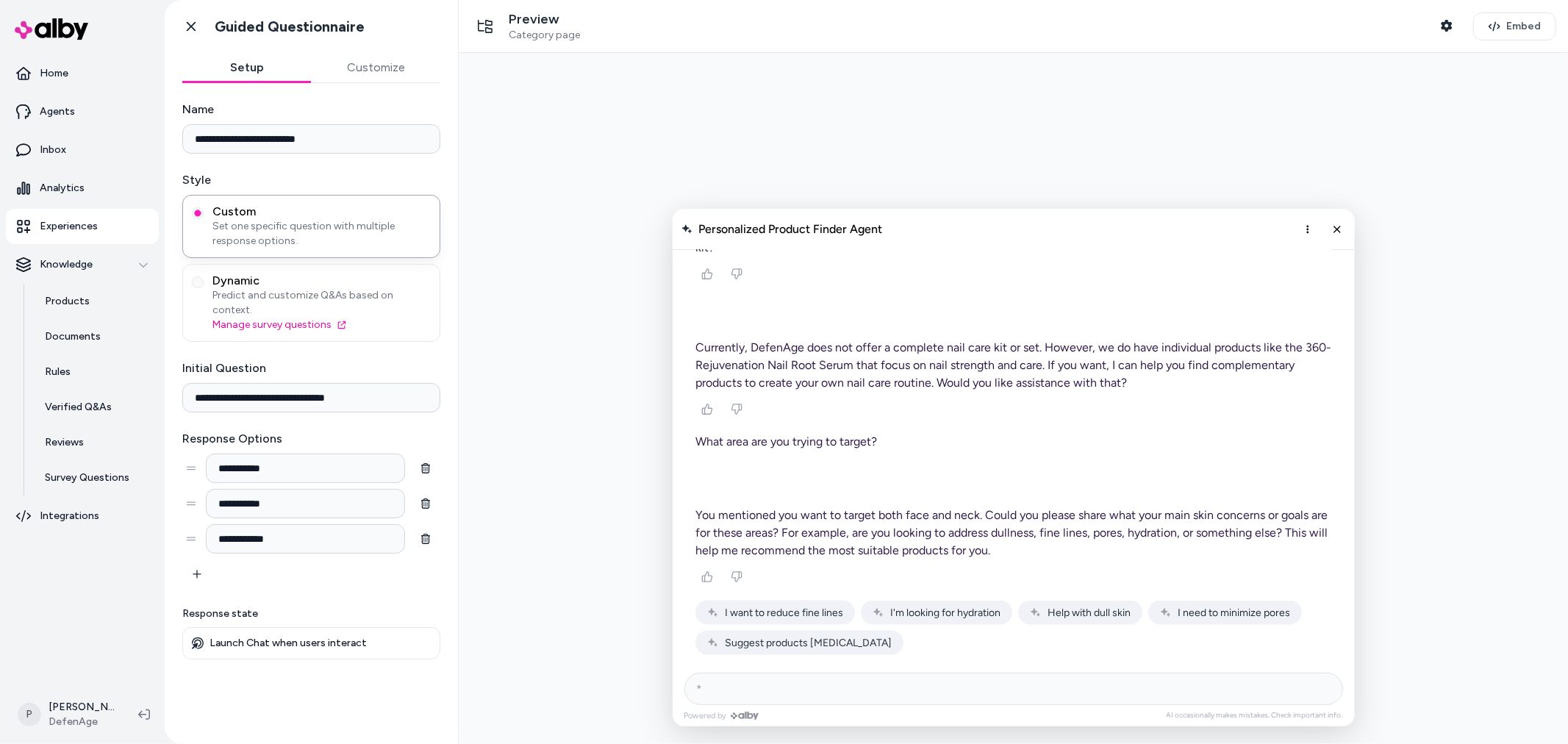
click at [1217, 612] on span "I need to minimize pores" at bounding box center [1233, 612] width 113 height 13
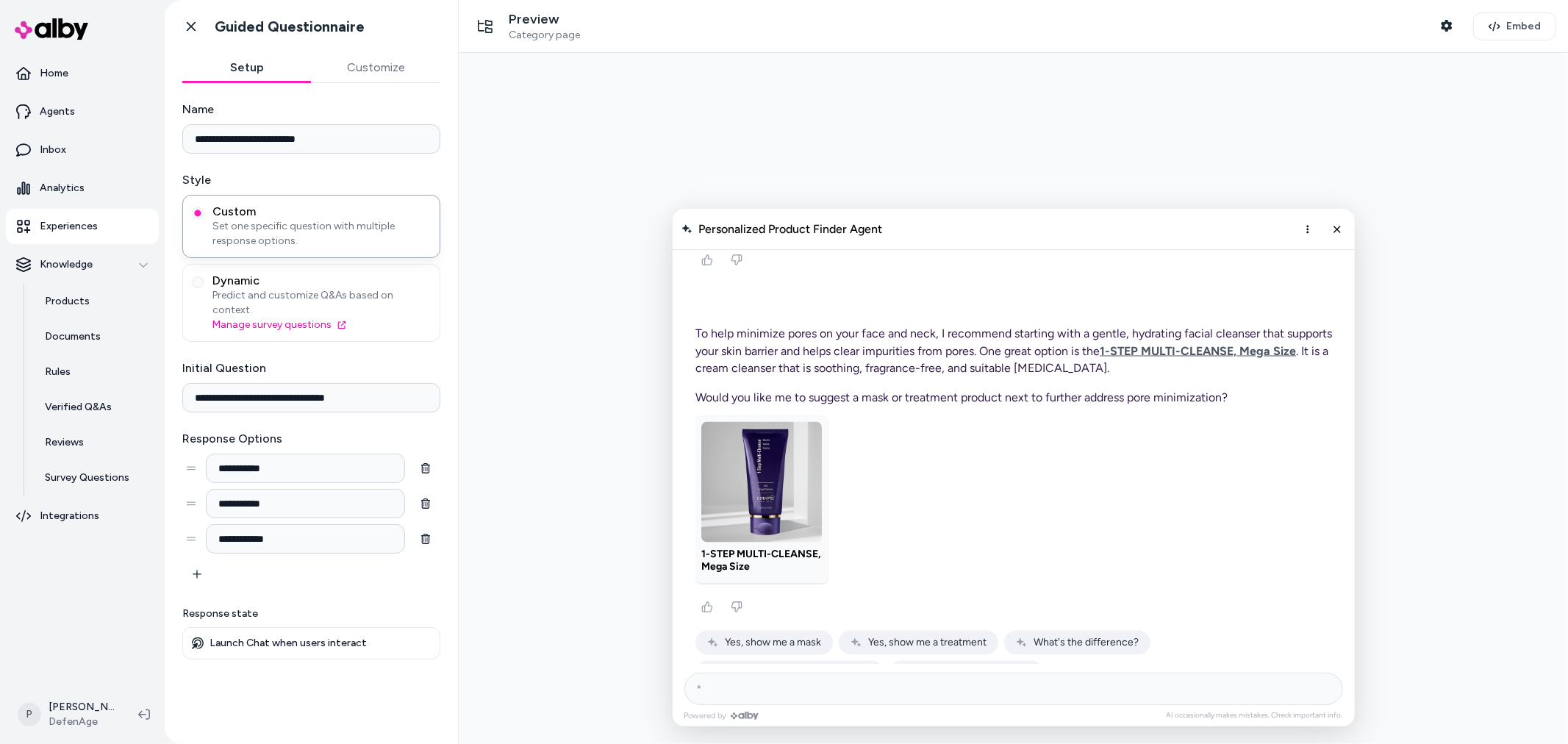
scroll to position [2263, 0]
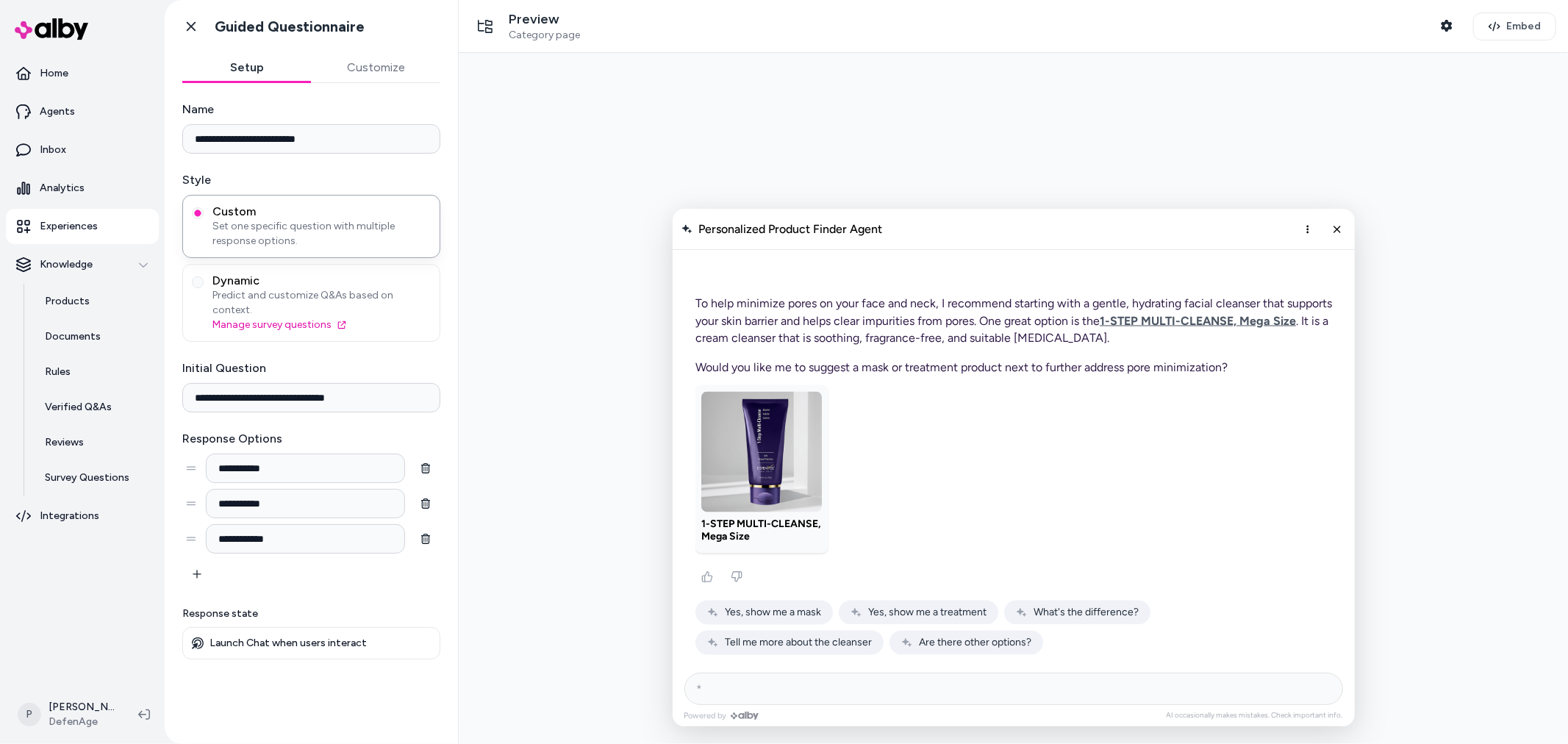
click at [780, 619] on button "Yes, show me a mask" at bounding box center [763, 611] width 137 height 24
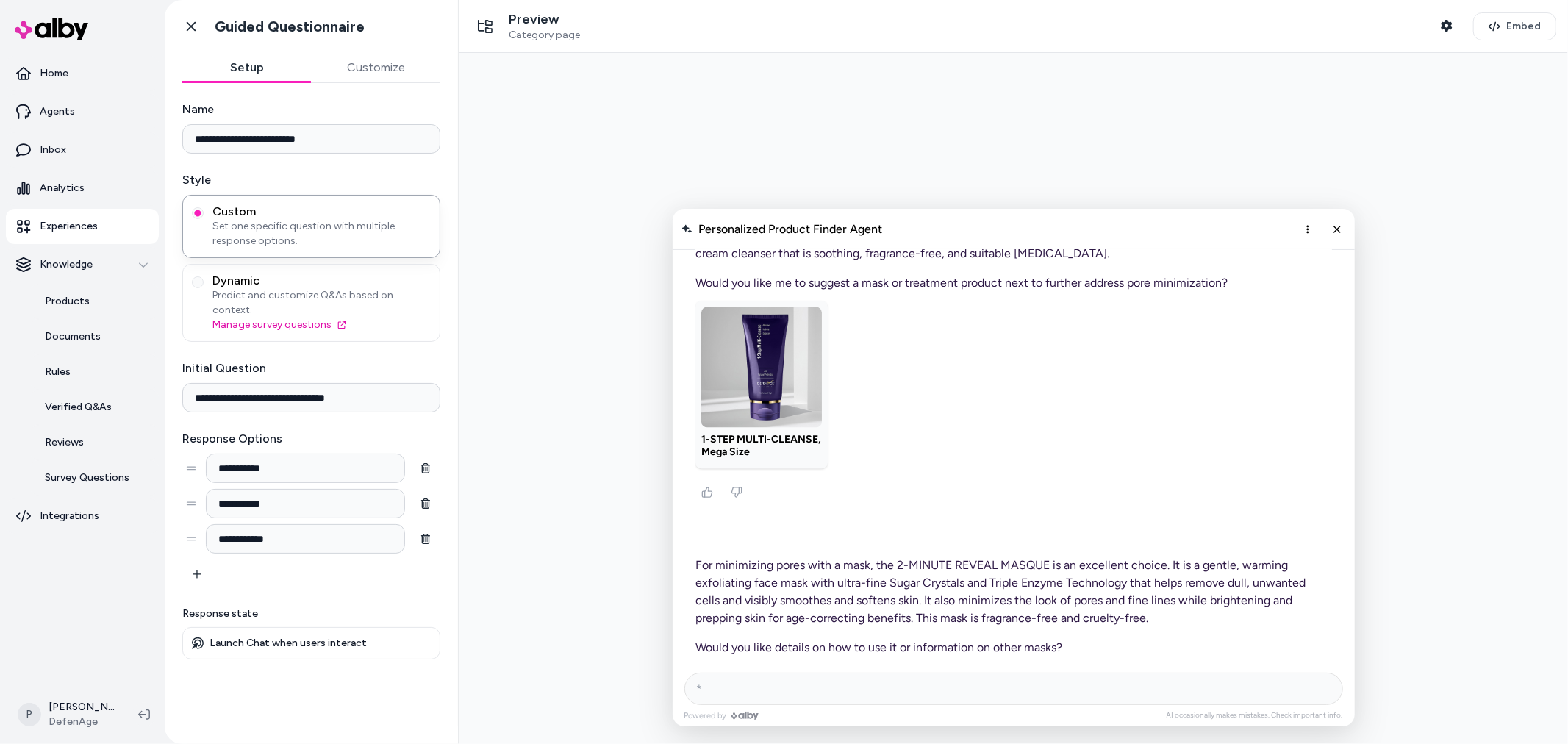
scroll to position [2444, 0]
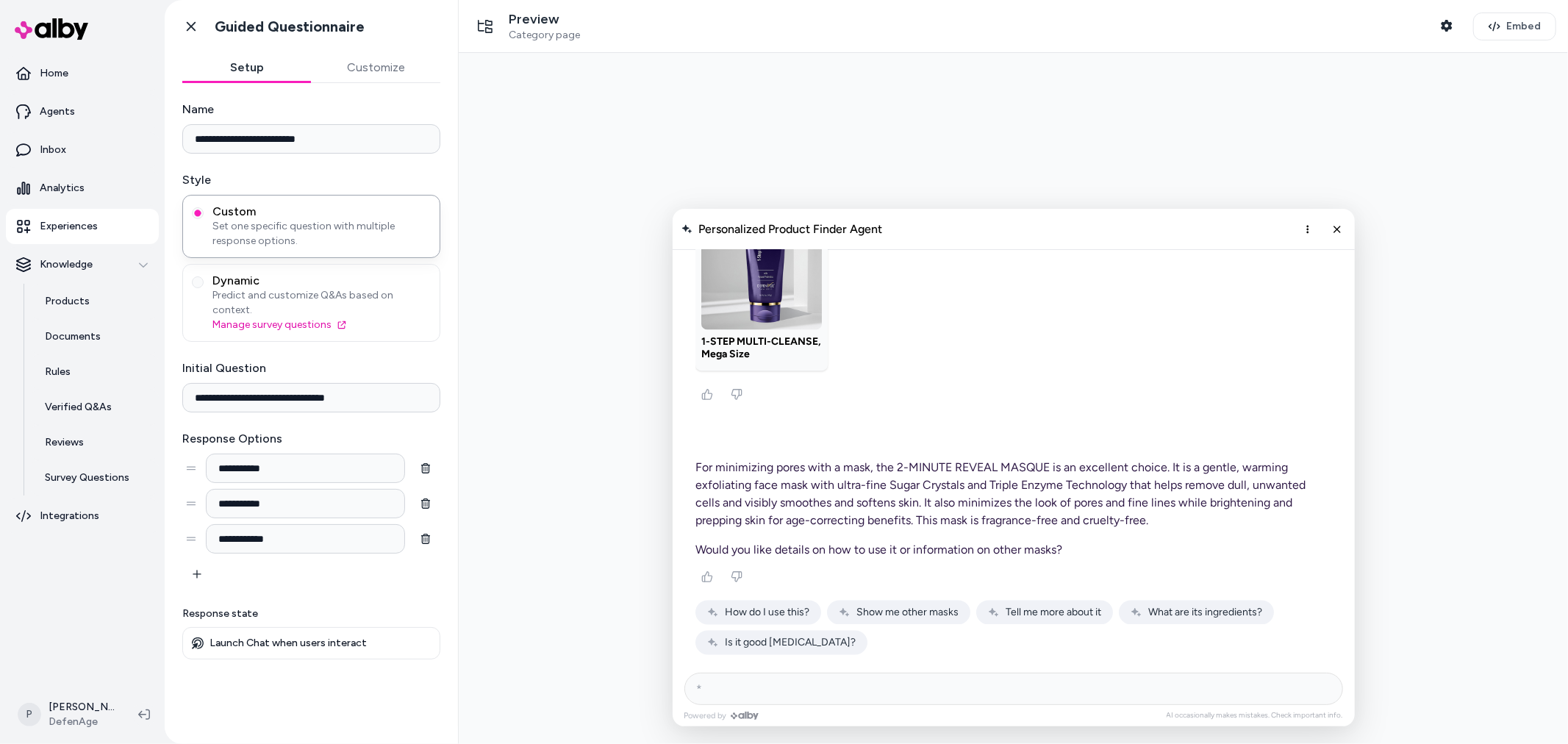
click at [933, 618] on span "Show me other masks" at bounding box center [906, 612] width 102 height 13
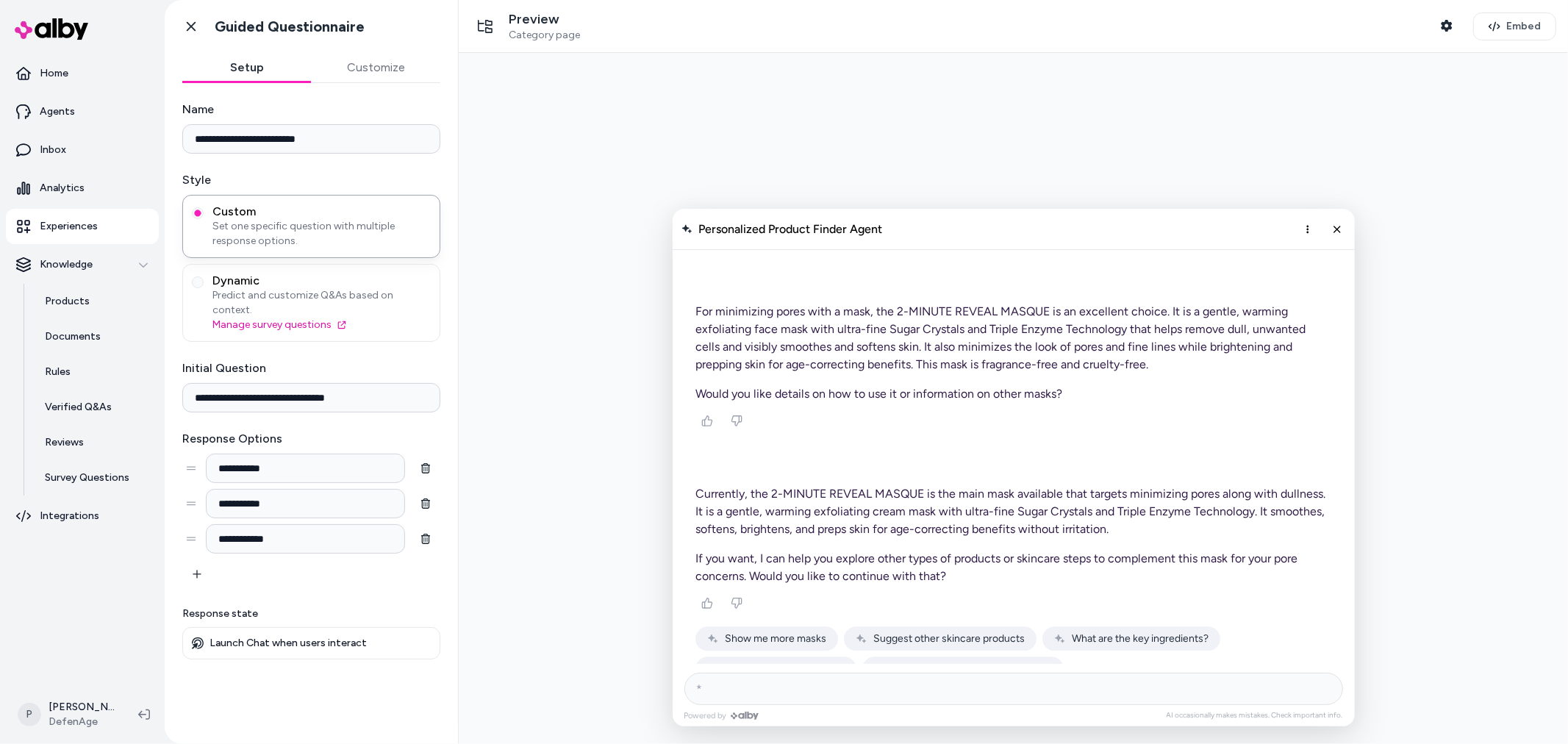
scroll to position [2627, 0]
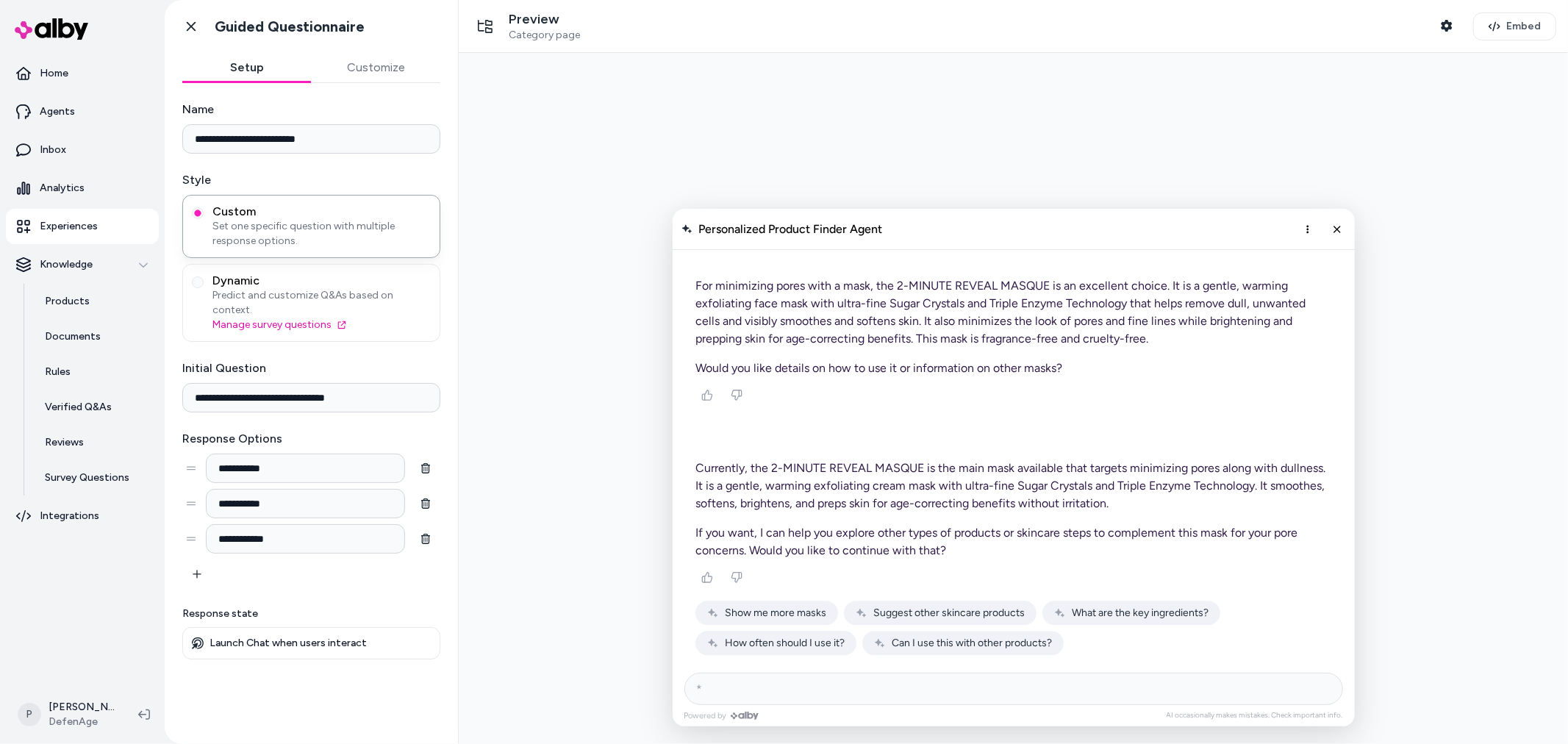
click at [919, 615] on span "Suggest other skincare products" at bounding box center [948, 612] width 152 height 13
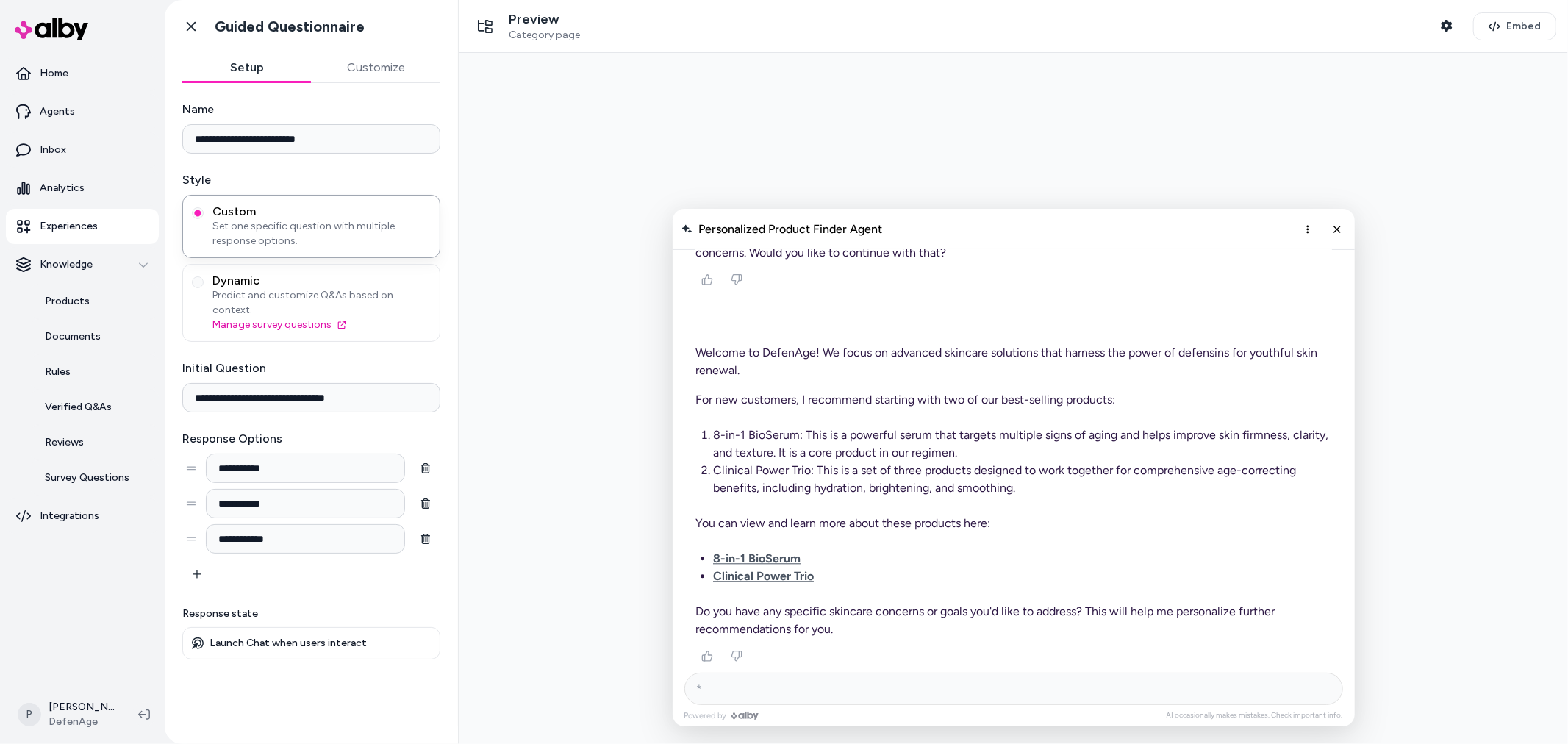
scroll to position [3003, 0]
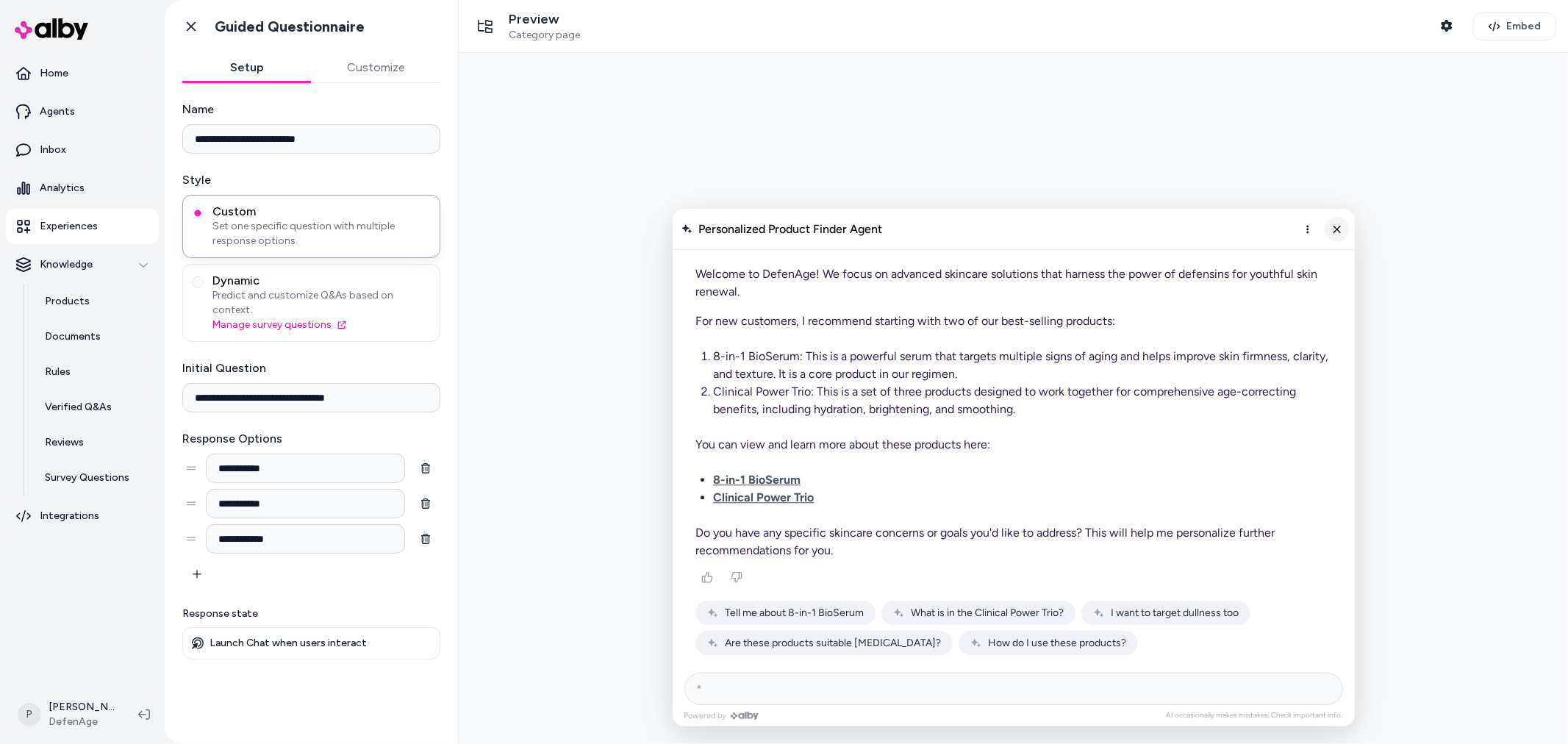
click at [1339, 232] on icon "Close chat" at bounding box center [1336, 228] width 13 height 13
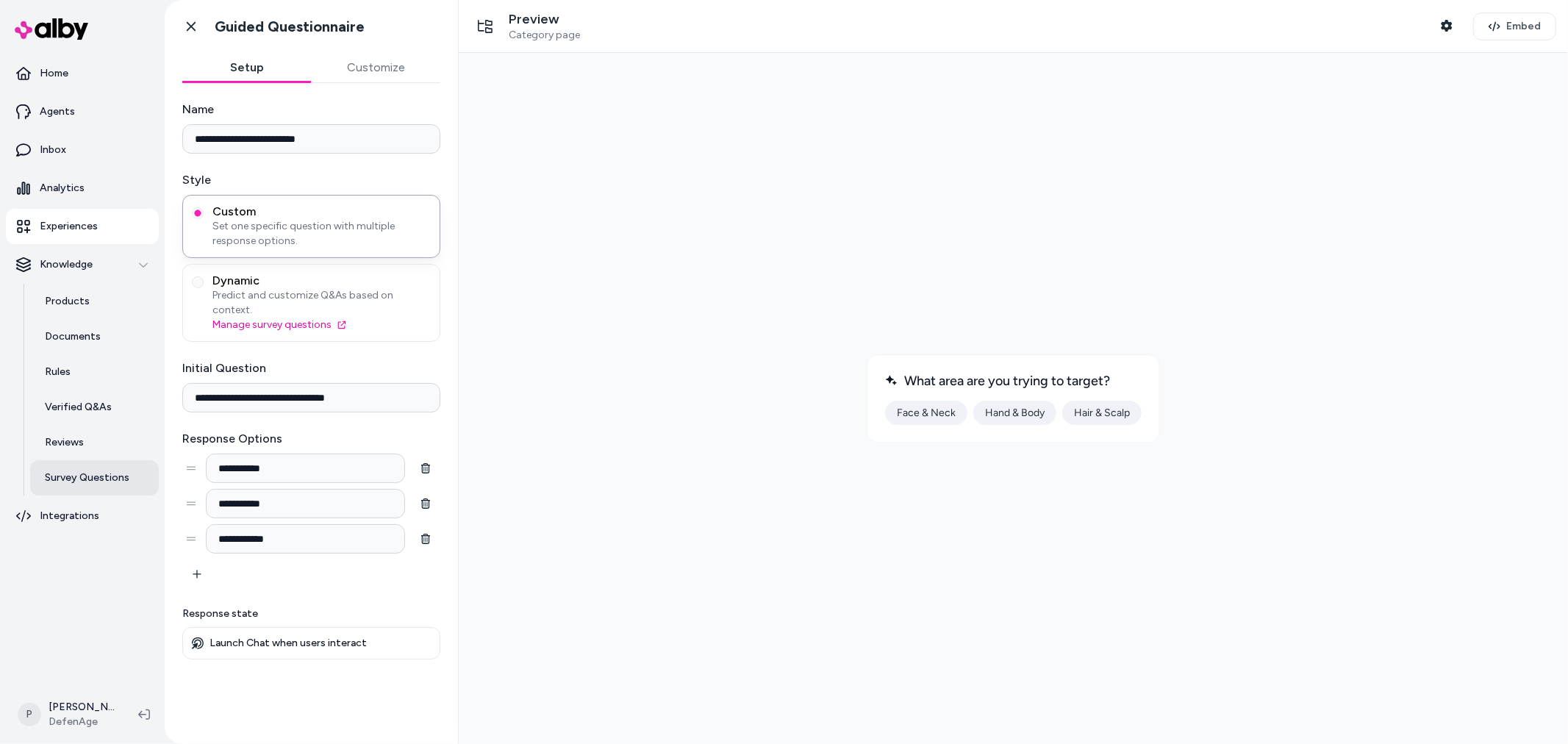
click at [78, 479] on p "Survey Questions" at bounding box center [88, 478] width 85 height 14
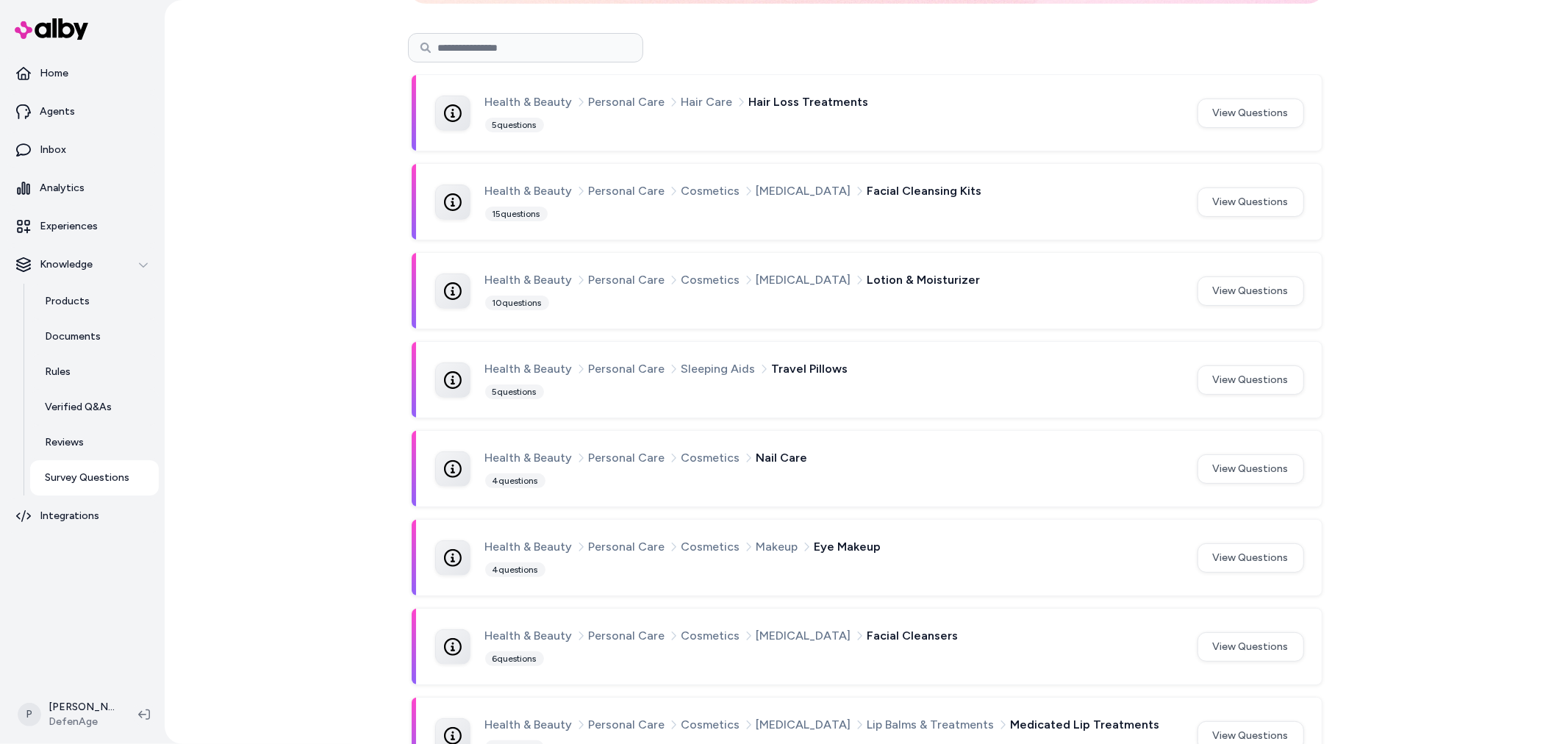
scroll to position [82, 0]
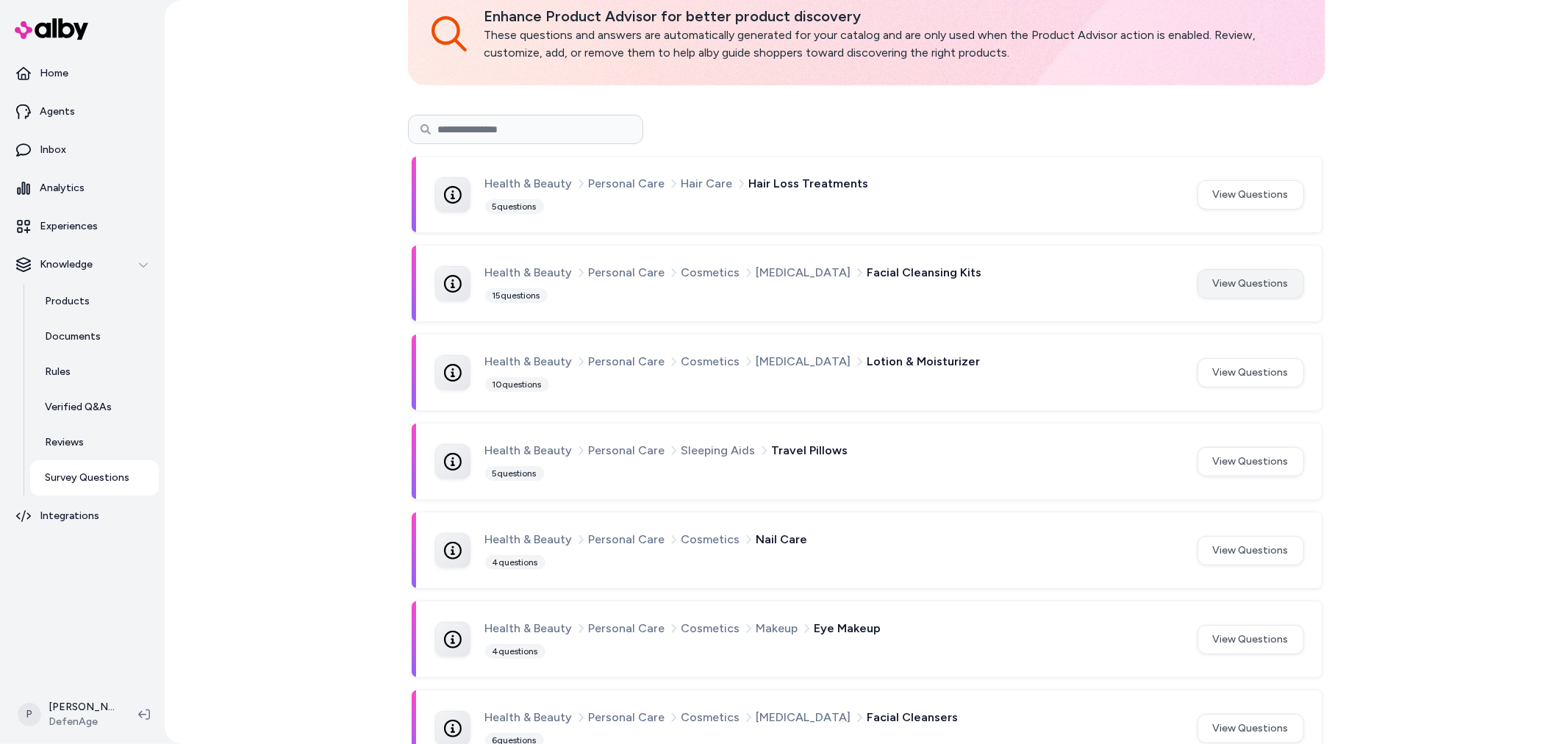
click at [1259, 286] on button "View Questions" at bounding box center [1251, 284] width 107 height 30
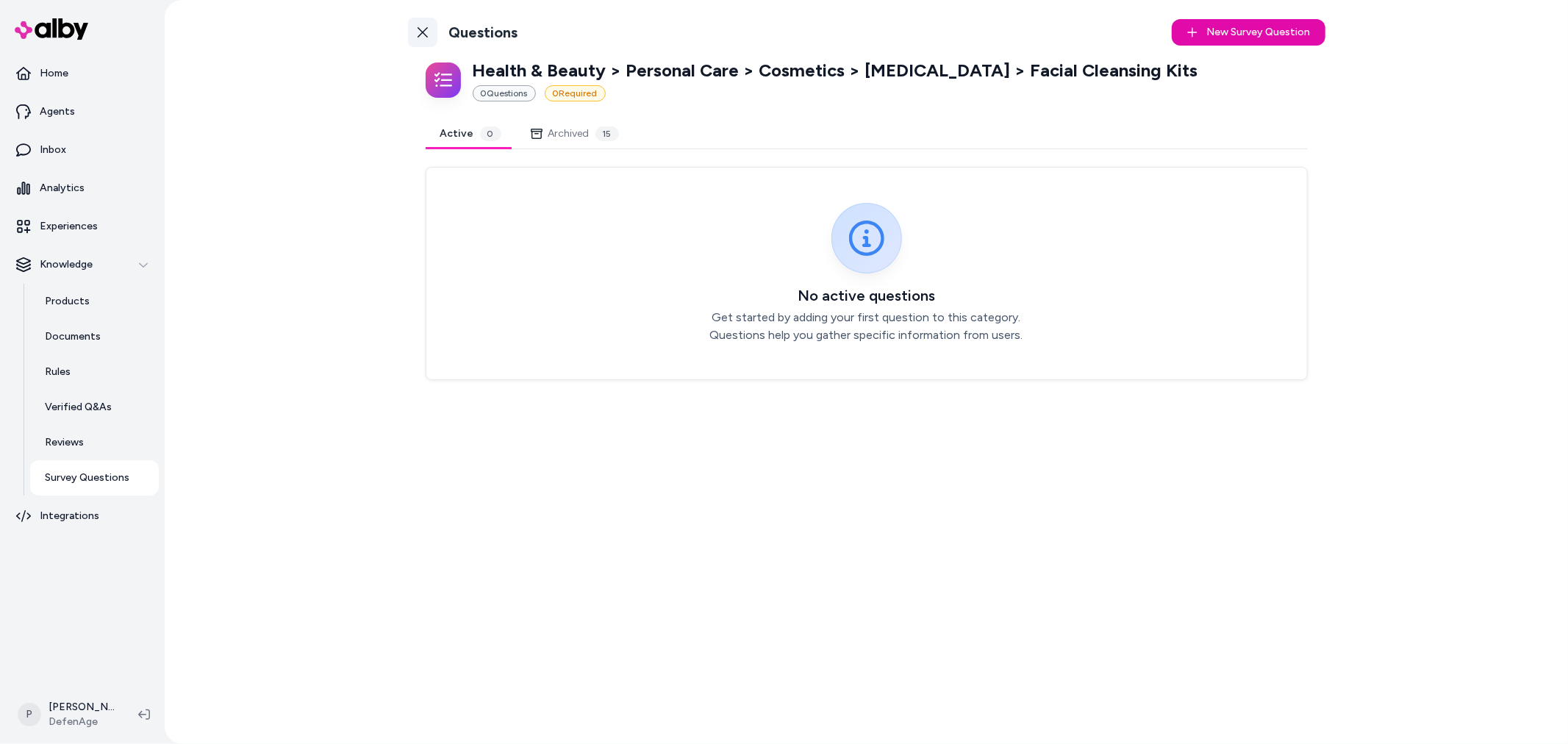
click at [433, 33] on link "Back to Categories" at bounding box center [423, 33] width 30 height 30
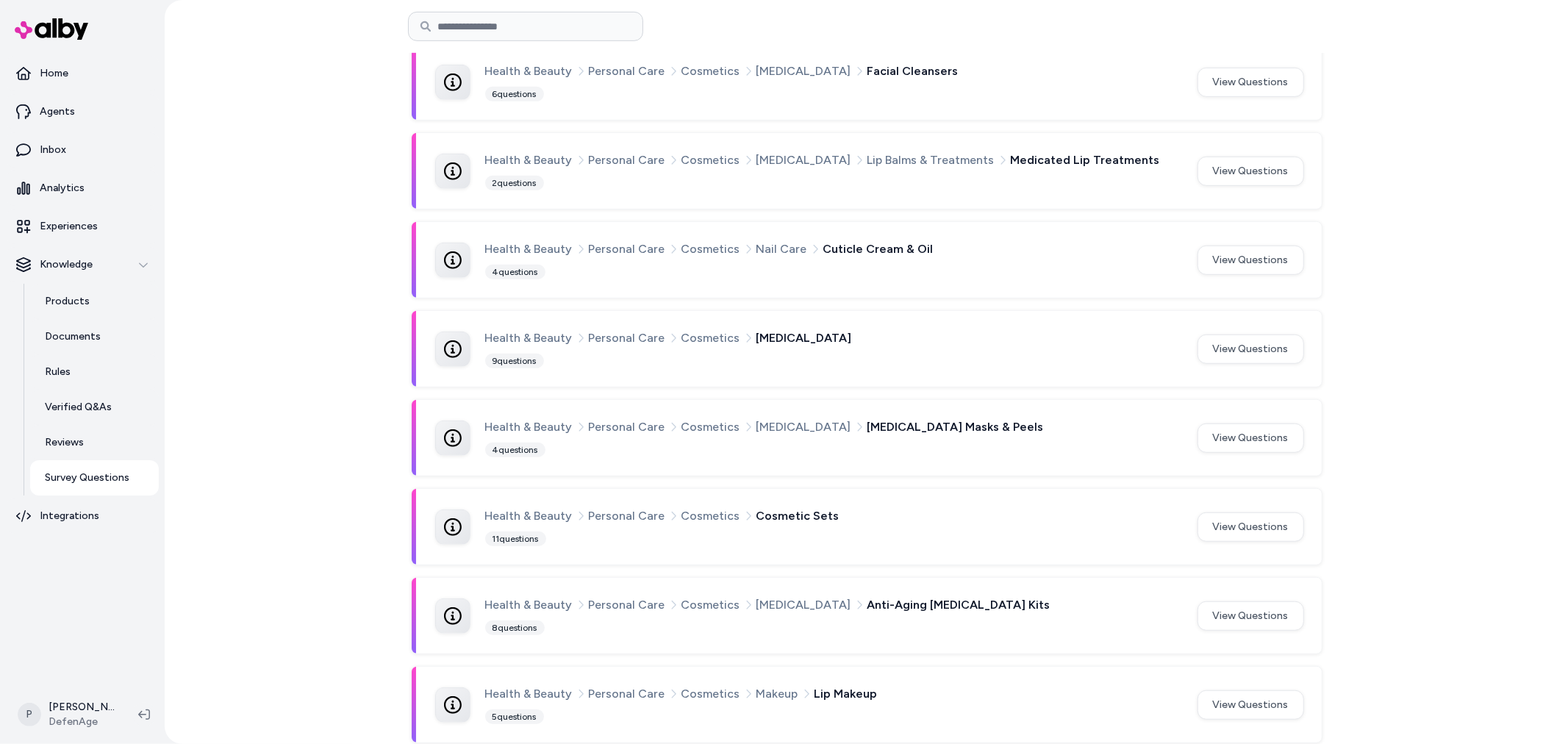
scroll to position [736, 0]
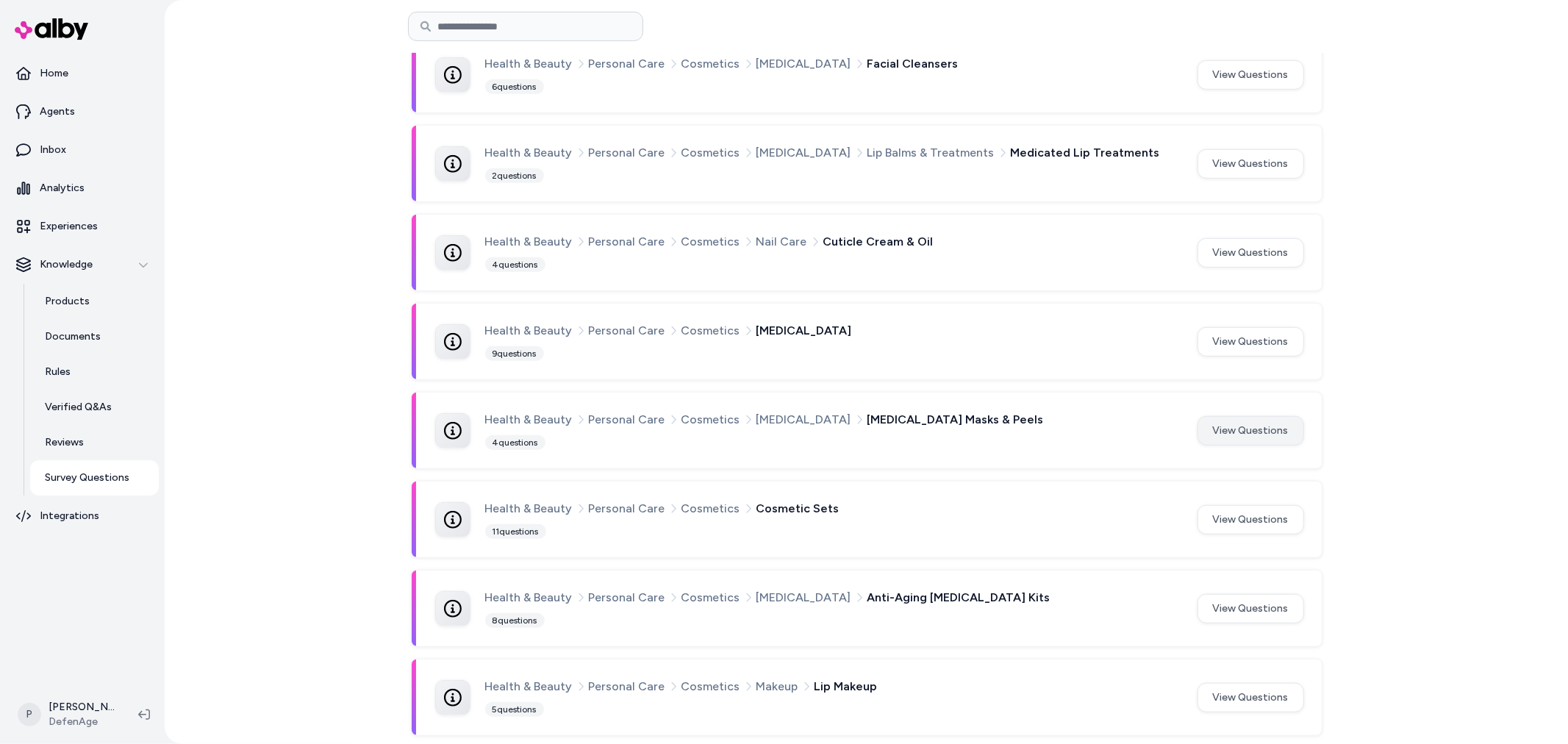
click at [1242, 428] on button "View Questions" at bounding box center [1251, 431] width 107 height 30
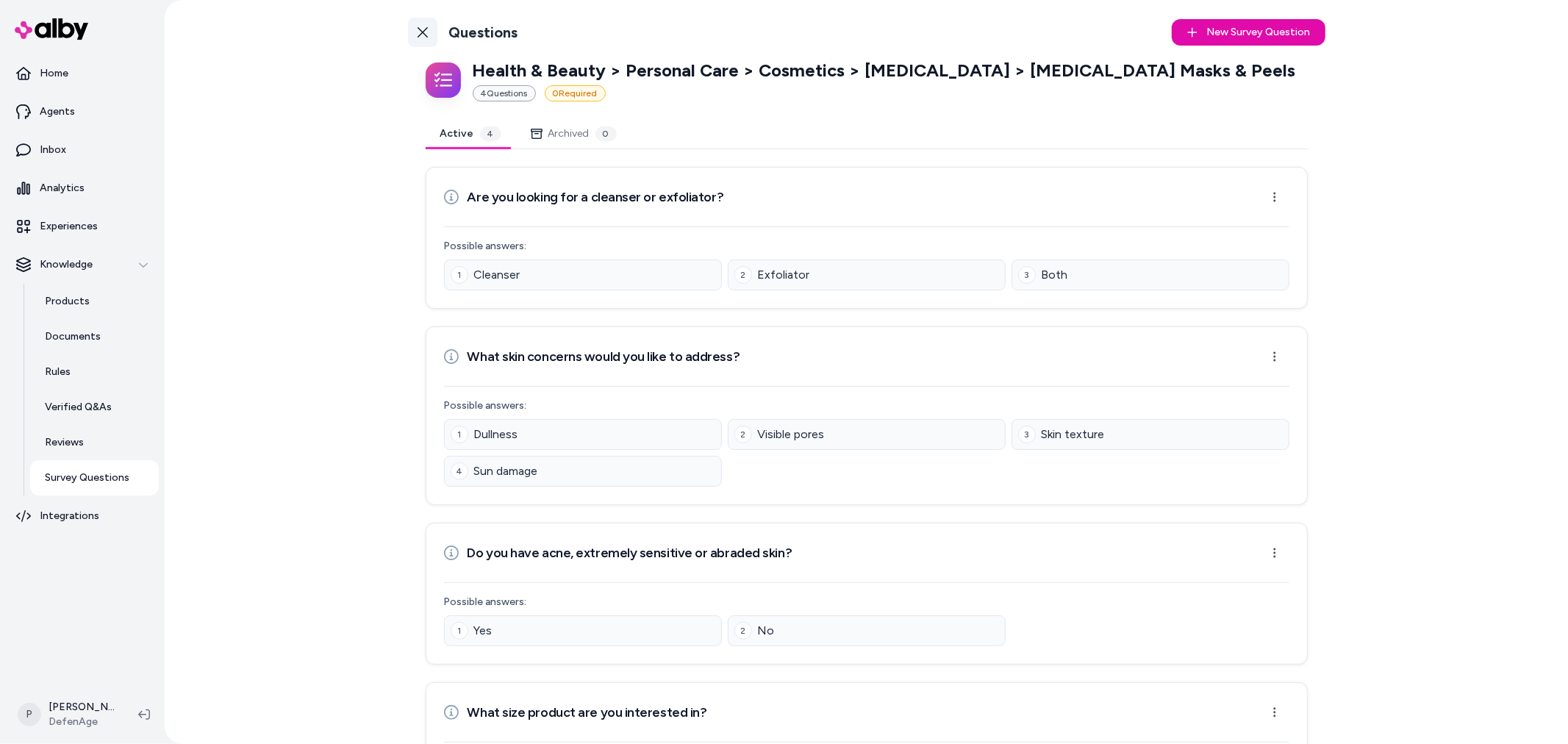
click at [417, 34] on icon at bounding box center [422, 32] width 12 height 12
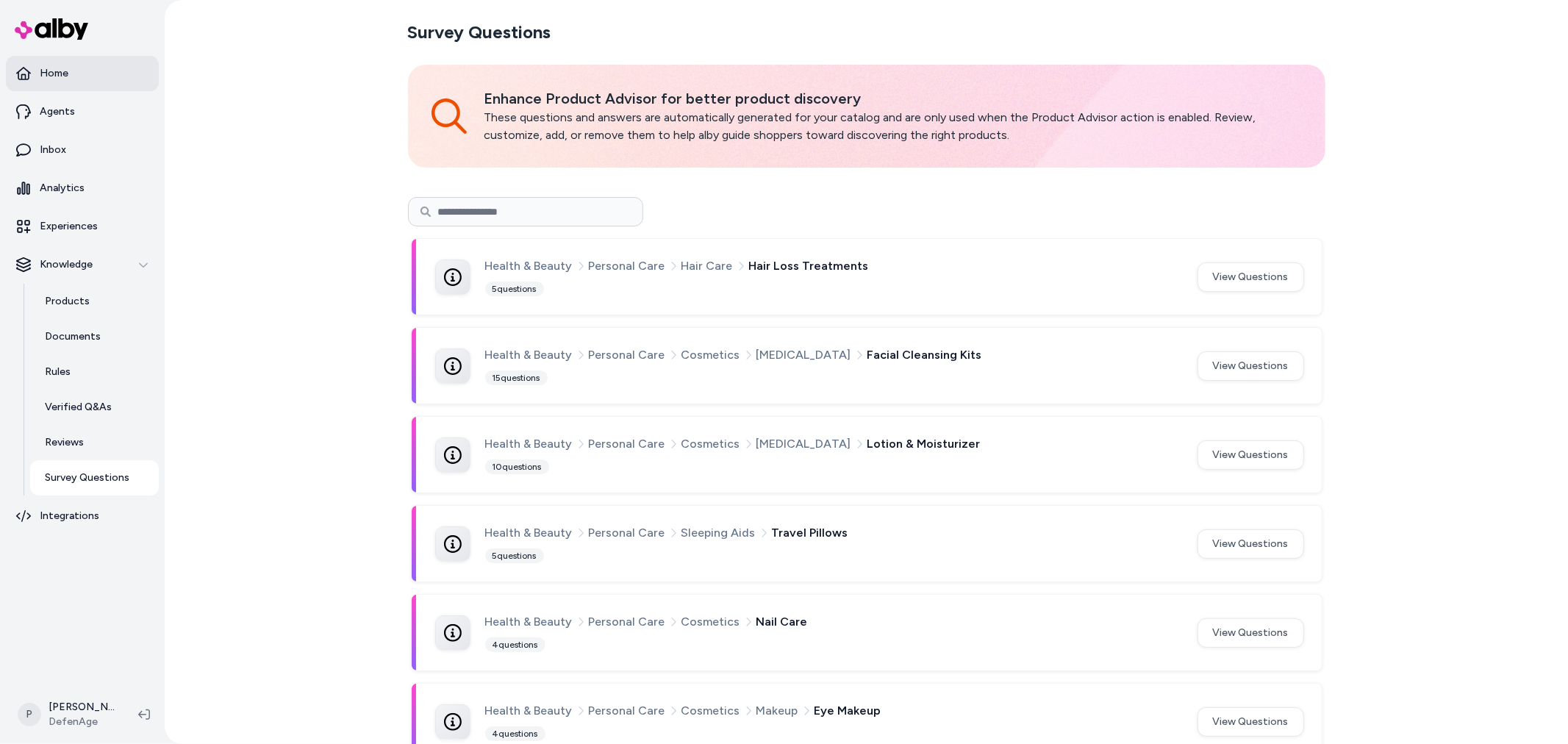
click at [61, 69] on p "Home" at bounding box center [54, 73] width 29 height 14
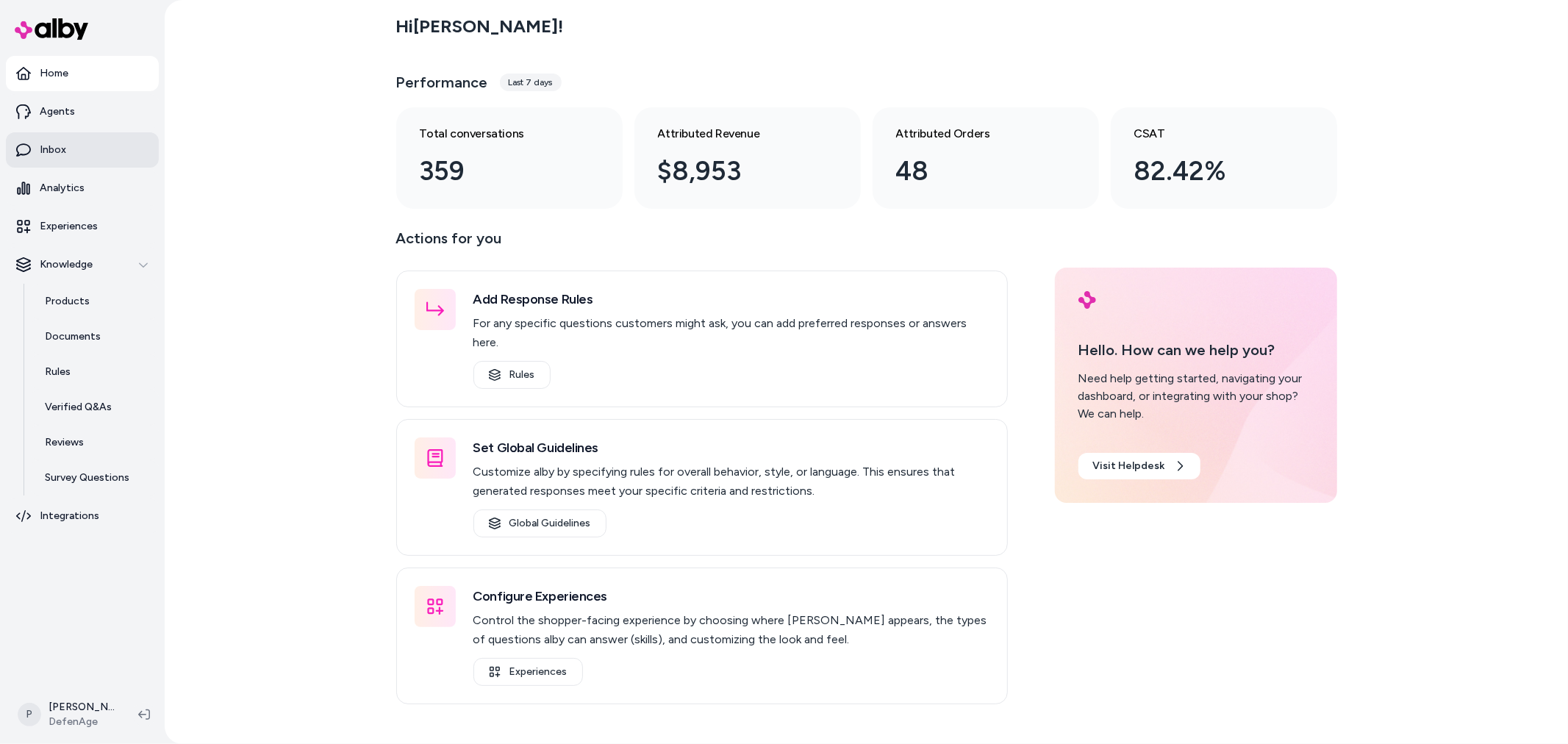
click at [82, 163] on link "Inbox" at bounding box center [82, 149] width 153 height 35
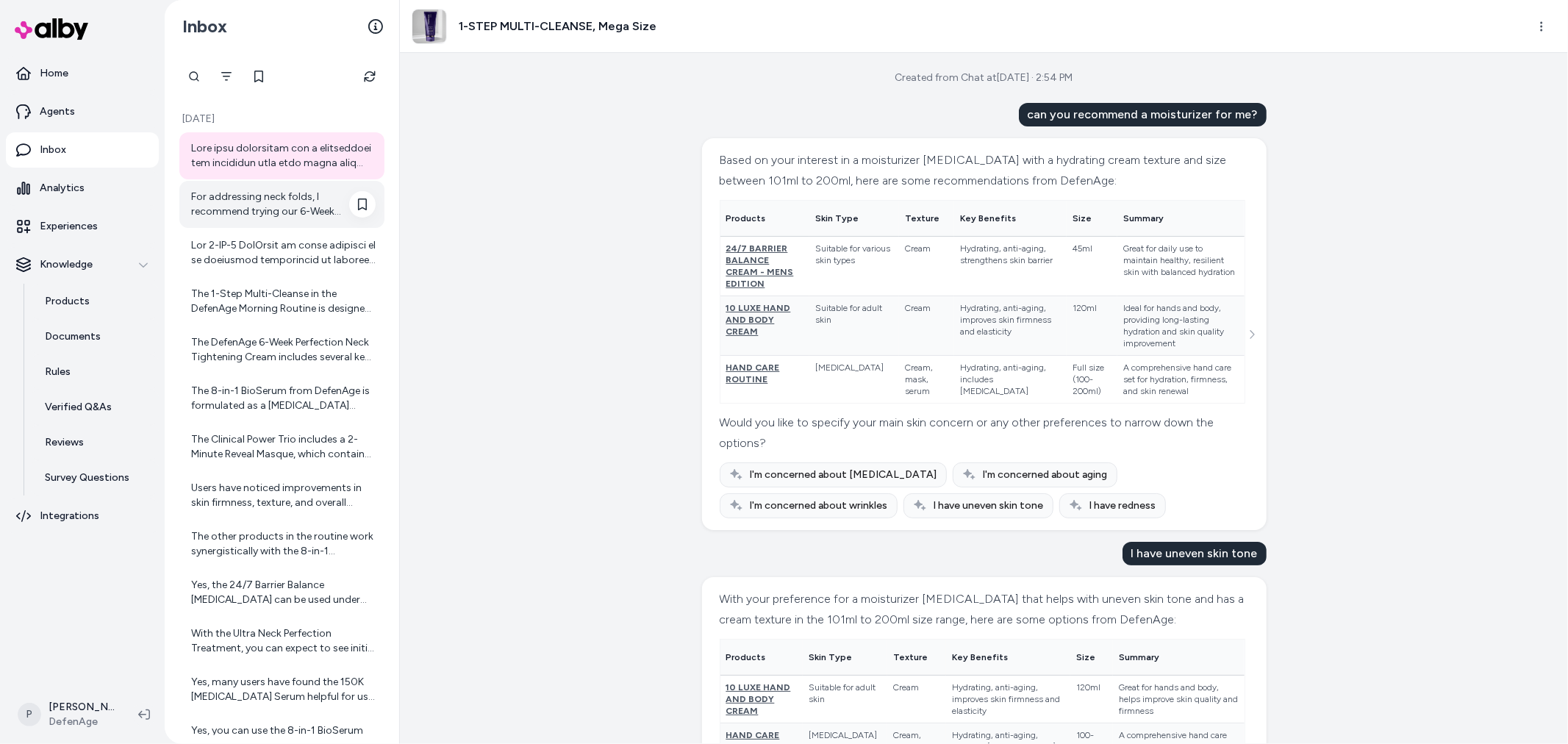
click at [237, 216] on div "For addressing neck folds, I recommend trying our 6-Week Perfection Neck Tighte…" at bounding box center [284, 204] width 184 height 30
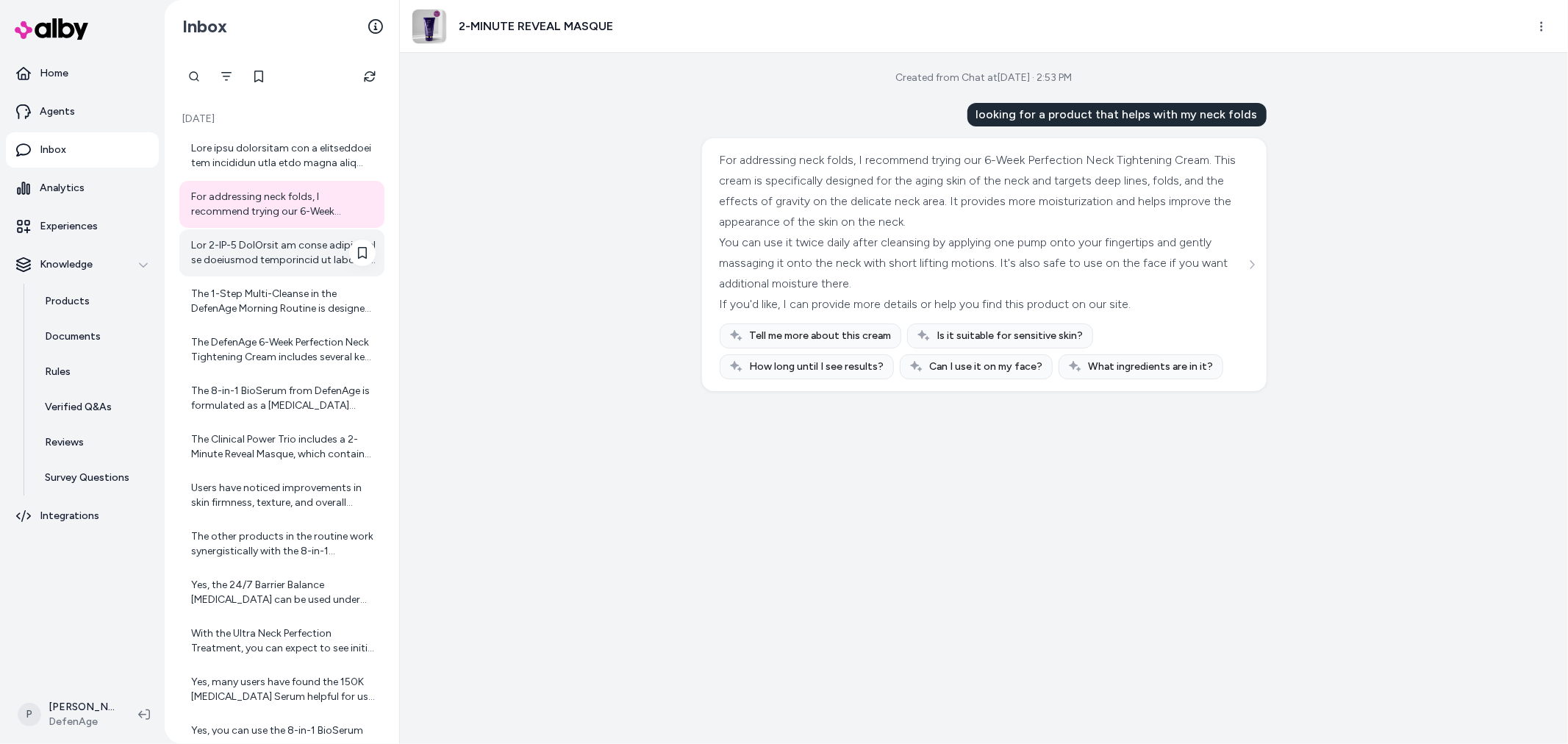
click at [246, 247] on div at bounding box center [284, 253] width 184 height 30
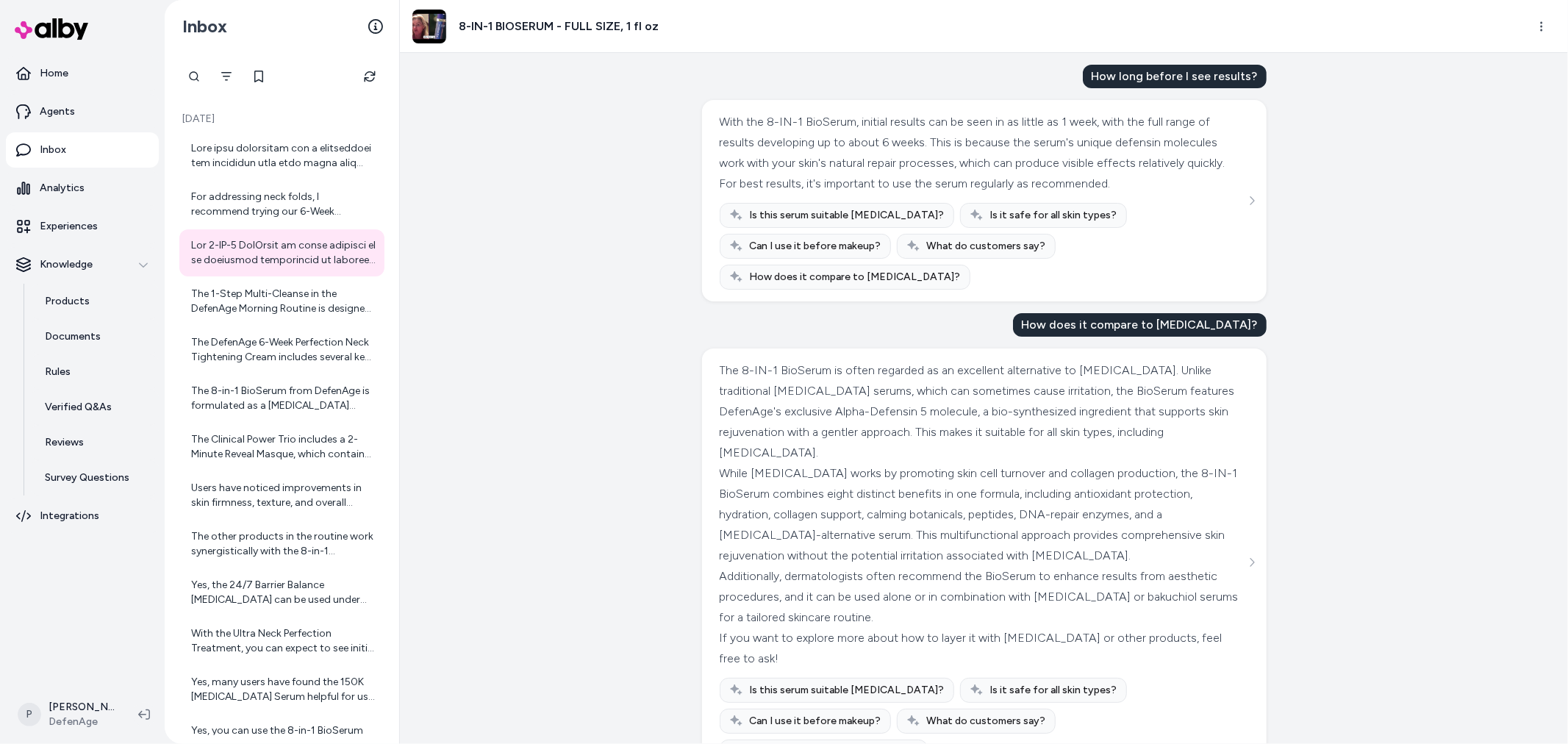
scroll to position [57, 0]
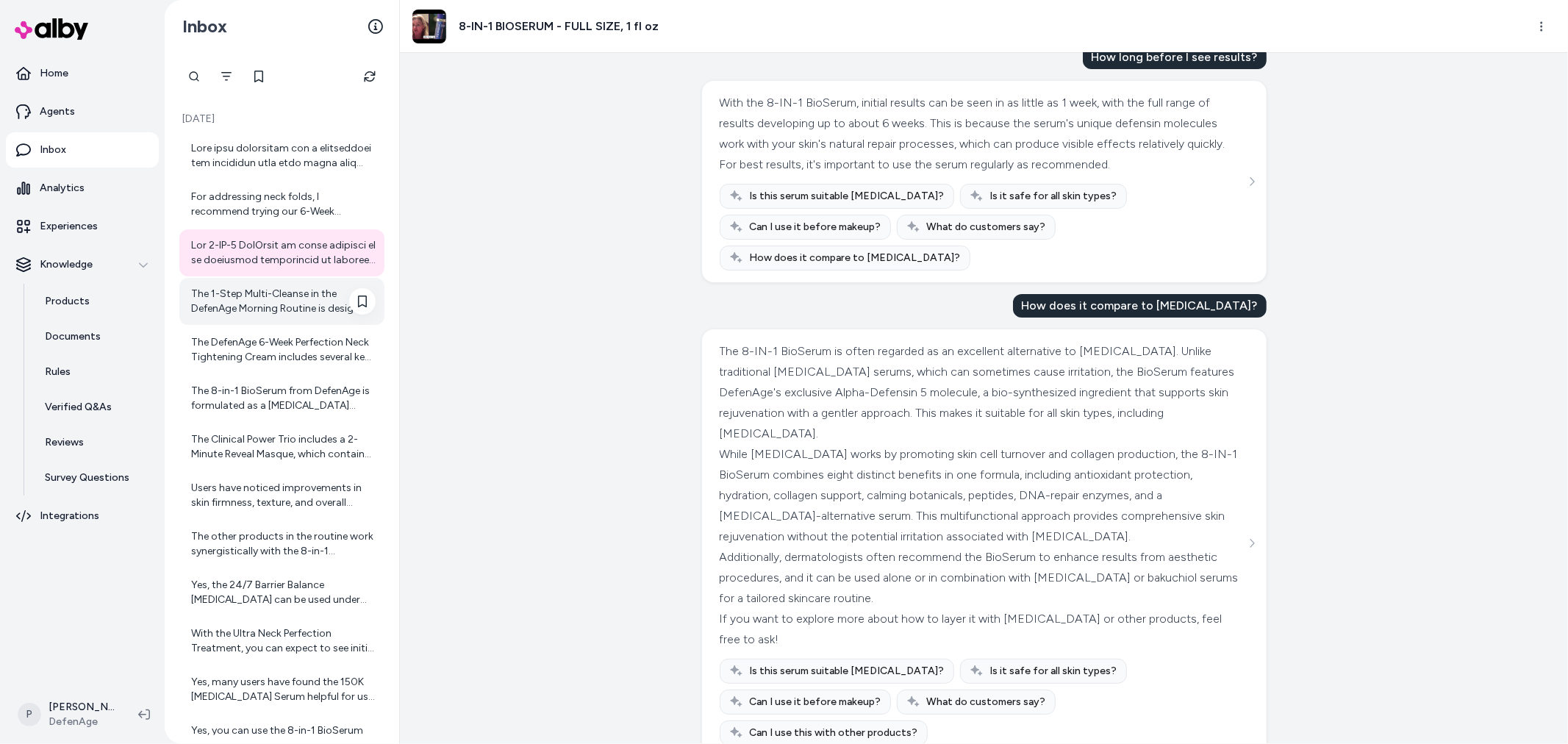
click at [278, 307] on div "The 1-Step Multi-Cleanse in the DefenAge Morning Routine is designed to be a ve…" at bounding box center [284, 301] width 184 height 30
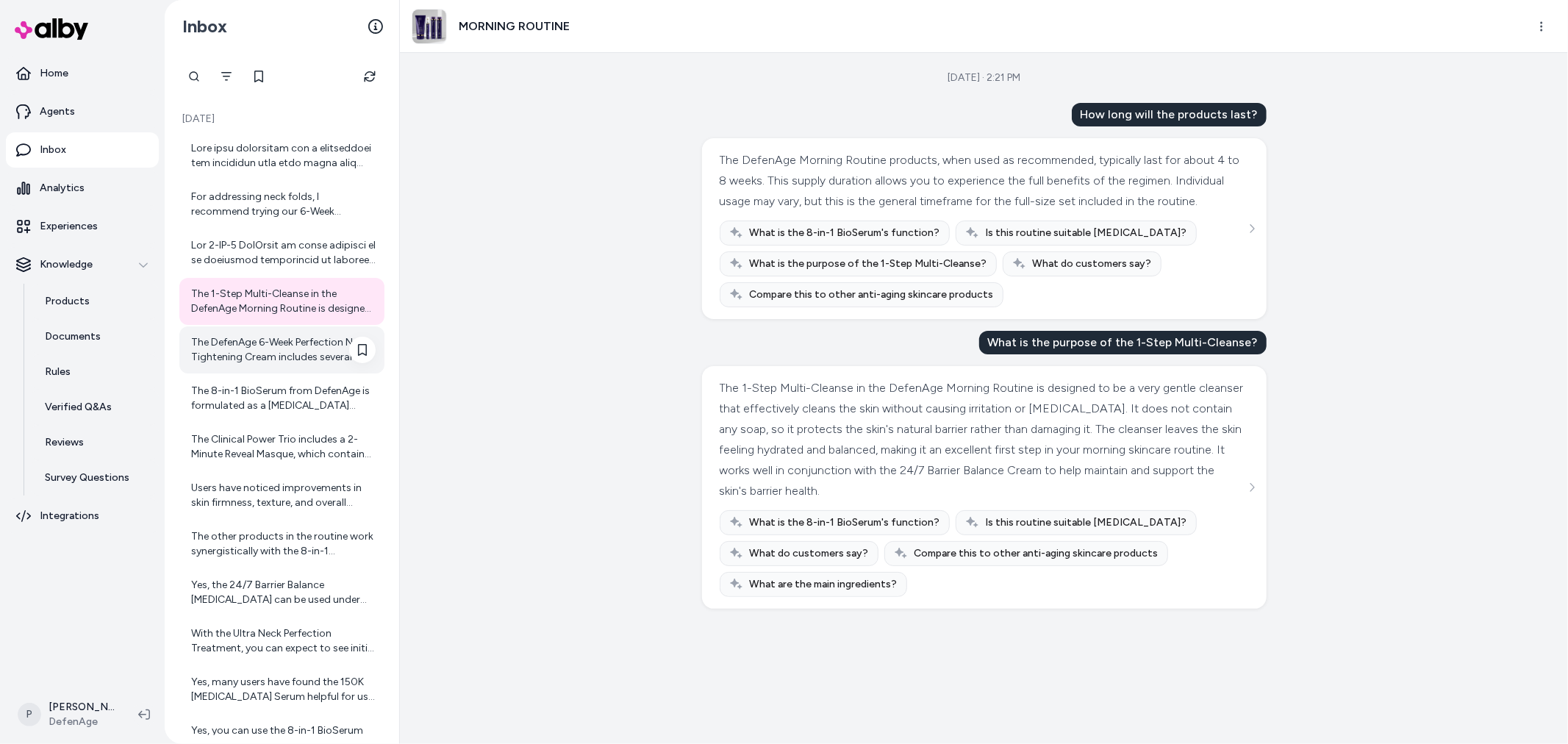
click at [266, 355] on div "The DefenAge 6-Week Perfection Neck Tightening Cream includes several key ingre…" at bounding box center [284, 349] width 184 height 30
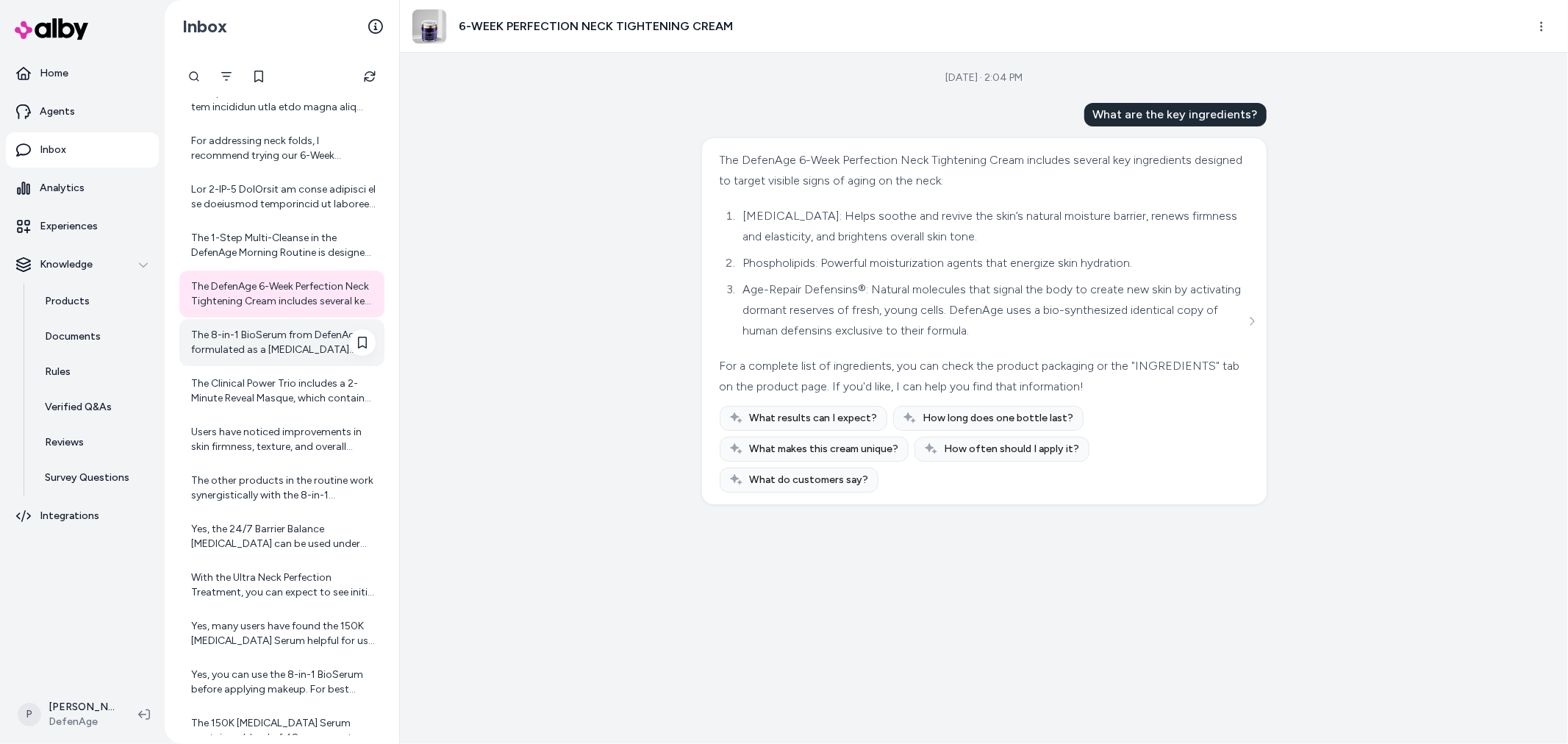
scroll to position [81, 0]
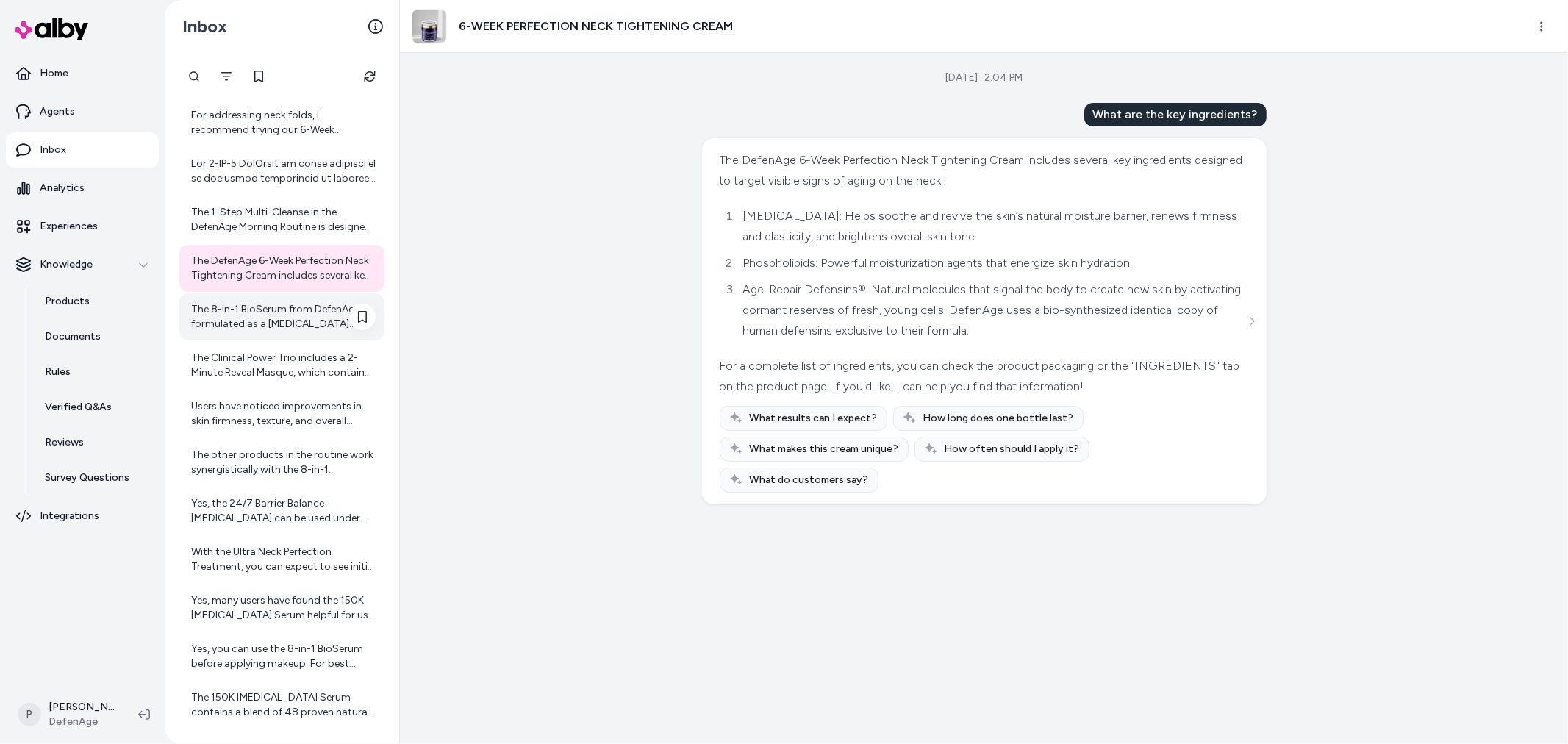
click at [316, 293] on div "For addressing neck folds, I recommend trying our 6-Week Perfection Neck Tighte…" at bounding box center [282, 414] width 205 height 726
click at [281, 318] on div "The 8-in-1 BioSerum from DefenAge is formulated as a [MEDICAL_DATA] alternative…" at bounding box center [284, 316] width 184 height 30
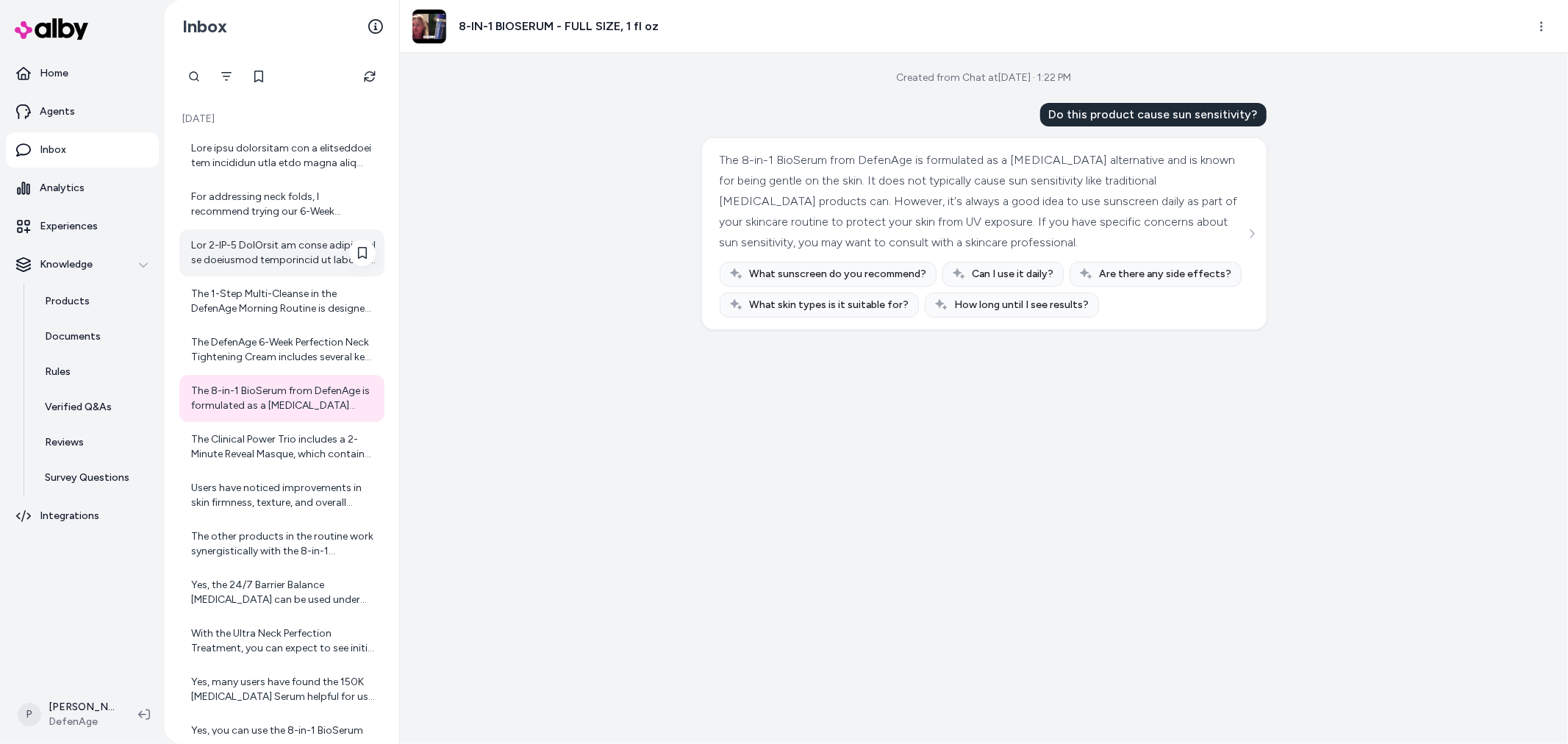
scroll to position [163, 0]
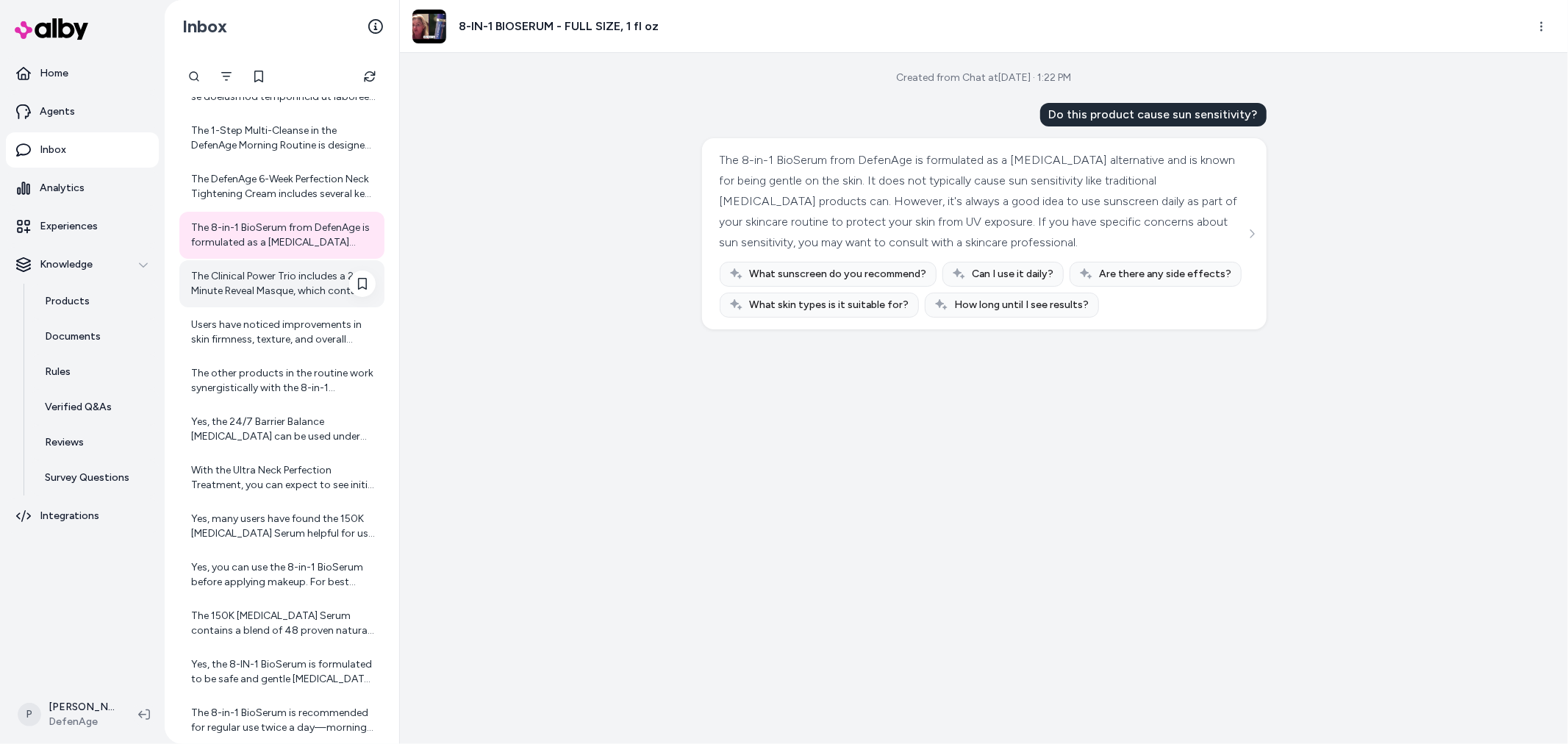
click at [232, 286] on div "The Clinical Power Trio includes a 2-Minute Reveal Masque, which contains exfol…" at bounding box center [284, 284] width 184 height 30
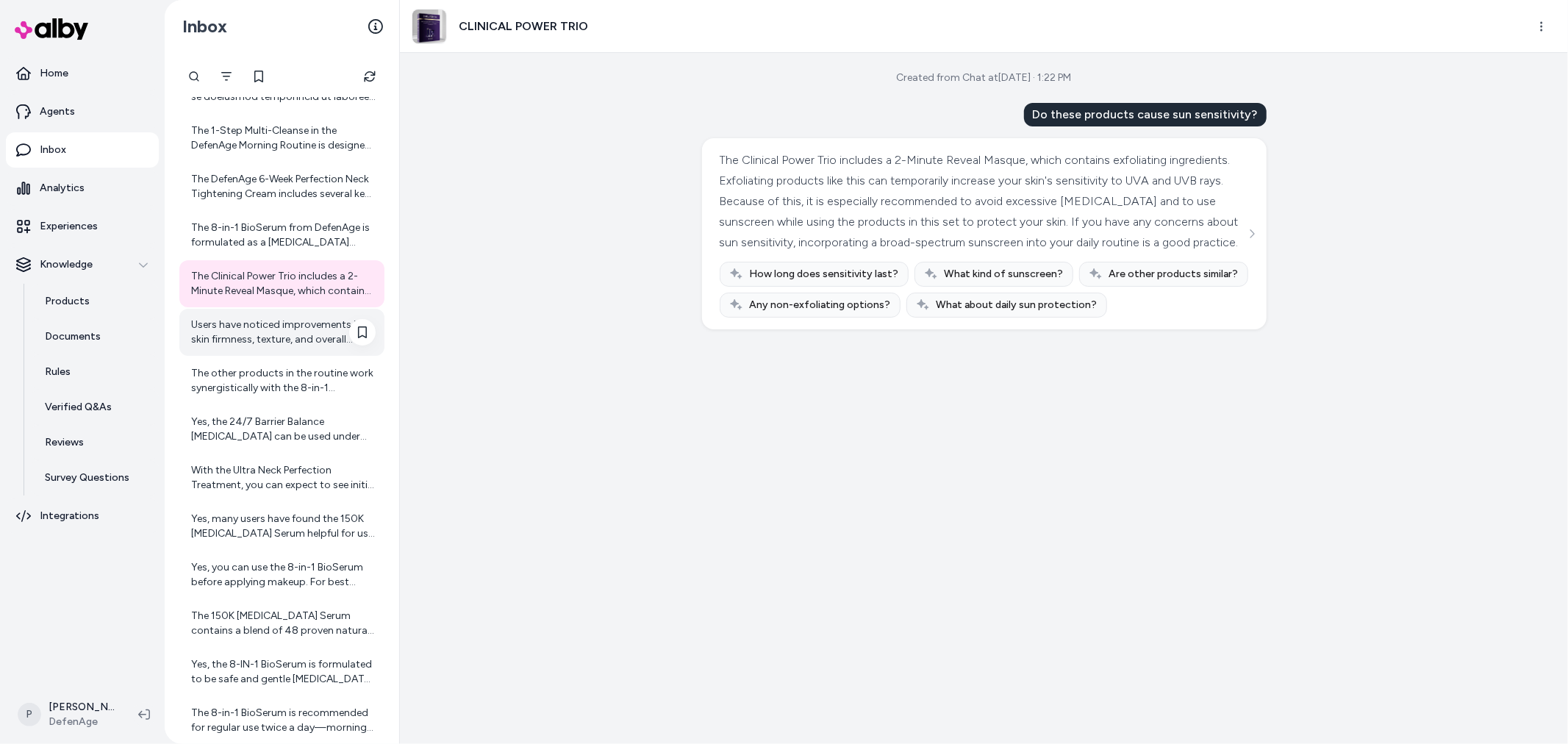
click at [251, 355] on div "Users have noticed improvements in skin firmness, texture, and overall appearan…" at bounding box center [282, 332] width 205 height 47
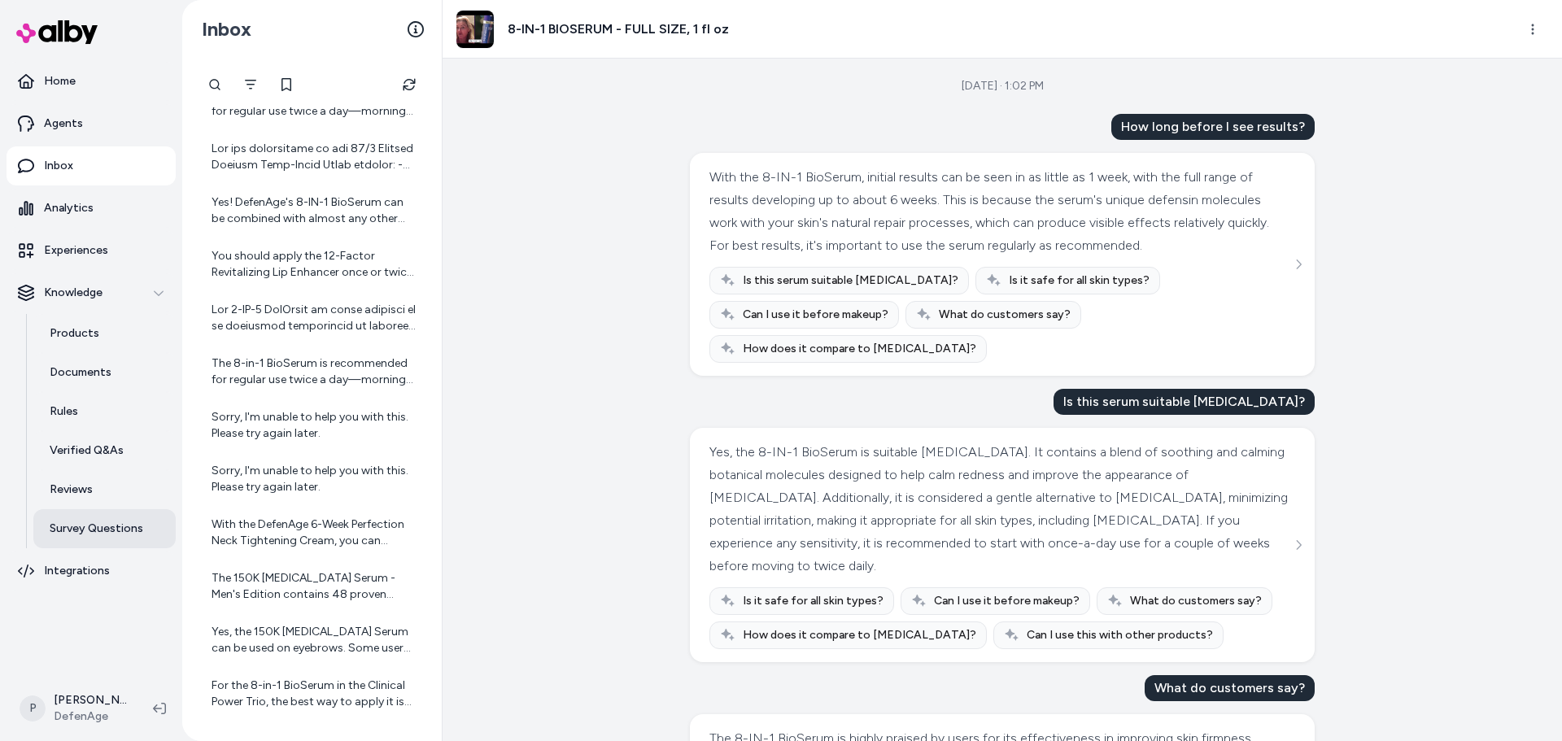
scroll to position [873, 0]
click at [95, 538] on link "Survey Questions" at bounding box center [104, 528] width 142 height 39
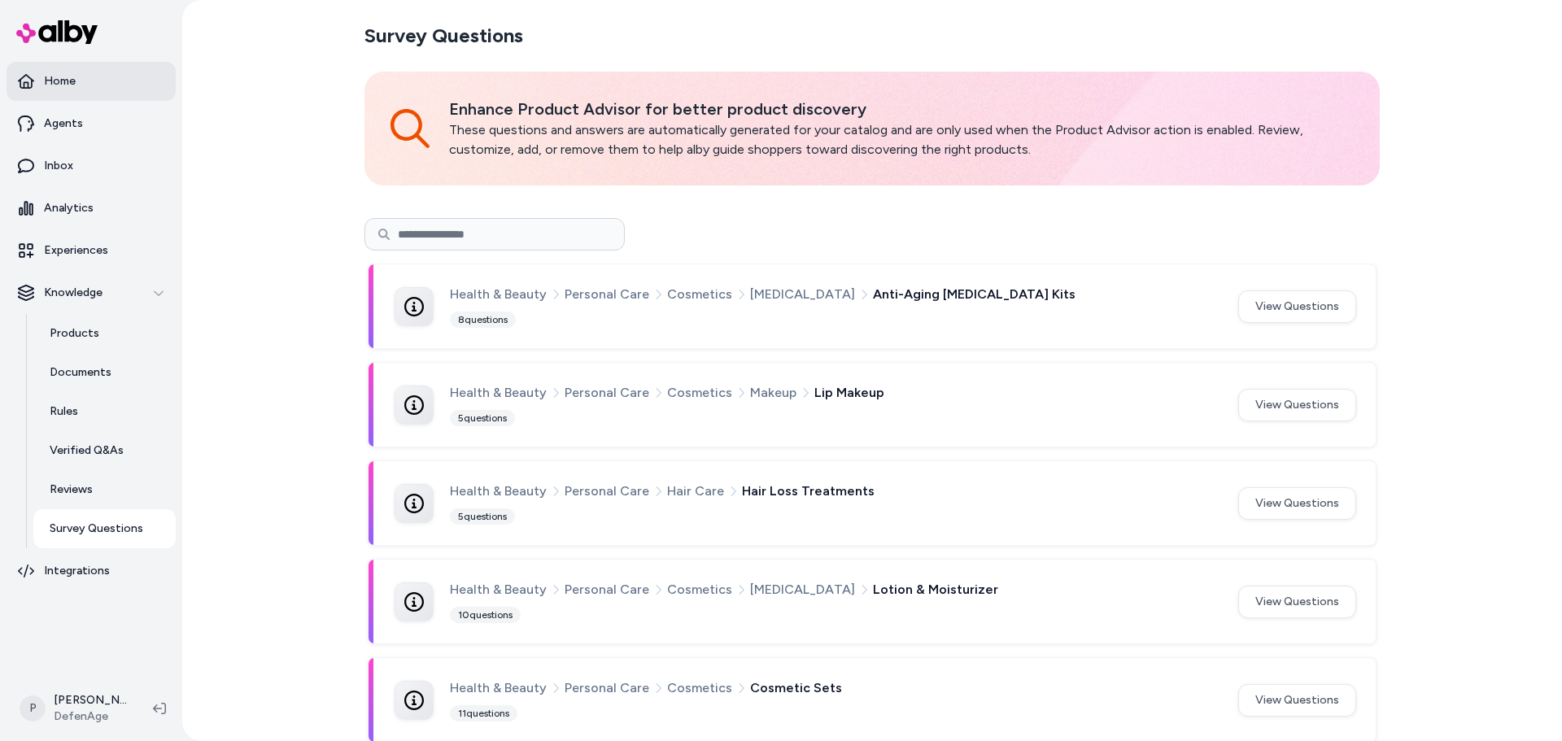
click at [65, 96] on link "Home" at bounding box center [91, 81] width 169 height 39
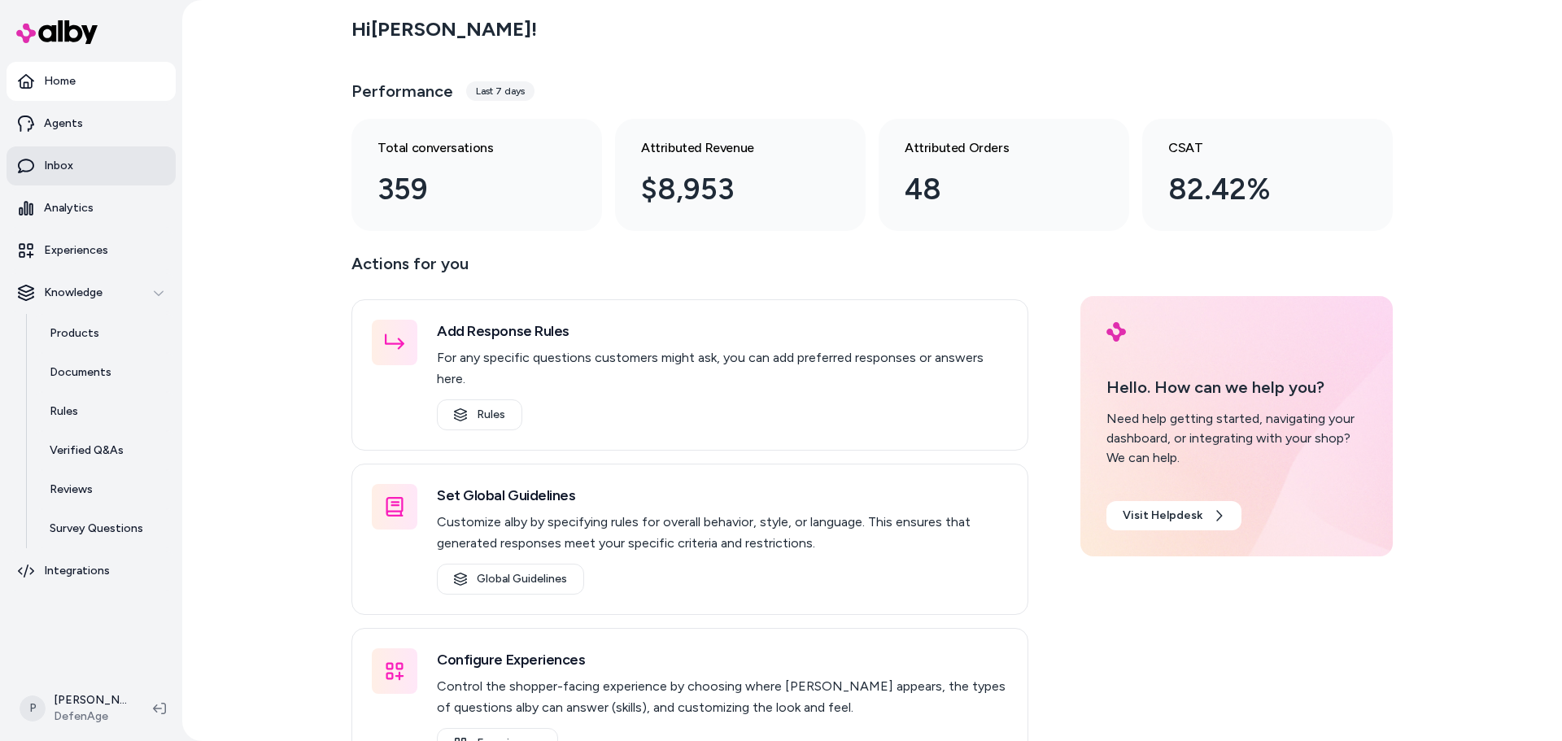
click at [105, 172] on link "Inbox" at bounding box center [91, 165] width 169 height 39
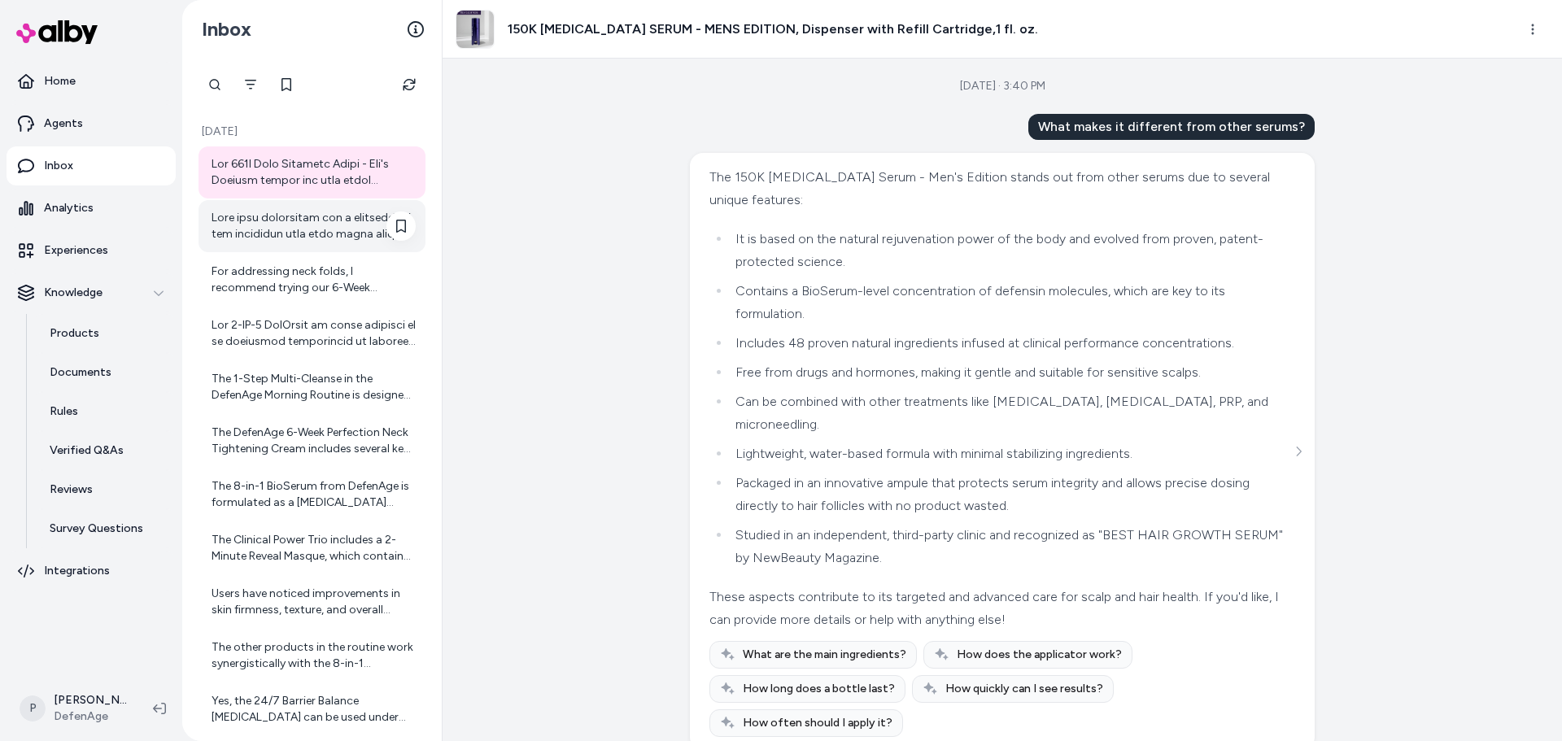
click at [323, 231] on div at bounding box center [314, 226] width 204 height 33
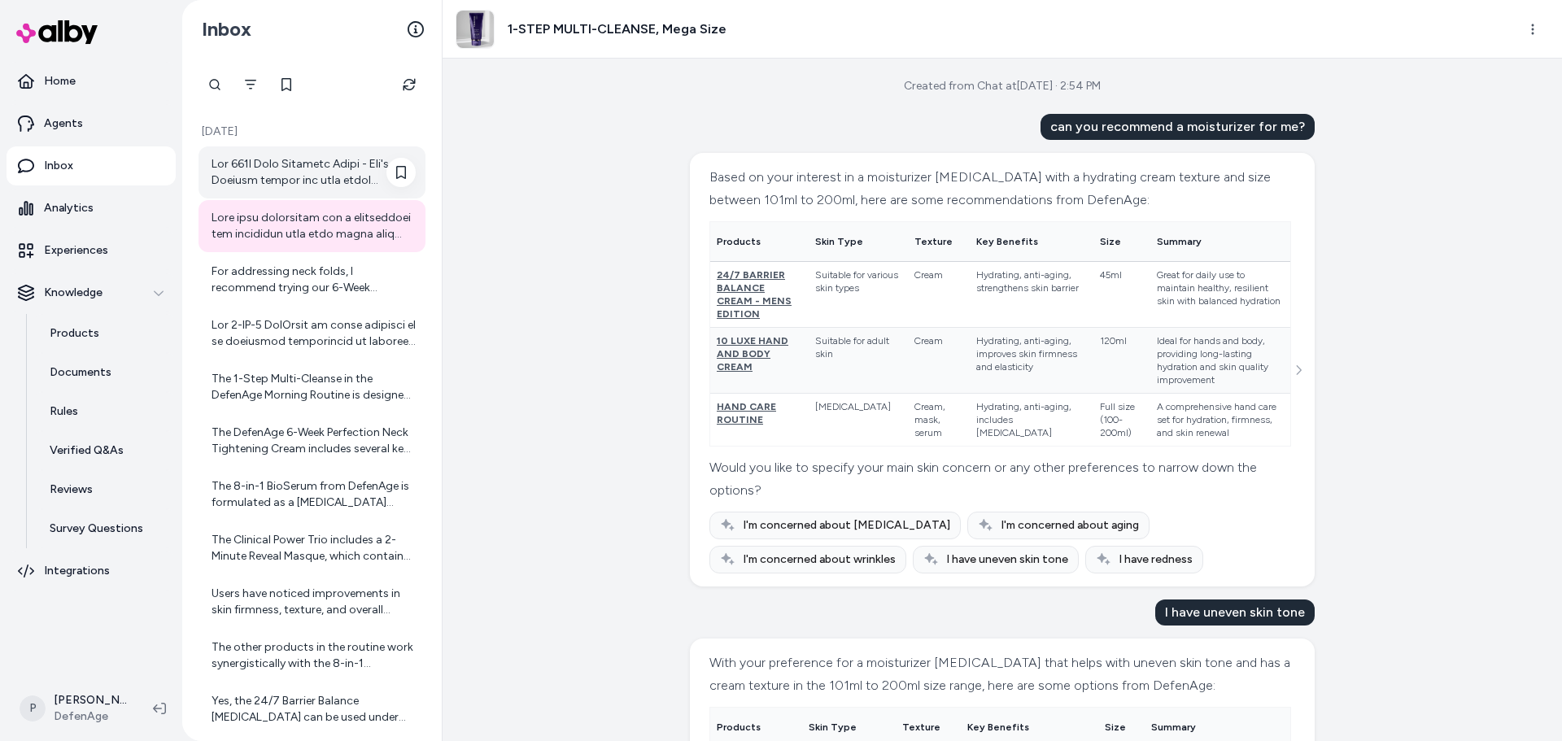
click at [330, 163] on div at bounding box center [314, 172] width 204 height 33
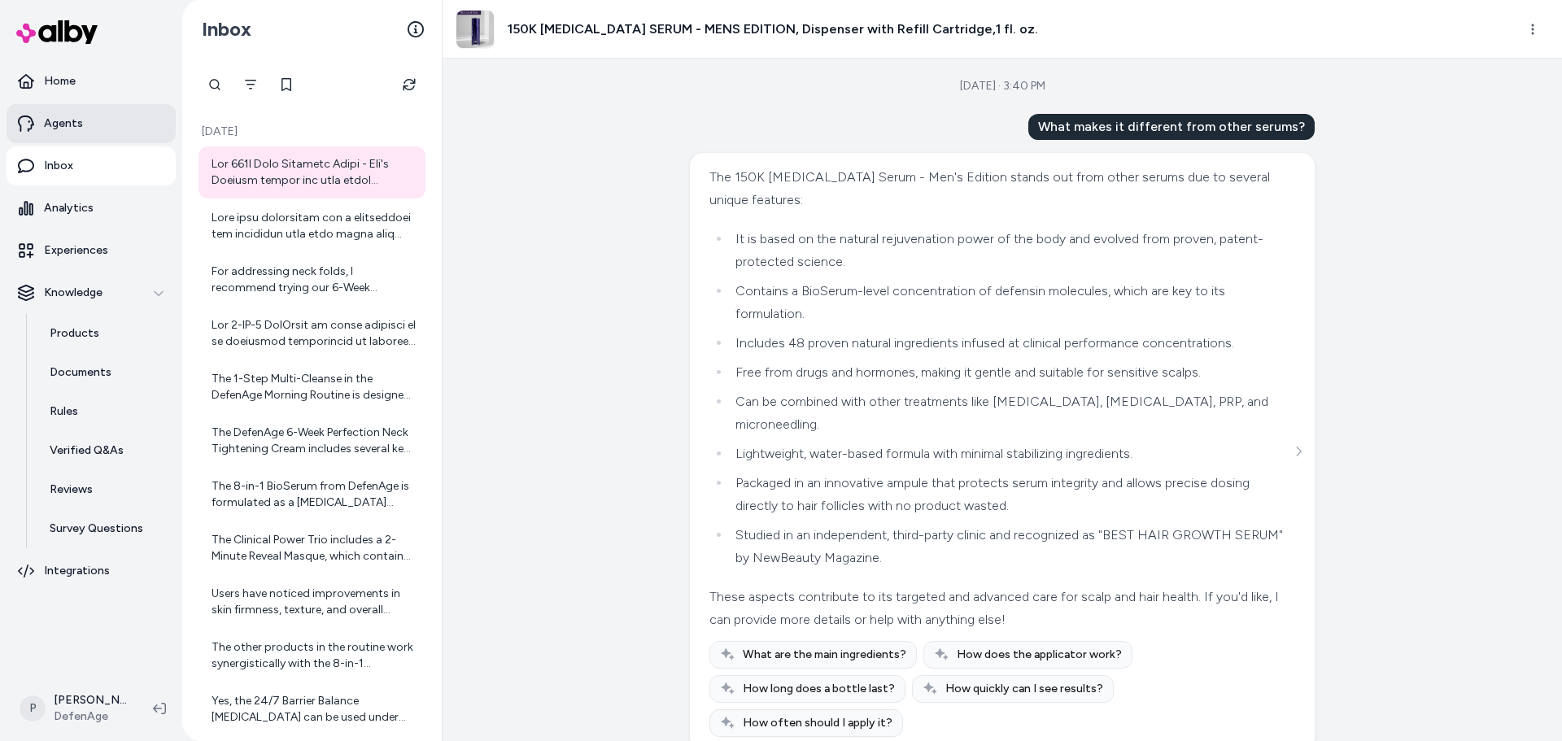
click at [93, 123] on link "Agents" at bounding box center [91, 123] width 169 height 39
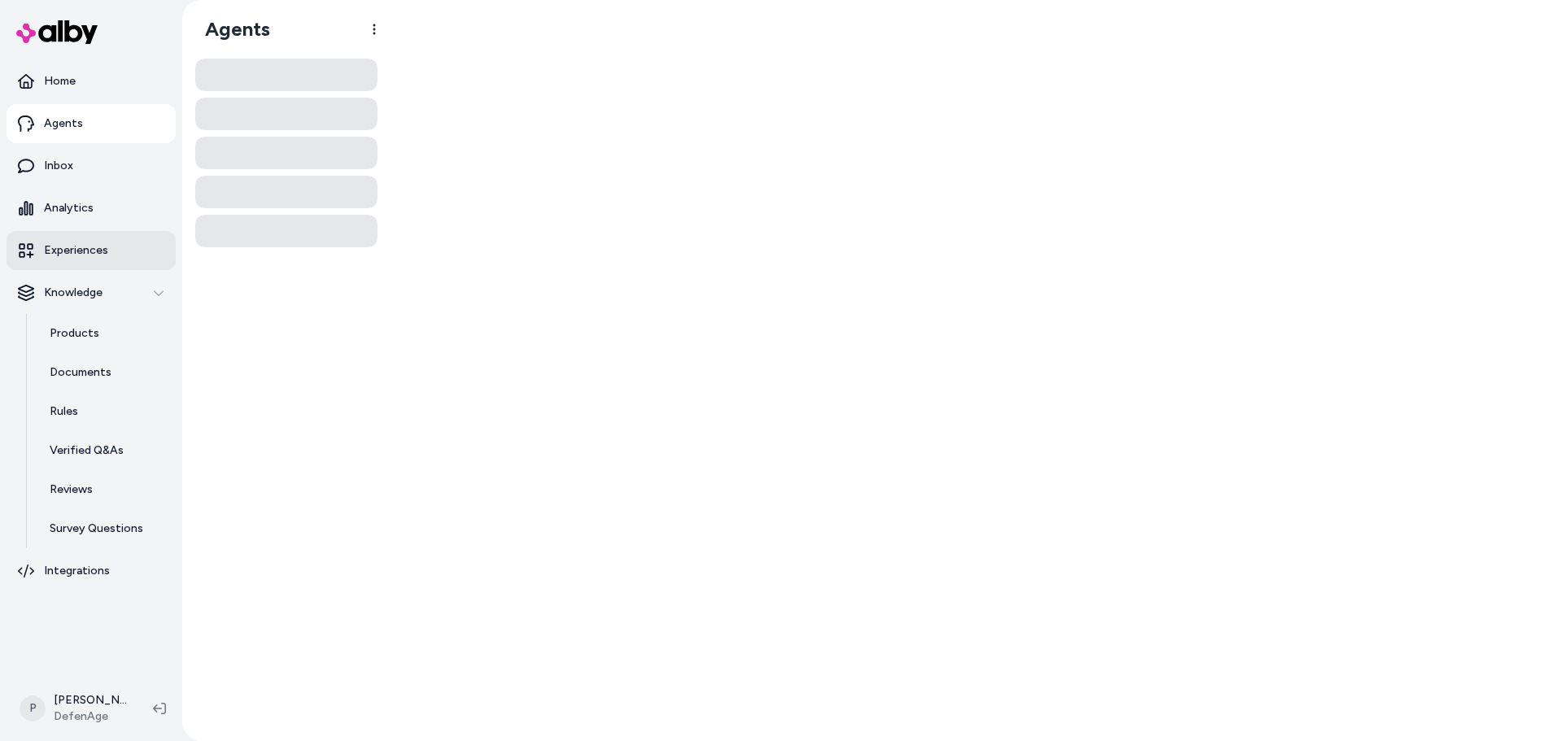
click at [104, 251] on p "Experiences" at bounding box center [76, 251] width 64 height 16
